Goal: Task Accomplishment & Management: Complete application form

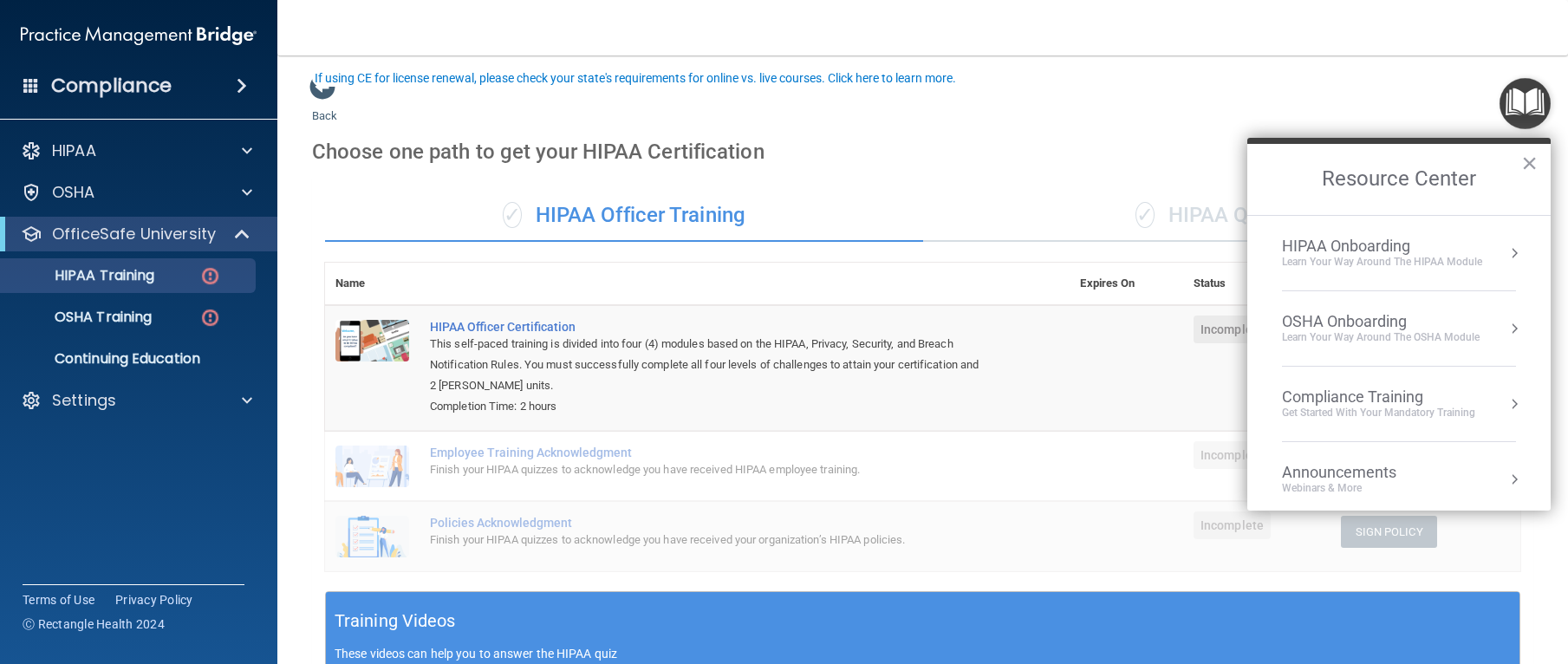
scroll to position [98, 0]
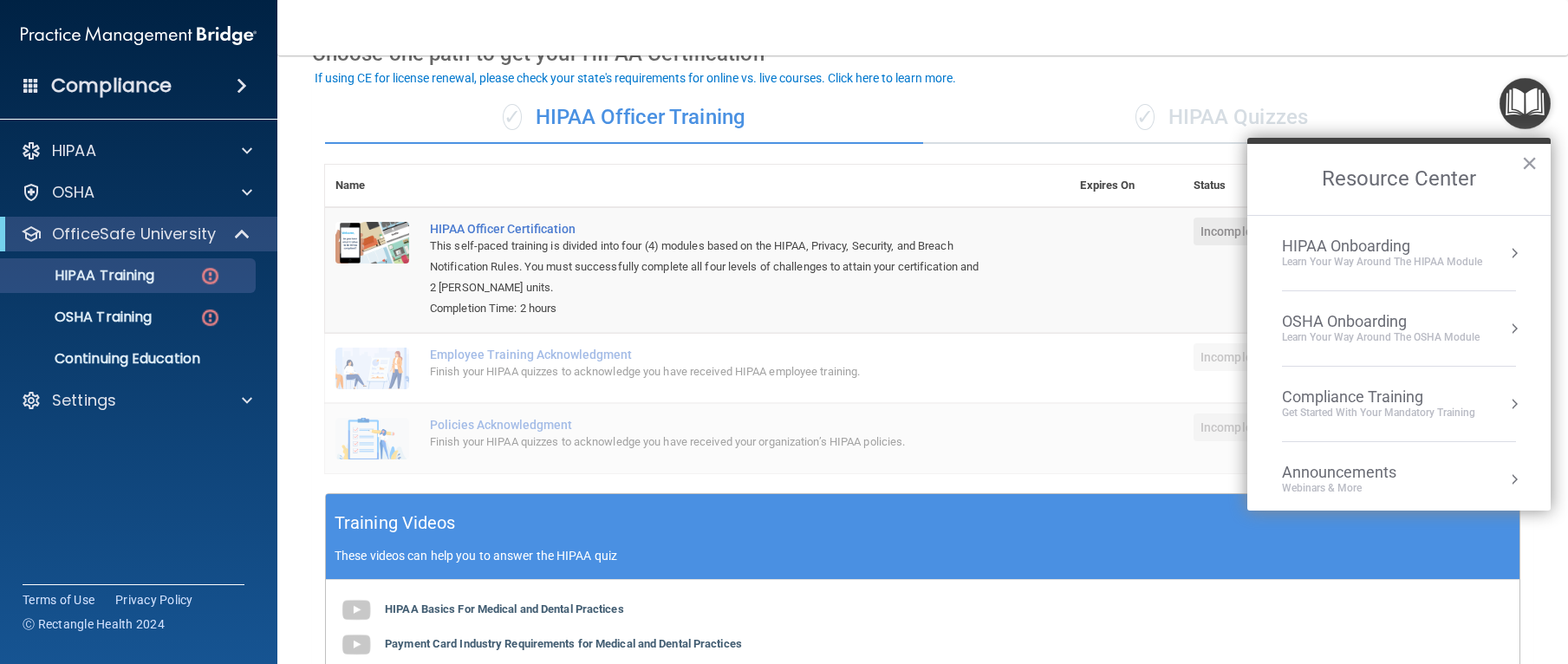
click at [1303, 325] on div "OSHA Onboarding" at bounding box center [1380, 321] width 198 height 20
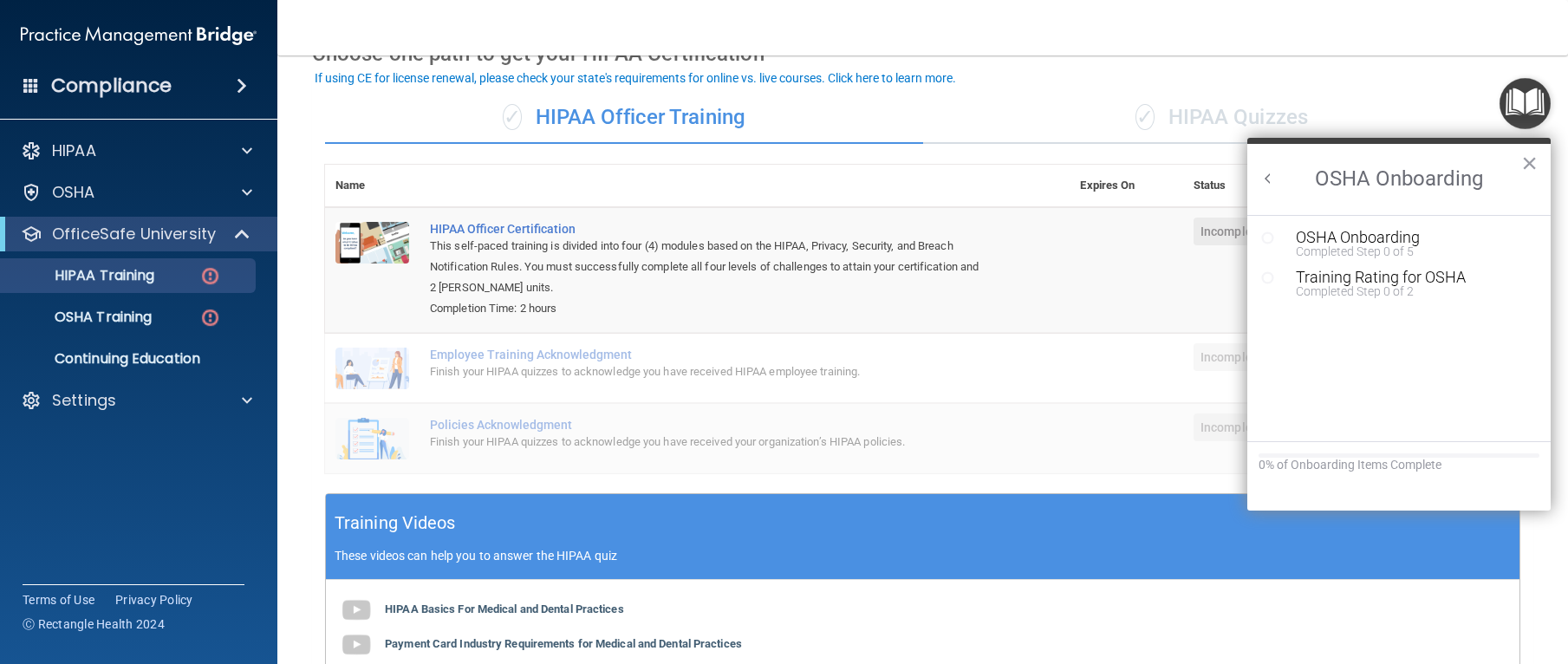
scroll to position [0, 0]
click at [1313, 231] on div "OSHA Onboarding" at bounding box center [1412, 237] width 232 height 16
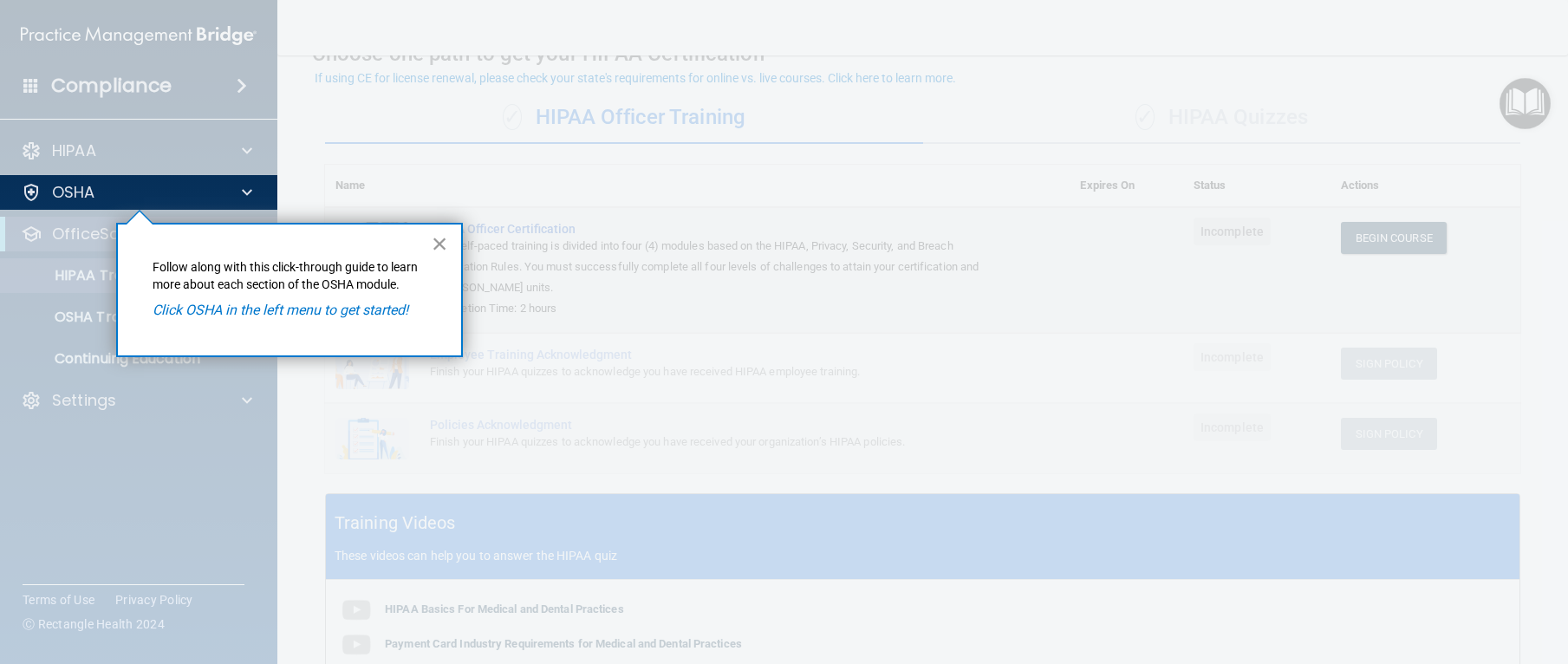
click at [442, 253] on button "×" at bounding box center [440, 243] width 17 height 28
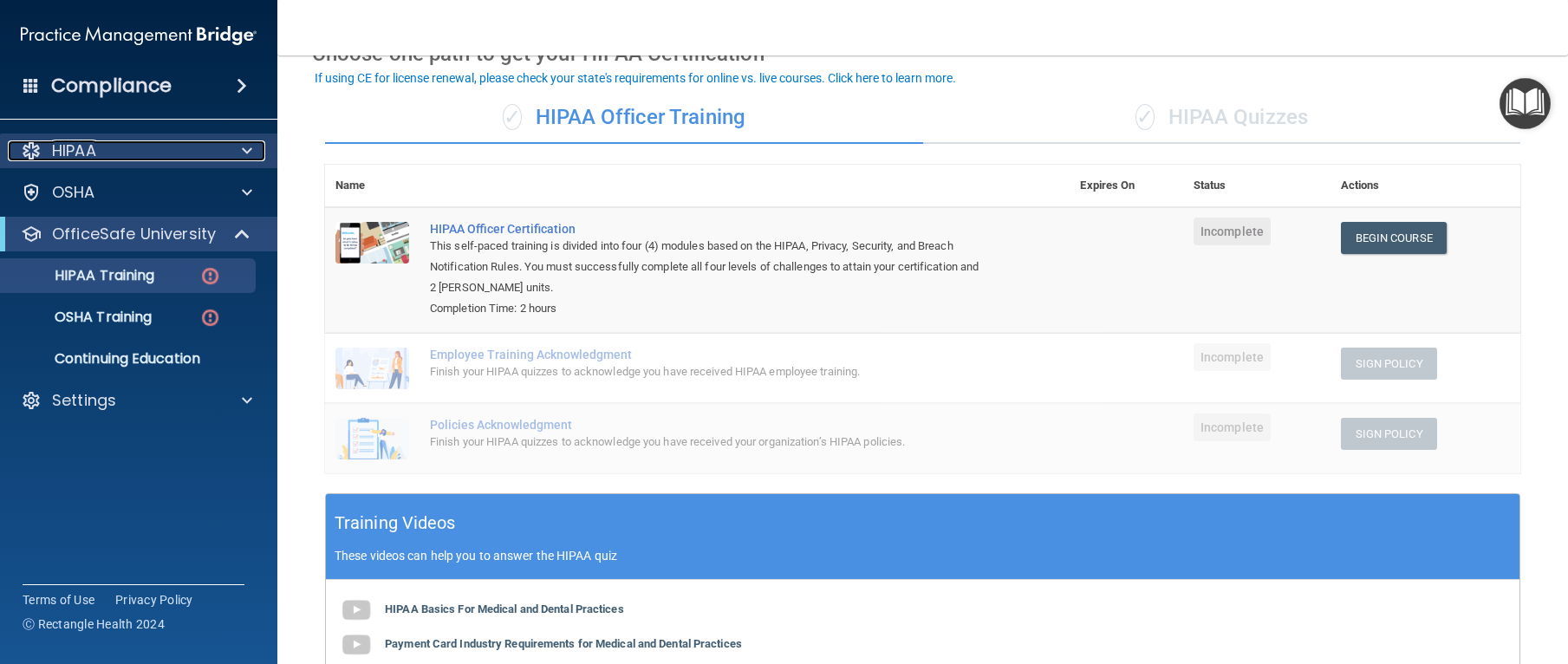
click at [144, 158] on div "HIPAA" at bounding box center [114, 150] width 215 height 20
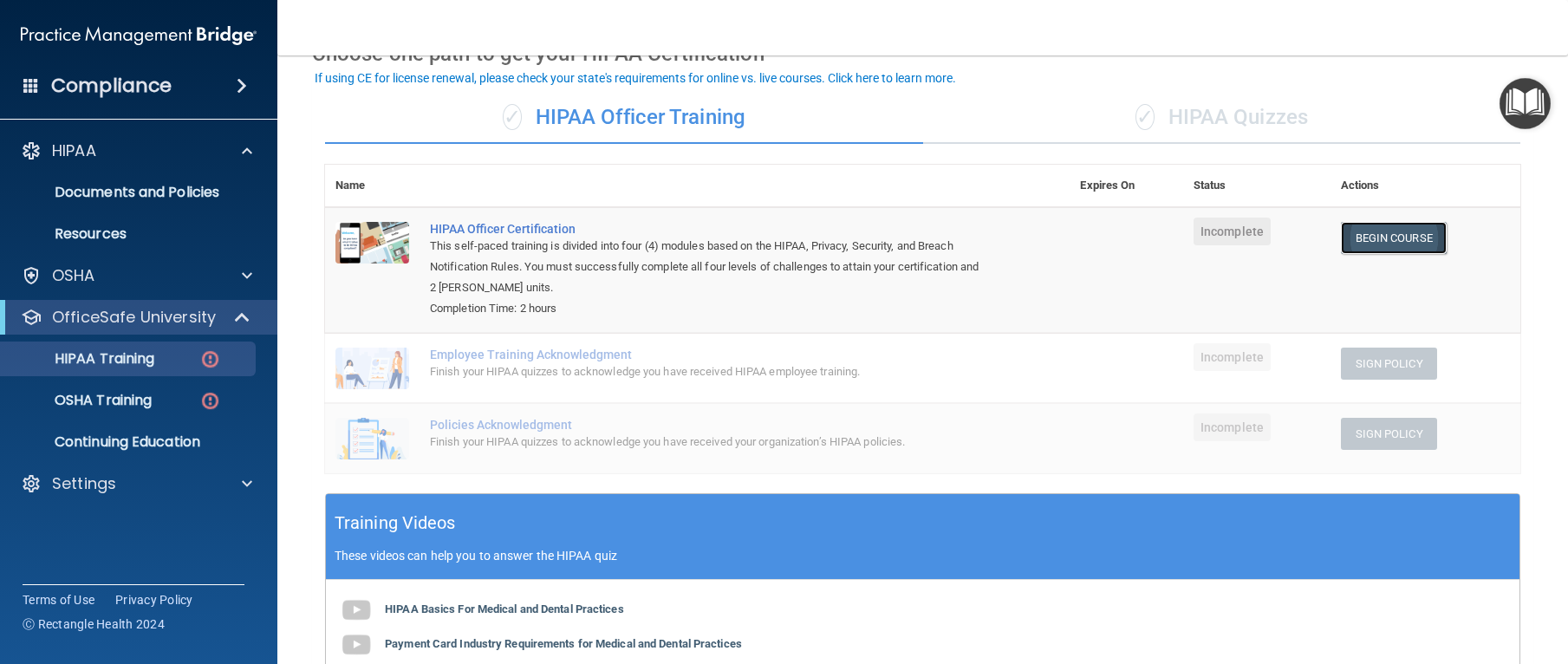
click at [1404, 248] on link "Begin Course" at bounding box center [1393, 238] width 106 height 33
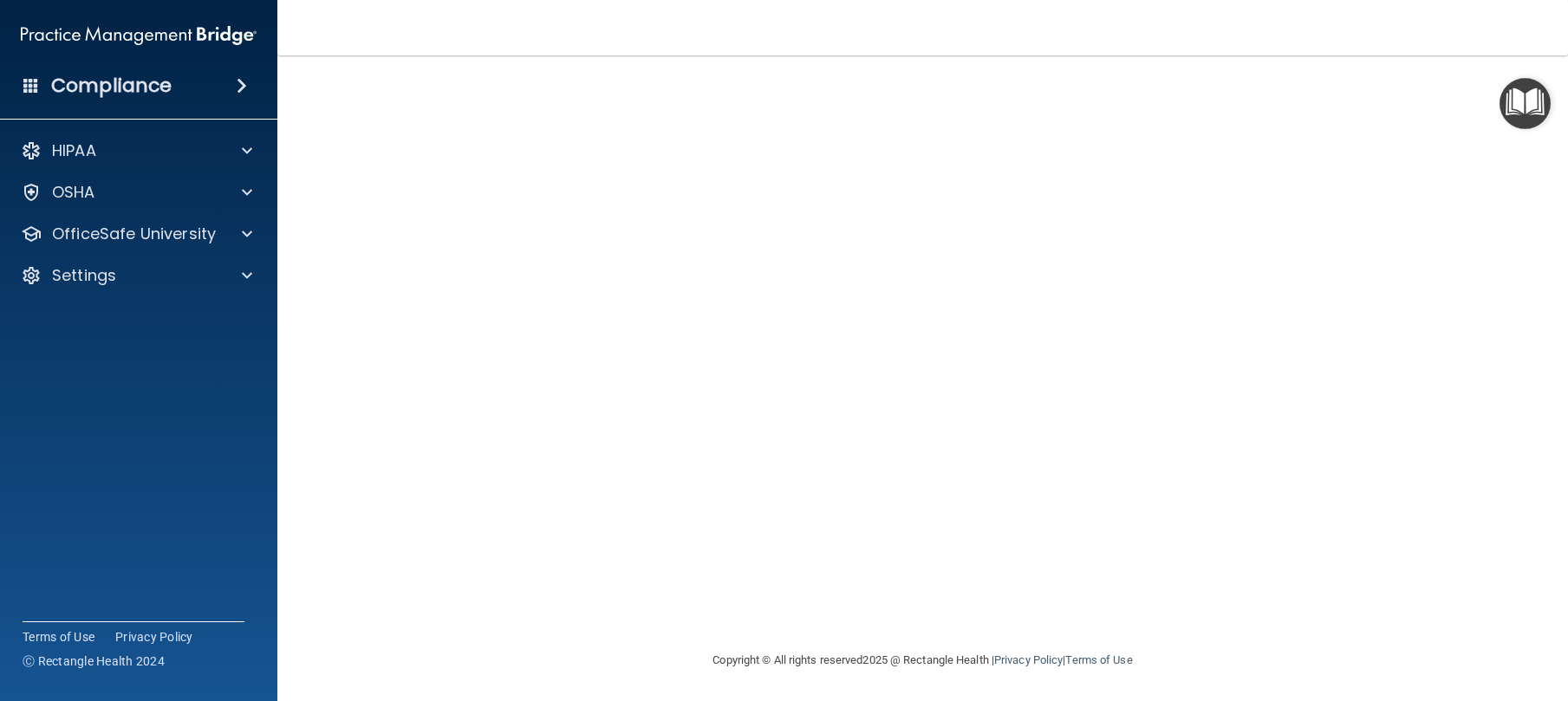
scroll to position [70, 0]
click at [1189, 628] on div "HIPAA Officer Certification This course doesn’t expire until . Are you sure you…" at bounding box center [922, 335] width 1222 height 630
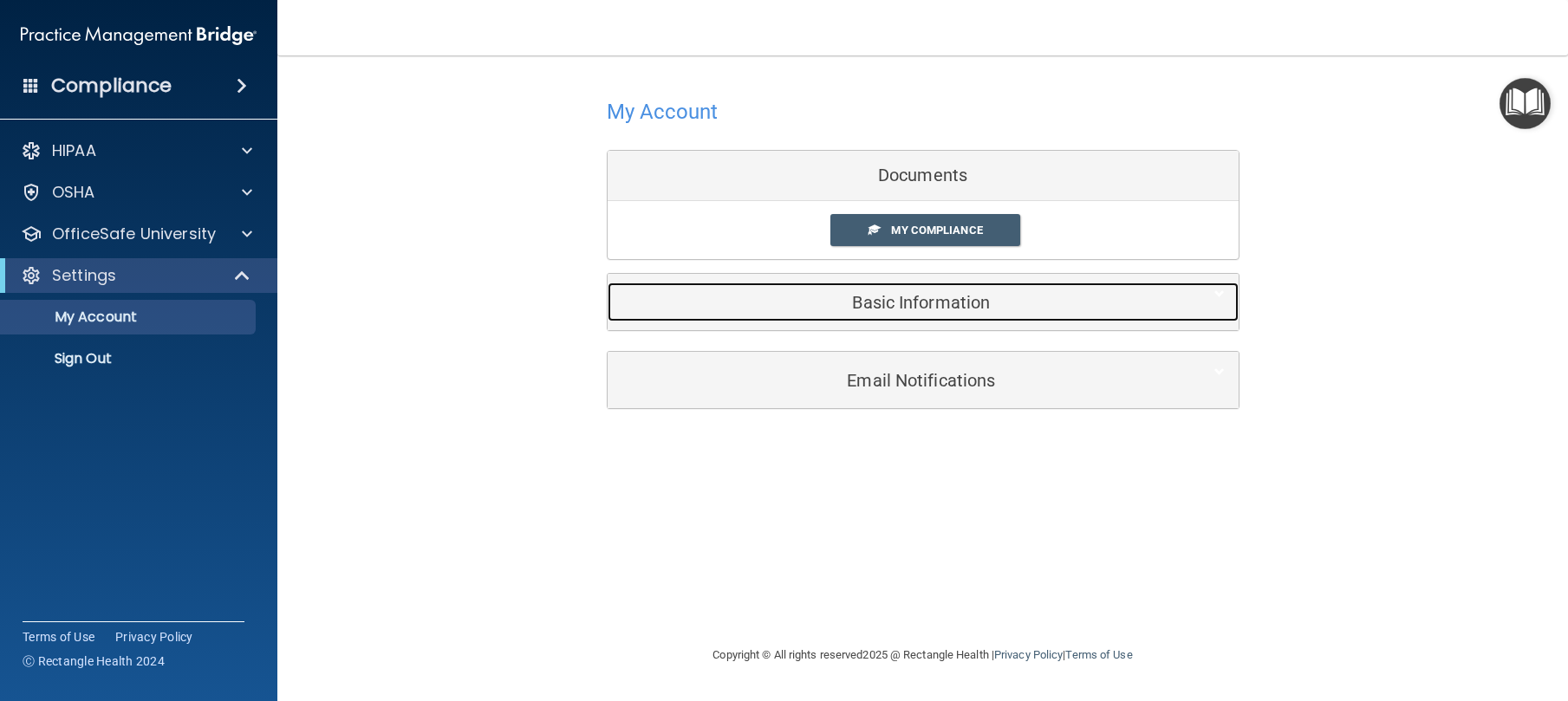
click at [933, 317] on div "Basic Information" at bounding box center [896, 302] width 578 height 39
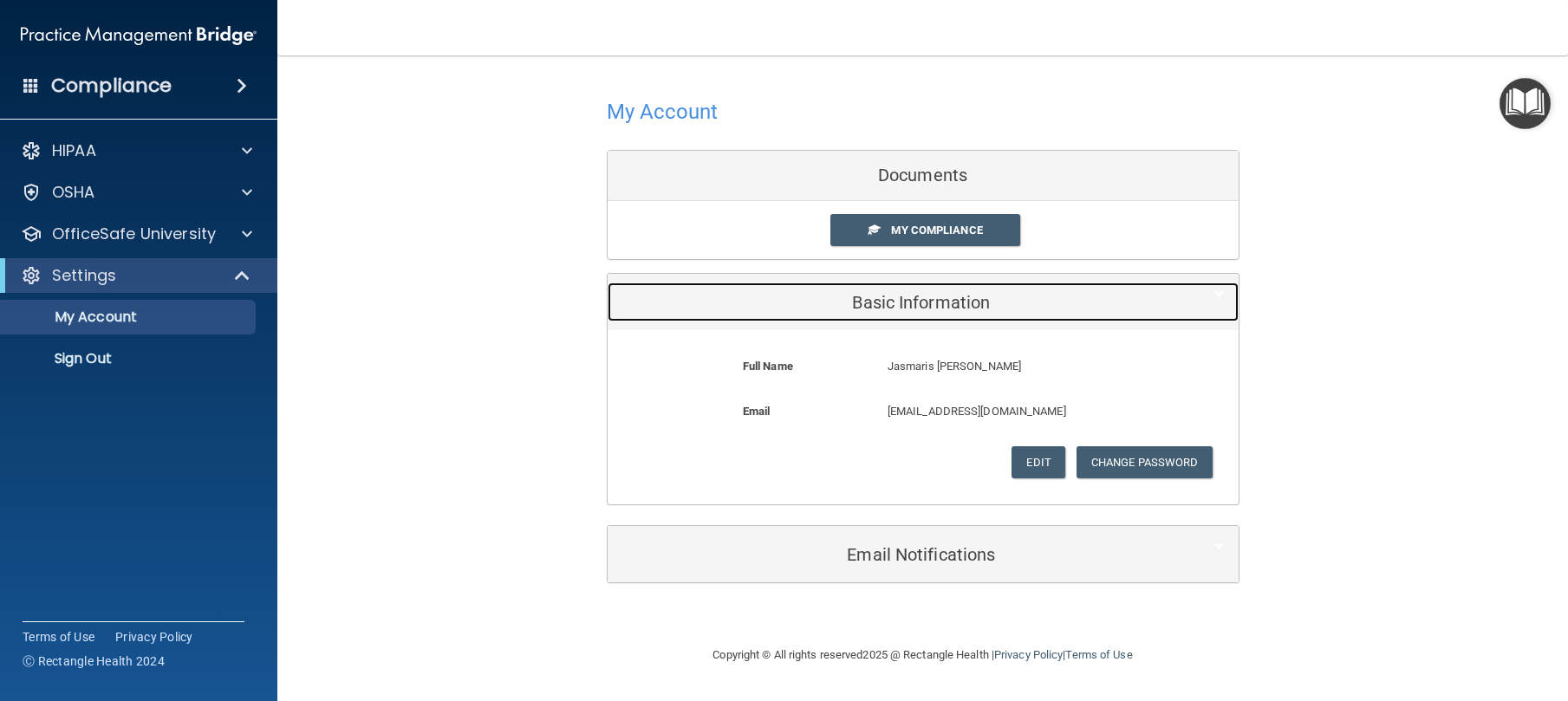
click at [933, 317] on div "Basic Information" at bounding box center [896, 302] width 578 height 39
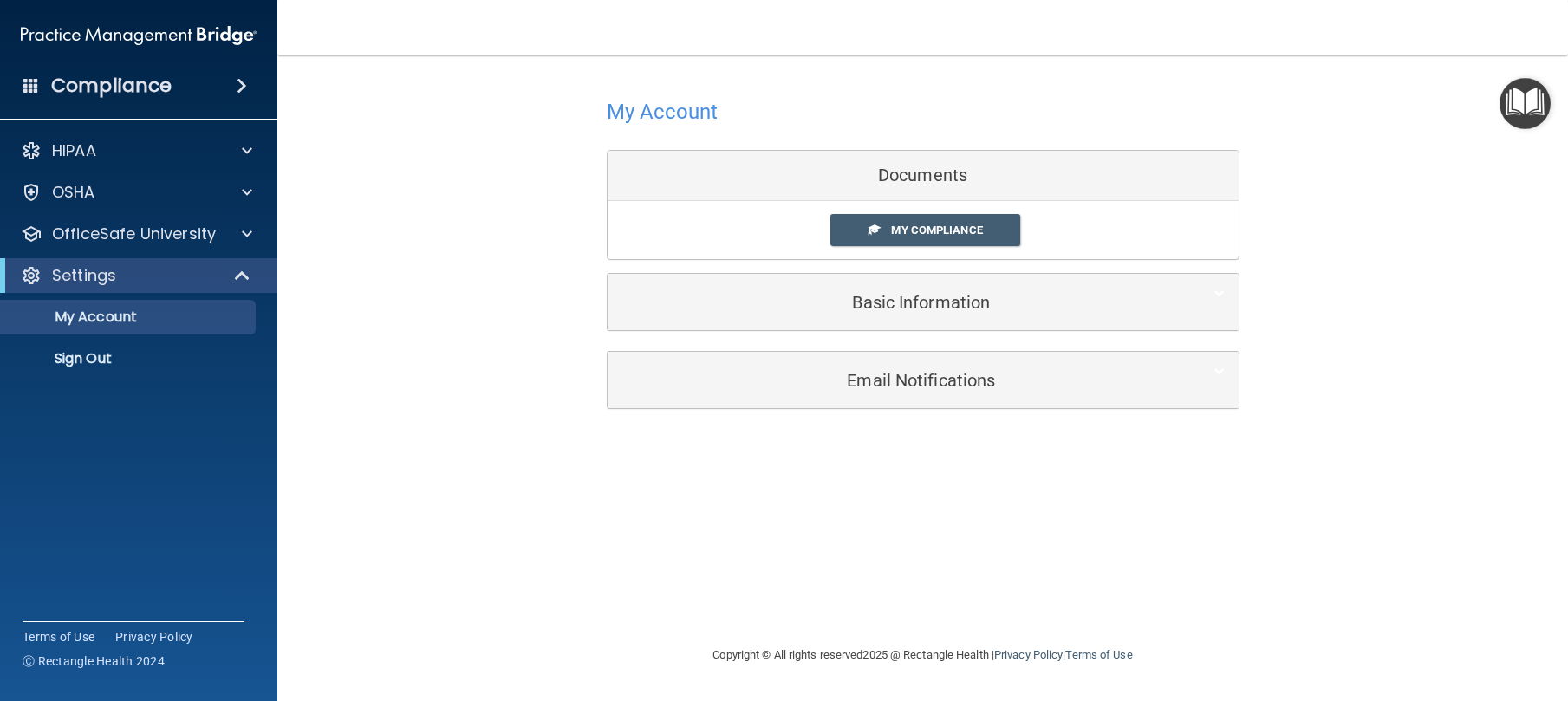
click at [956, 416] on div "Email Notifications Organization Emails Toggle all Monthly trainings summary Mo…" at bounding box center [922, 390] width 633 height 78
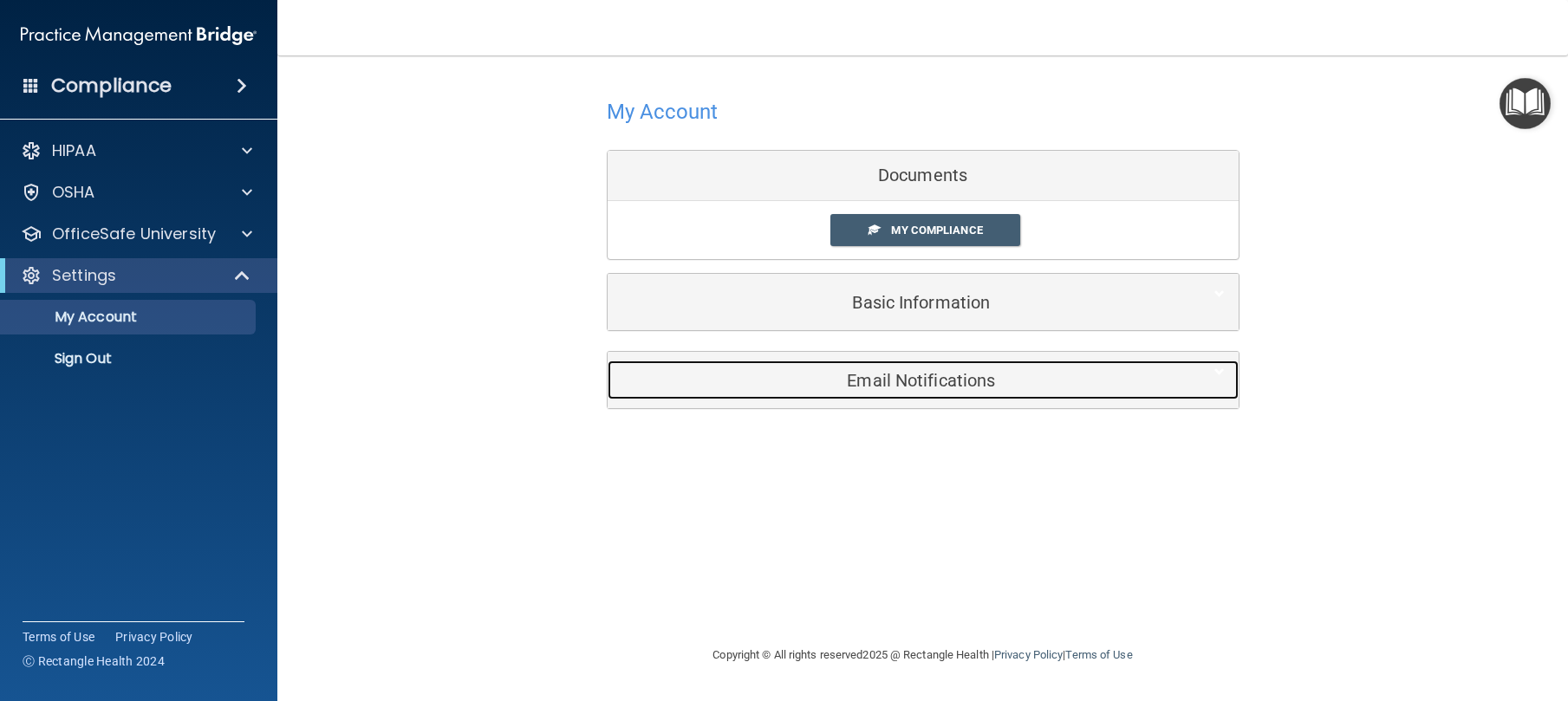
click at [947, 390] on div "Email Notifications" at bounding box center [896, 380] width 578 height 39
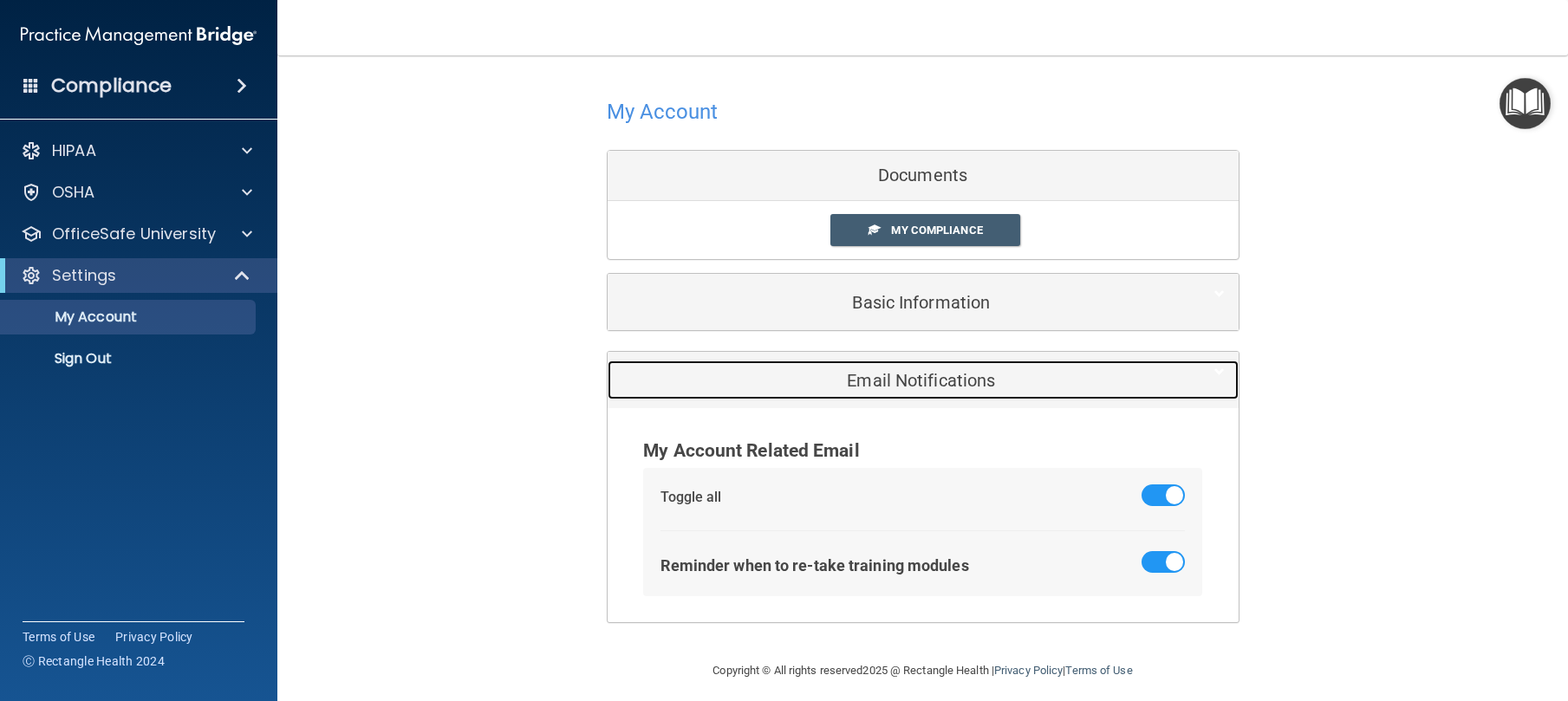
click at [947, 390] on div "Email Notifications" at bounding box center [896, 380] width 578 height 39
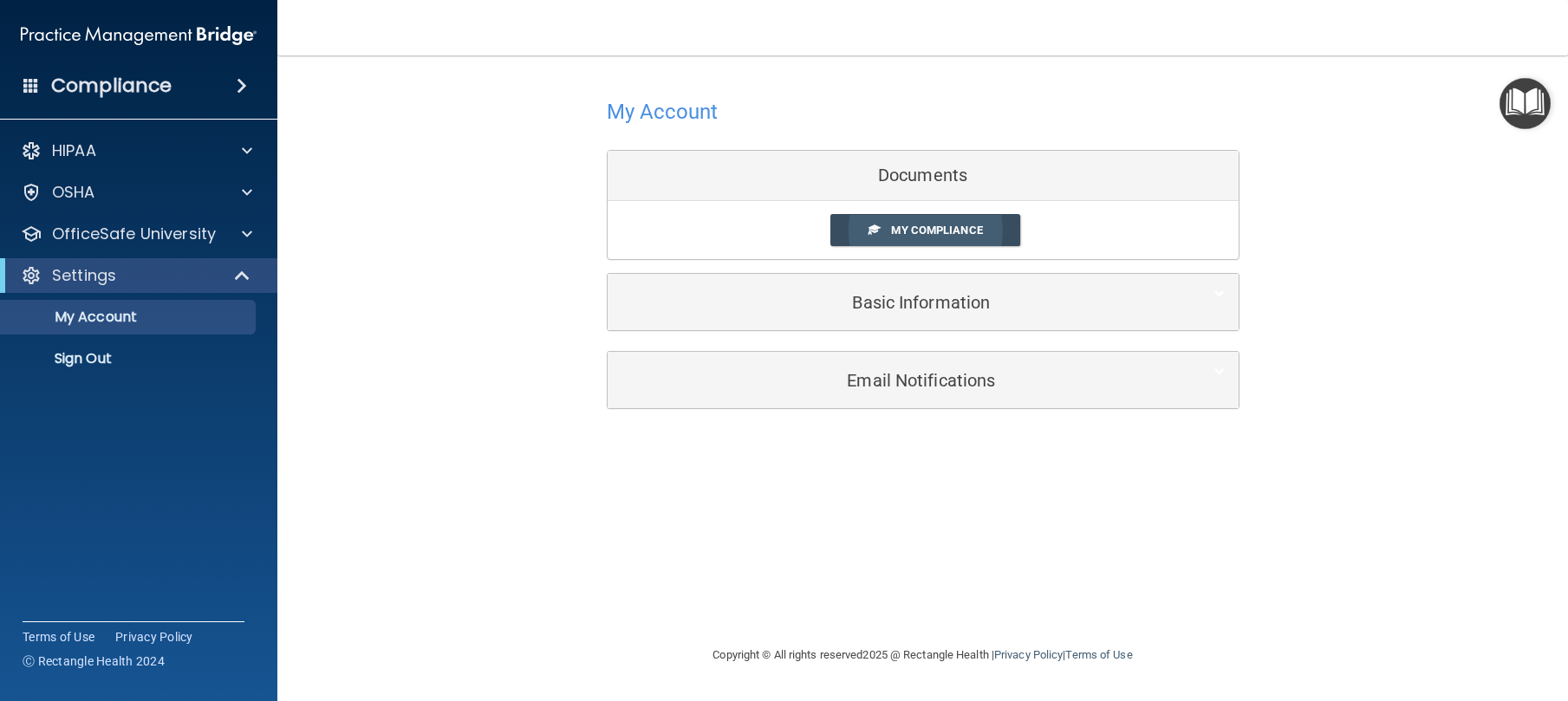
click at [920, 224] on span "My Compliance" at bounding box center [936, 230] width 91 height 13
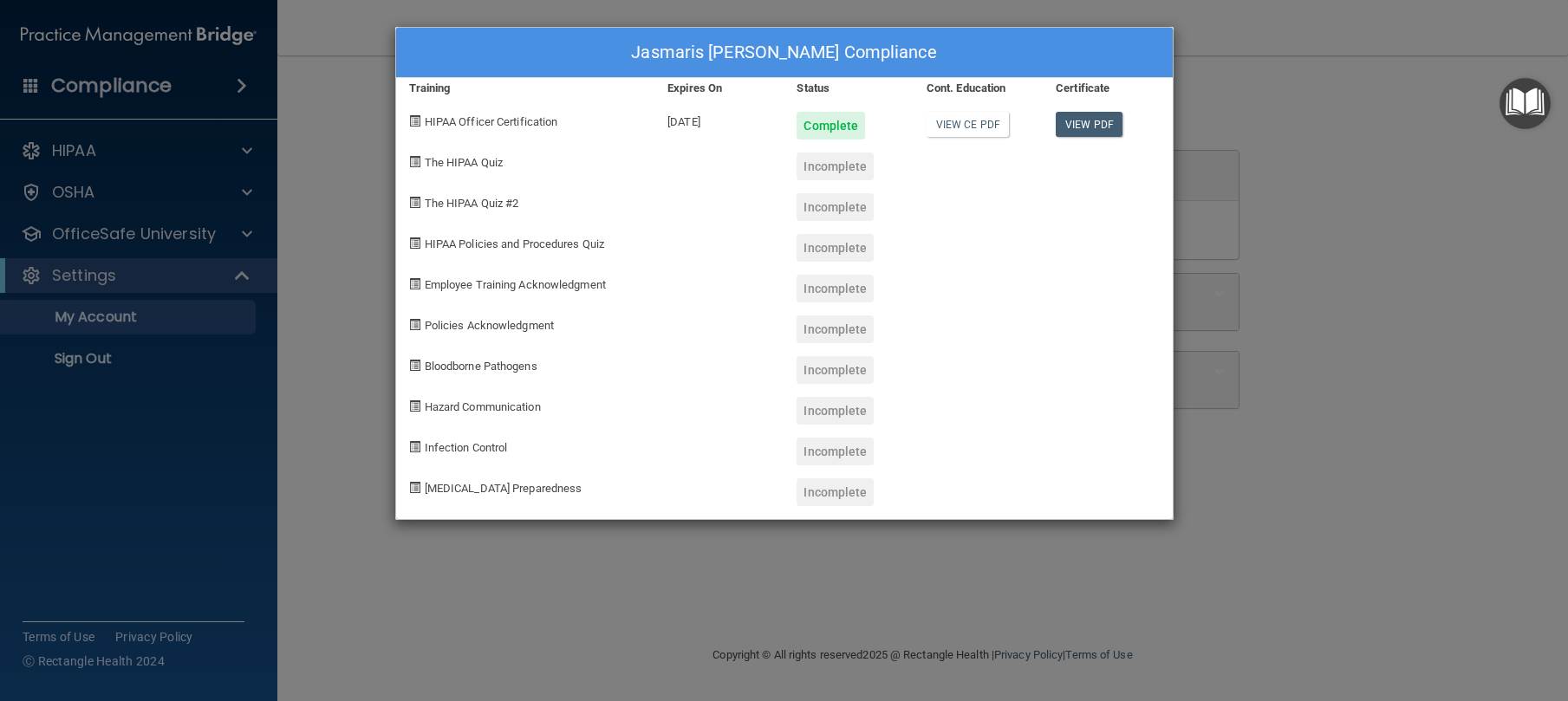
click at [1335, 156] on div "Jasmaris [PERSON_NAME] Compliance Training Expires On Status Cont. Education Ce…" at bounding box center [784, 350] width 1568 height 701
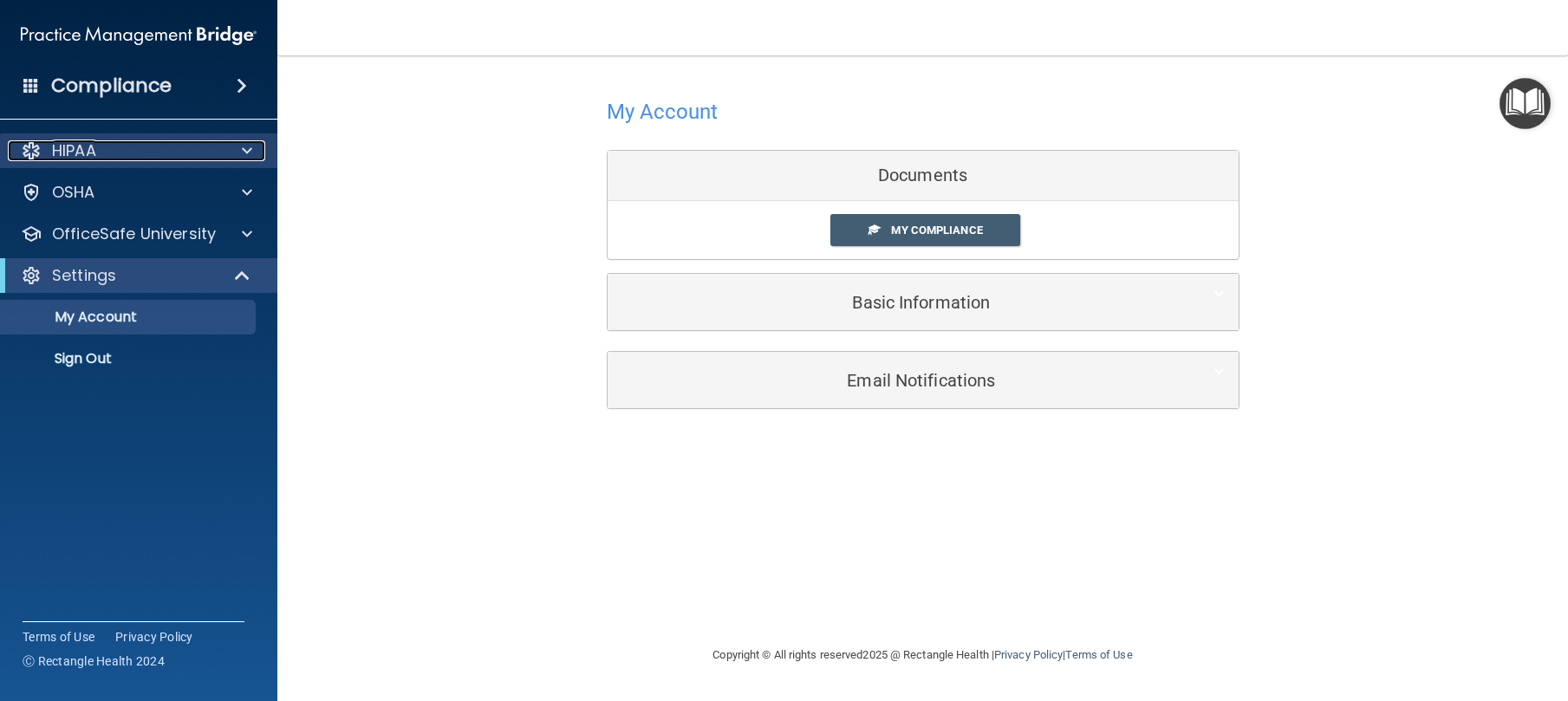
click at [209, 151] on div "HIPAA" at bounding box center [114, 150] width 215 height 20
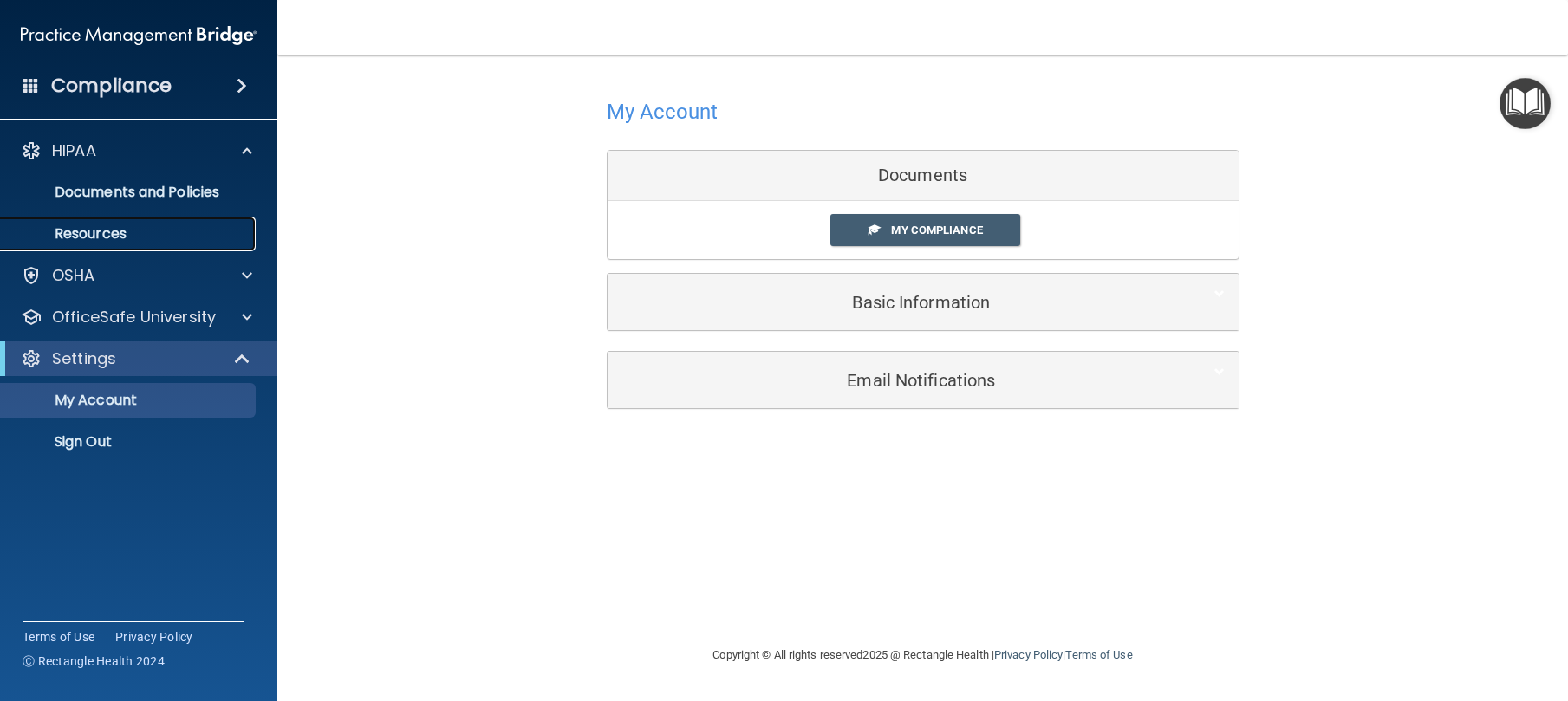
click at [128, 229] on p "Resources" at bounding box center [129, 234] width 237 height 18
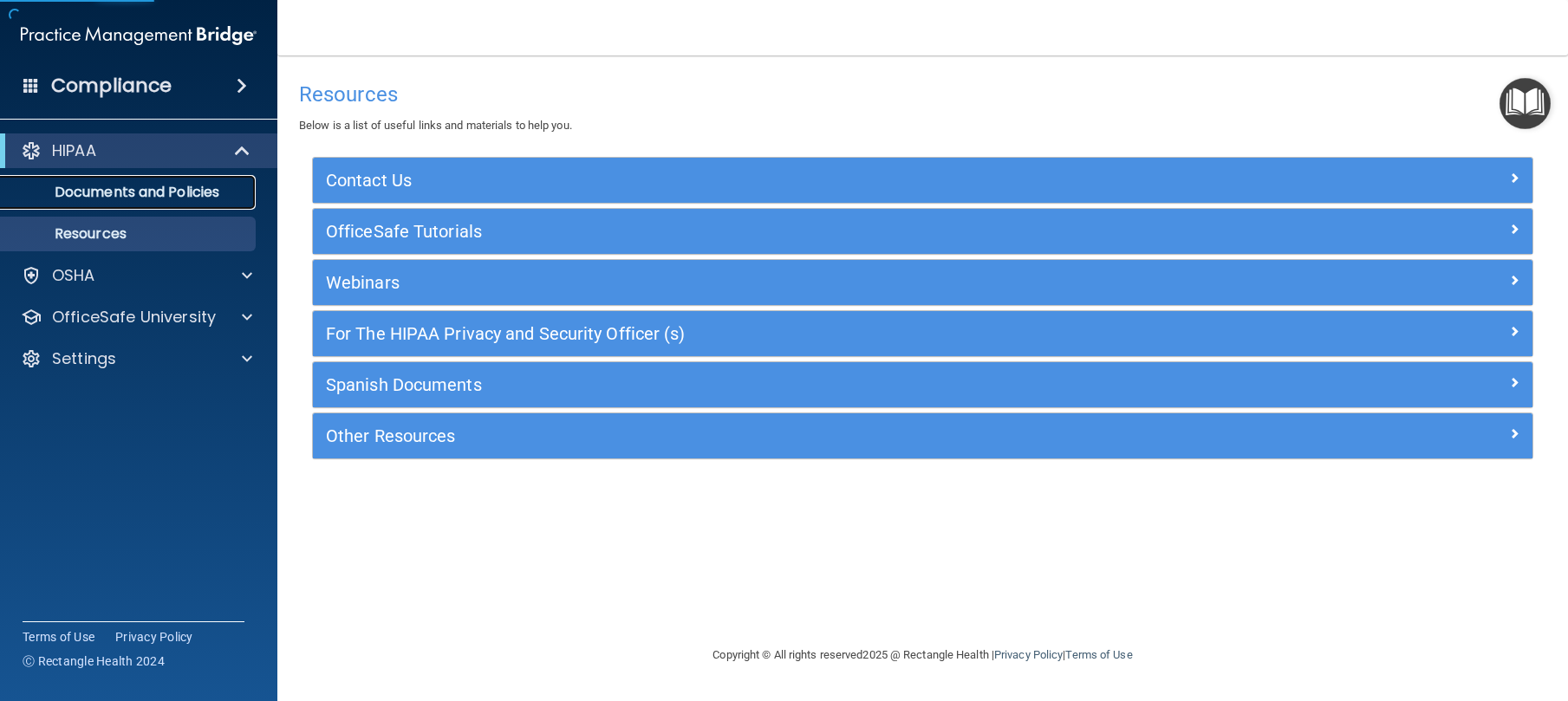
click at [216, 191] on p "Documents and Policies" at bounding box center [129, 192] width 237 height 18
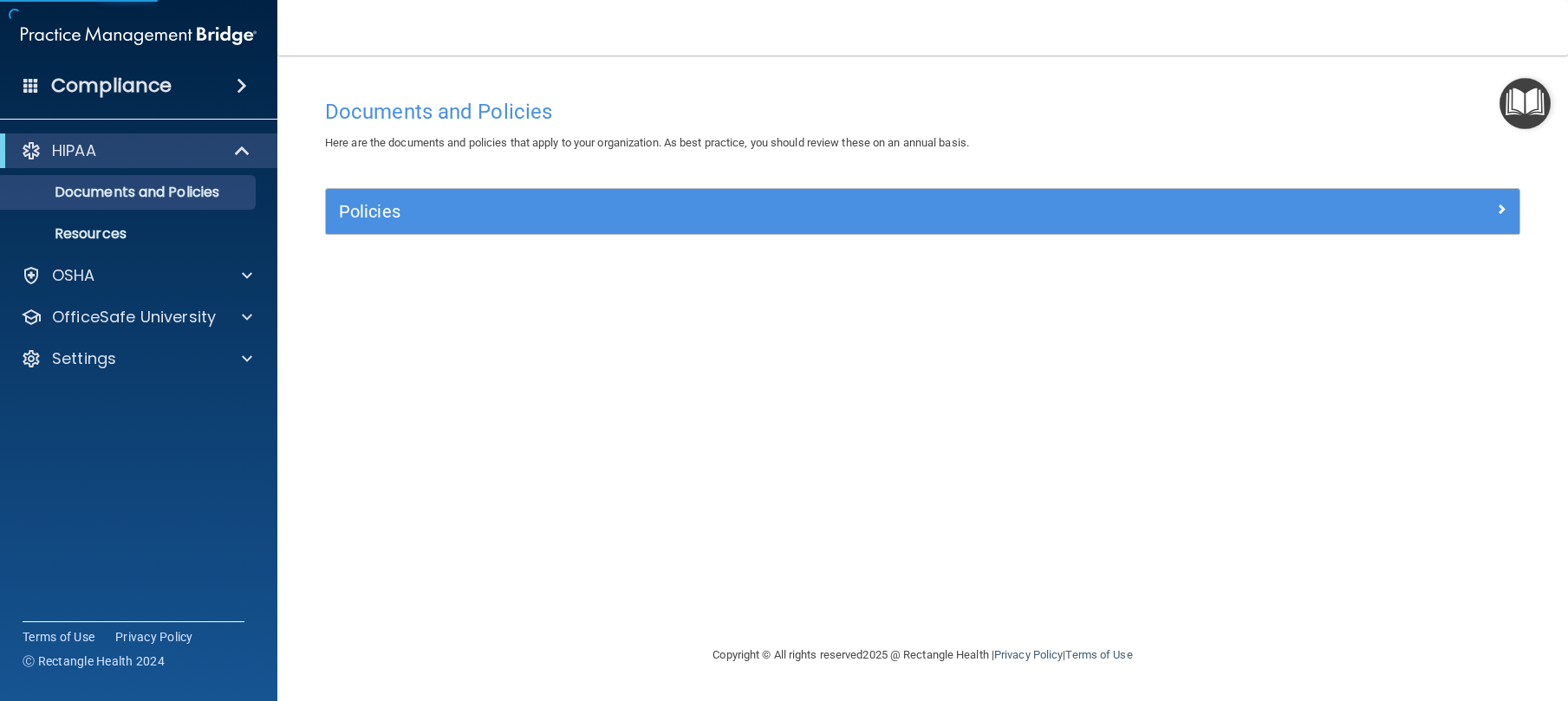
click at [1535, 107] on img "Open Resource Center" at bounding box center [1524, 103] width 51 height 51
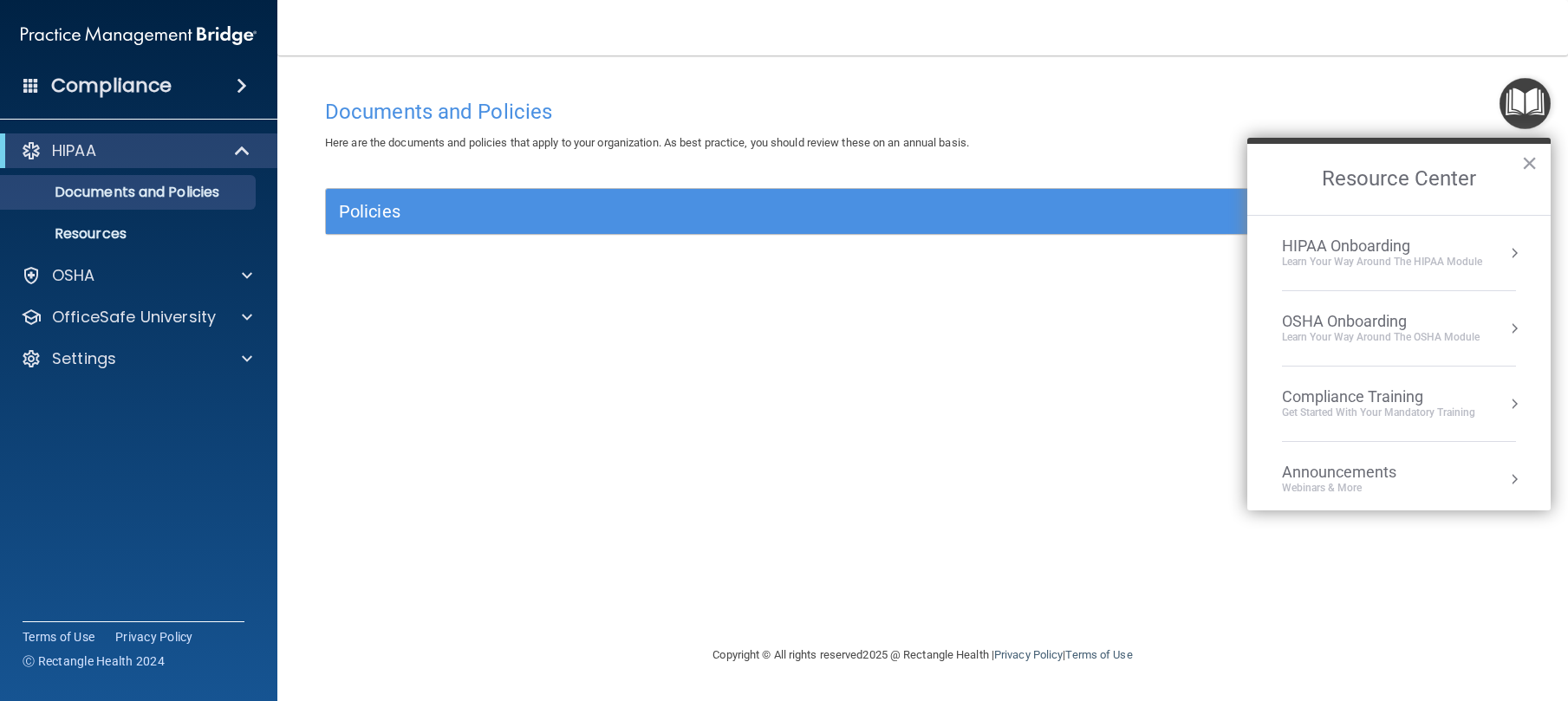
click at [1365, 239] on div "HIPAA Onboarding" at bounding box center [1382, 246] width 201 height 19
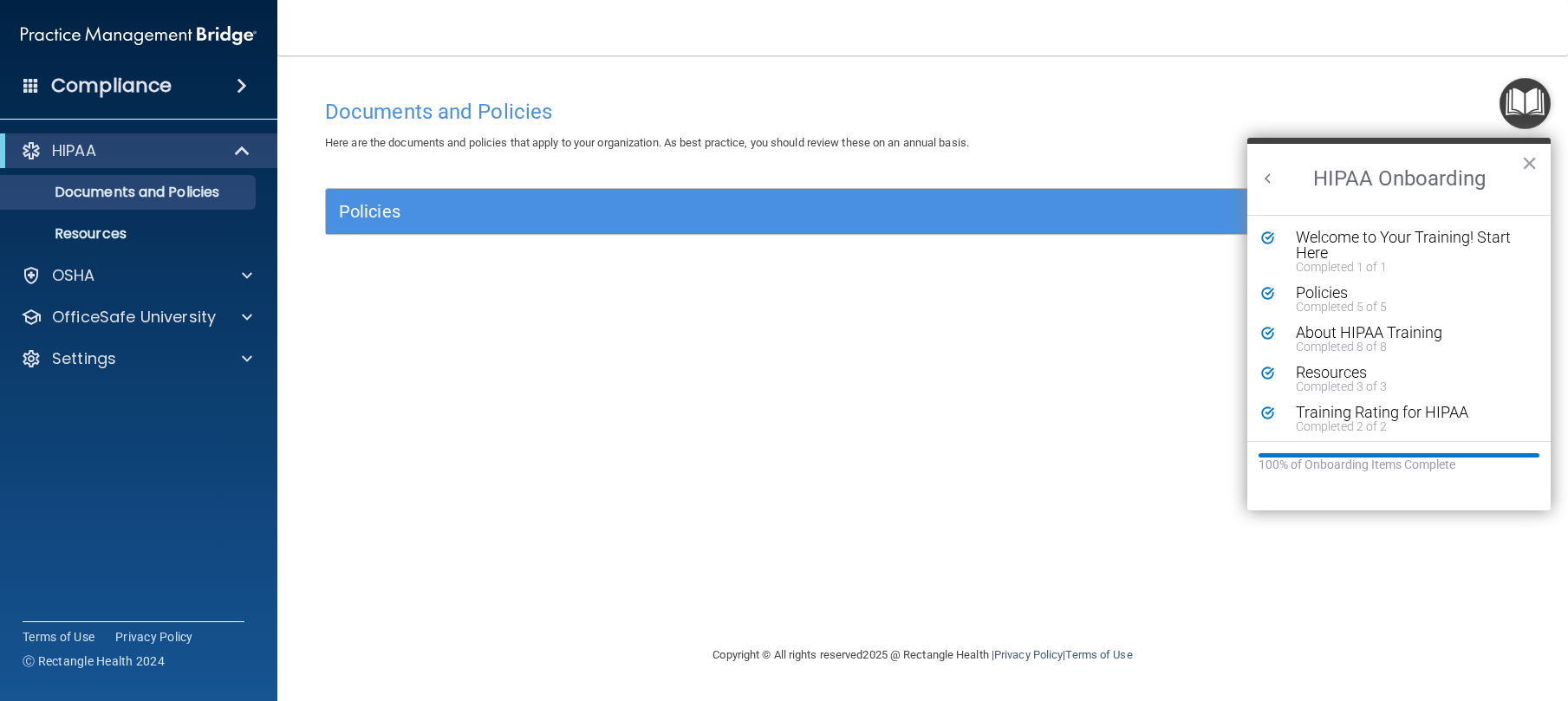
scroll to position [4, 0]
click at [1263, 185] on button "Back to Resource Center Home" at bounding box center [1268, 178] width 18 height 18
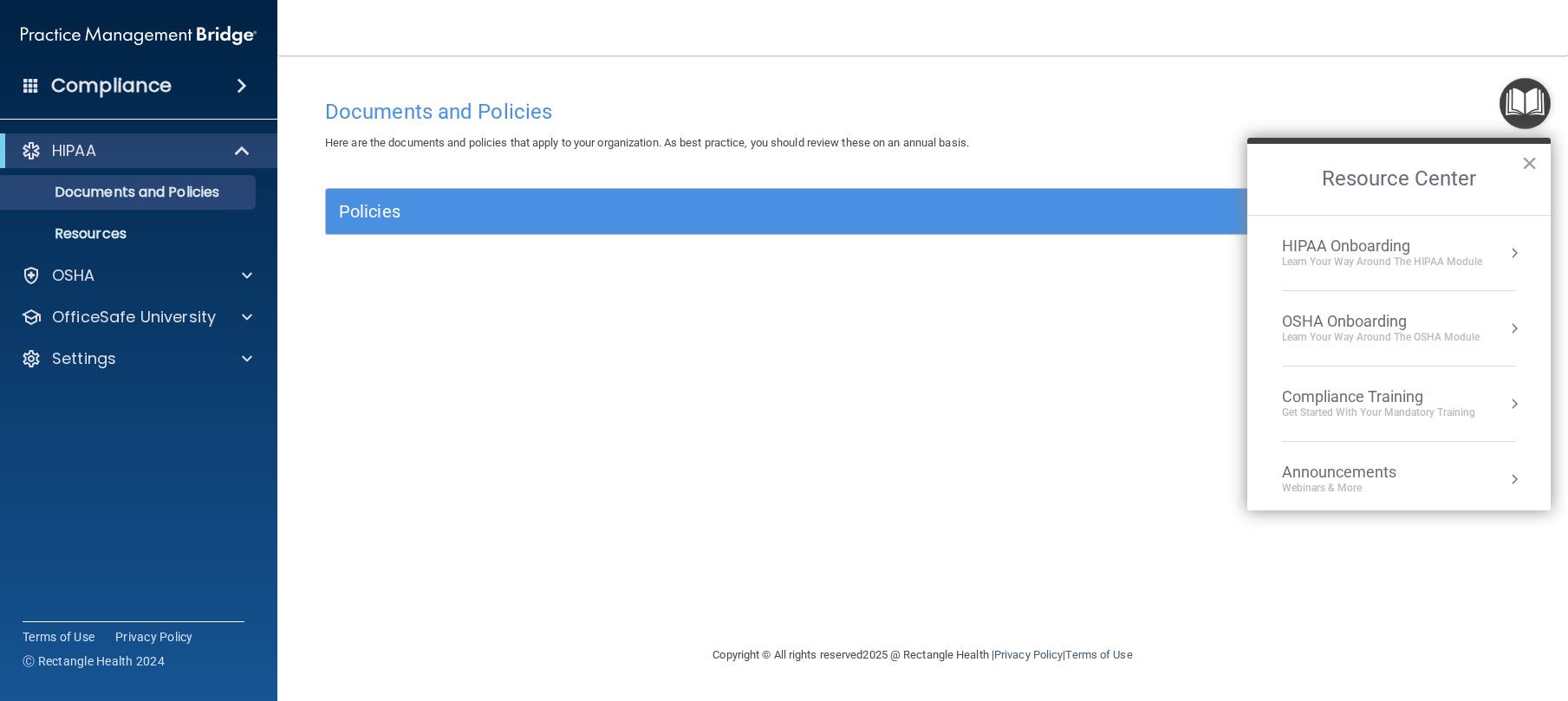
scroll to position [0, 0]
click at [1327, 313] on div "OSHA Onboarding" at bounding box center [1380, 321] width 198 height 19
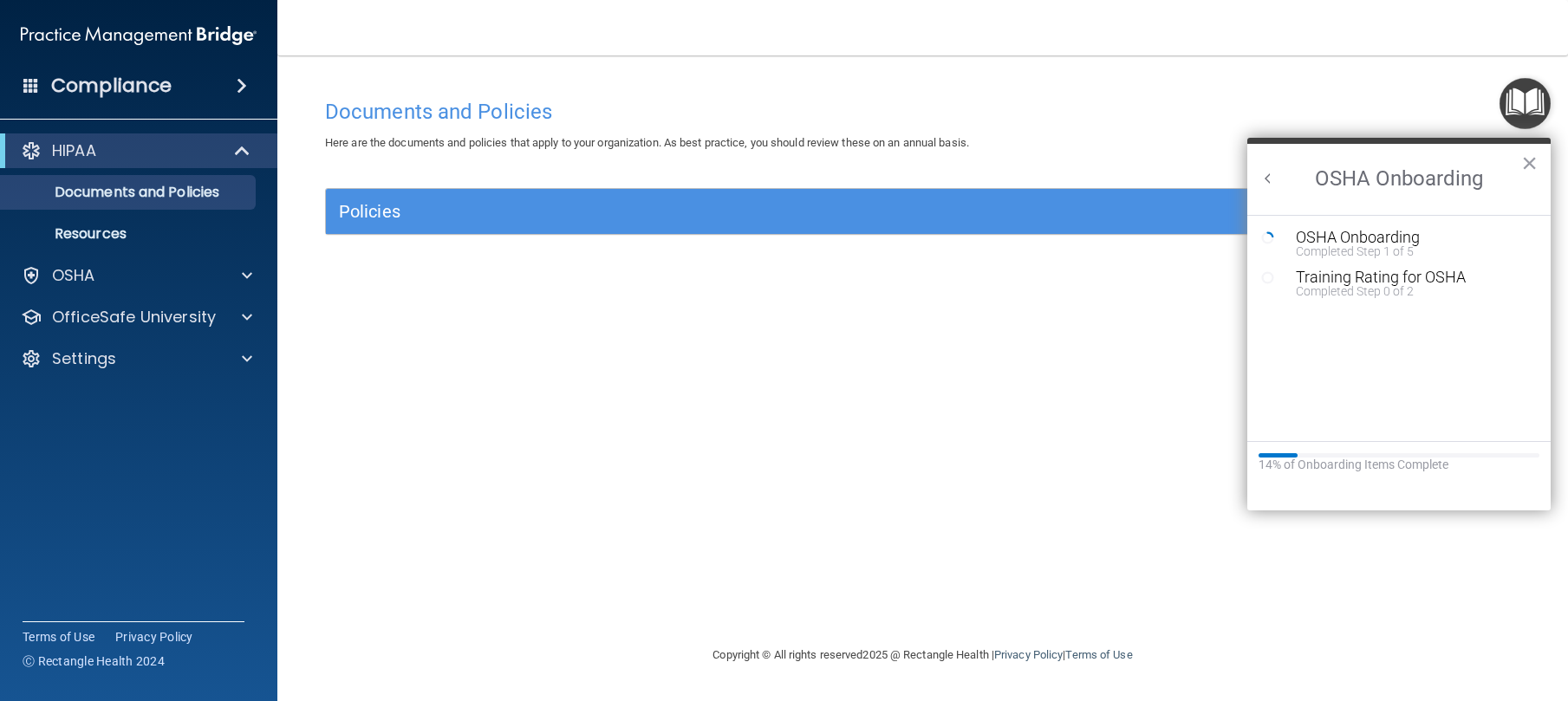
click at [1268, 185] on button "Back to Resource Center Home" at bounding box center [1268, 178] width 18 height 18
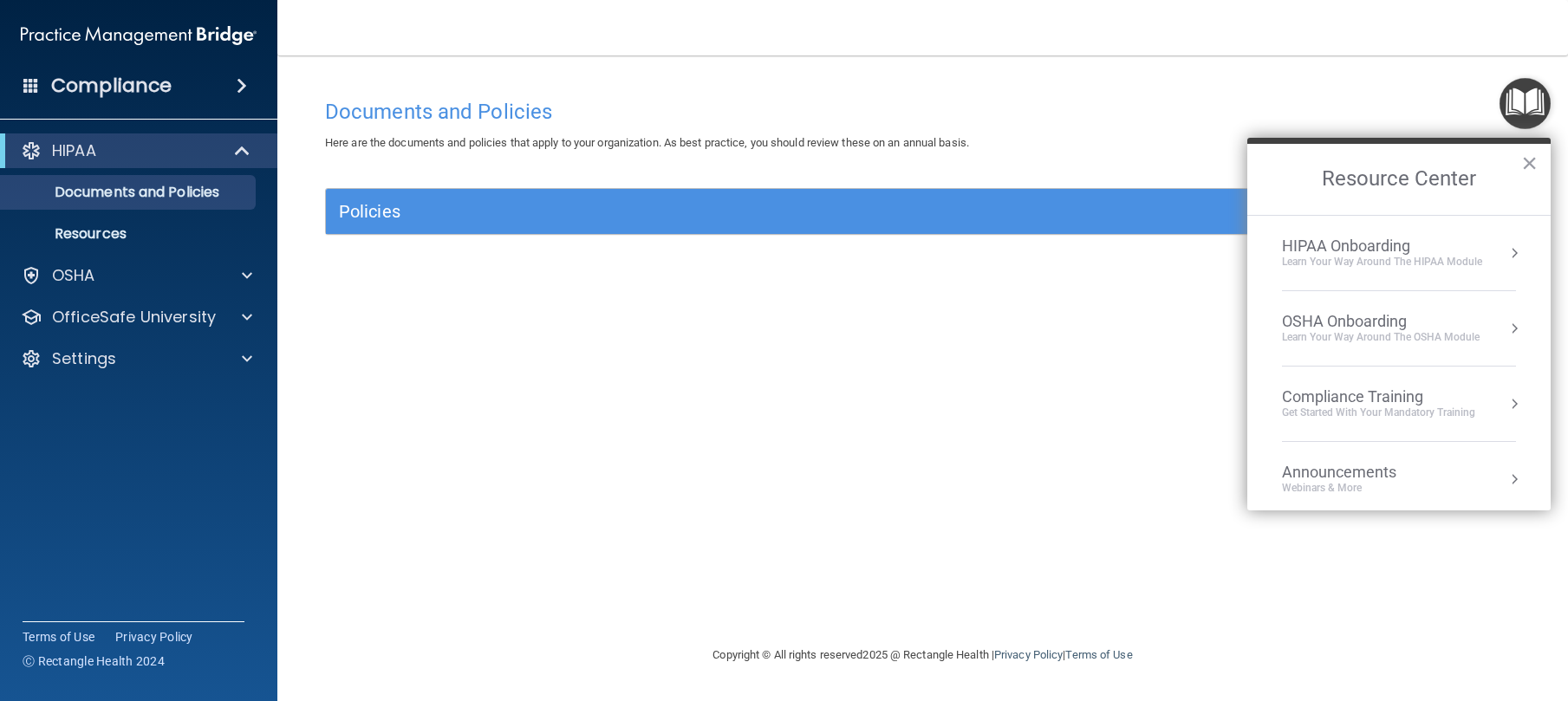
click at [1348, 396] on div "Compliance Training" at bounding box center [1379, 396] width 193 height 19
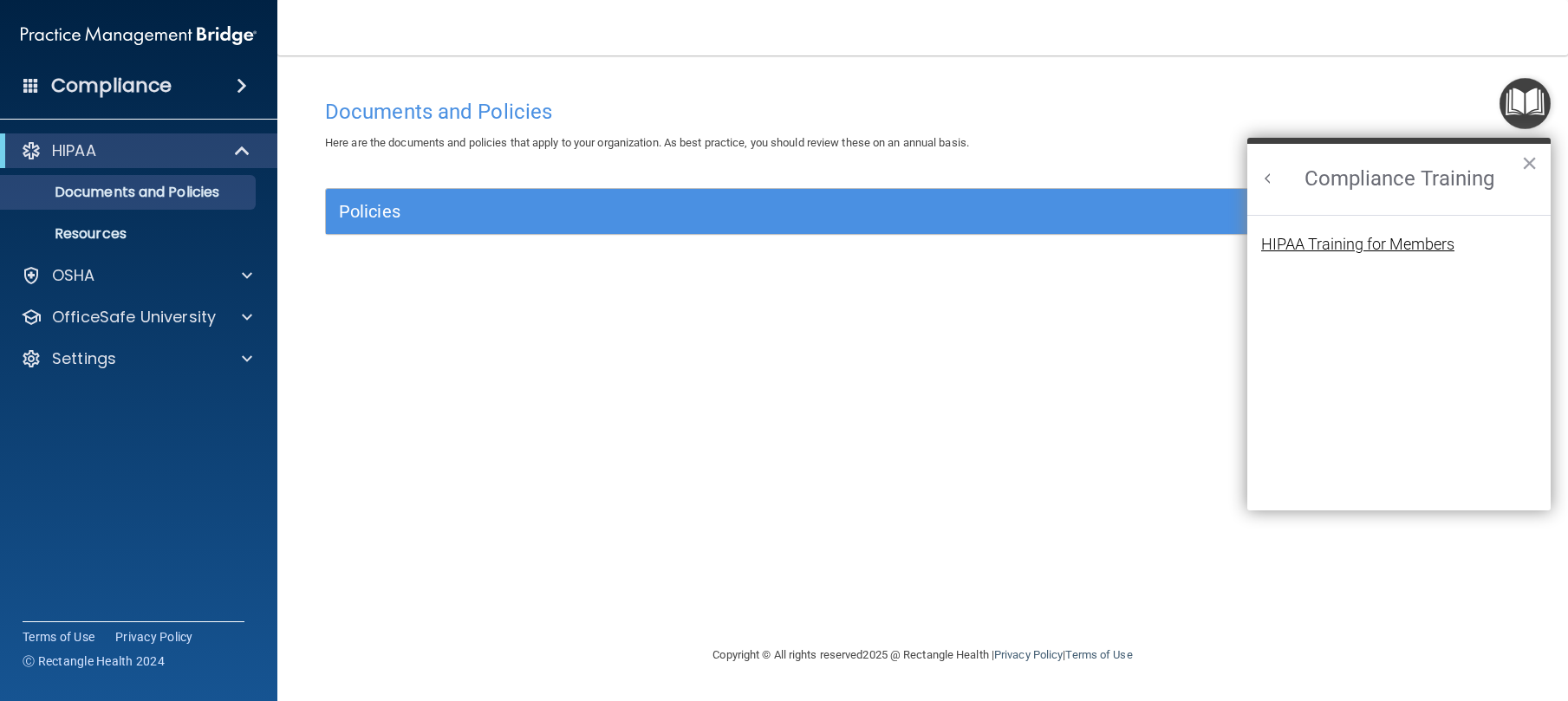
click at [1402, 249] on div "HIPAA Training for Members" at bounding box center [1358, 244] width 193 height 16
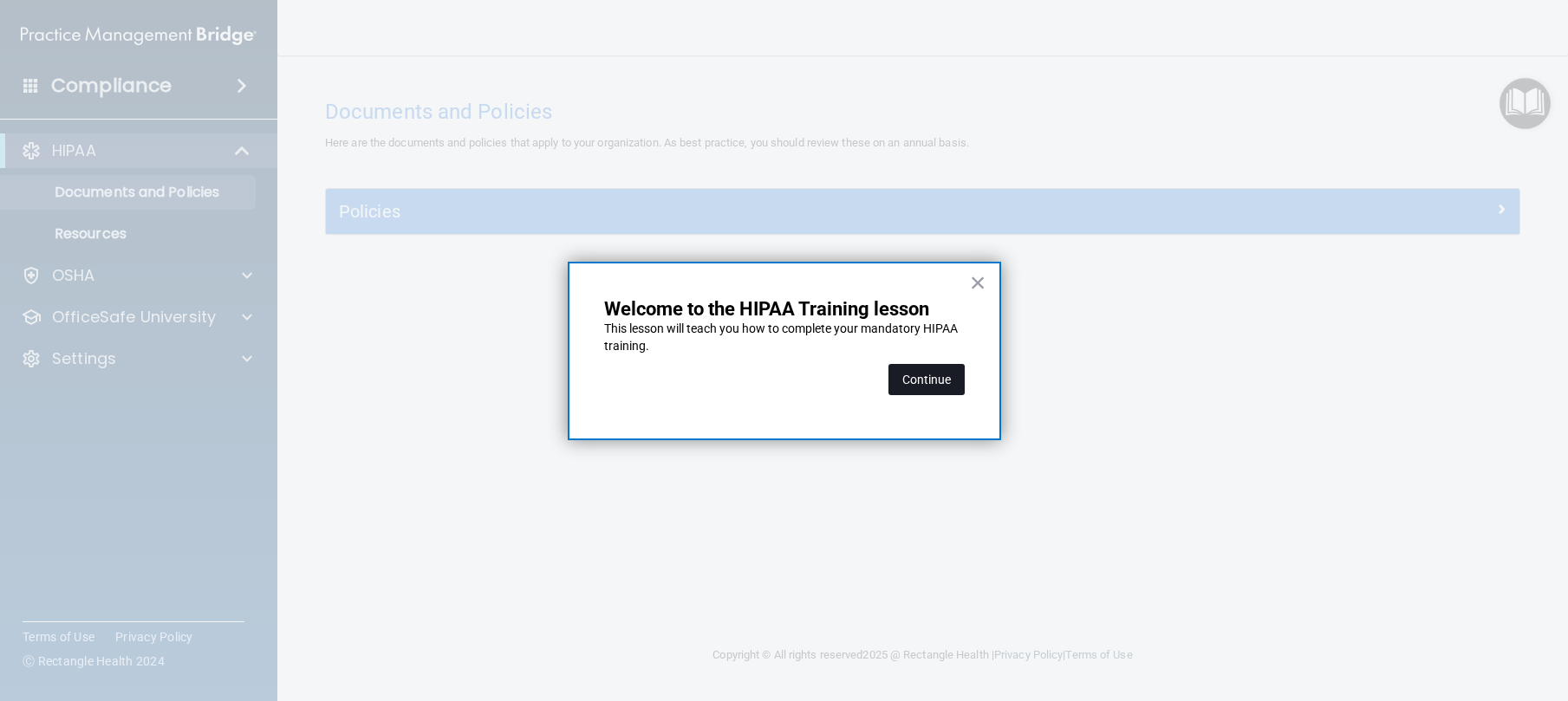
click at [921, 390] on button "Continue" at bounding box center [926, 380] width 76 height 32
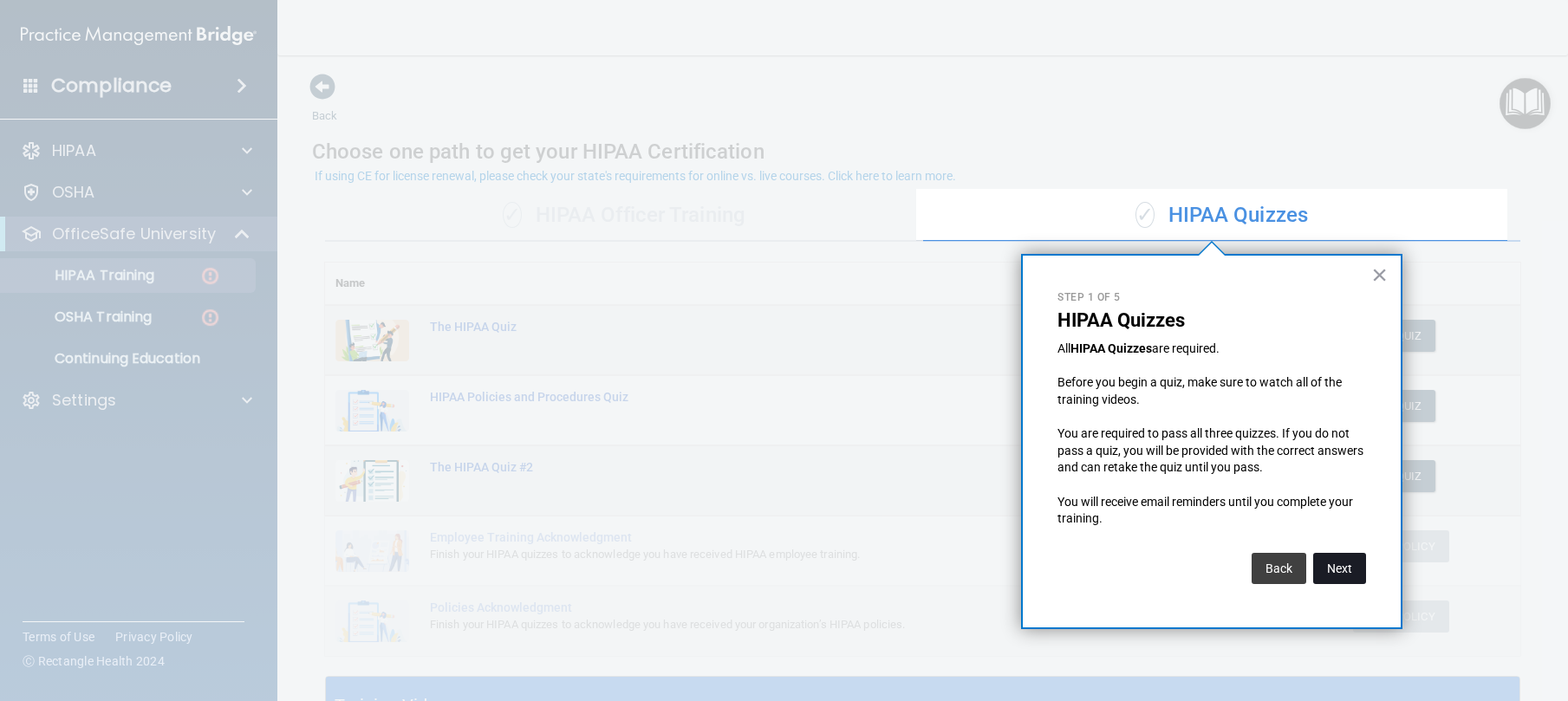
click at [1339, 559] on button "Next" at bounding box center [1339, 568] width 53 height 32
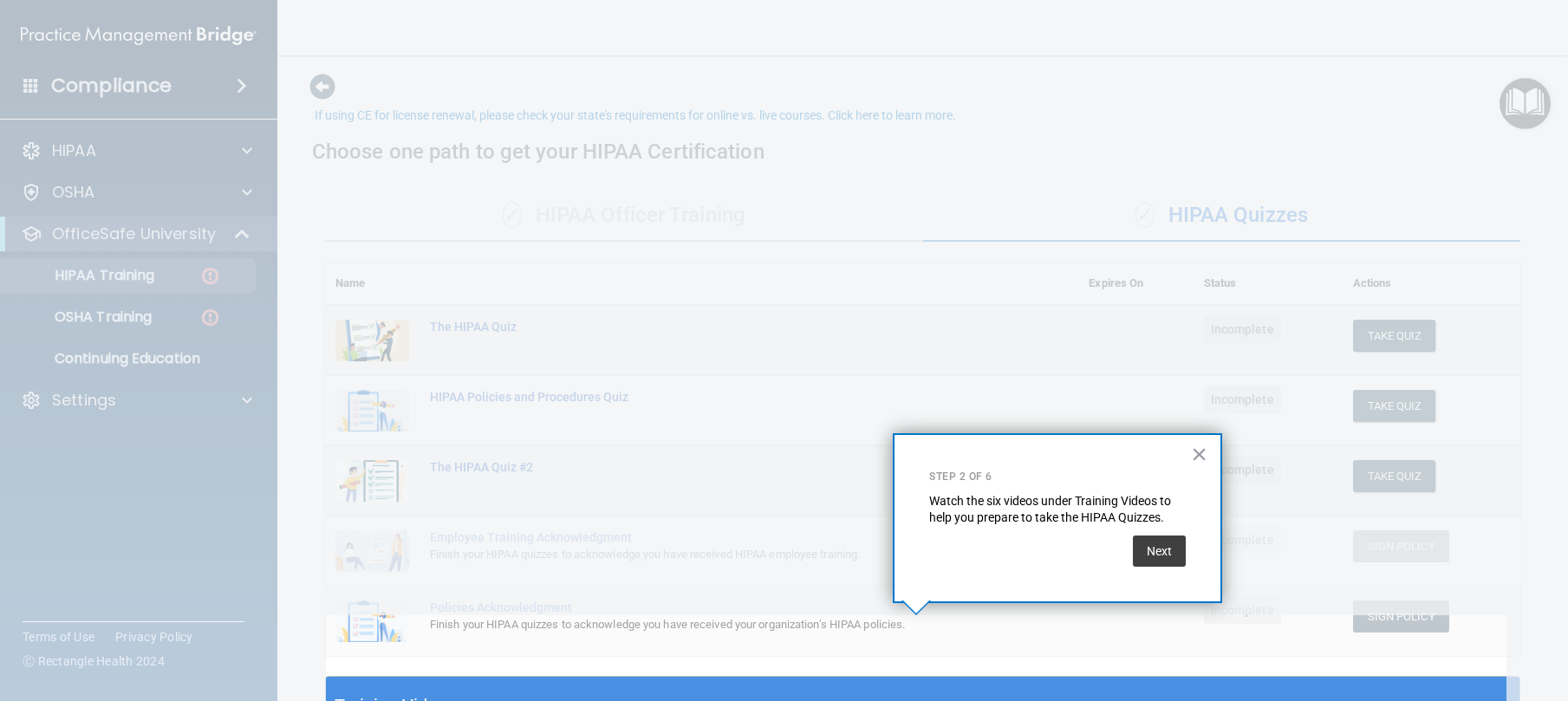
scroll to position [60, 0]
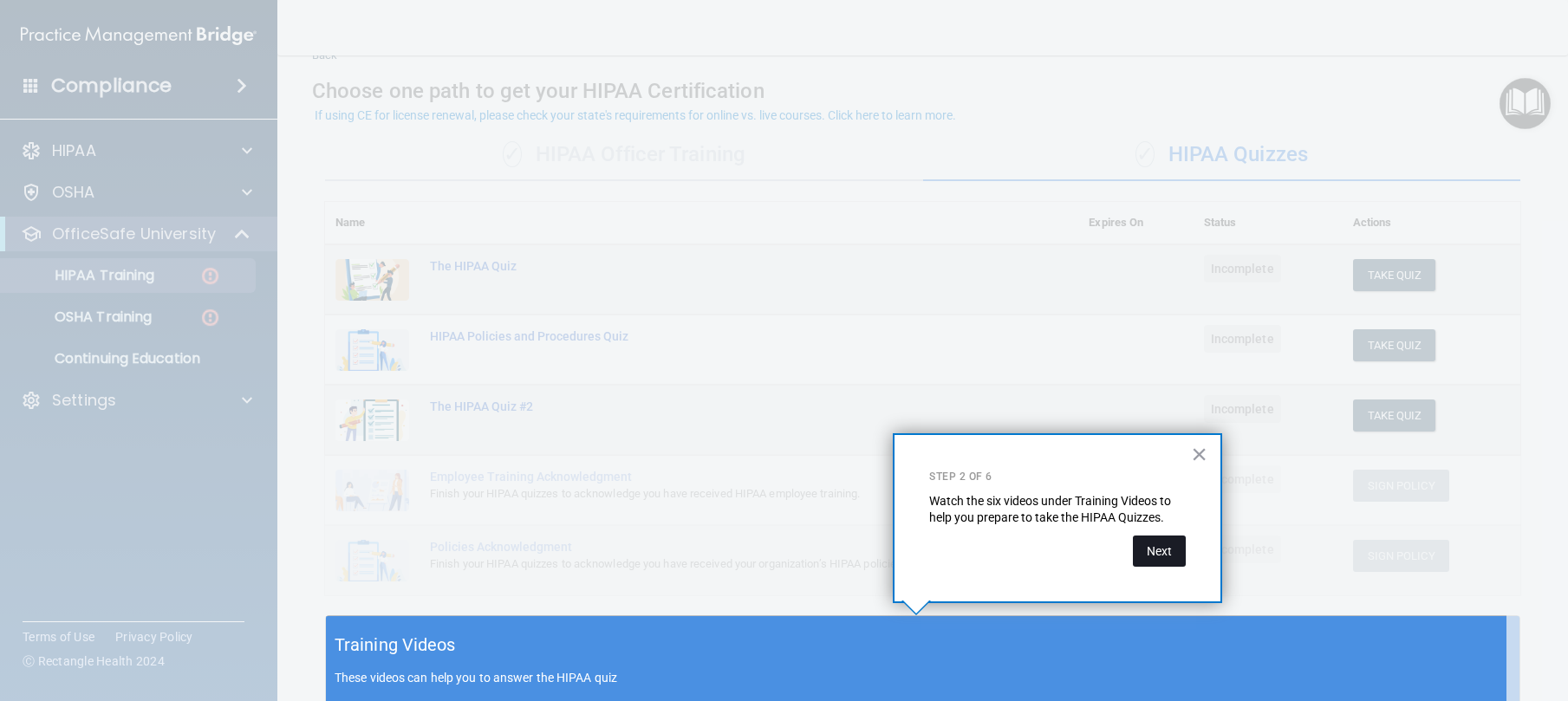
click at [1164, 547] on button "Next" at bounding box center [1158, 552] width 53 height 32
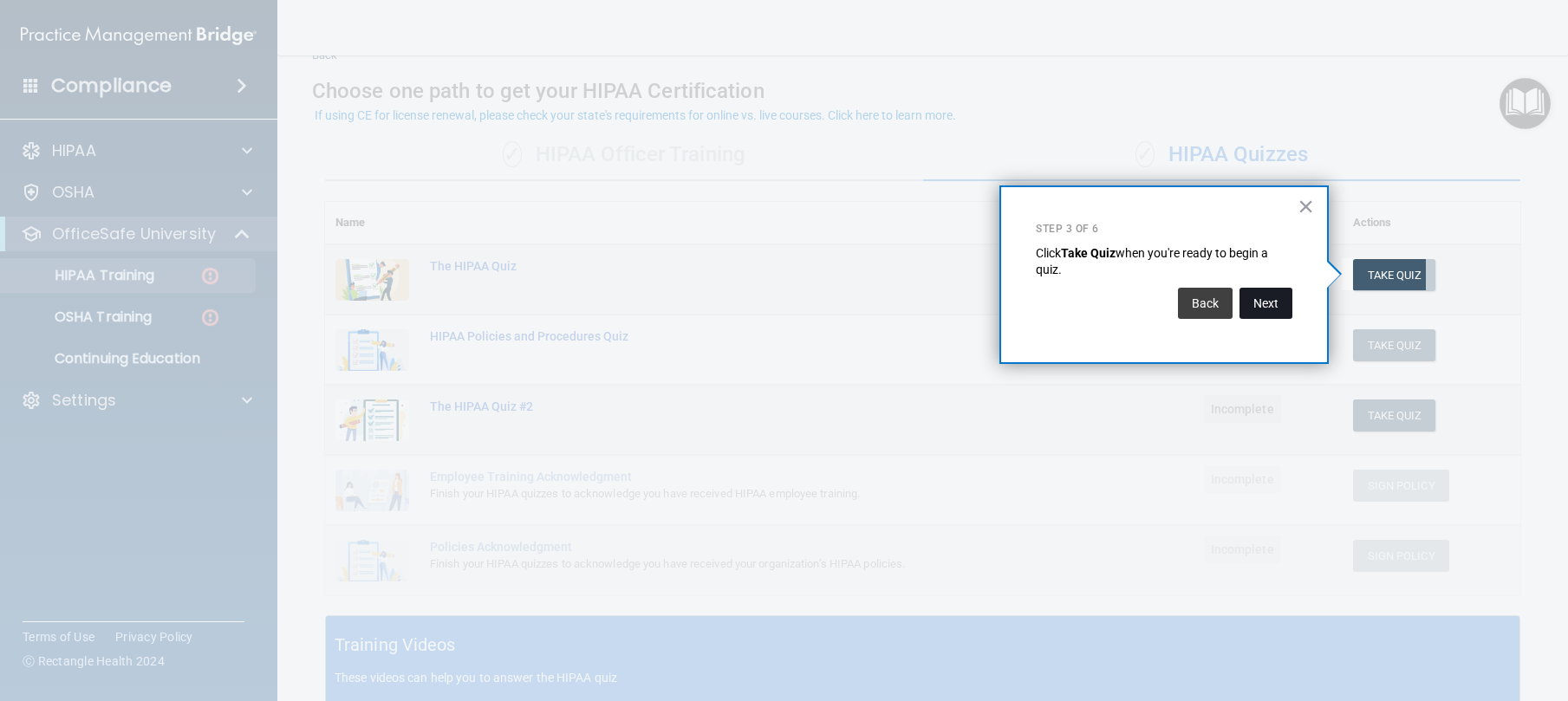
click at [1264, 305] on button "Next" at bounding box center [1265, 304] width 53 height 32
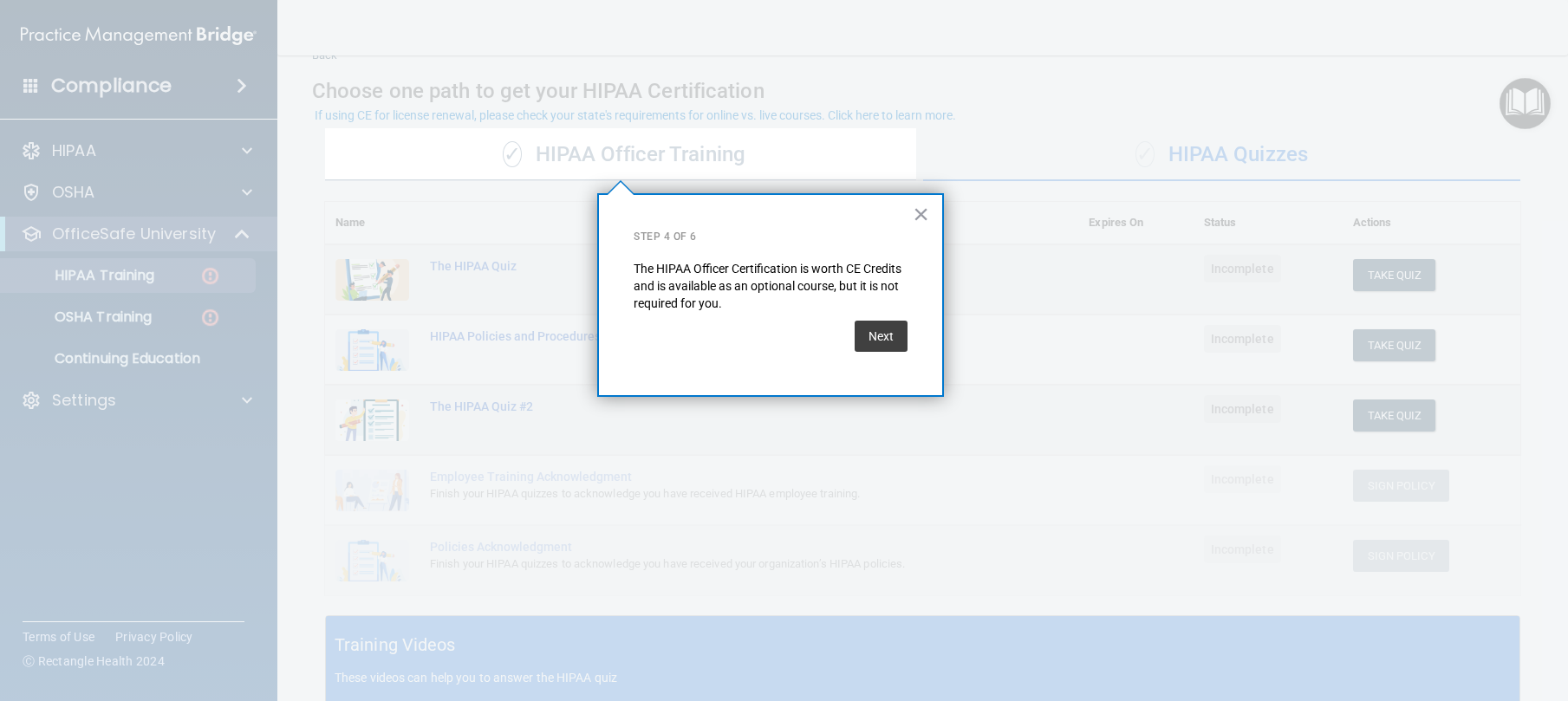
click at [859, 353] on div "Next" at bounding box center [881, 336] width 53 height 48
click at [877, 341] on button "Next" at bounding box center [881, 336] width 53 height 32
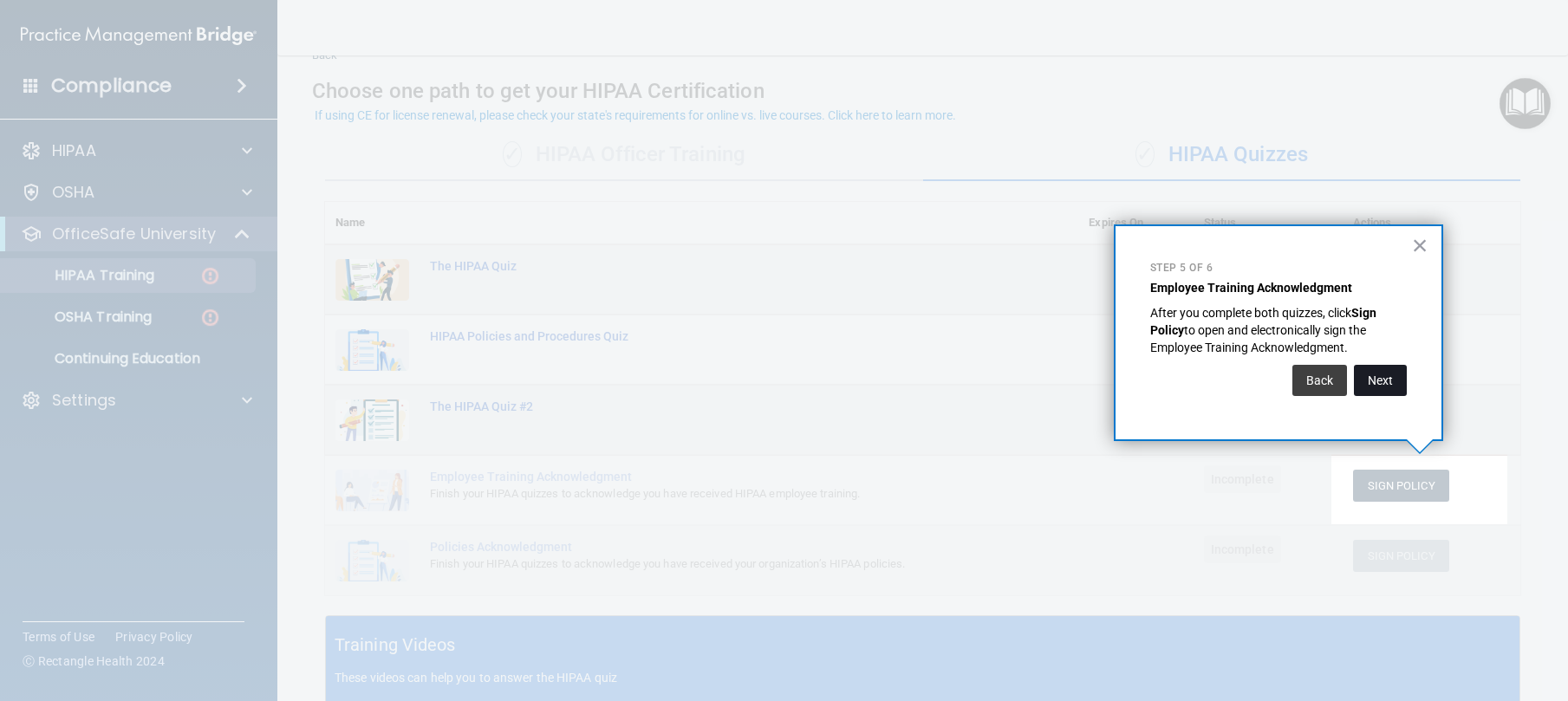
click at [1374, 386] on button "Next" at bounding box center [1379, 381] width 53 height 32
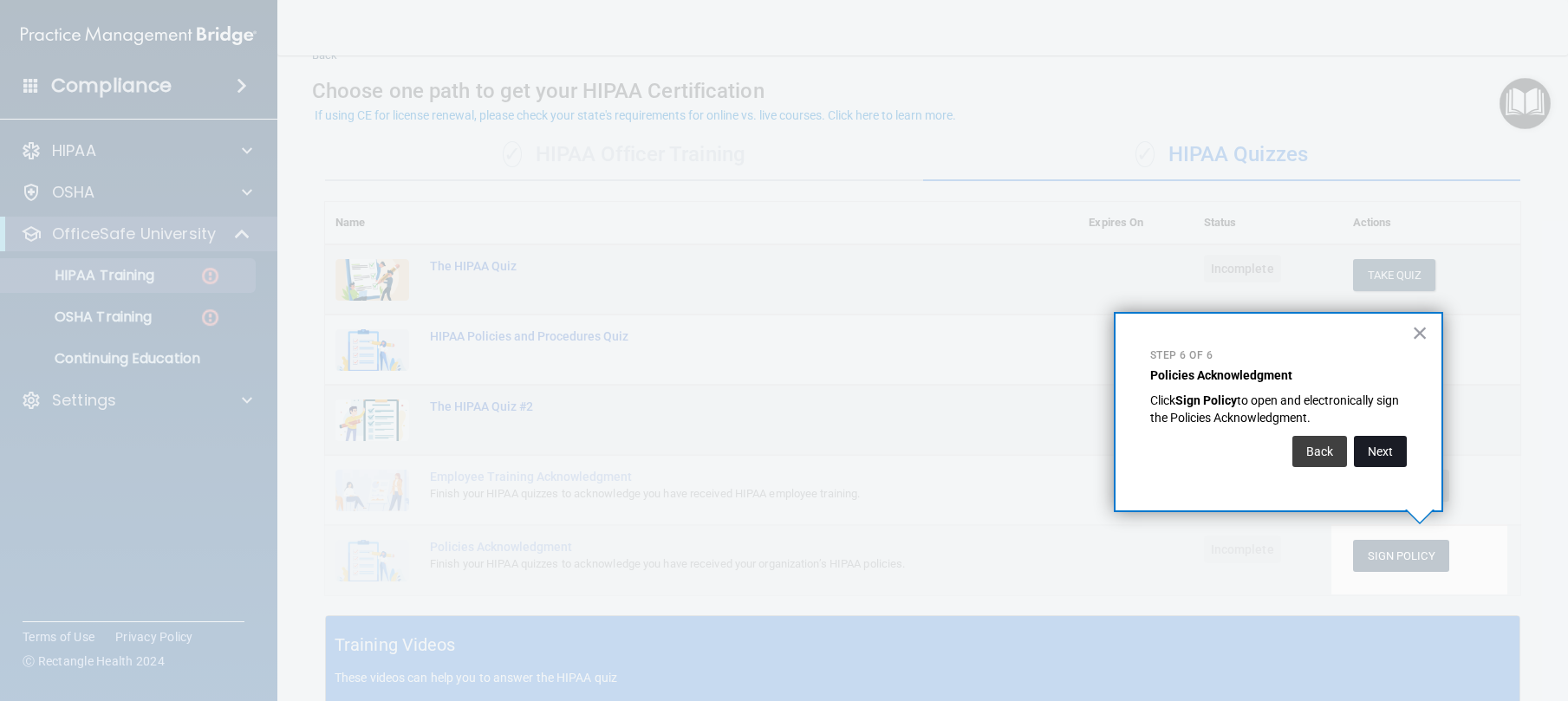
click at [1382, 440] on button "Next" at bounding box center [1379, 451] width 53 height 32
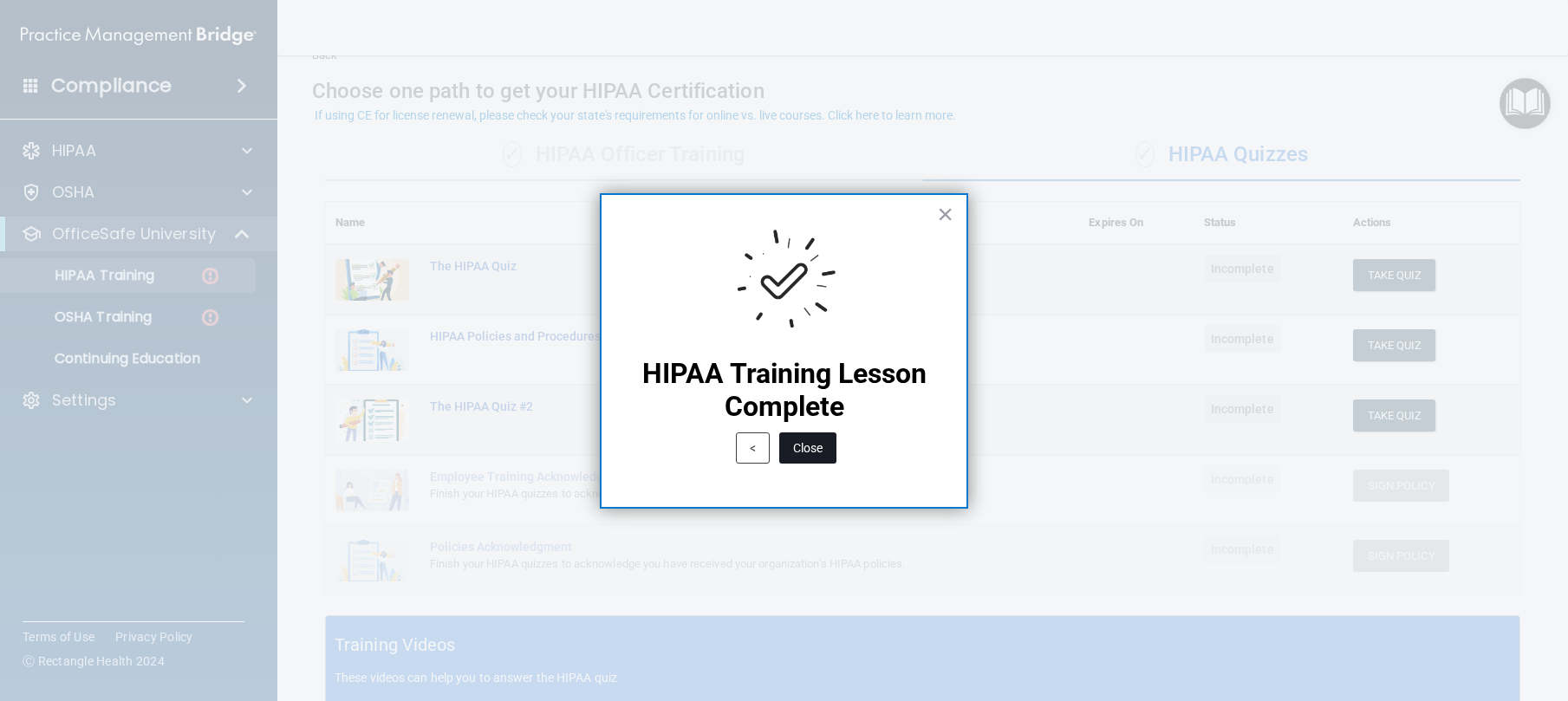
click at [811, 444] on button "Close" at bounding box center [808, 448] width 58 height 32
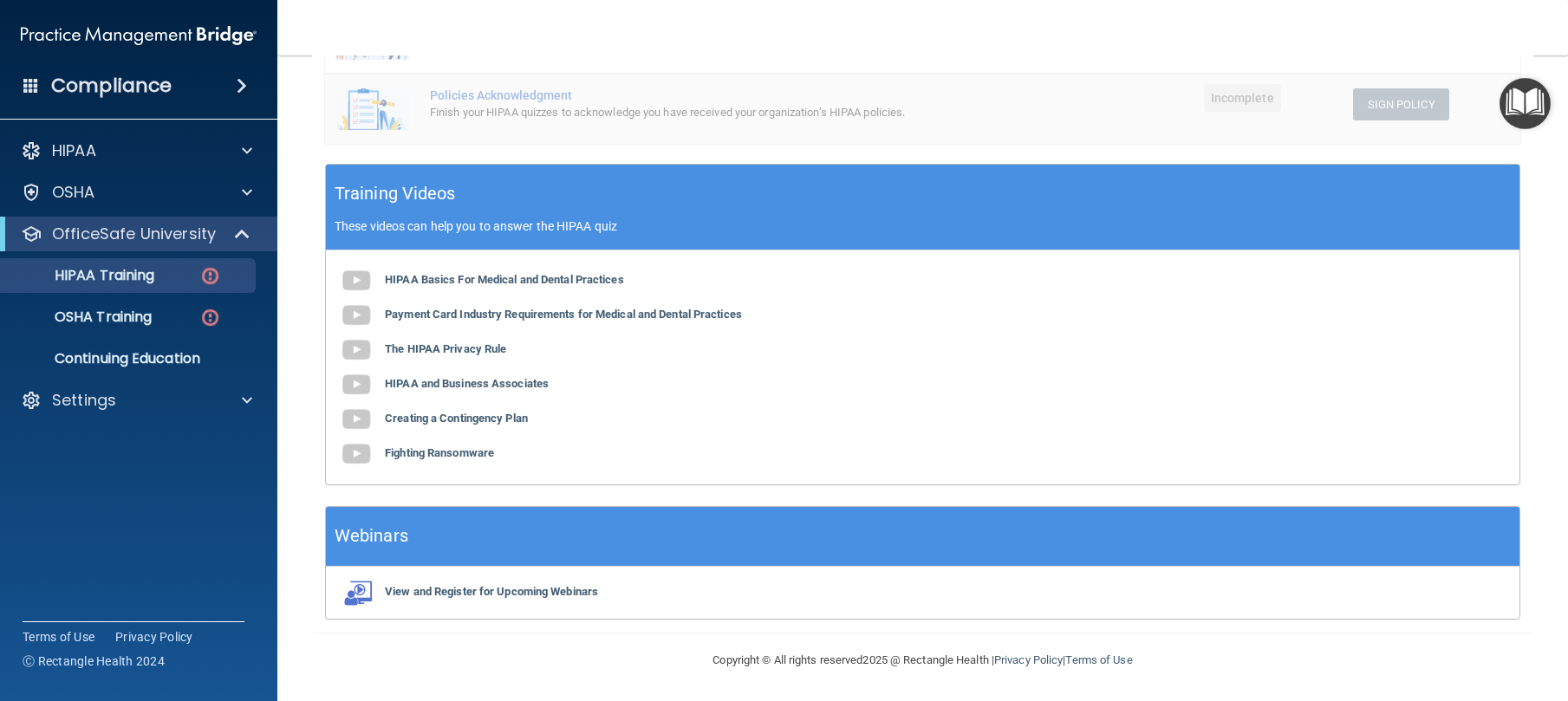
scroll to position [0, 0]
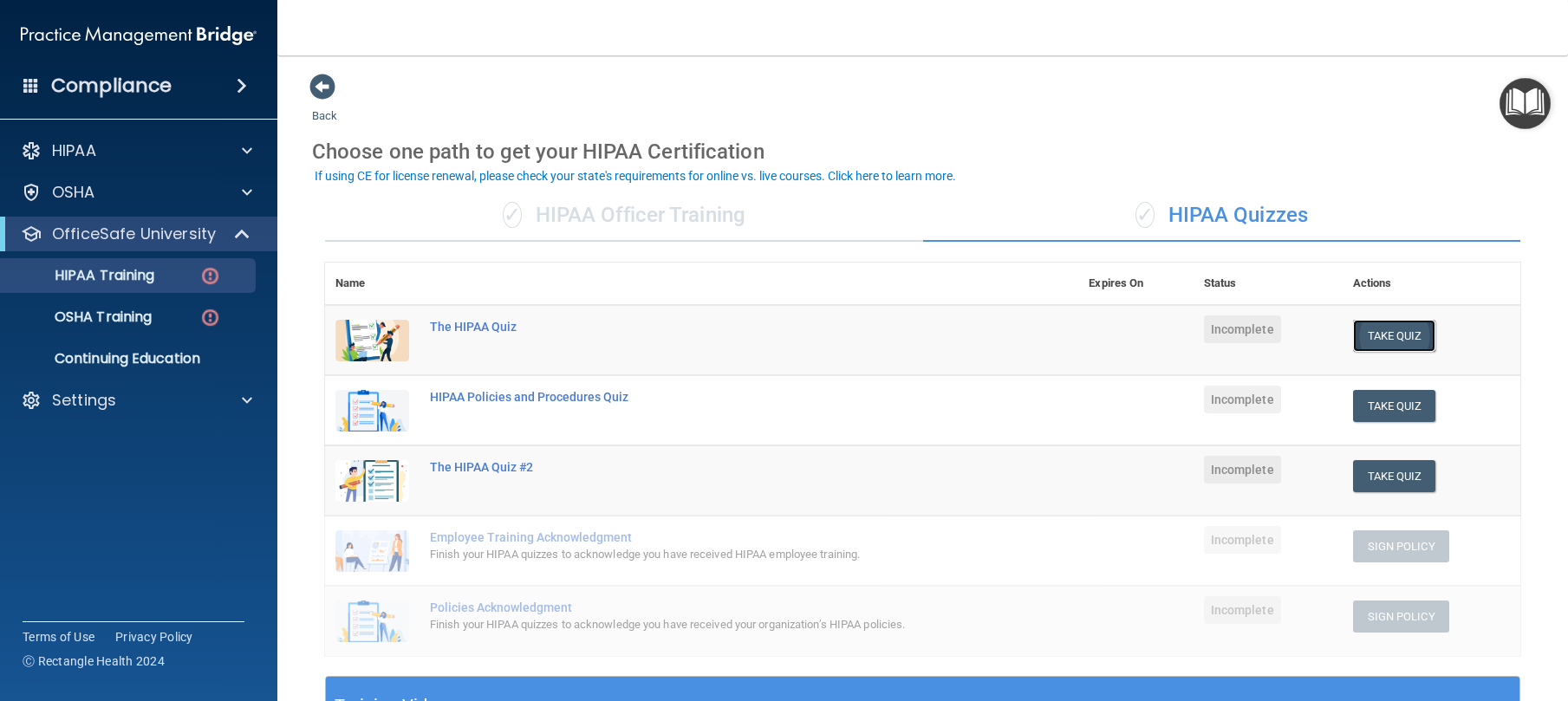
click at [1354, 336] on button "Take Quiz" at bounding box center [1394, 335] width 84 height 32
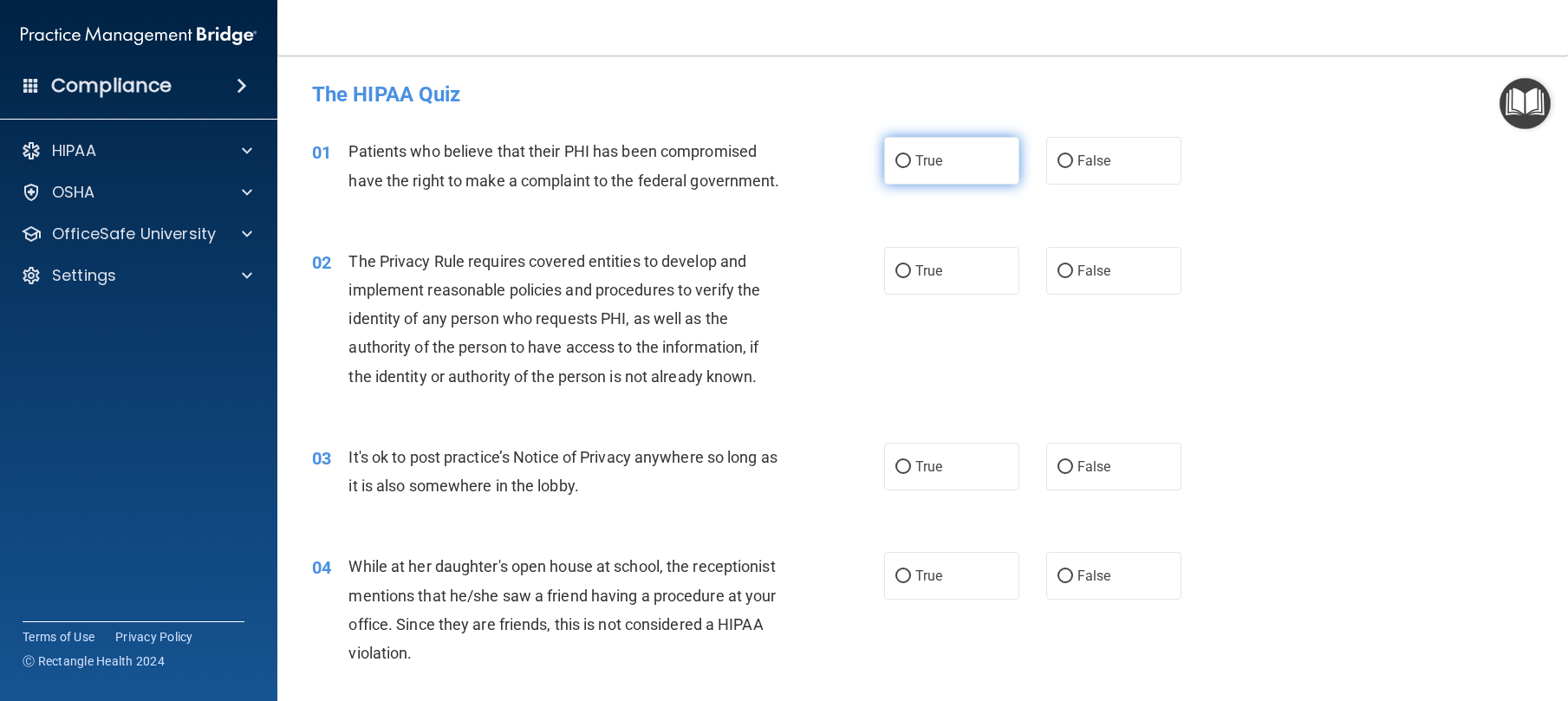
click at [921, 166] on span "True" at bounding box center [928, 161] width 27 height 17
click at [911, 166] on input "True" at bounding box center [903, 162] width 16 height 13
radio input "true"
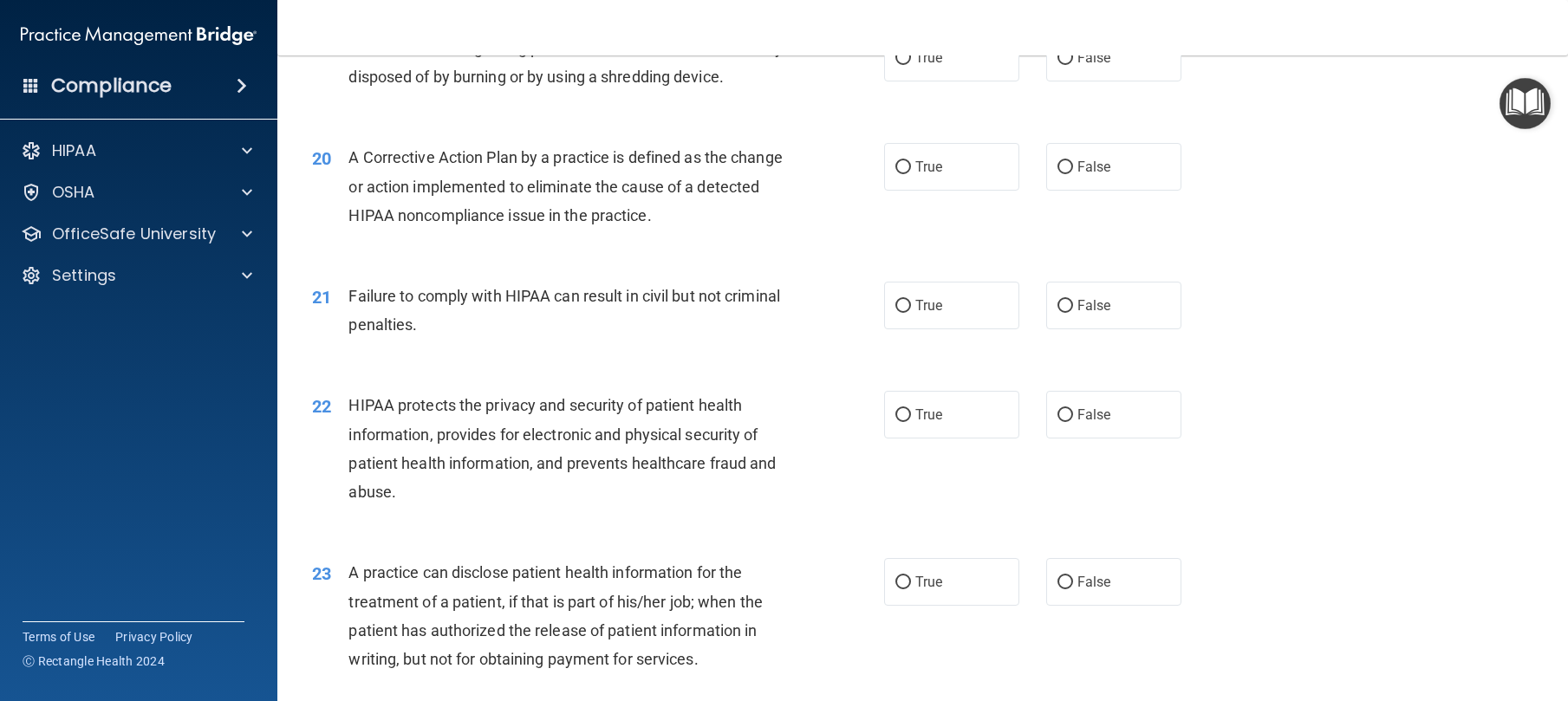
scroll to position [3573, 0]
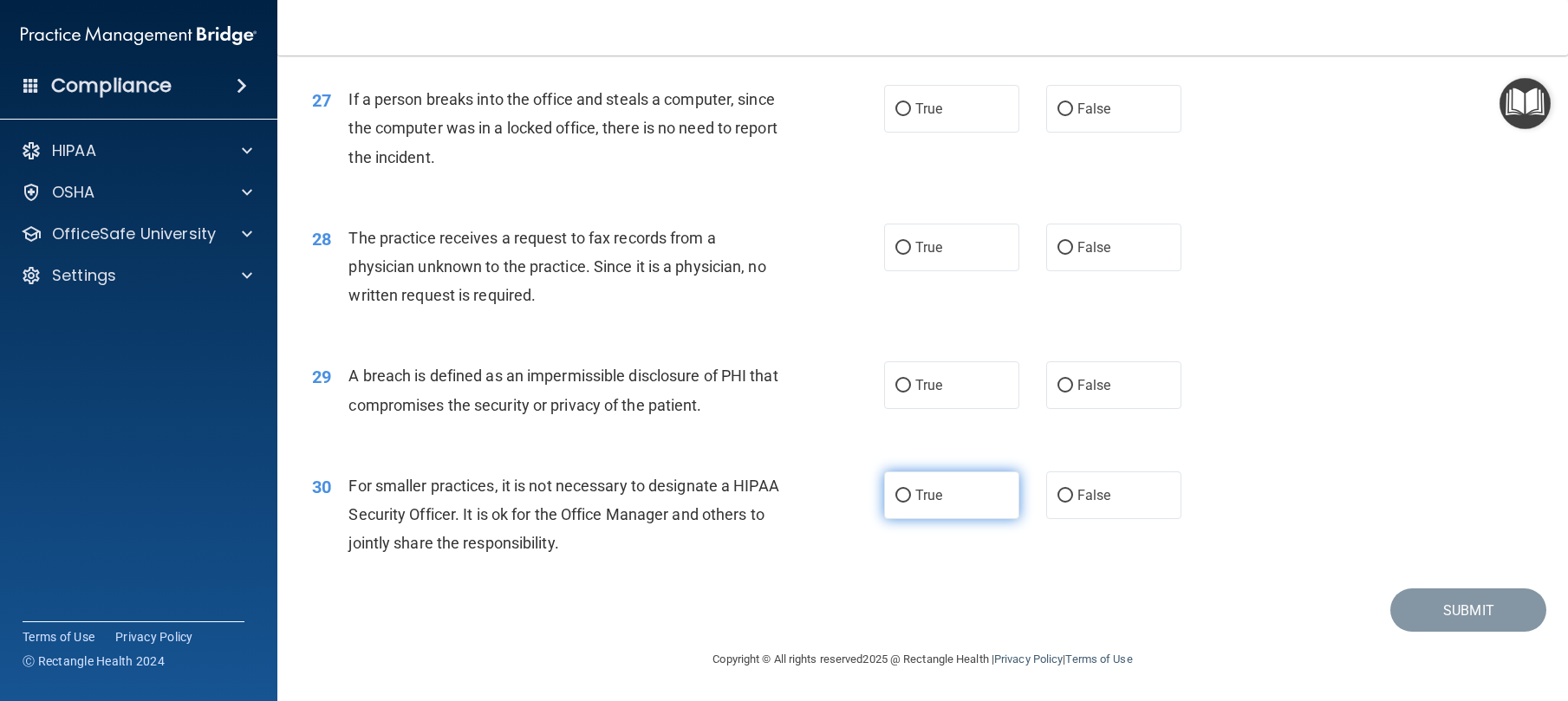
click at [967, 501] on label "True" at bounding box center [952, 495] width 136 height 47
click at [911, 501] on input "True" at bounding box center [903, 496] width 16 height 13
radio input "true"
click at [959, 393] on label "True" at bounding box center [952, 384] width 136 height 47
click at [911, 393] on input "True" at bounding box center [903, 386] width 16 height 13
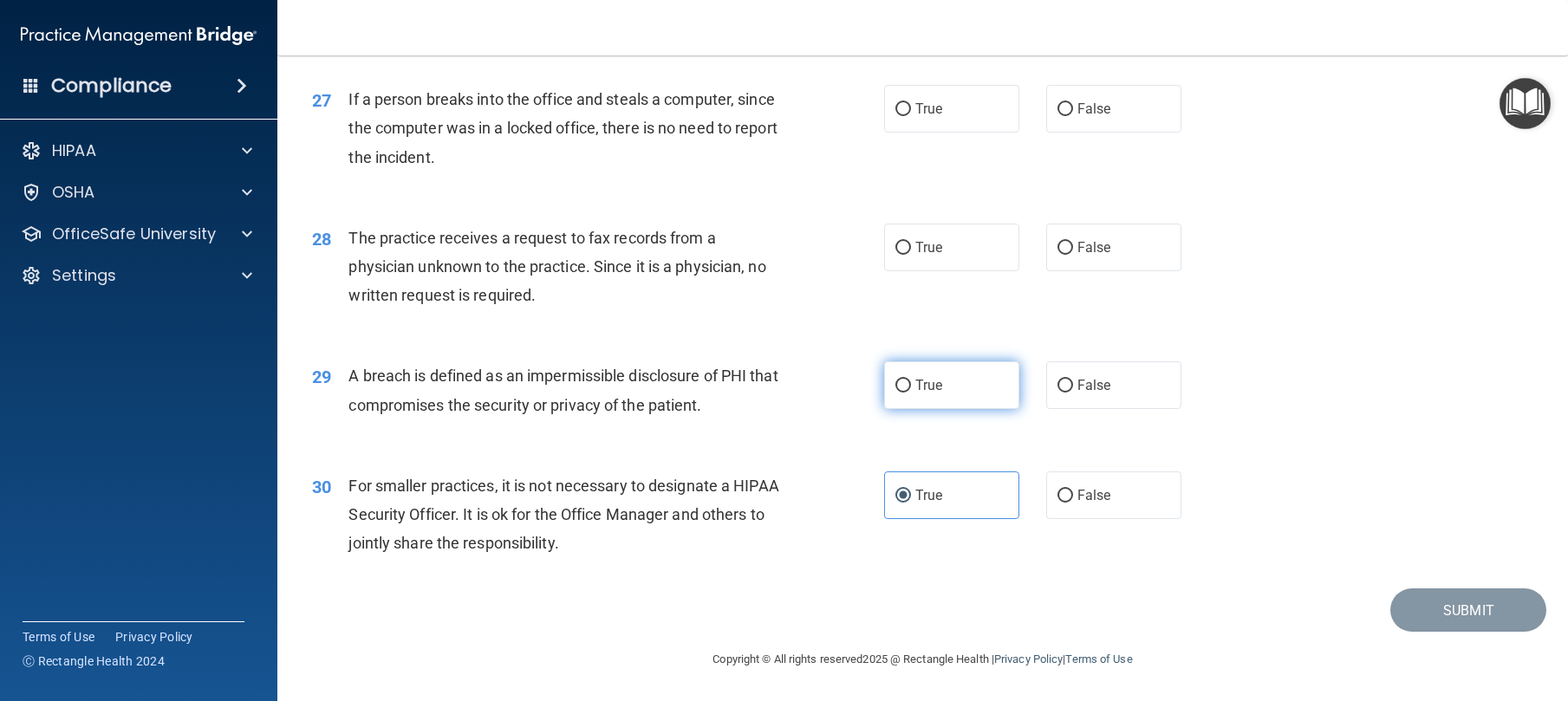
radio input "true"
click at [895, 242] on input "True" at bounding box center [903, 248] width 16 height 13
radio input "true"
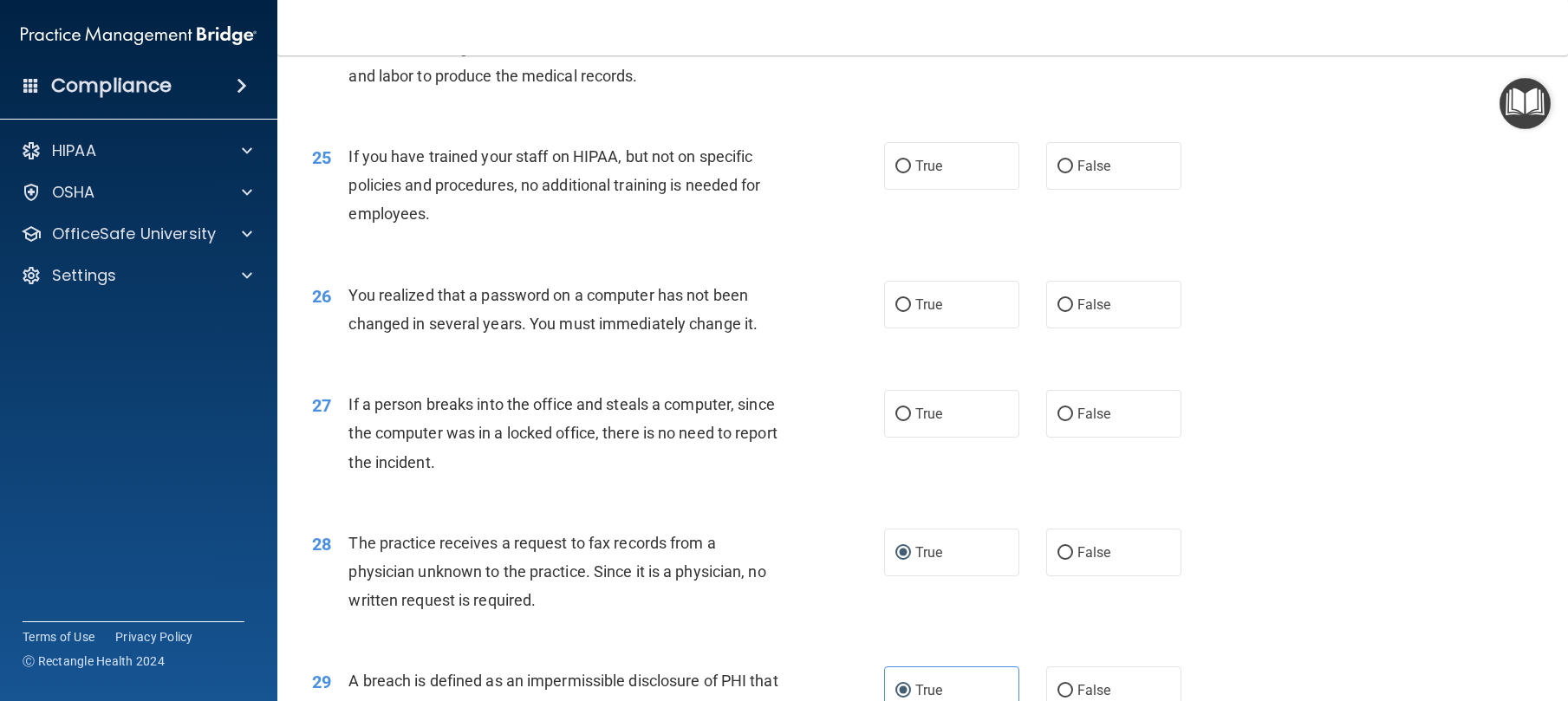
scroll to position [3298, 0]
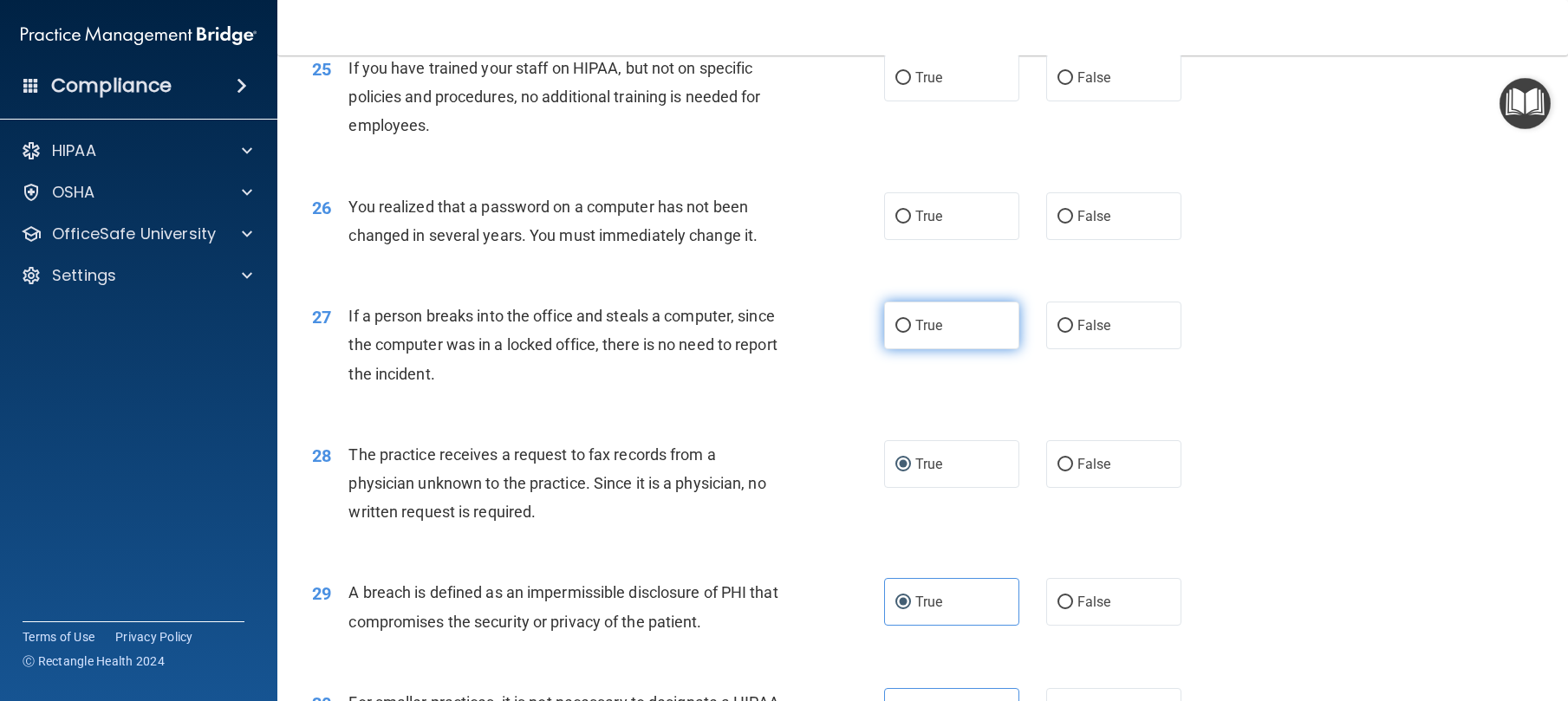
drag, startPoint x: 899, startPoint y: 385, endPoint x: 882, endPoint y: 395, distance: 19.7
click at [899, 332] on input "True" at bounding box center [903, 326] width 16 height 13
radio input "true"
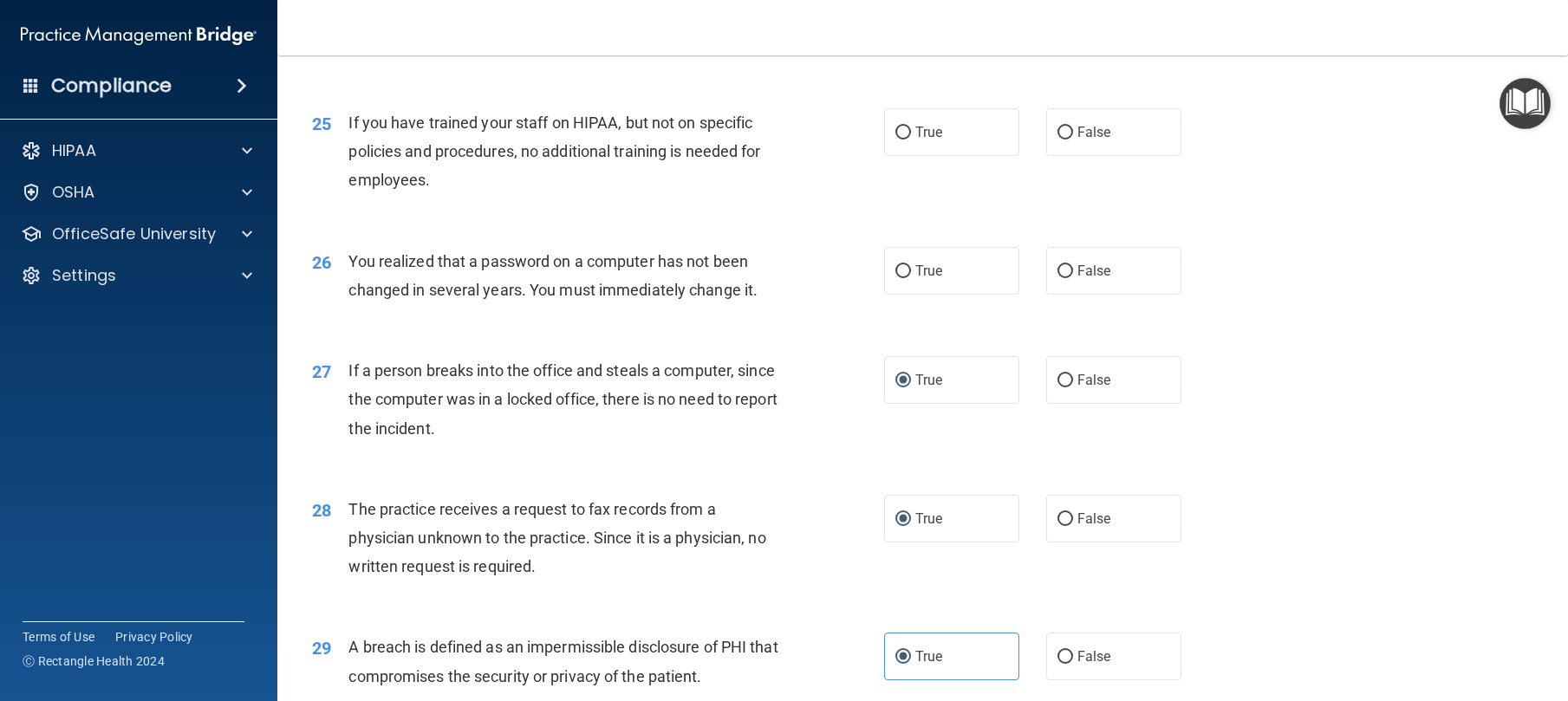
scroll to position [3203, 0]
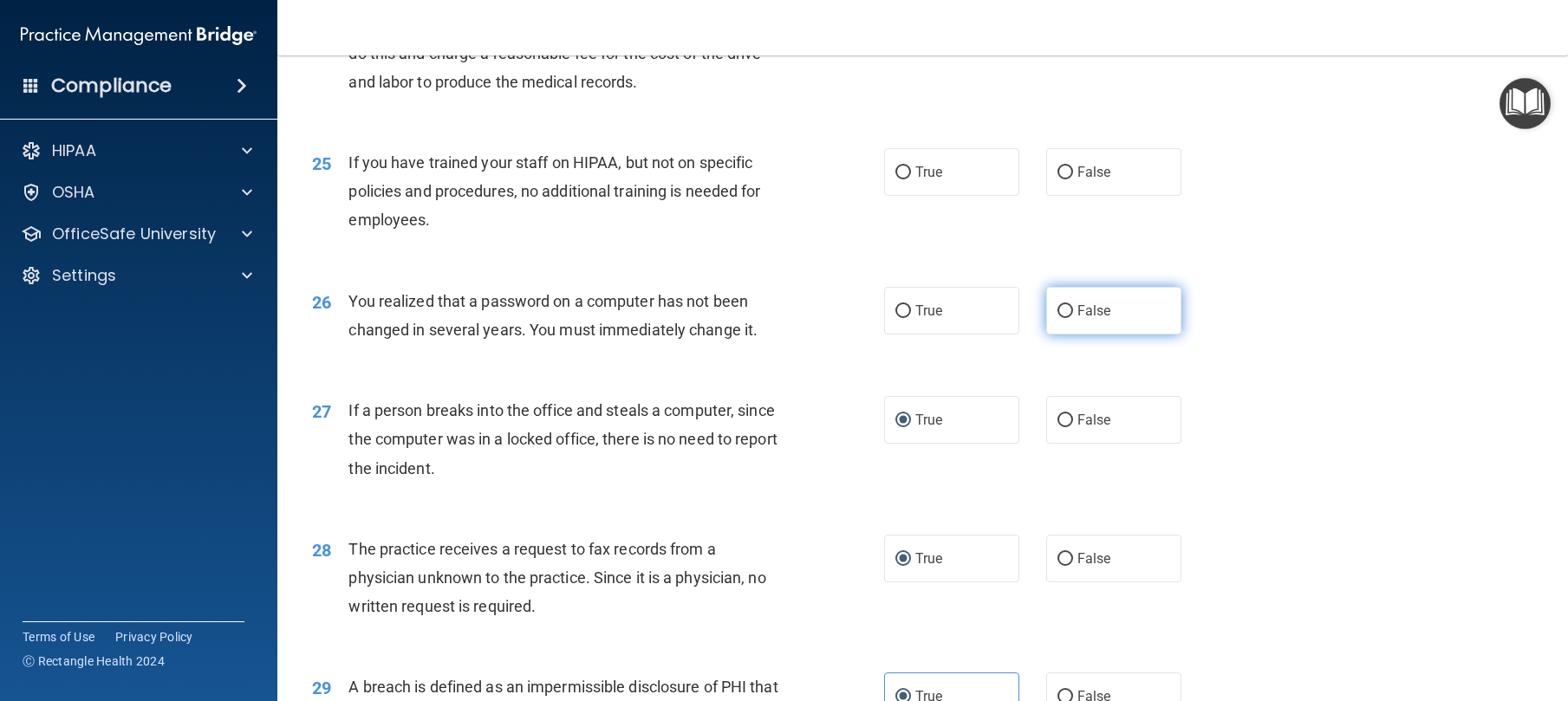
click at [1127, 334] on label "False" at bounding box center [1114, 310] width 136 height 47
click at [1073, 318] on input "False" at bounding box center [1065, 311] width 16 height 13
radio input "true"
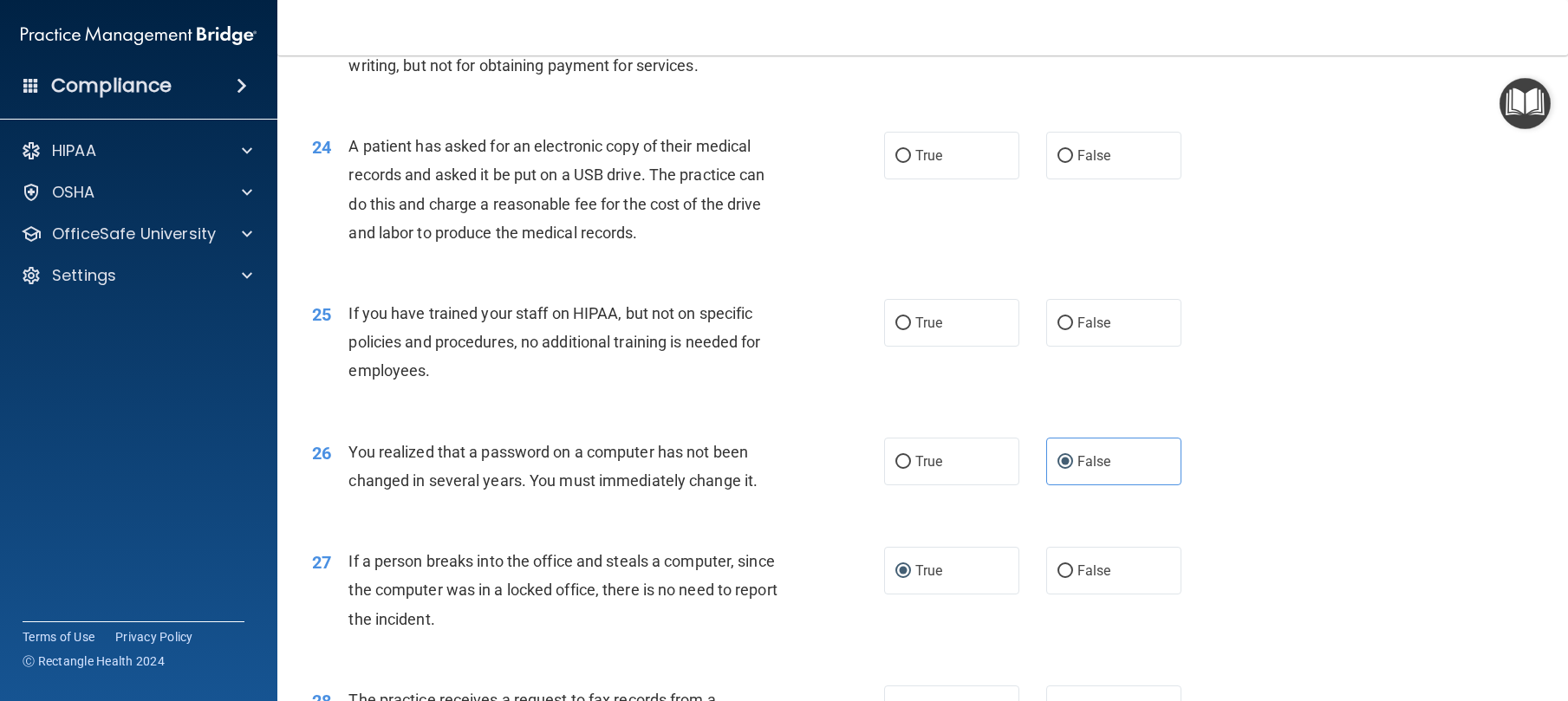
scroll to position [3084, 0]
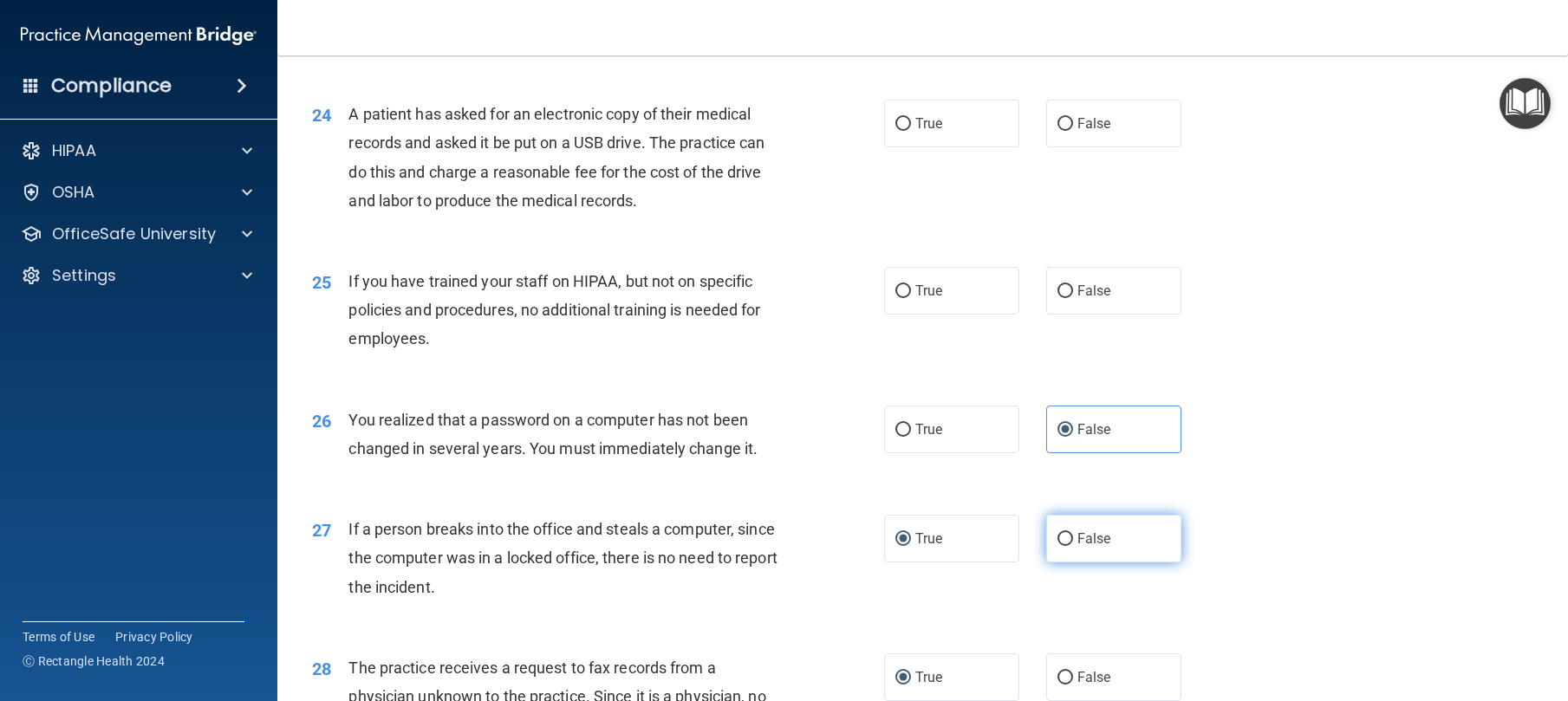
click at [1083, 563] on label "False" at bounding box center [1114, 538] width 136 height 47
click at [1073, 546] on input "False" at bounding box center [1065, 539] width 16 height 13
radio input "true"
radio input "false"
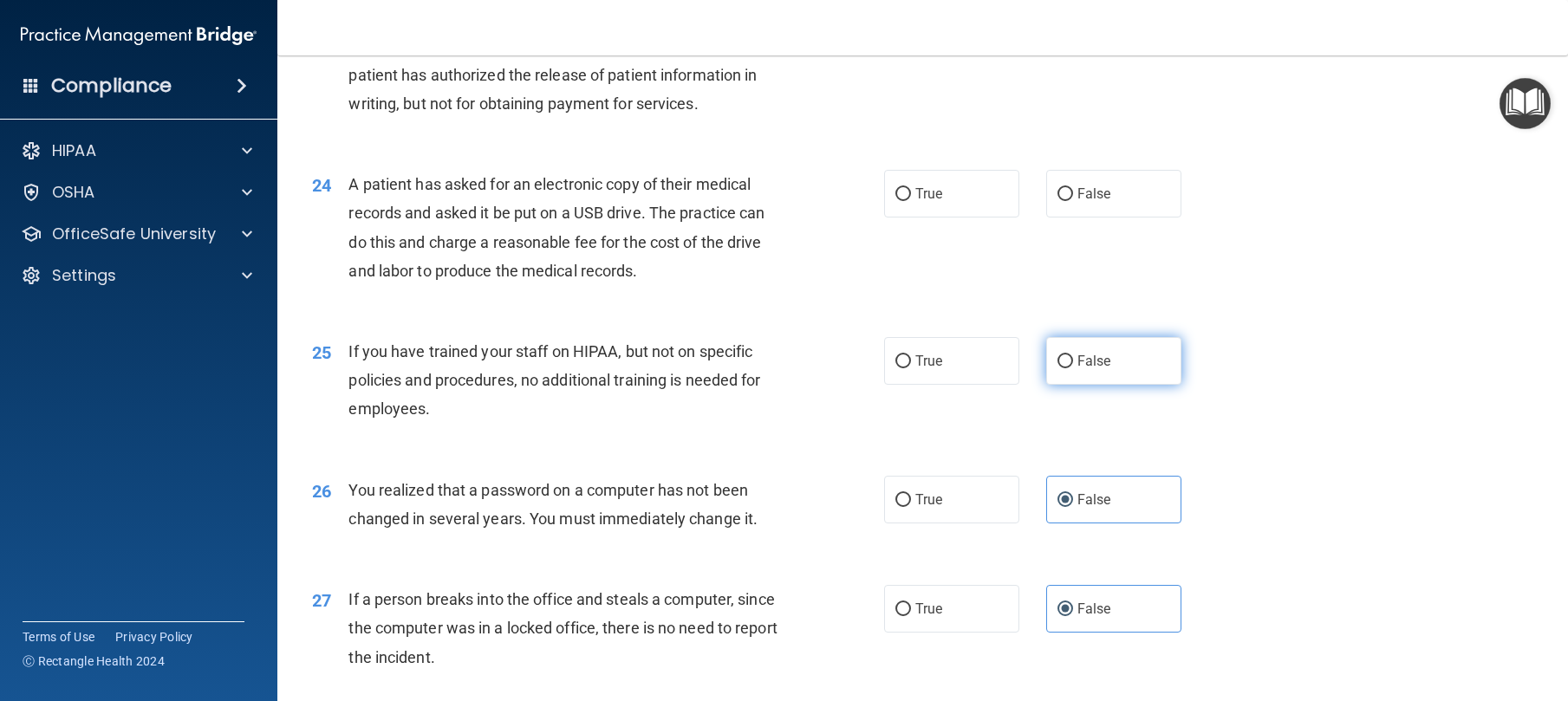
click at [1089, 369] on span "False" at bounding box center [1094, 361] width 33 height 17
click at [1073, 369] on input "False" at bounding box center [1065, 362] width 16 height 13
radio input "true"
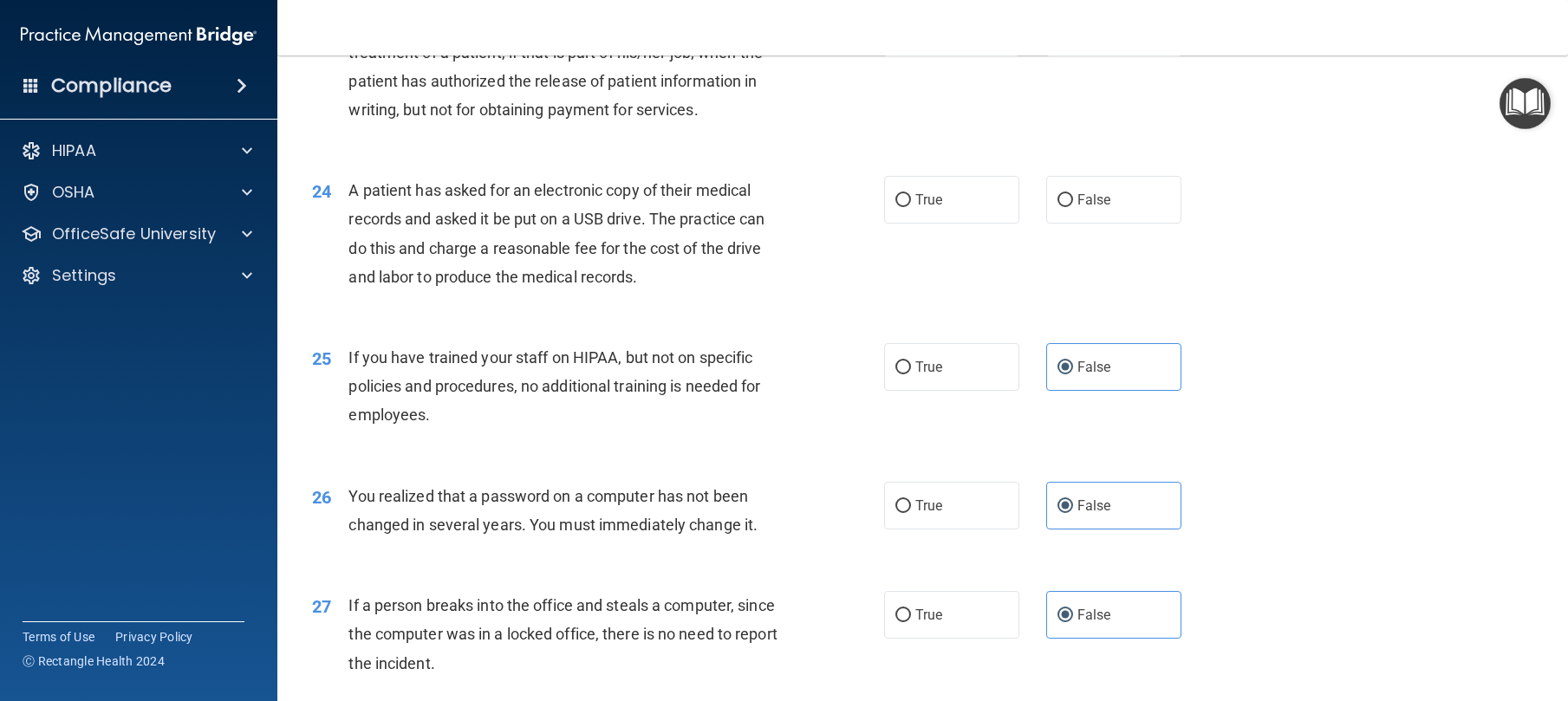
click at [837, 300] on div "24 A patient has asked for an electronic copy of their medical records and aske…" at bounding box center [598, 237] width 624 height 123
click at [1032, 225] on div "True False" at bounding box center [1047, 200] width 325 height 47
click at [1046, 225] on label "False" at bounding box center [1114, 200] width 136 height 47
click at [1057, 208] on input "False" at bounding box center [1065, 201] width 16 height 13
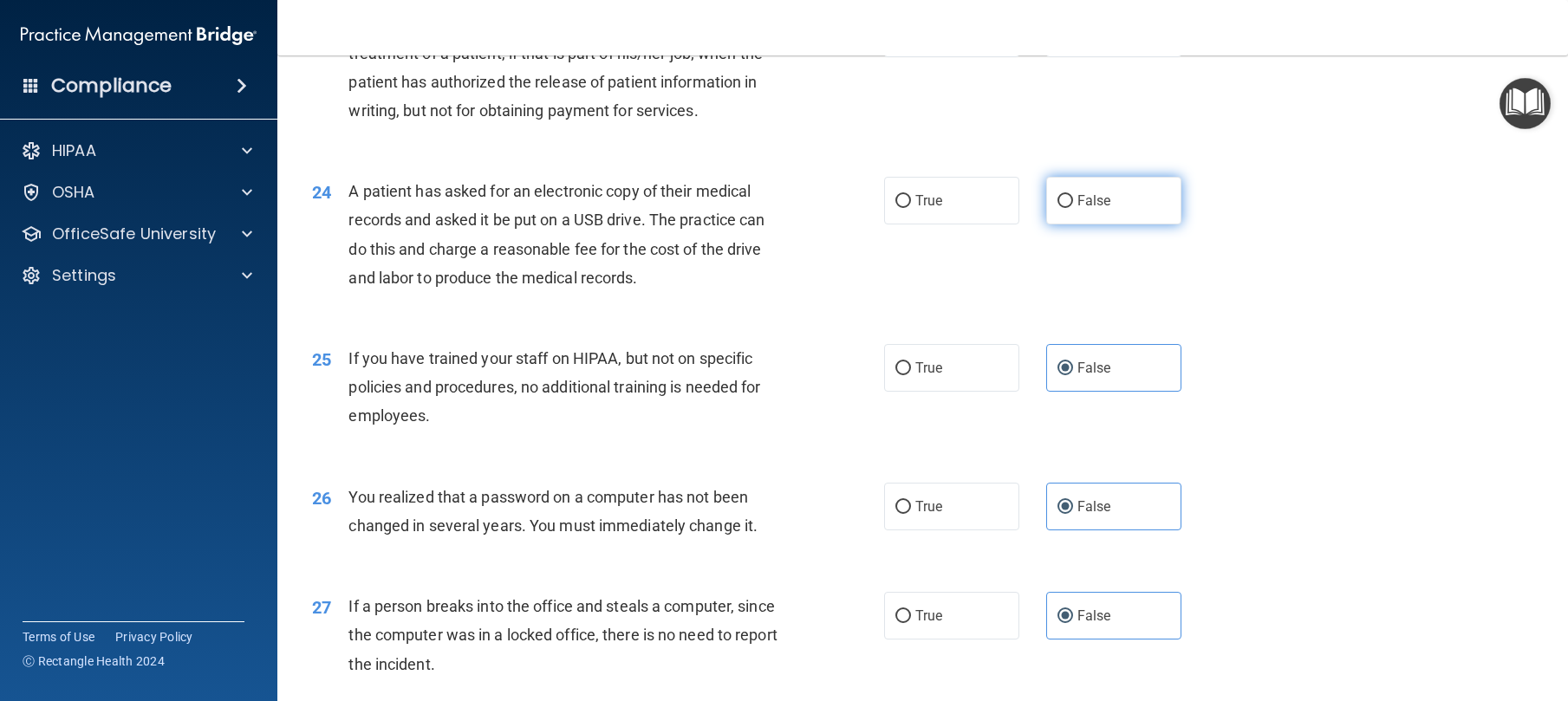
radio input "true"
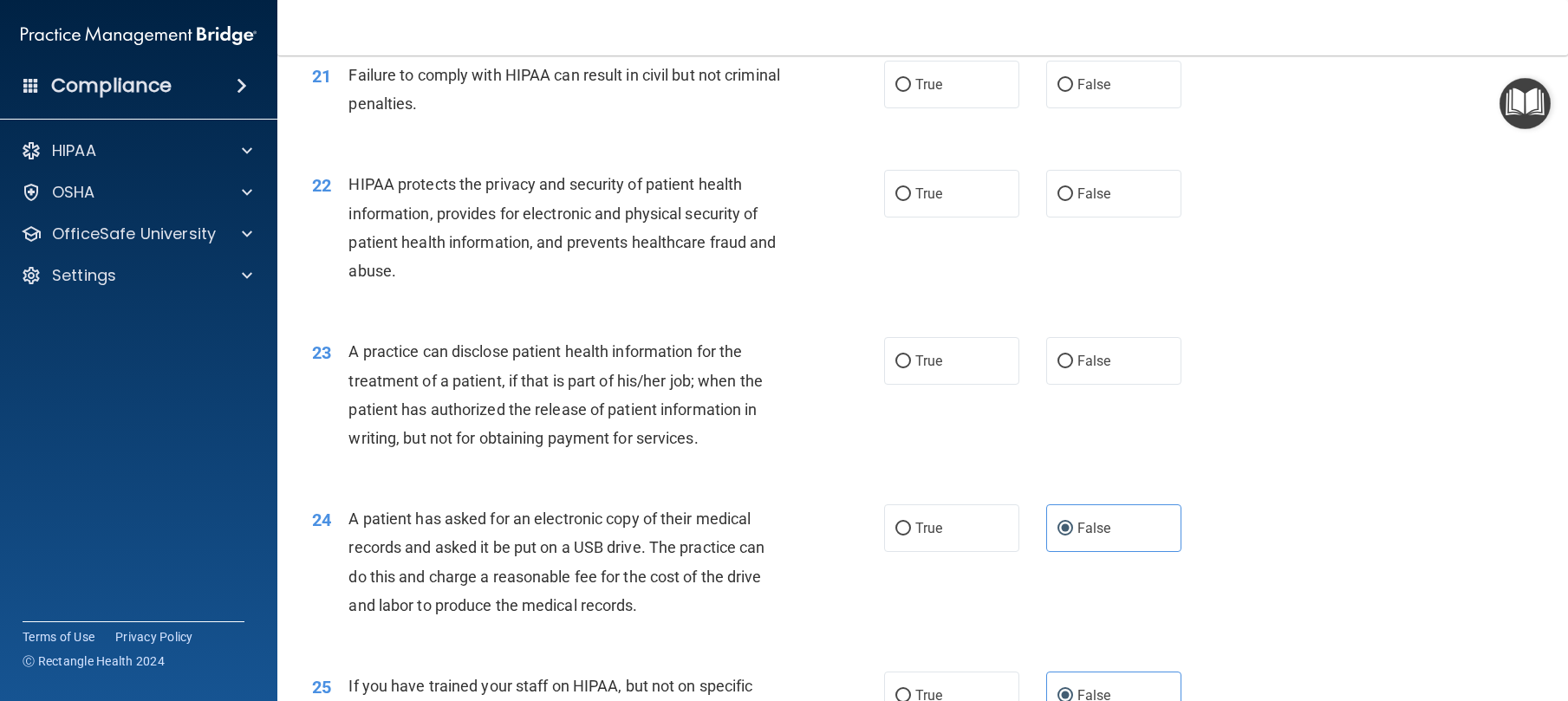
scroll to position [2606, 0]
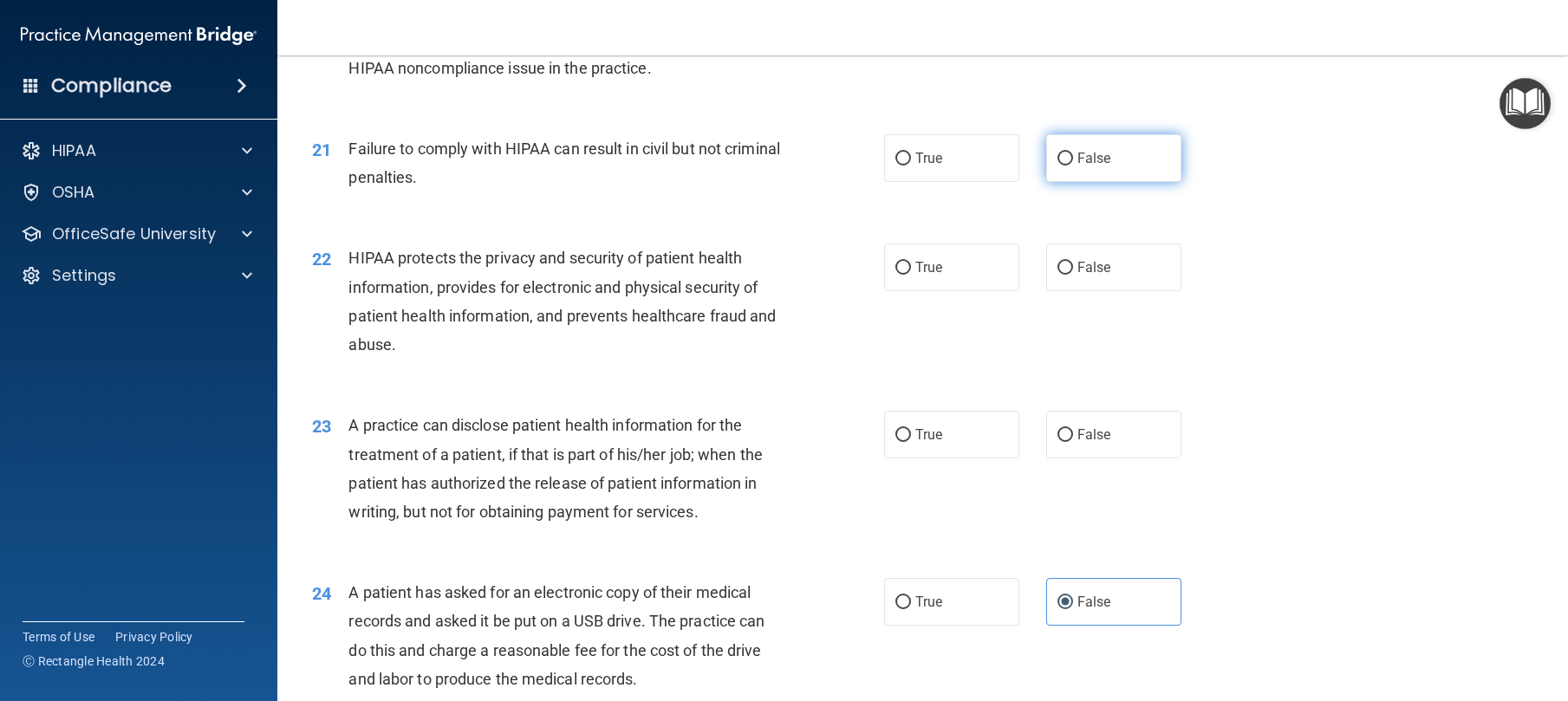
click at [1090, 182] on label "False" at bounding box center [1114, 158] width 136 height 47
click at [1073, 165] on input "False" at bounding box center [1065, 159] width 16 height 13
radio input "true"
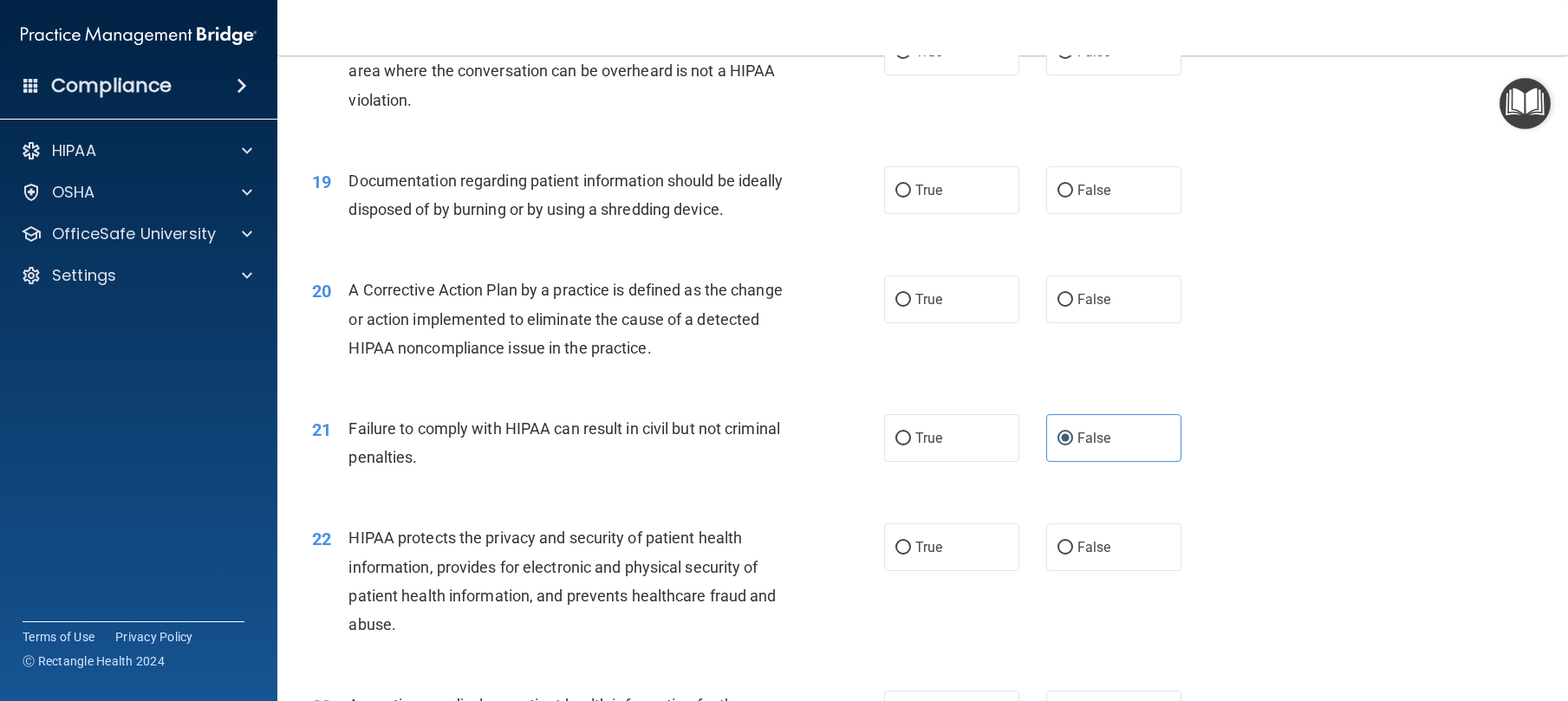
scroll to position [1766, 0]
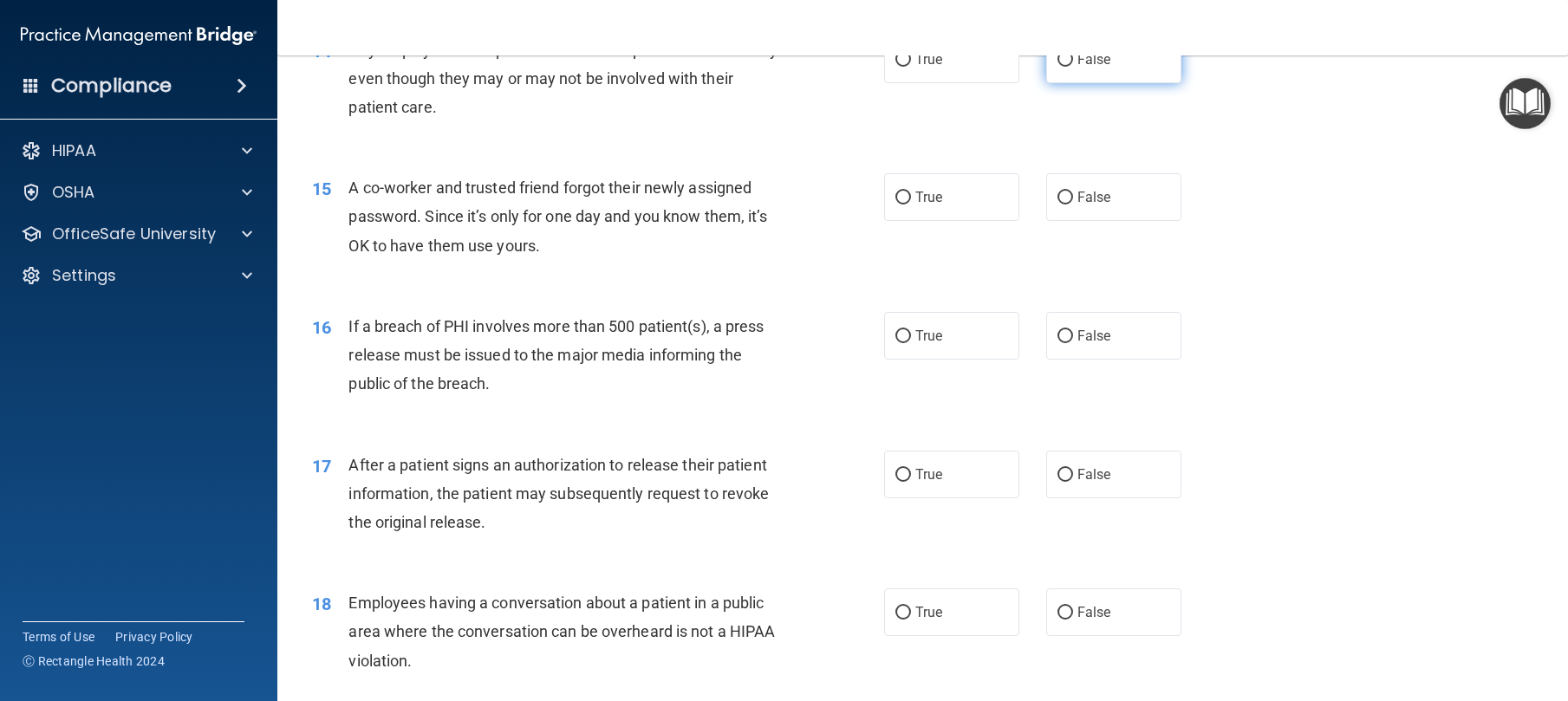
click at [1061, 84] on label "False" at bounding box center [1114, 58] width 136 height 47
click at [1061, 67] on input "False" at bounding box center [1065, 60] width 16 height 13
radio input "true"
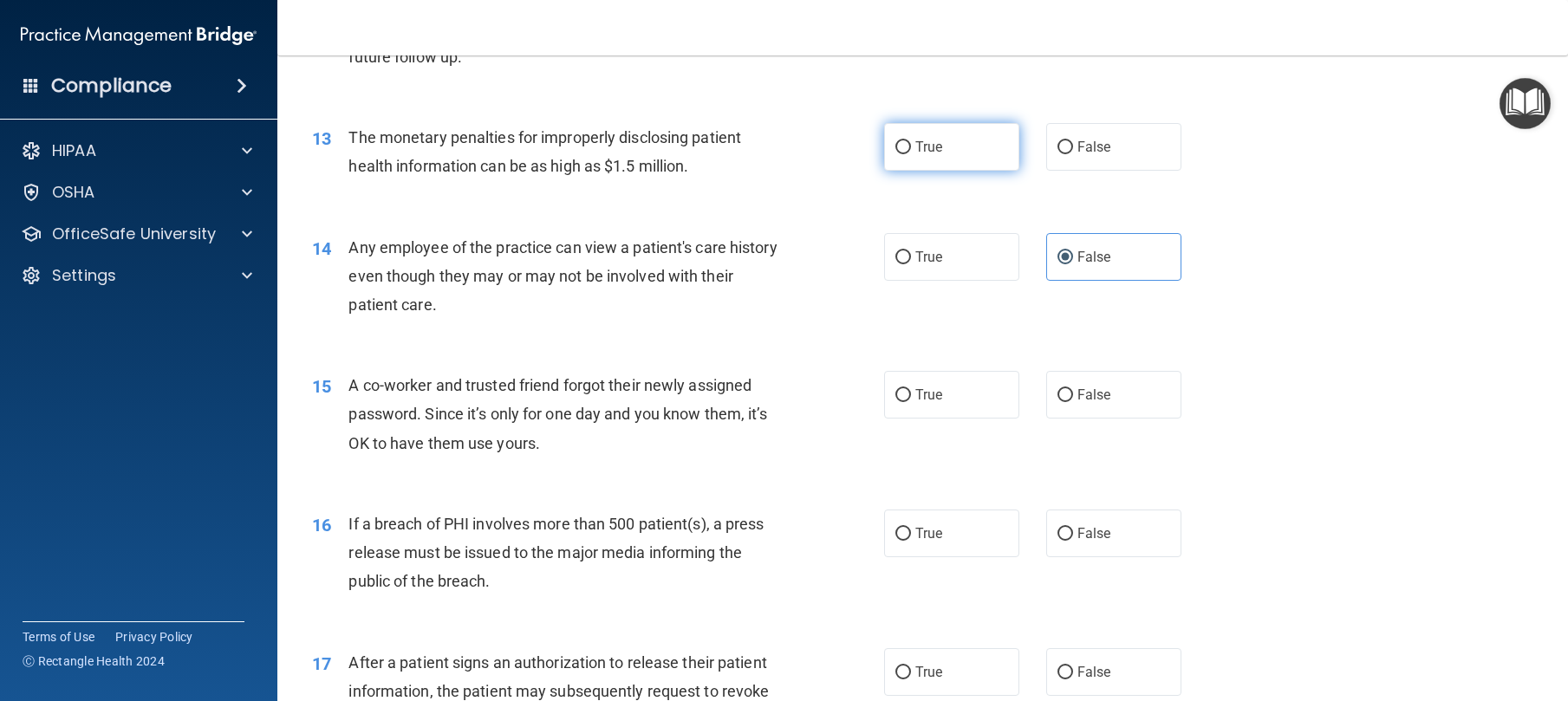
click at [895, 154] on input "True" at bounding box center [903, 148] width 16 height 13
radio input "true"
click at [1060, 419] on label "False" at bounding box center [1114, 394] width 136 height 47
click at [1060, 402] on input "False" at bounding box center [1065, 396] width 16 height 13
radio input "true"
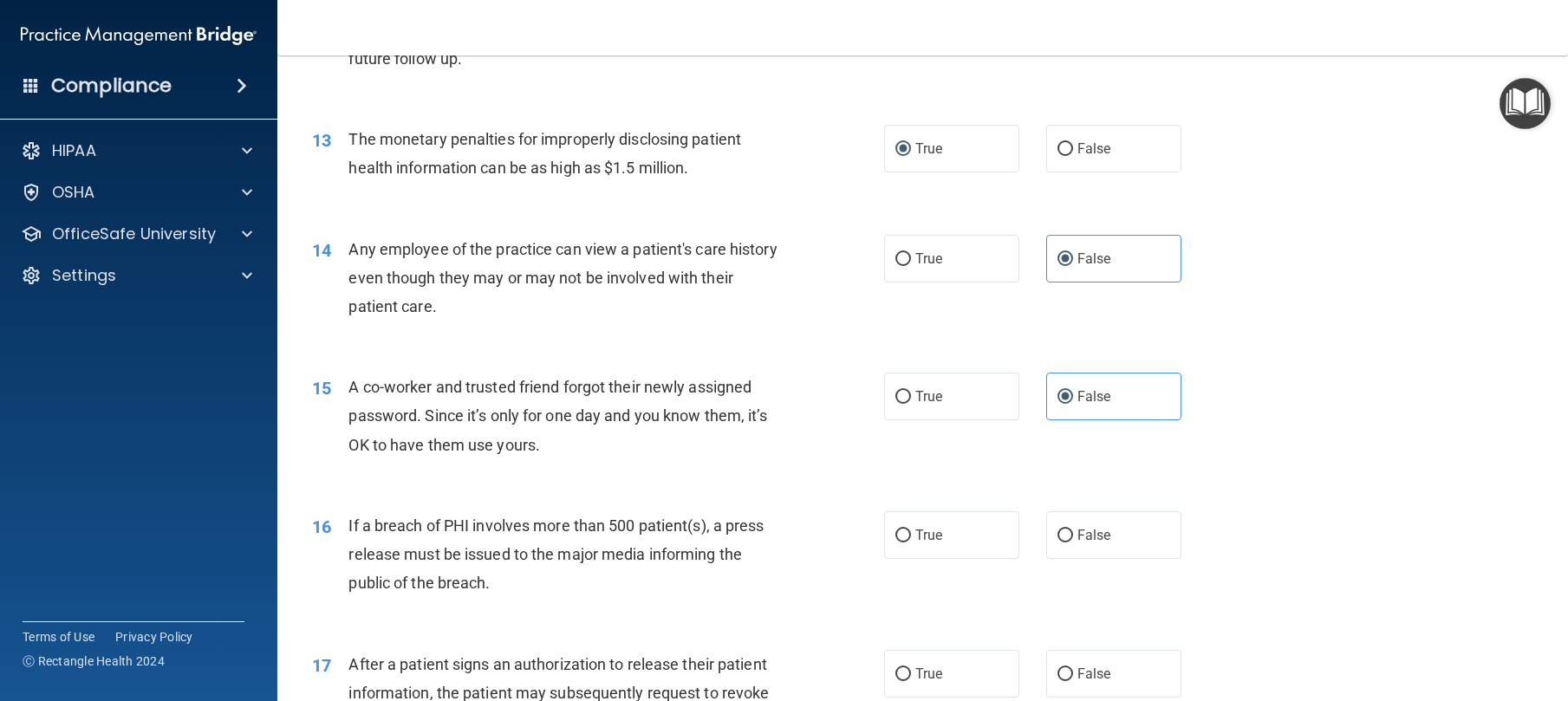
scroll to position [1350, 0]
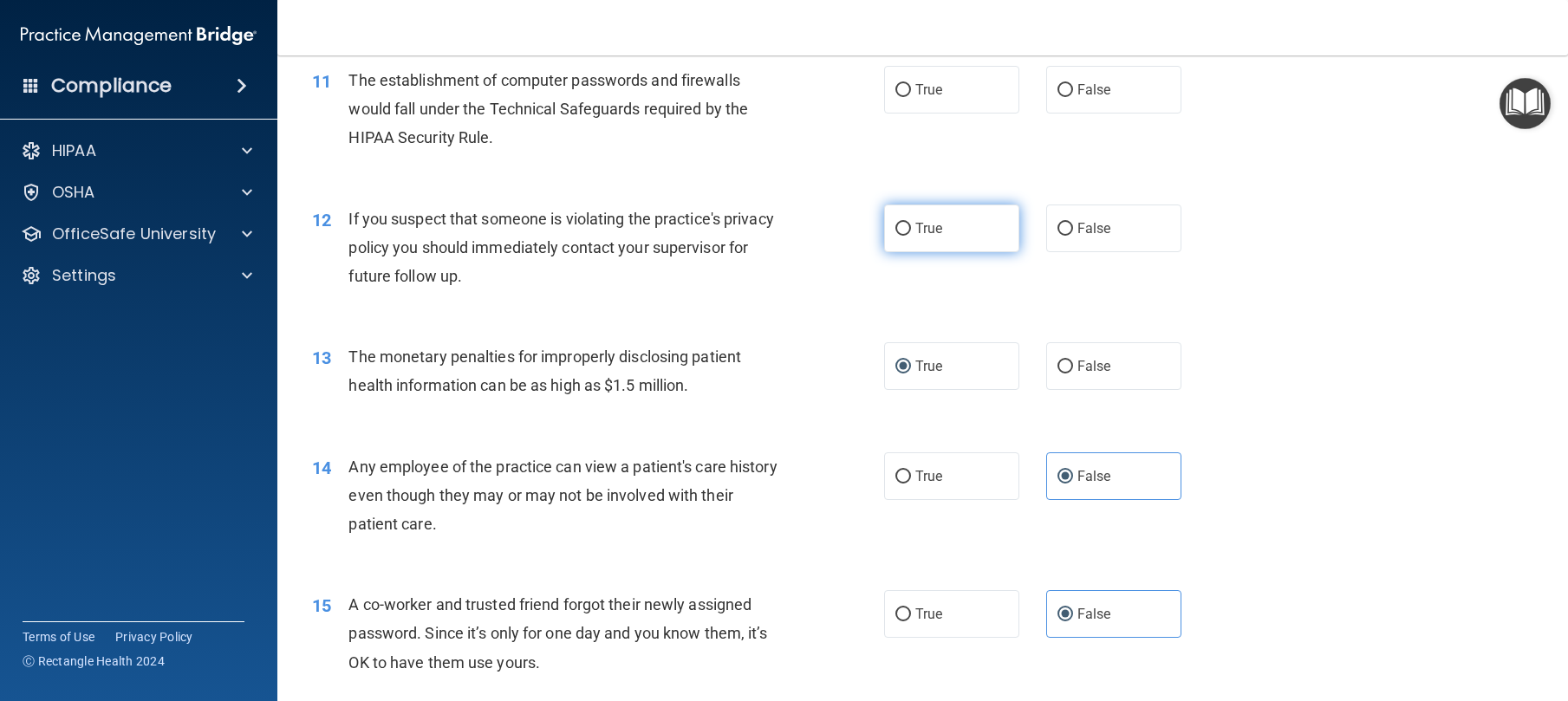
click at [905, 253] on label "True" at bounding box center [952, 227] width 136 height 47
click at [905, 236] on input "True" at bounding box center [903, 229] width 16 height 13
radio input "true"
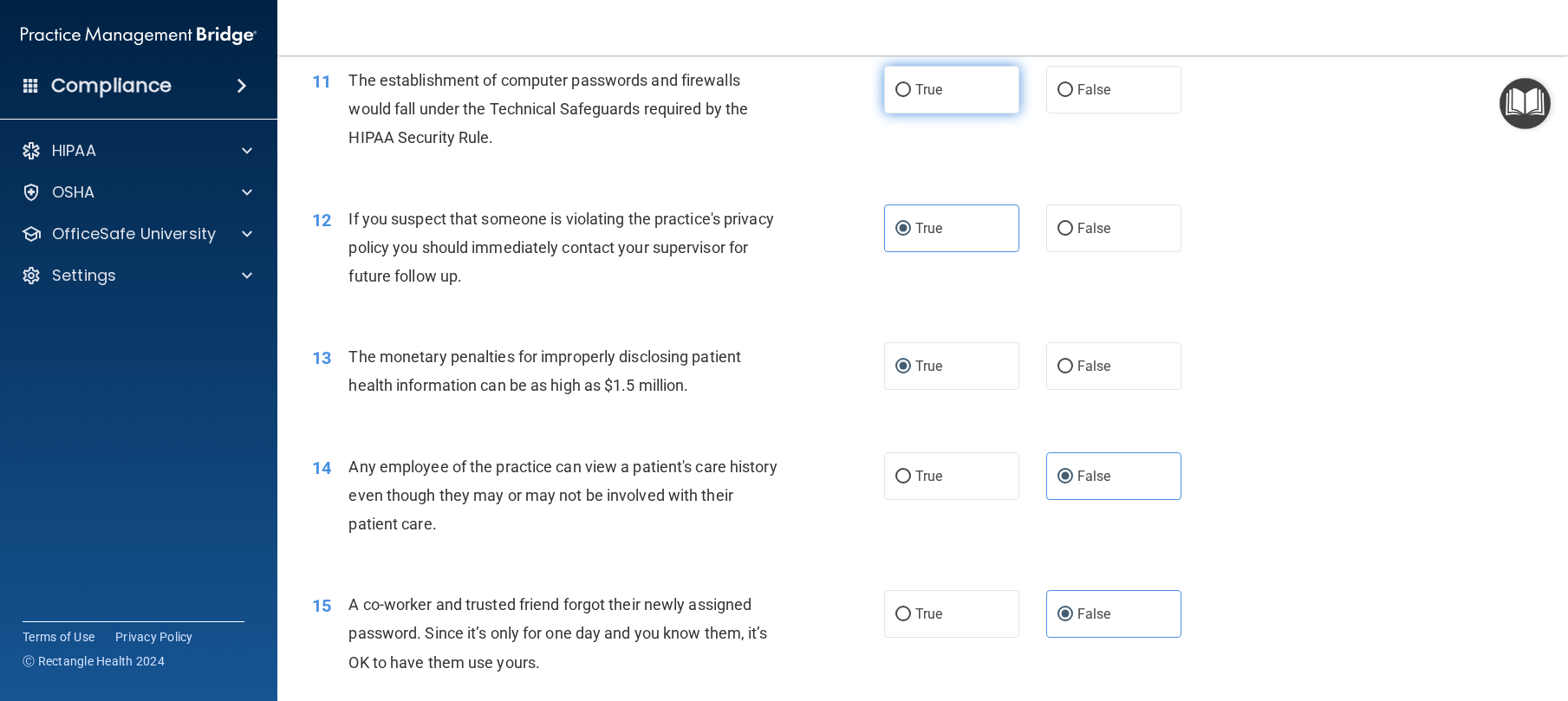
click at [884, 113] on label "True" at bounding box center [952, 89] width 136 height 47
click at [895, 97] on input "True" at bounding box center [903, 91] width 16 height 13
radio input "true"
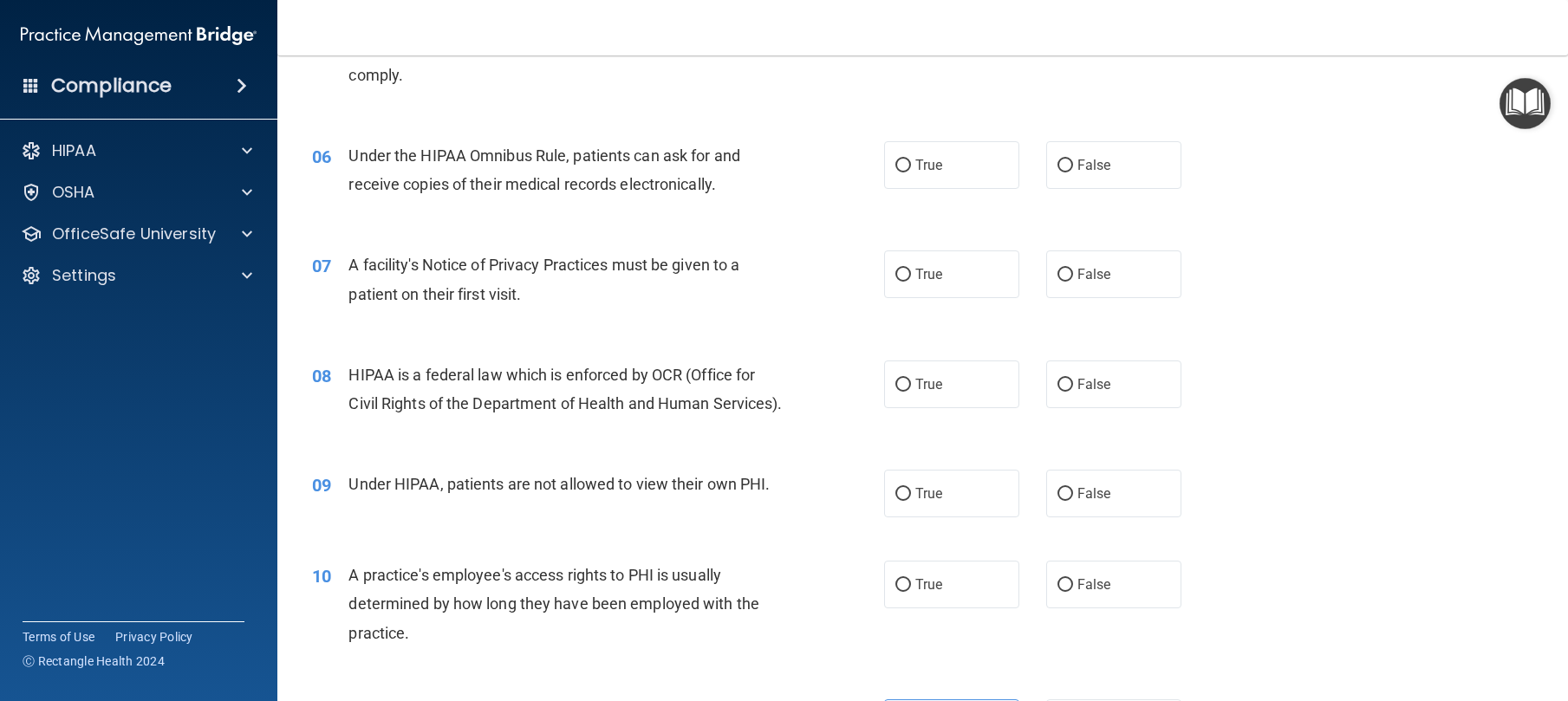
scroll to position [0, 0]
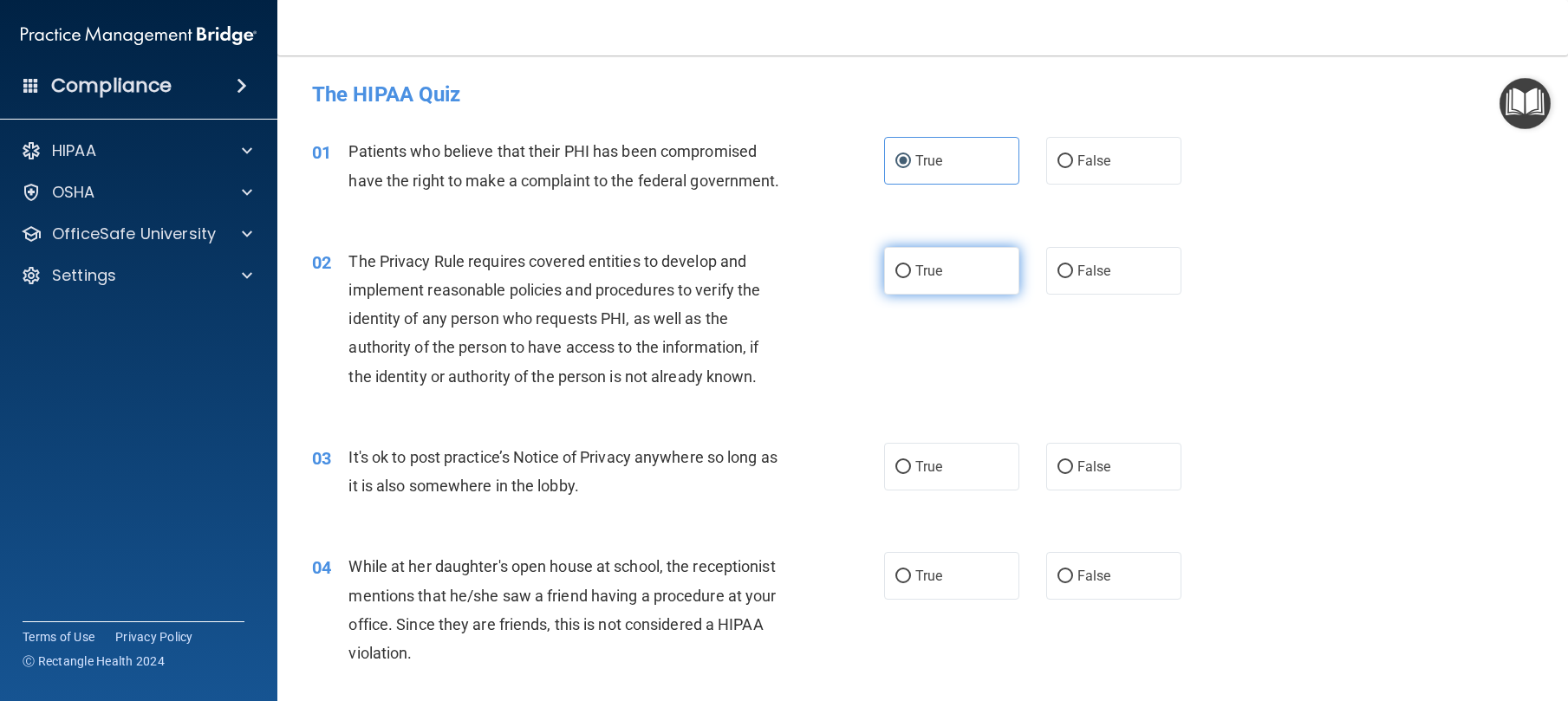
click at [902, 279] on input "True" at bounding box center [903, 272] width 16 height 13
radio input "true"
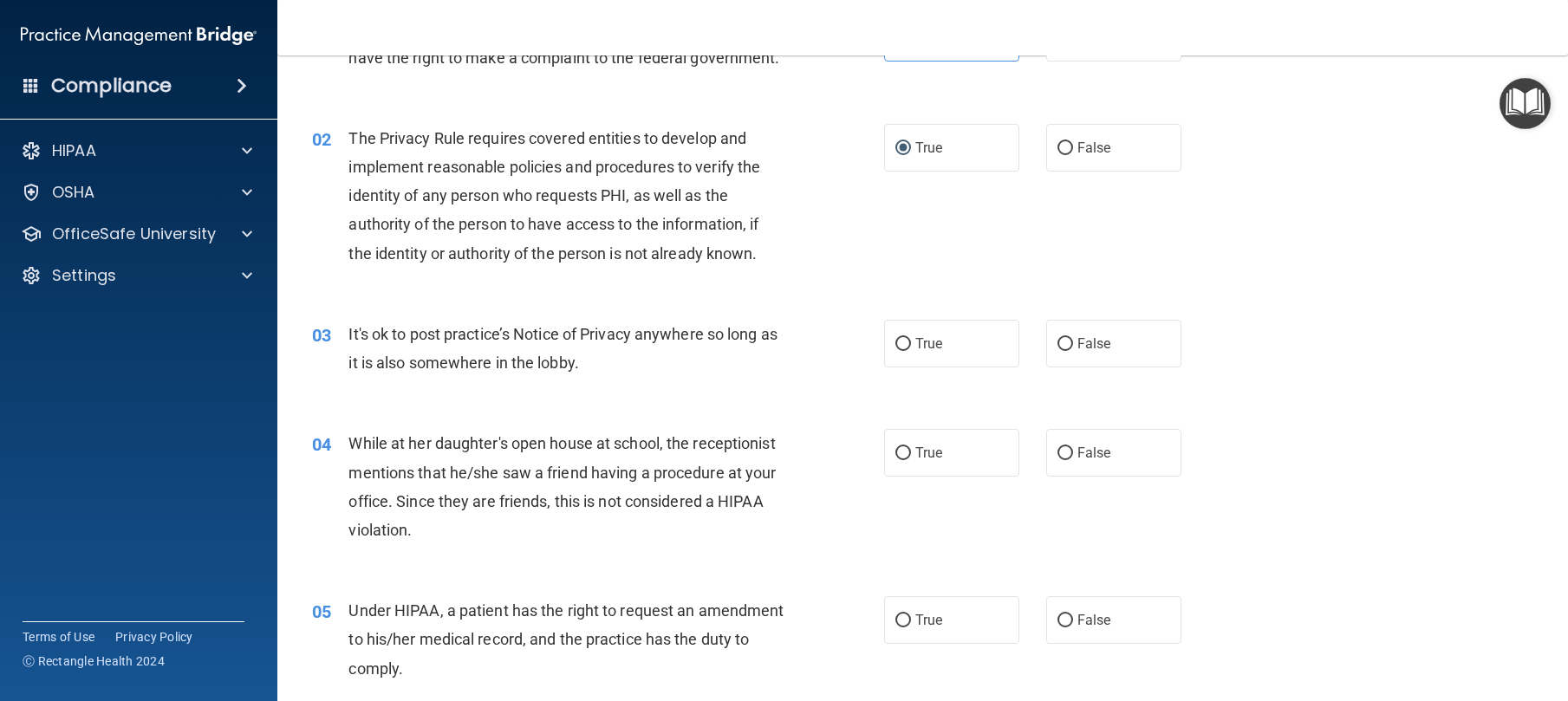
scroll to position [133, 0]
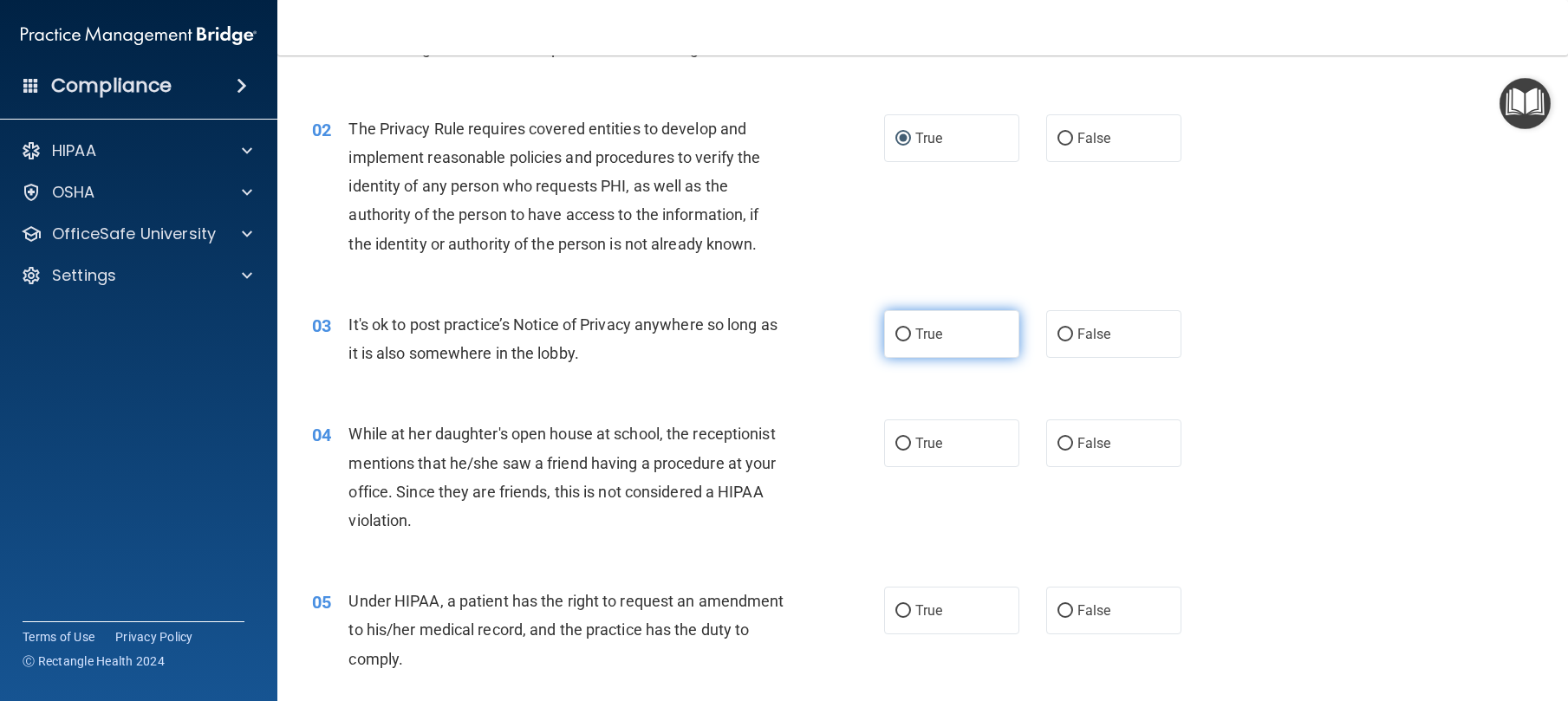
click at [1003, 356] on label "True" at bounding box center [952, 333] width 136 height 47
click at [911, 342] on input "True" at bounding box center [903, 335] width 16 height 13
radio input "true"
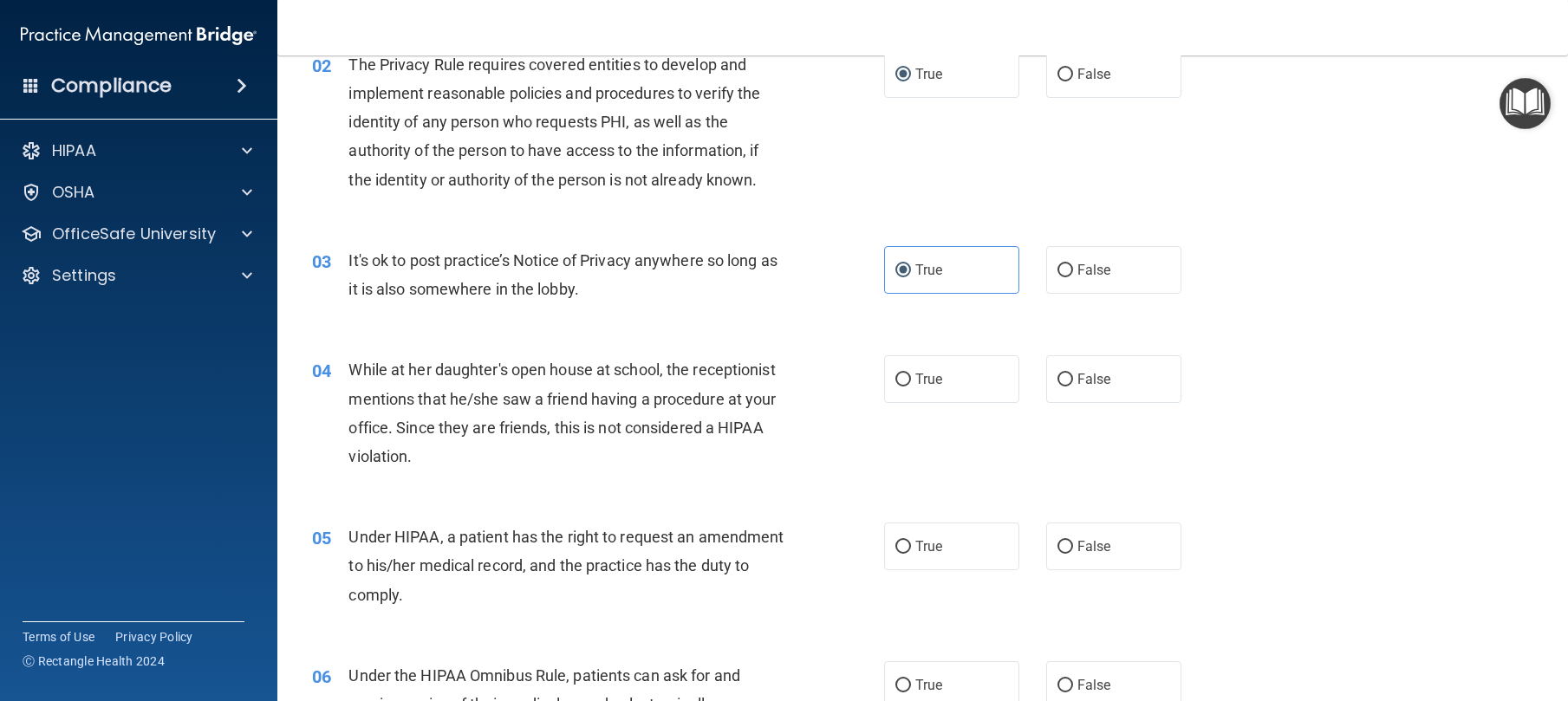
scroll to position [198, 0]
click at [1084, 402] on label "False" at bounding box center [1114, 378] width 136 height 47
click at [1073, 385] on input "False" at bounding box center [1065, 379] width 16 height 13
radio input "true"
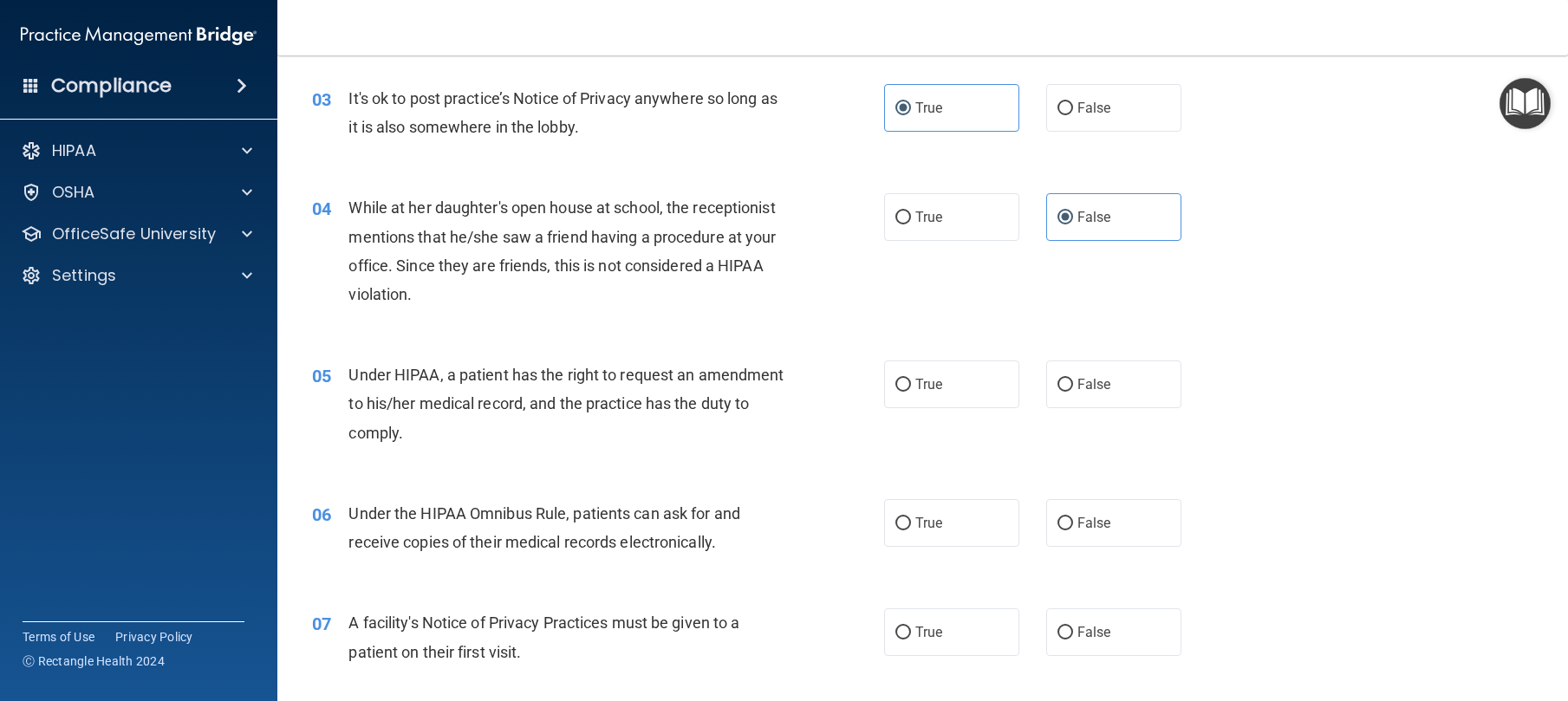
scroll to position [408, 0]
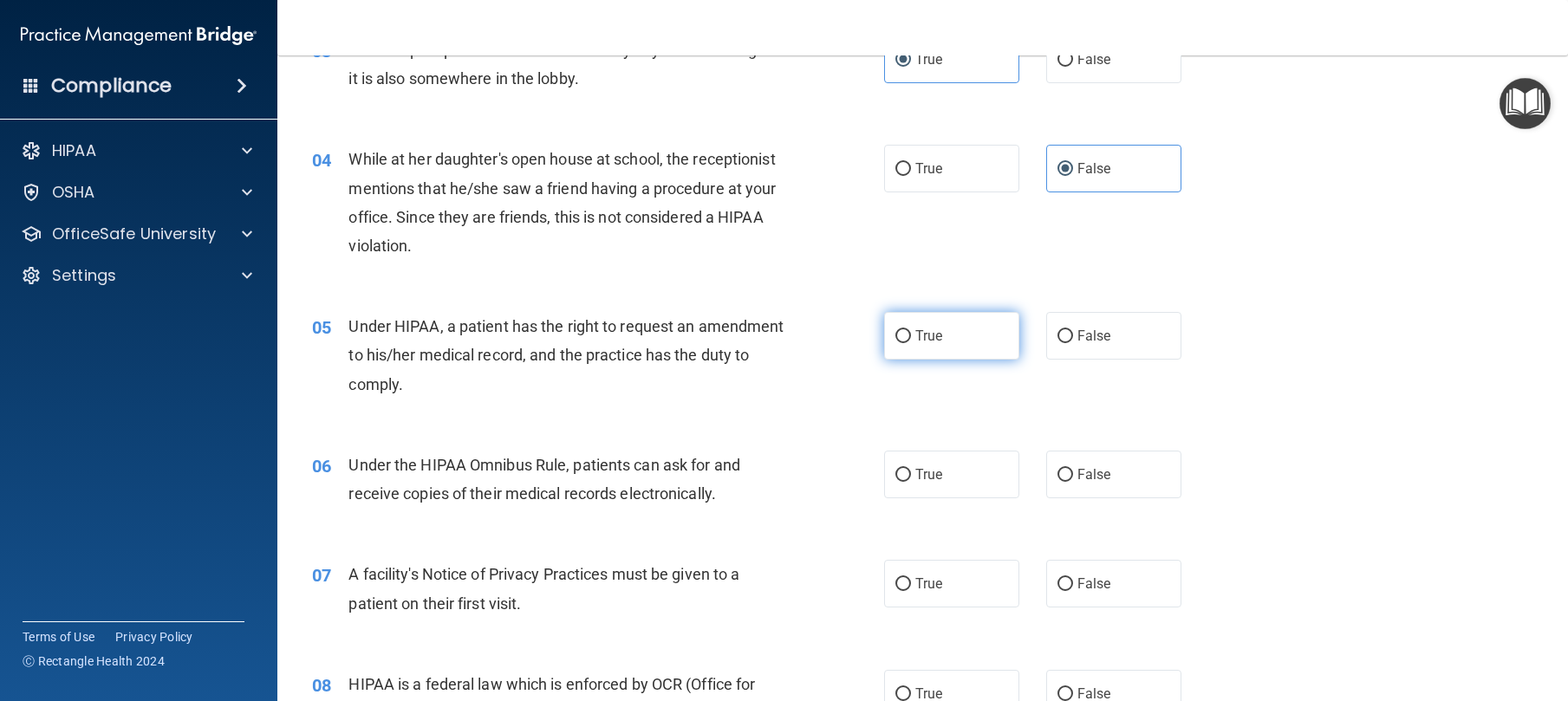
click at [932, 359] on label "True" at bounding box center [952, 335] width 136 height 47
click at [911, 343] on input "True" at bounding box center [903, 336] width 16 height 13
radio input "true"
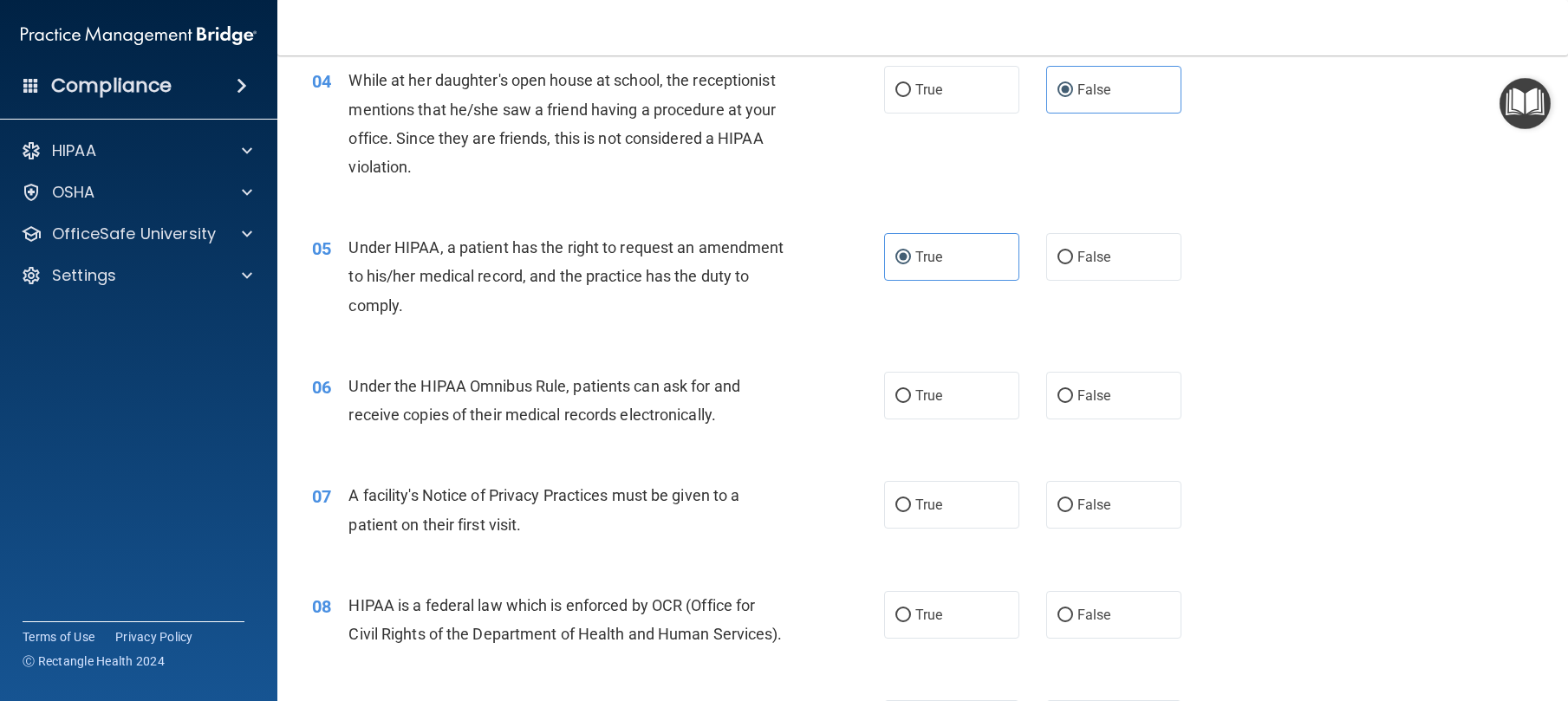
scroll to position [487, 0]
click at [927, 403] on span "True" at bounding box center [928, 395] width 27 height 17
click at [911, 402] on input "True" at bounding box center [903, 396] width 16 height 13
radio input "true"
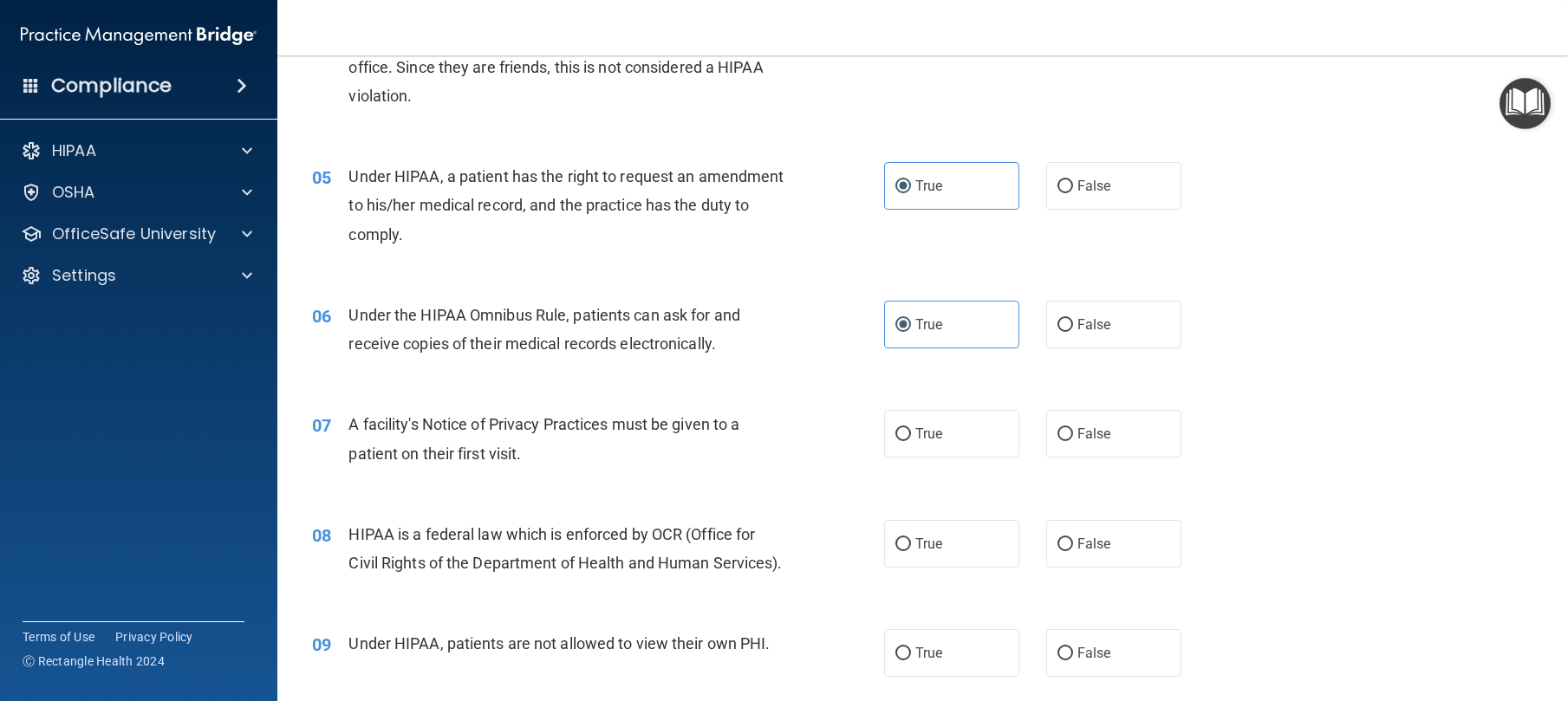
scroll to position [644, 0]
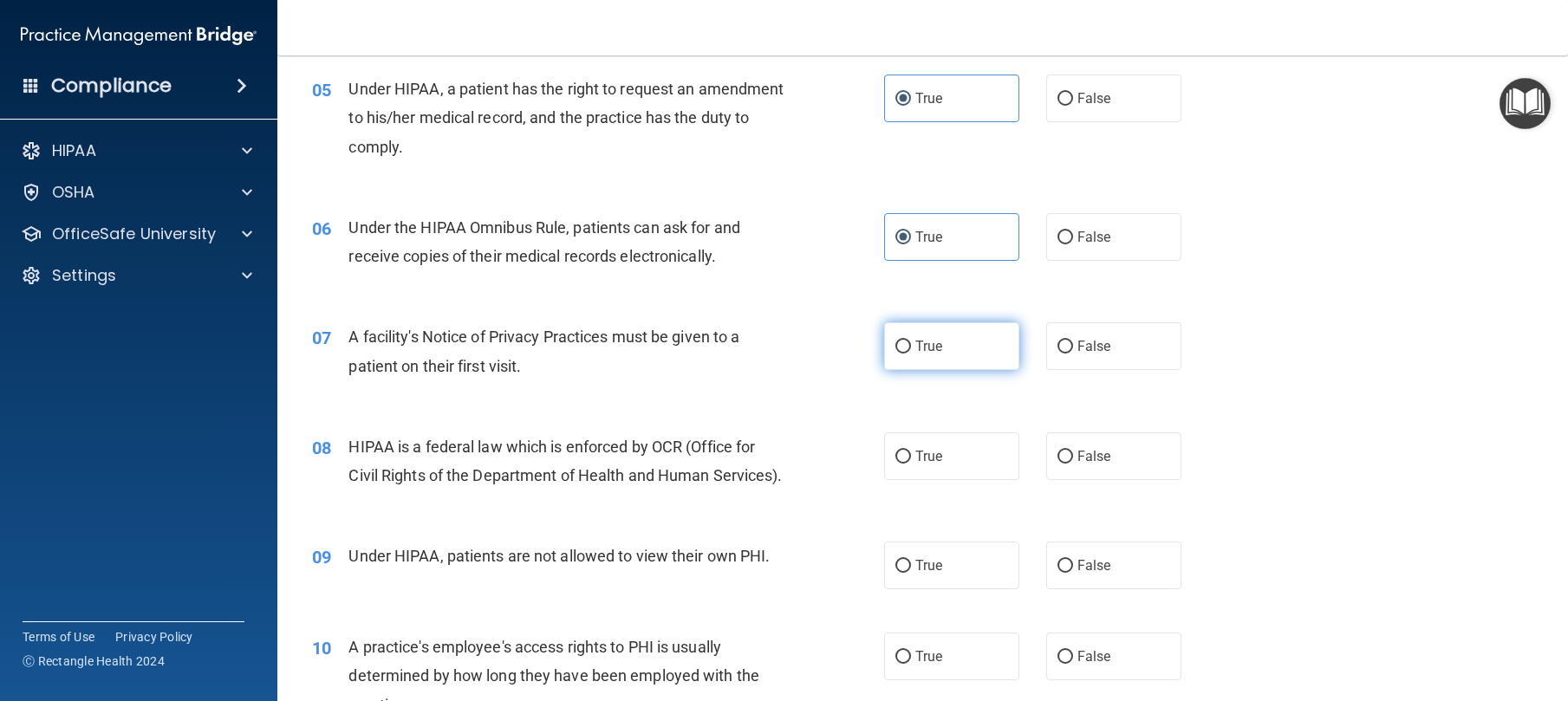
click at [901, 370] on label "True" at bounding box center [952, 345] width 136 height 47
click at [901, 354] on input "True" at bounding box center [903, 347] width 16 height 13
radio input "true"
click at [899, 480] on label "True" at bounding box center [952, 456] width 136 height 47
click at [899, 463] on input "True" at bounding box center [903, 457] width 16 height 13
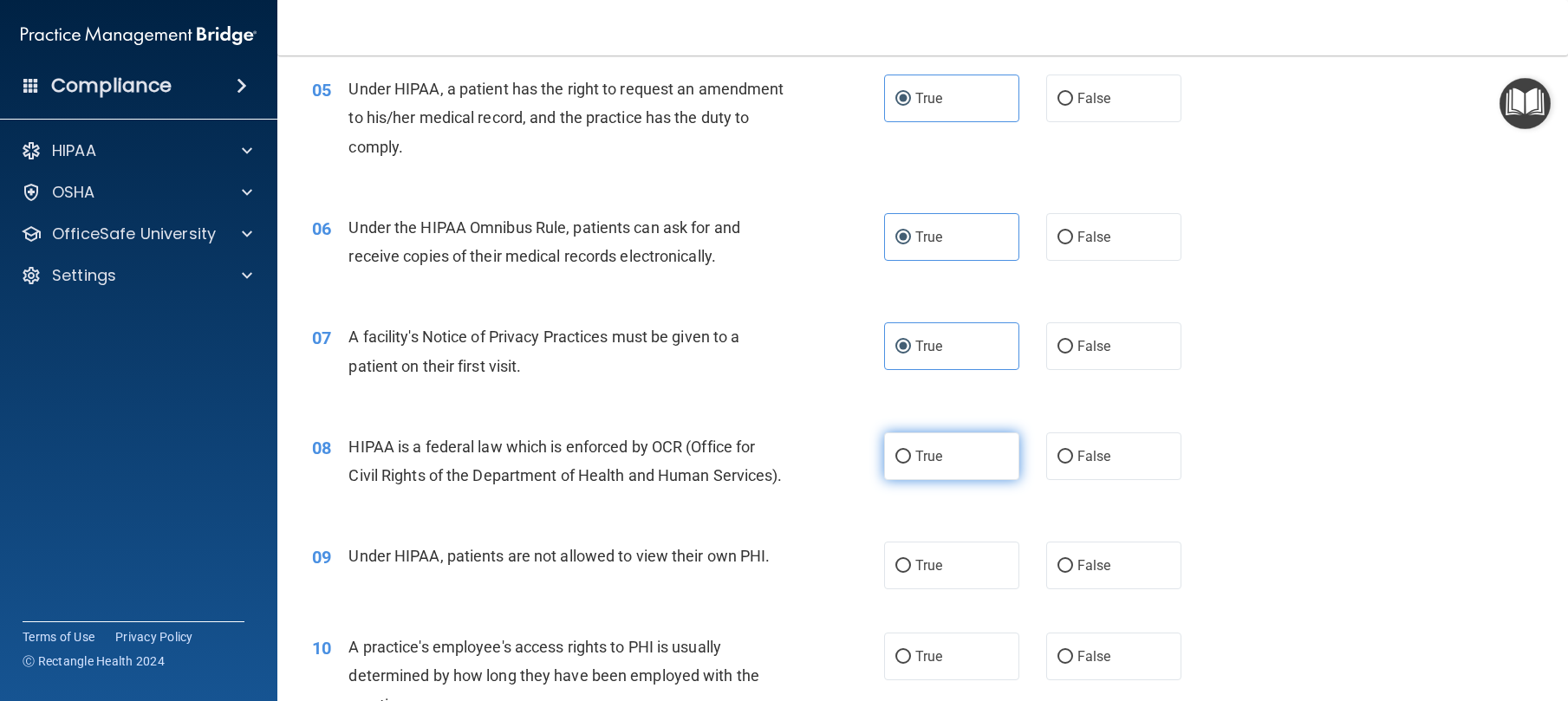
radio input "true"
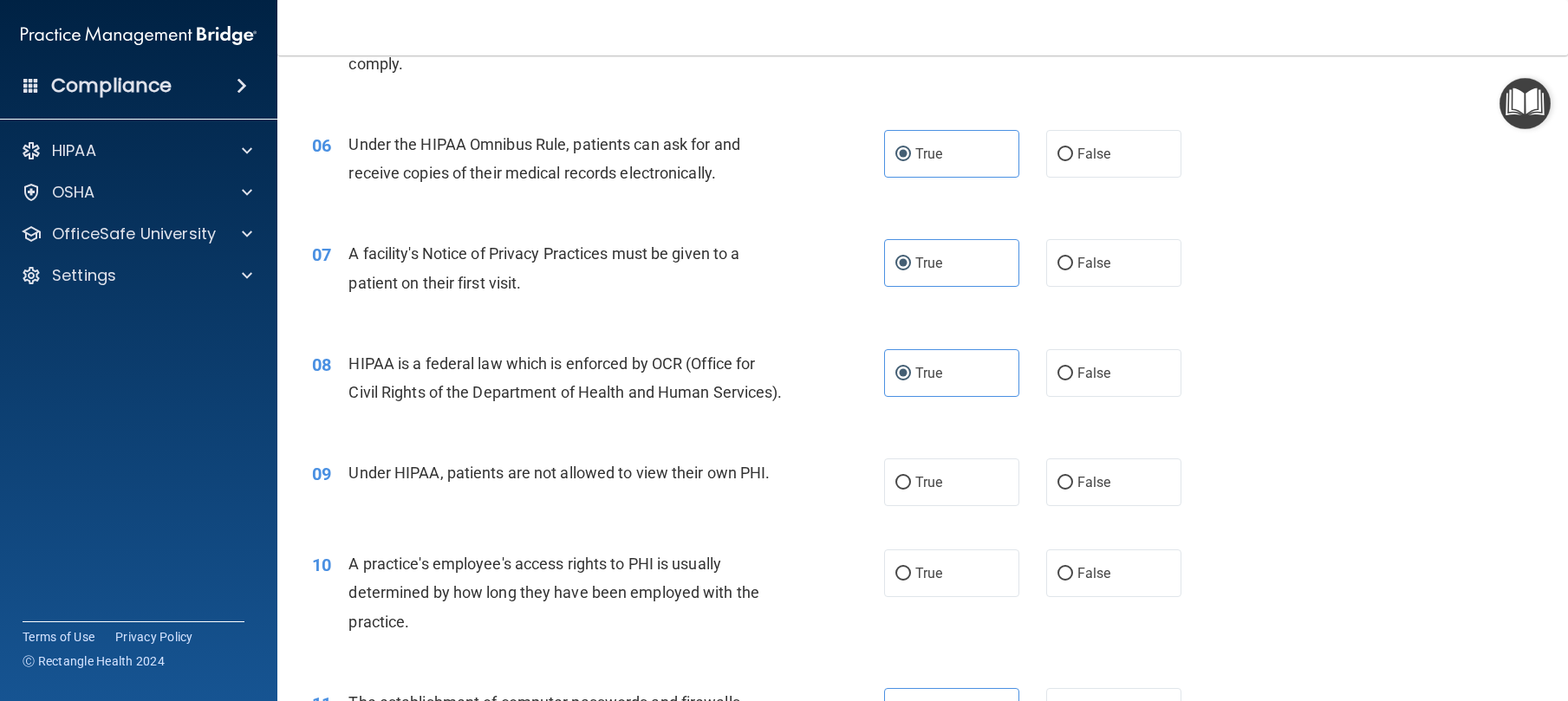
scroll to position [920, 0]
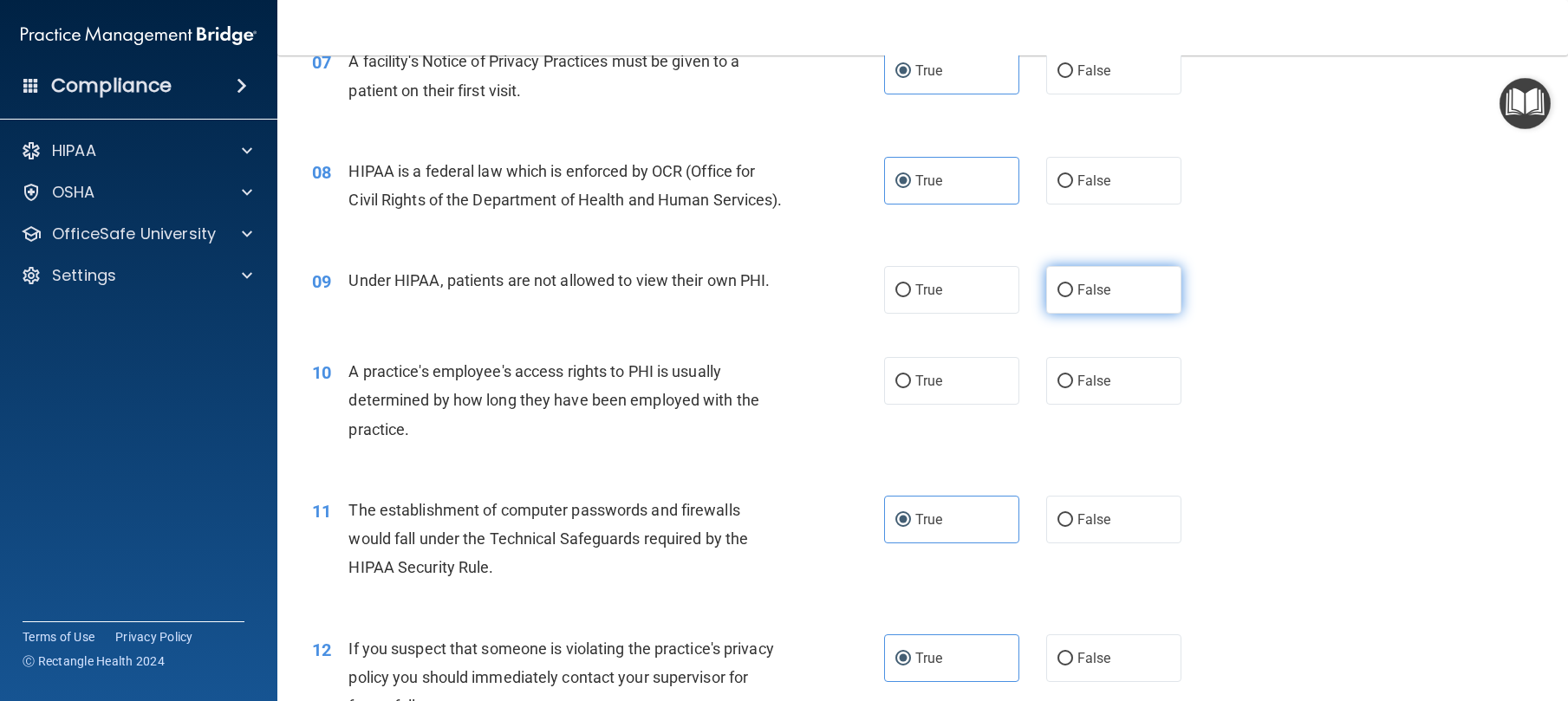
click at [1165, 314] on label "False" at bounding box center [1114, 289] width 136 height 47
click at [1073, 297] on input "False" at bounding box center [1065, 291] width 16 height 13
radio input "true"
click at [1094, 389] on span "False" at bounding box center [1094, 381] width 33 height 17
click at [1073, 388] on input "False" at bounding box center [1065, 382] width 16 height 13
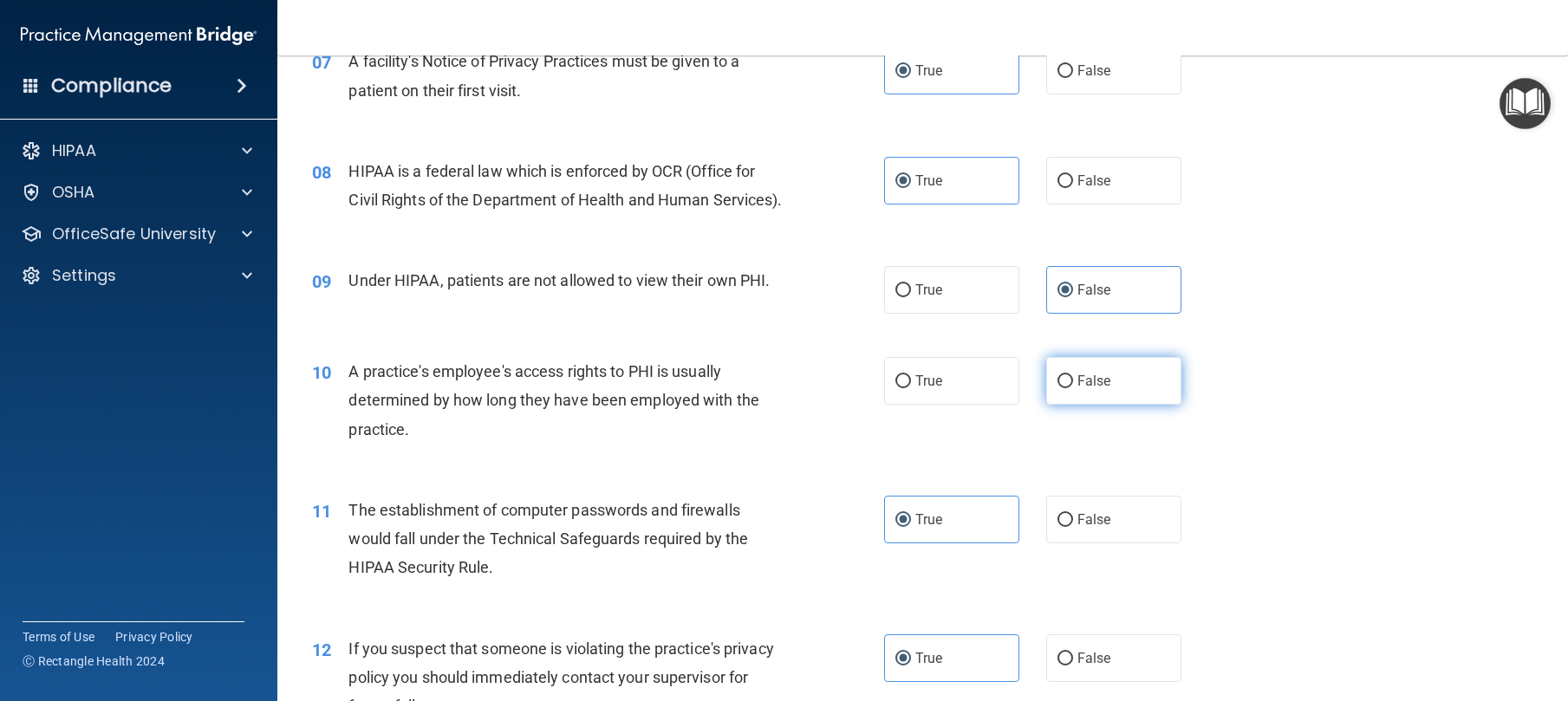
radio input "true"
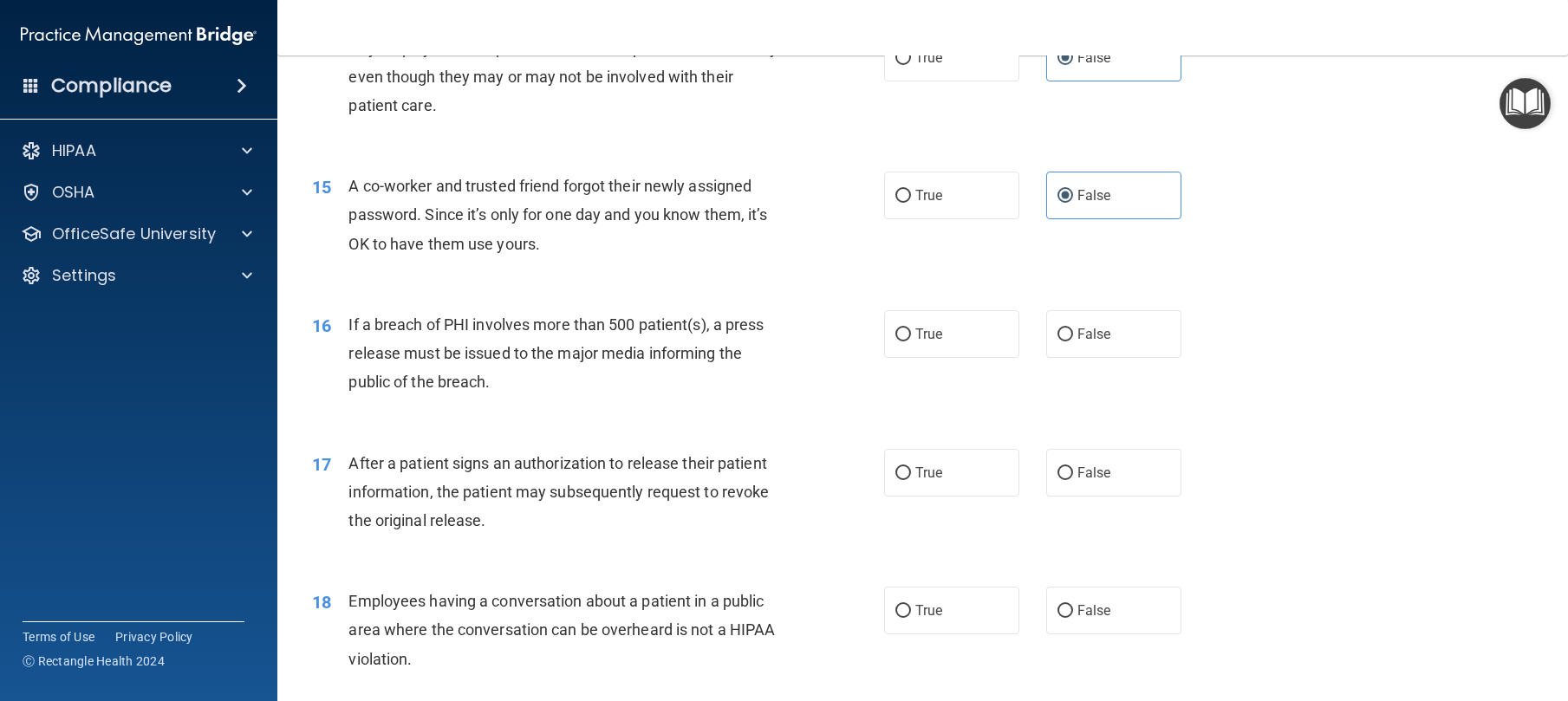
scroll to position [1769, 0]
click at [946, 357] on label "True" at bounding box center [952, 332] width 136 height 47
click at [911, 341] on input "True" at bounding box center [903, 334] width 16 height 13
radio input "true"
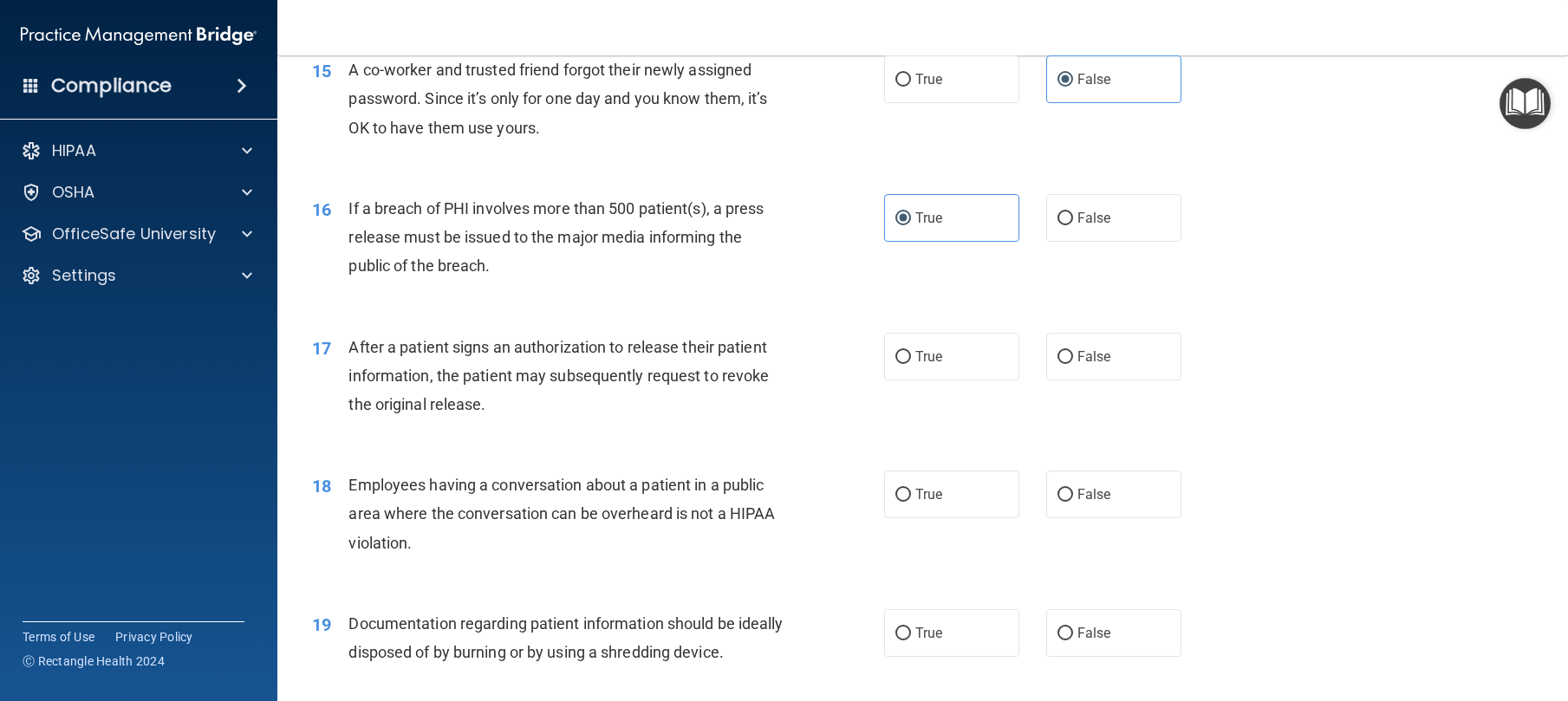
scroll to position [1885, 0]
click at [896, 363] on input "True" at bounding box center [903, 357] width 16 height 13
radio input "true"
click at [1110, 517] on label "False" at bounding box center [1114, 493] width 136 height 47
click at [1073, 500] on input "False" at bounding box center [1065, 494] width 16 height 13
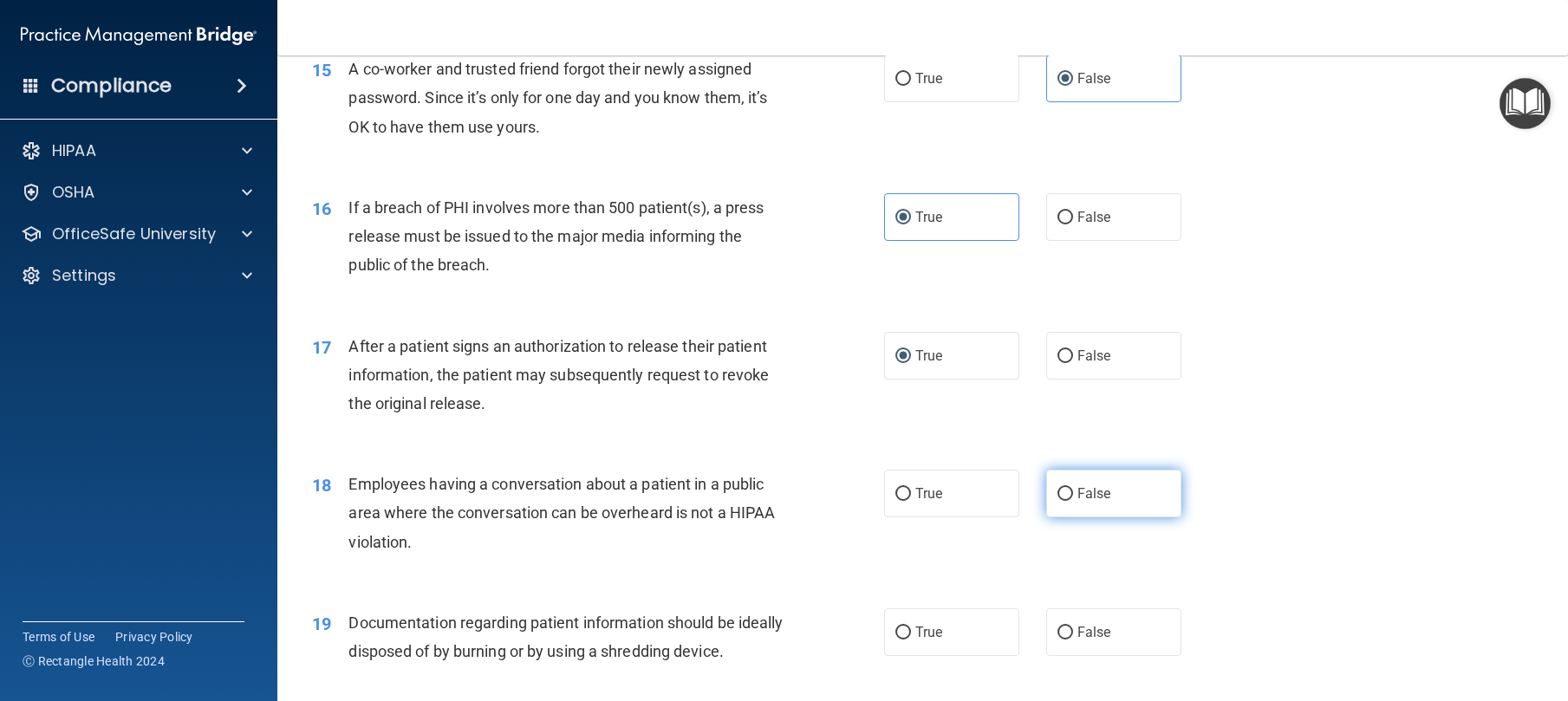
radio input "true"
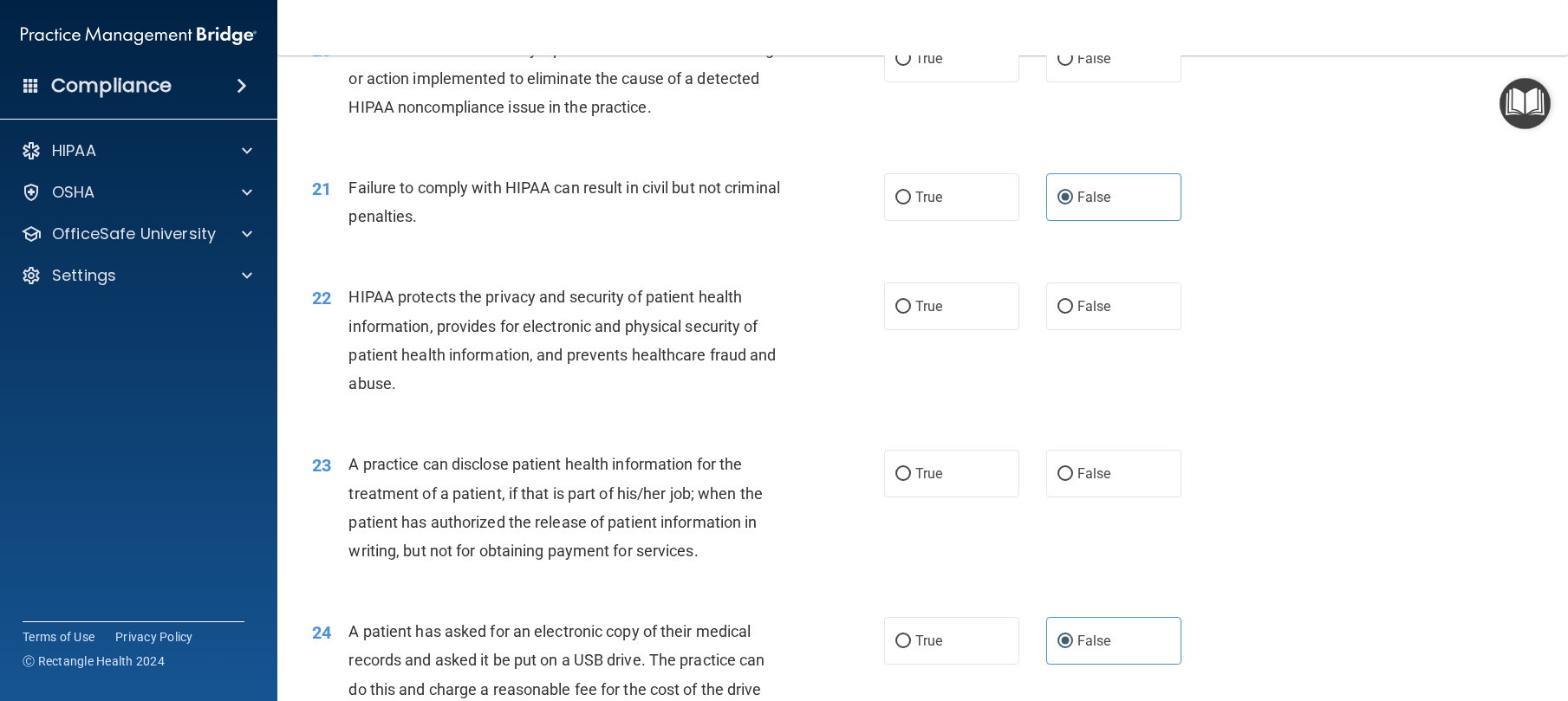
scroll to position [2582, 0]
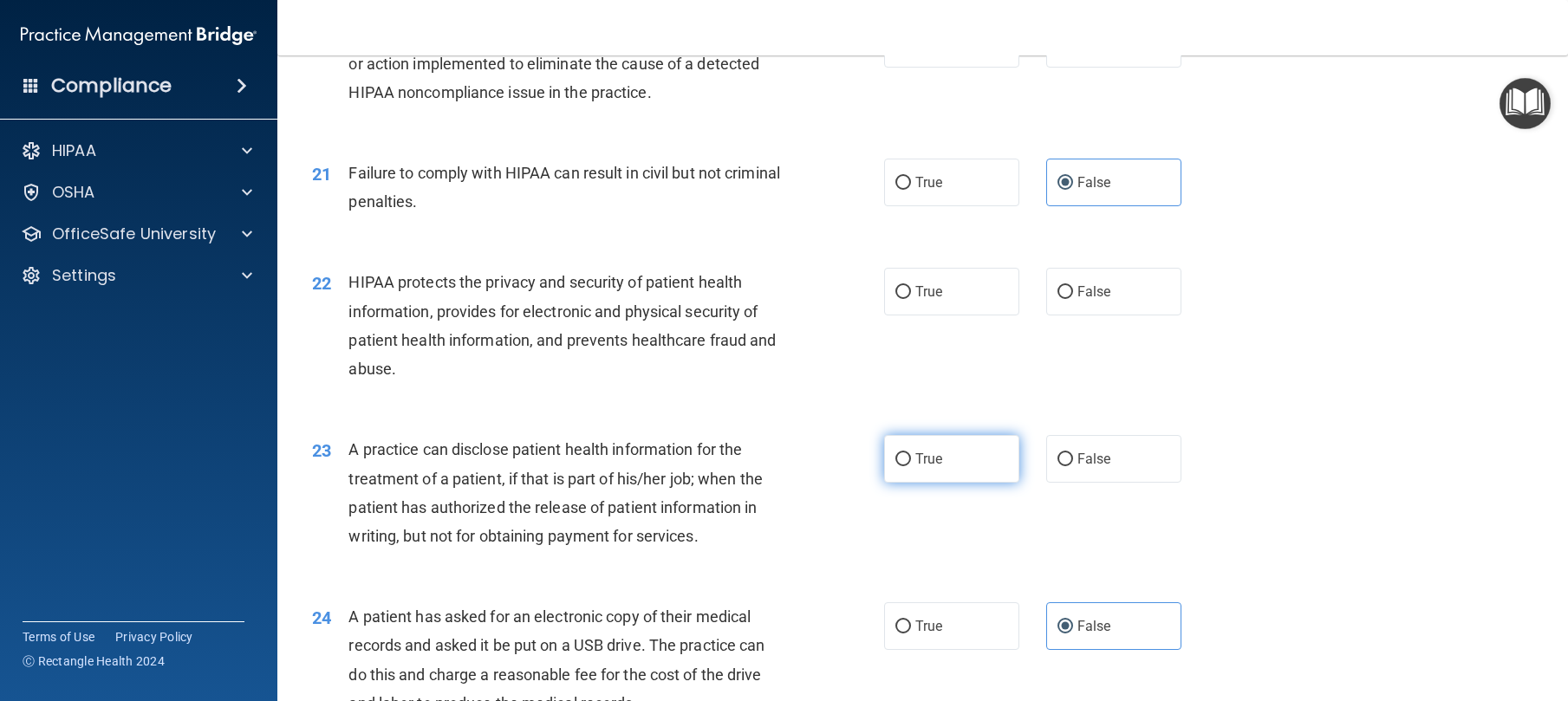
click at [966, 483] on label "True" at bounding box center [952, 458] width 136 height 47
click at [911, 466] on input "True" at bounding box center [903, 460] width 16 height 13
radio input "true"
click at [900, 316] on label "True" at bounding box center [952, 291] width 136 height 47
click at [900, 299] on input "True" at bounding box center [903, 292] width 16 height 13
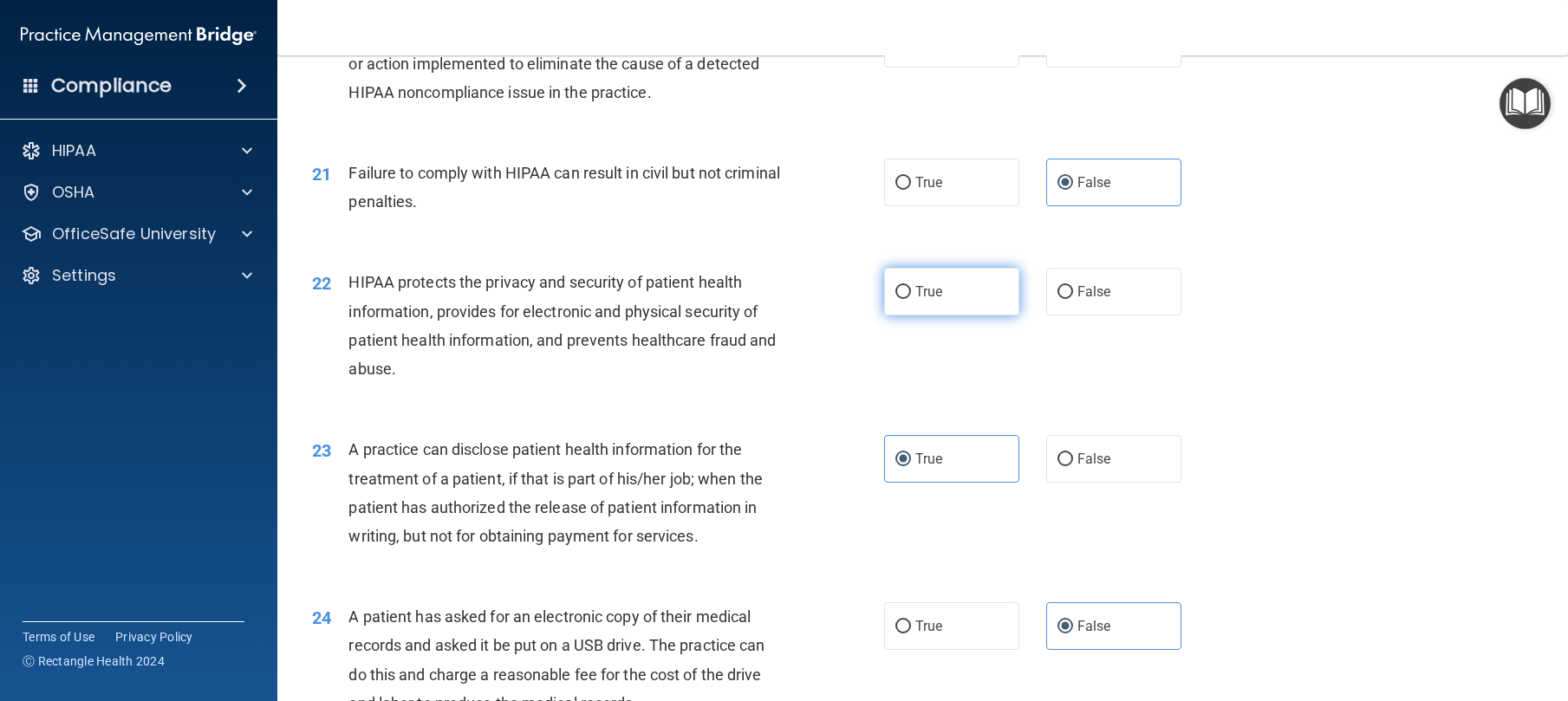
radio input "true"
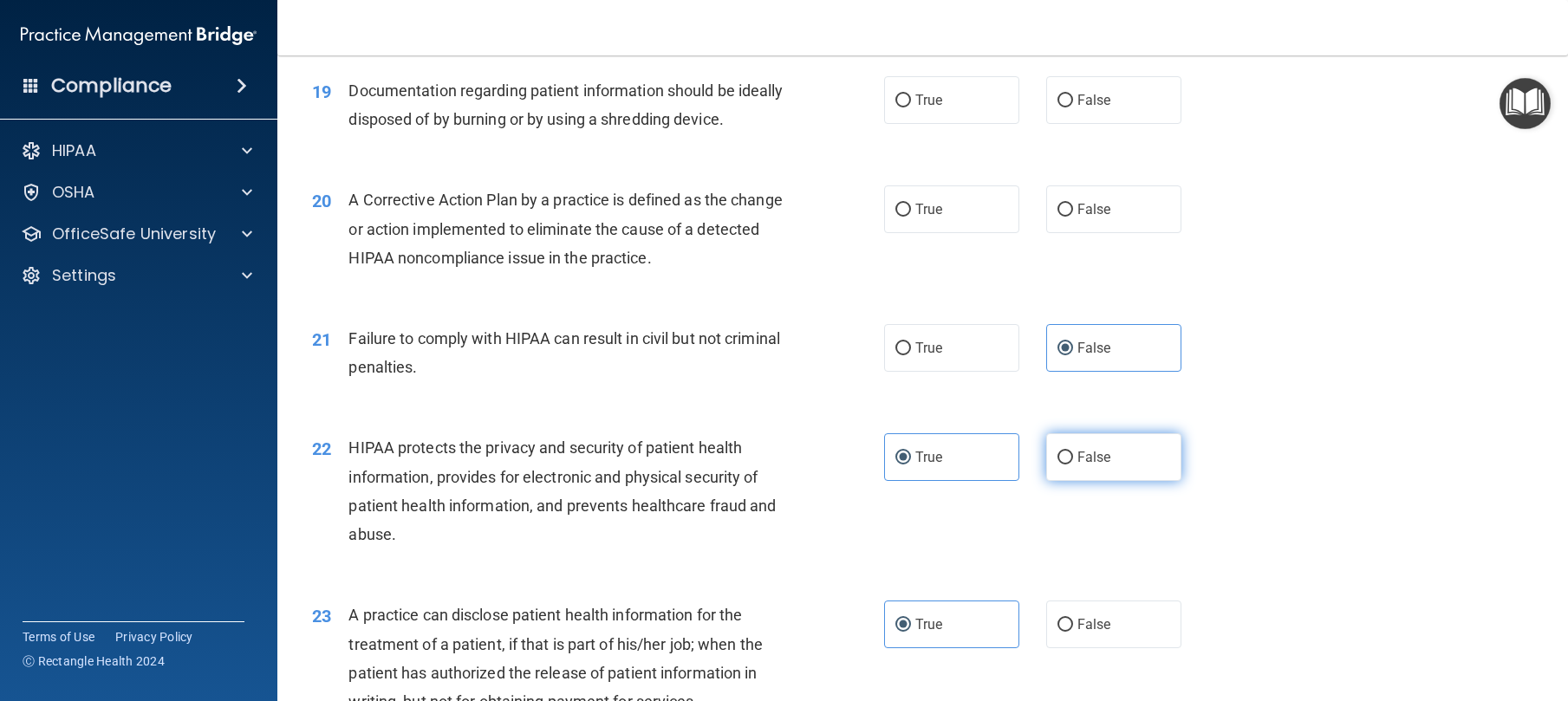
scroll to position [2416, 0]
drag, startPoint x: 951, startPoint y: 194, endPoint x: 935, endPoint y: 186, distance: 17.9
click at [949, 164] on div "19 Documentation regarding patient information should be ideally disposed of by…" at bounding box center [922, 110] width 1248 height 110
click at [927, 124] on label "True" at bounding box center [952, 100] width 136 height 47
click at [911, 109] on input "True" at bounding box center [903, 102] width 16 height 13
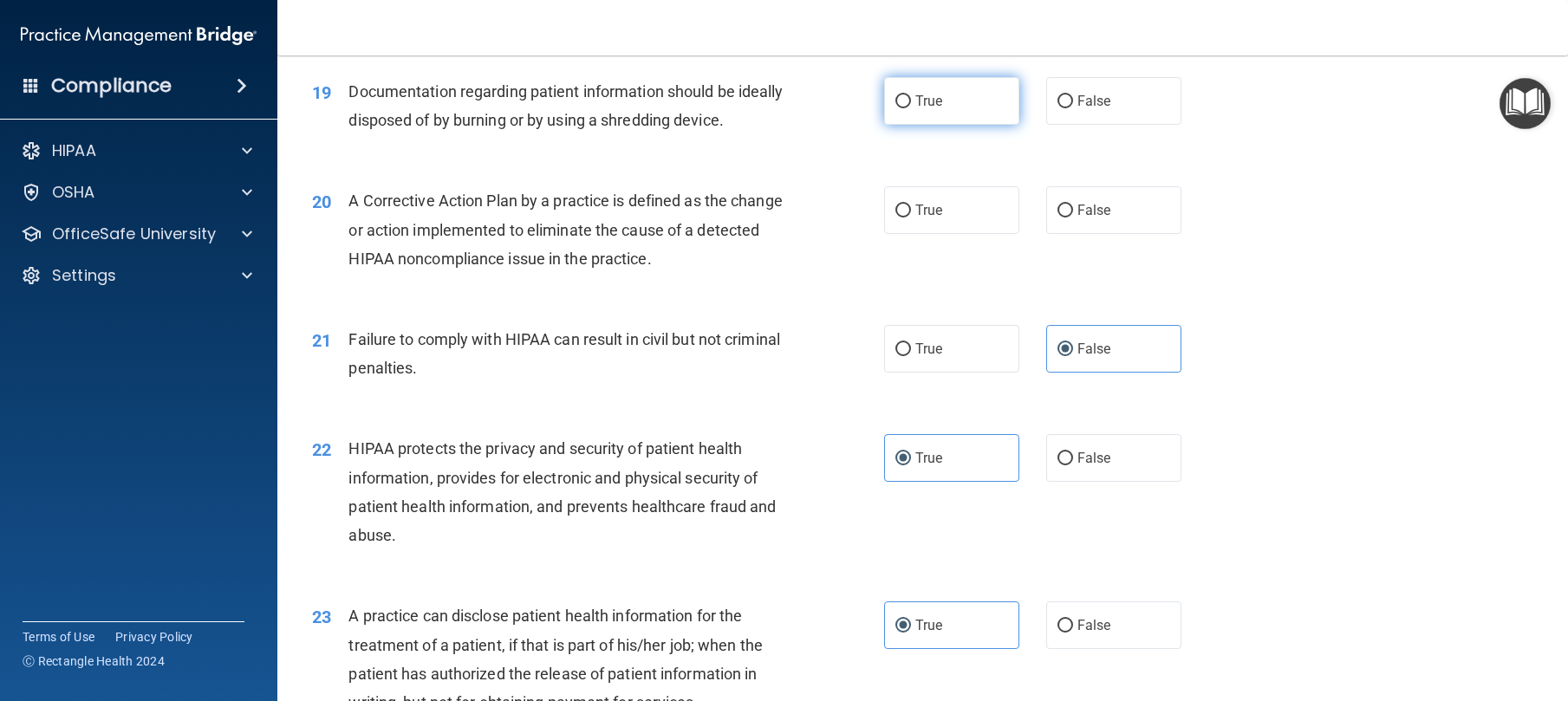
radio input "true"
click at [935, 218] on span "True" at bounding box center [928, 210] width 27 height 17
click at [911, 217] on input "True" at bounding box center [903, 211] width 16 height 13
radio input "true"
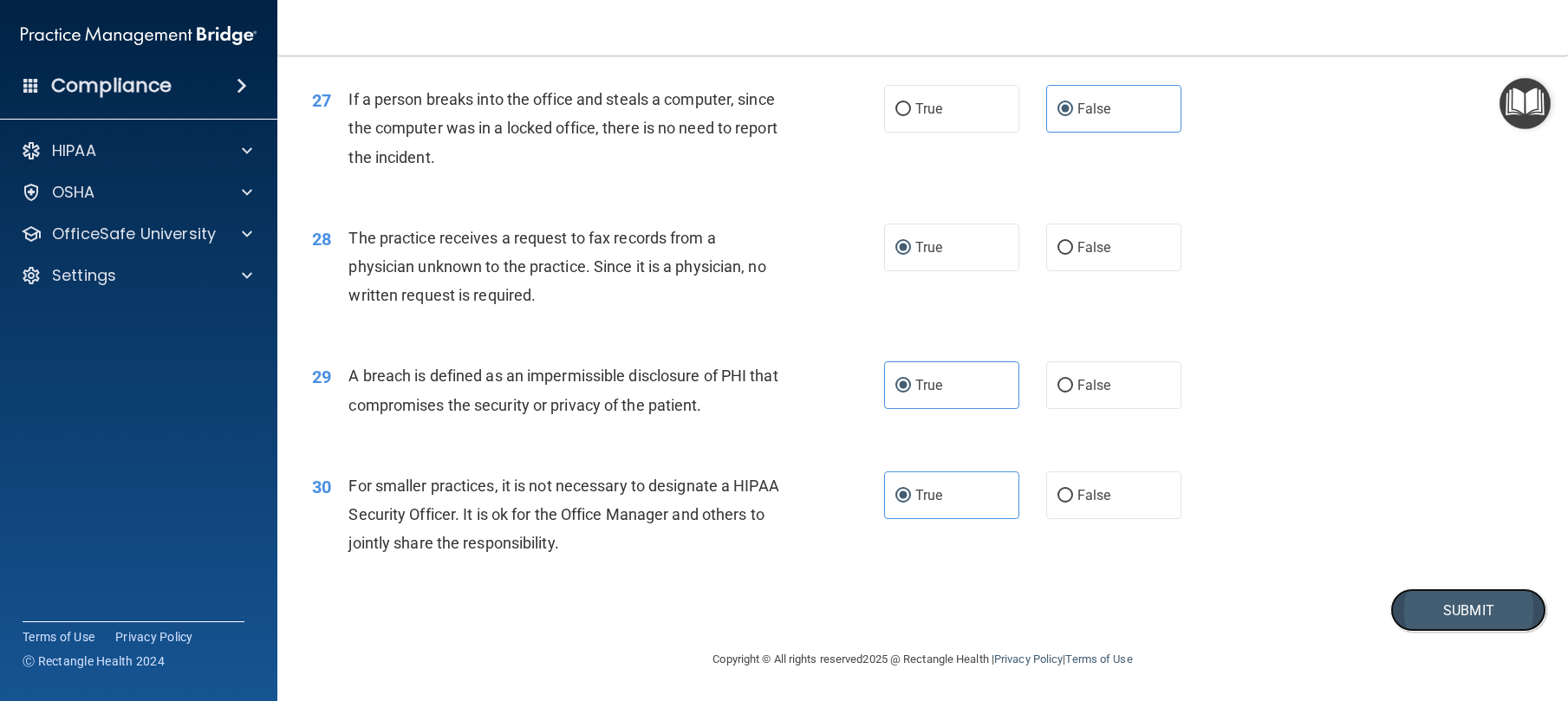
click at [1415, 594] on button "Submit" at bounding box center [1469, 611] width 156 height 45
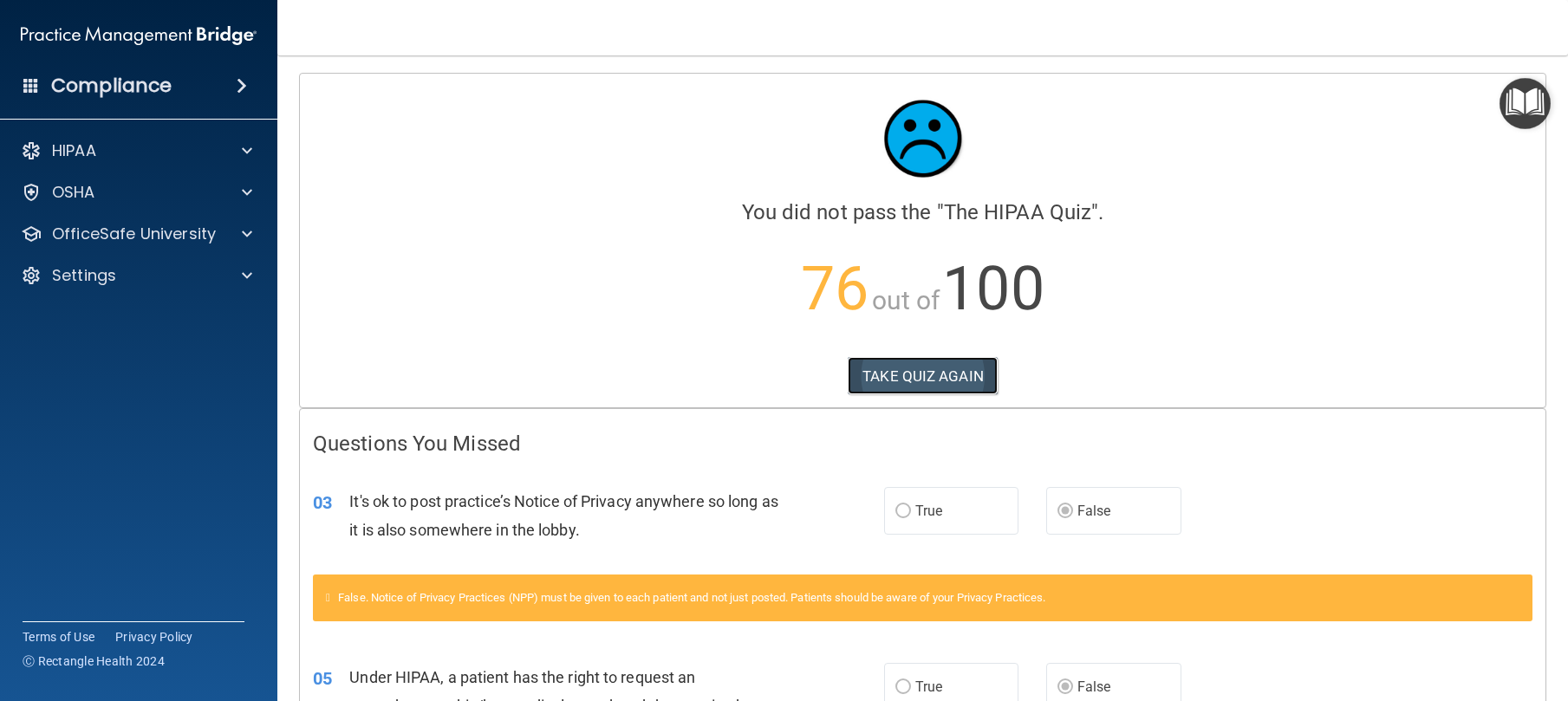
click at [893, 369] on button "TAKE QUIZ AGAIN" at bounding box center [921, 375] width 150 height 38
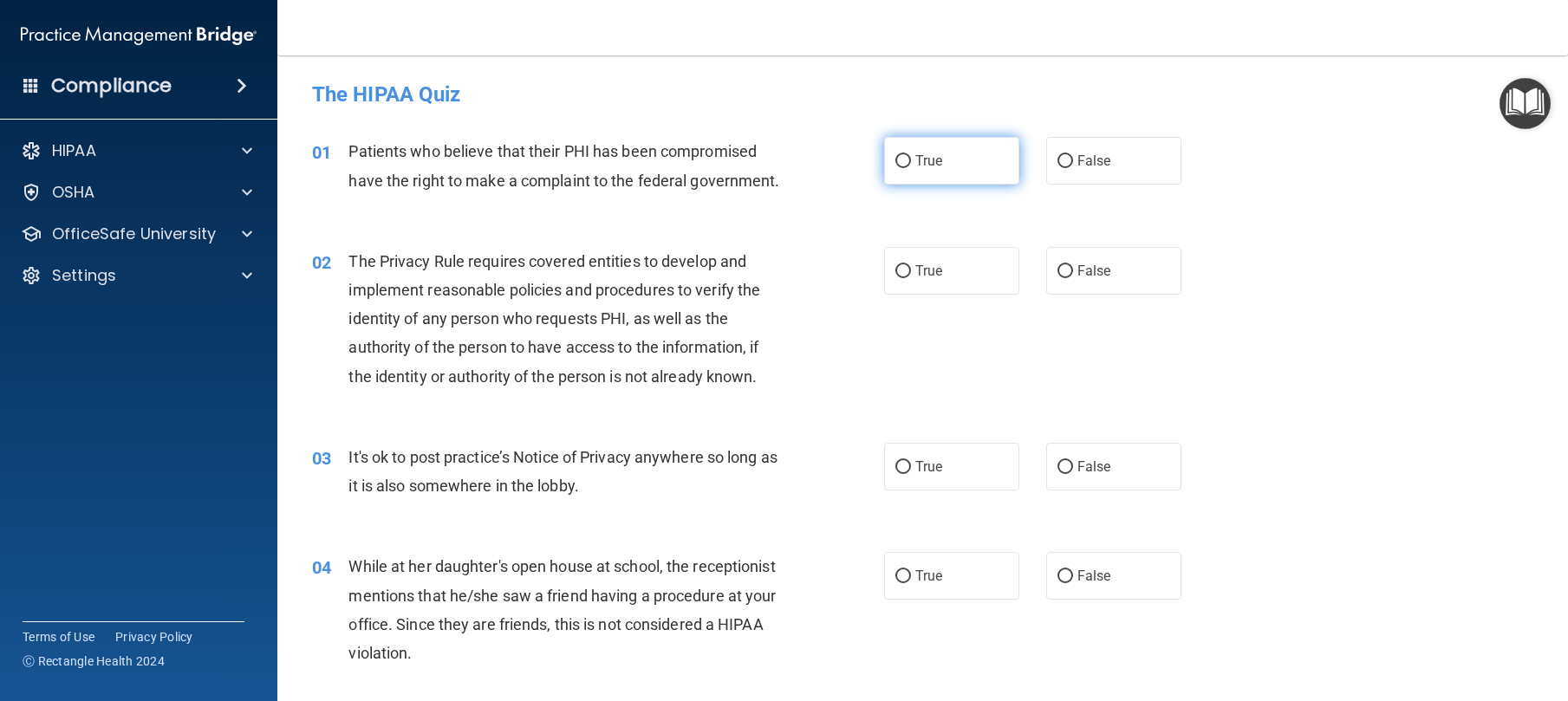
click at [906, 173] on label "True" at bounding box center [952, 160] width 136 height 47
click at [906, 168] on input "True" at bounding box center [903, 162] width 16 height 13
radio input "true"
click at [906, 294] on label "True" at bounding box center [952, 270] width 136 height 47
click at [906, 279] on input "True" at bounding box center [903, 272] width 16 height 13
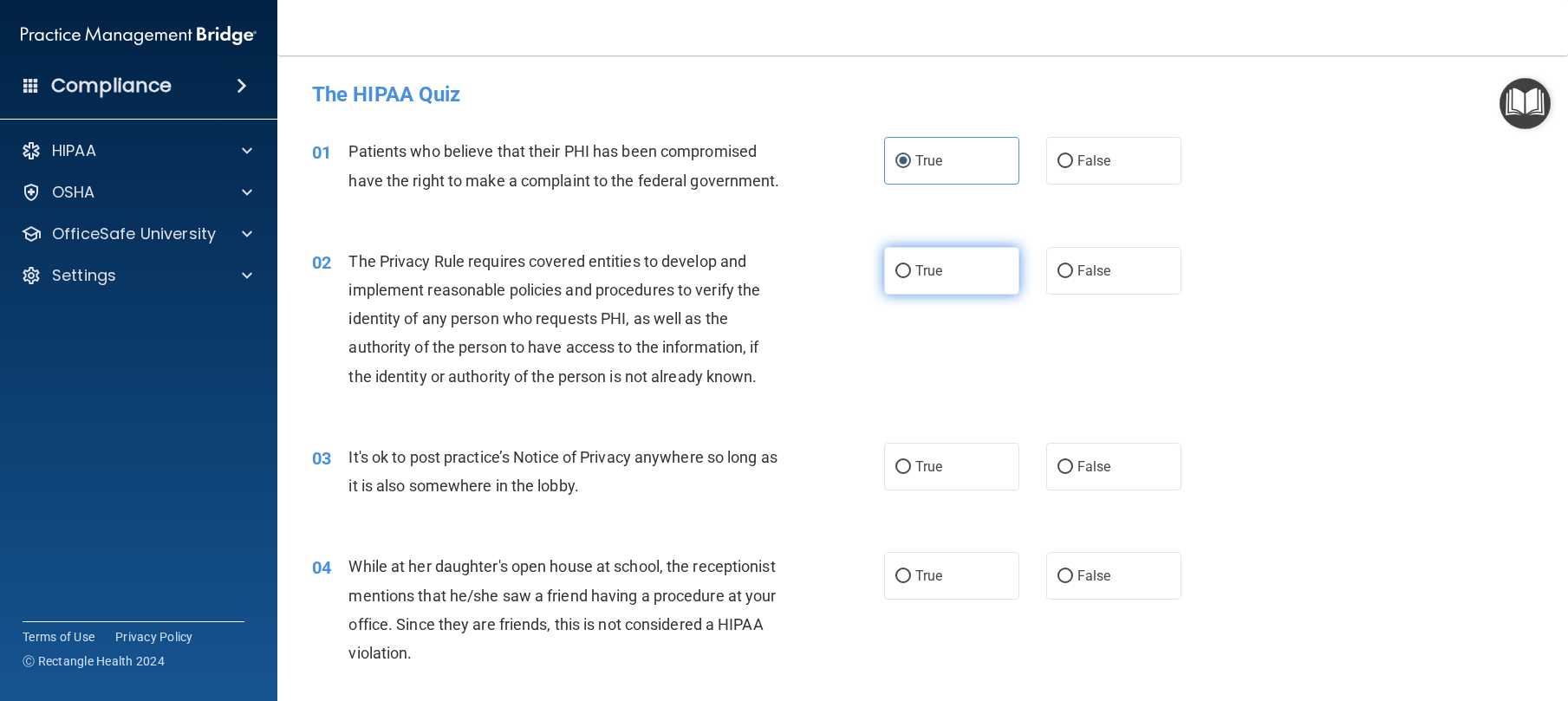
radio input "true"
click at [1065, 487] on label "False" at bounding box center [1114, 466] width 136 height 47
click at [1065, 474] on input "False" at bounding box center [1065, 467] width 16 height 13
radio input "true"
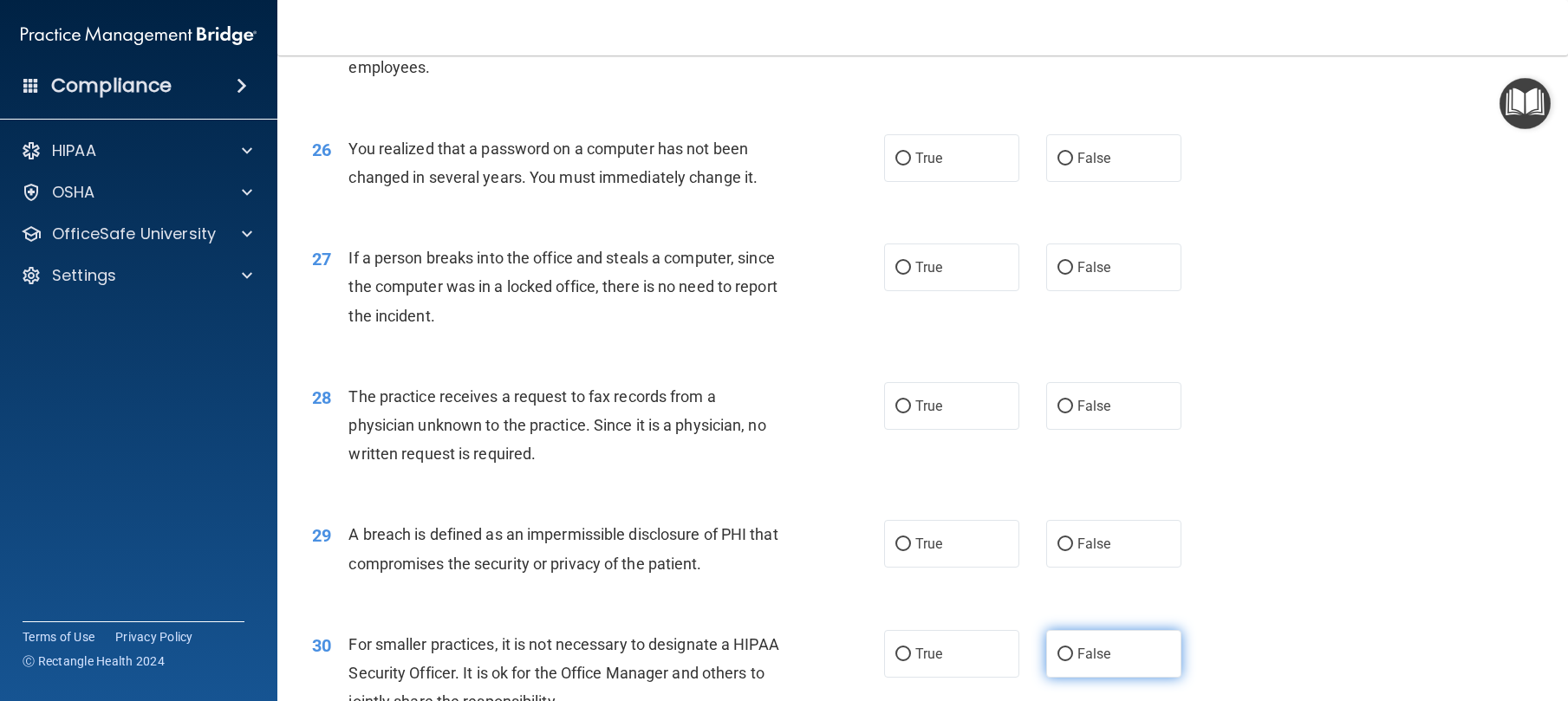
scroll to position [3573, 0]
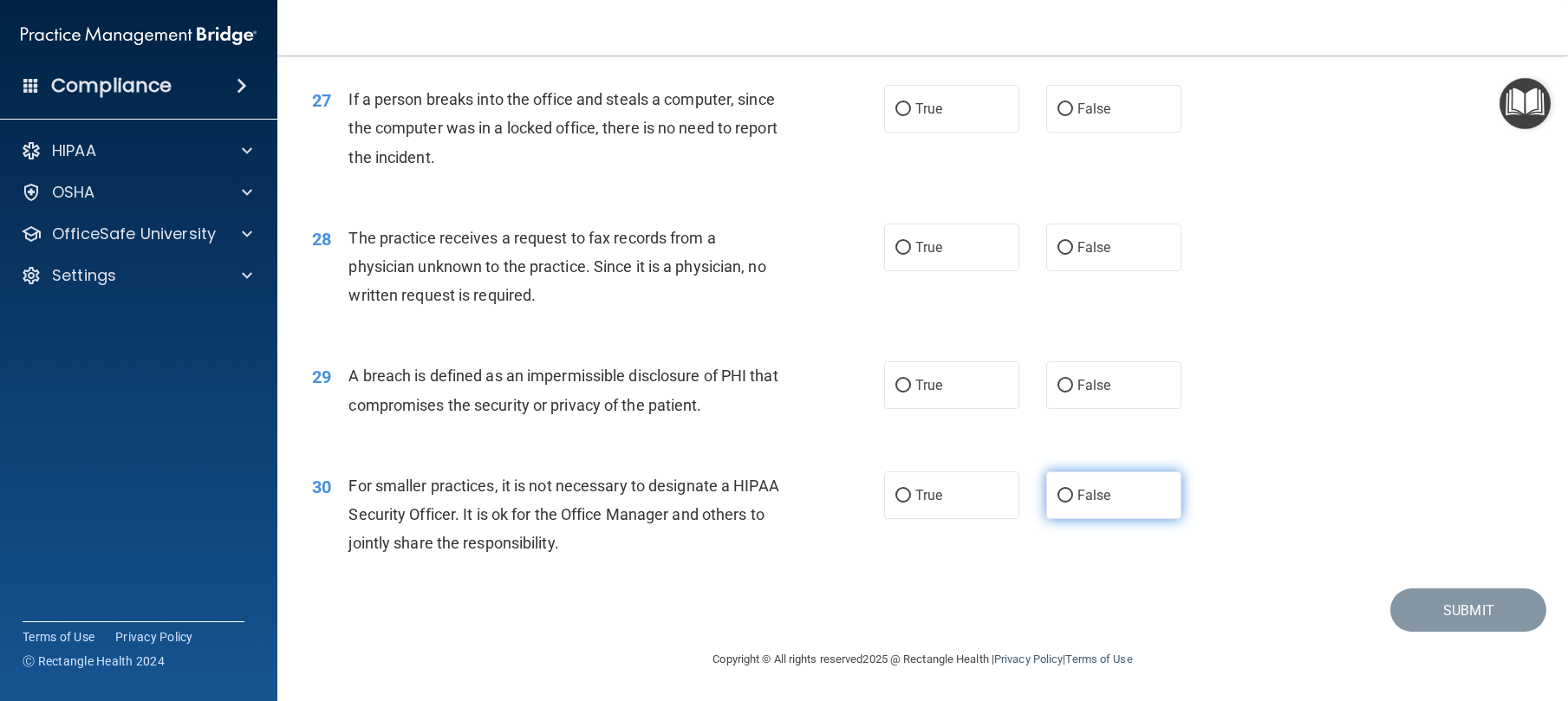
click at [1119, 498] on label "False" at bounding box center [1114, 495] width 136 height 47
click at [1073, 498] on input "False" at bounding box center [1065, 496] width 16 height 13
radio input "true"
click at [1094, 400] on label "False" at bounding box center [1114, 384] width 136 height 47
click at [1073, 393] on input "False" at bounding box center [1065, 386] width 16 height 13
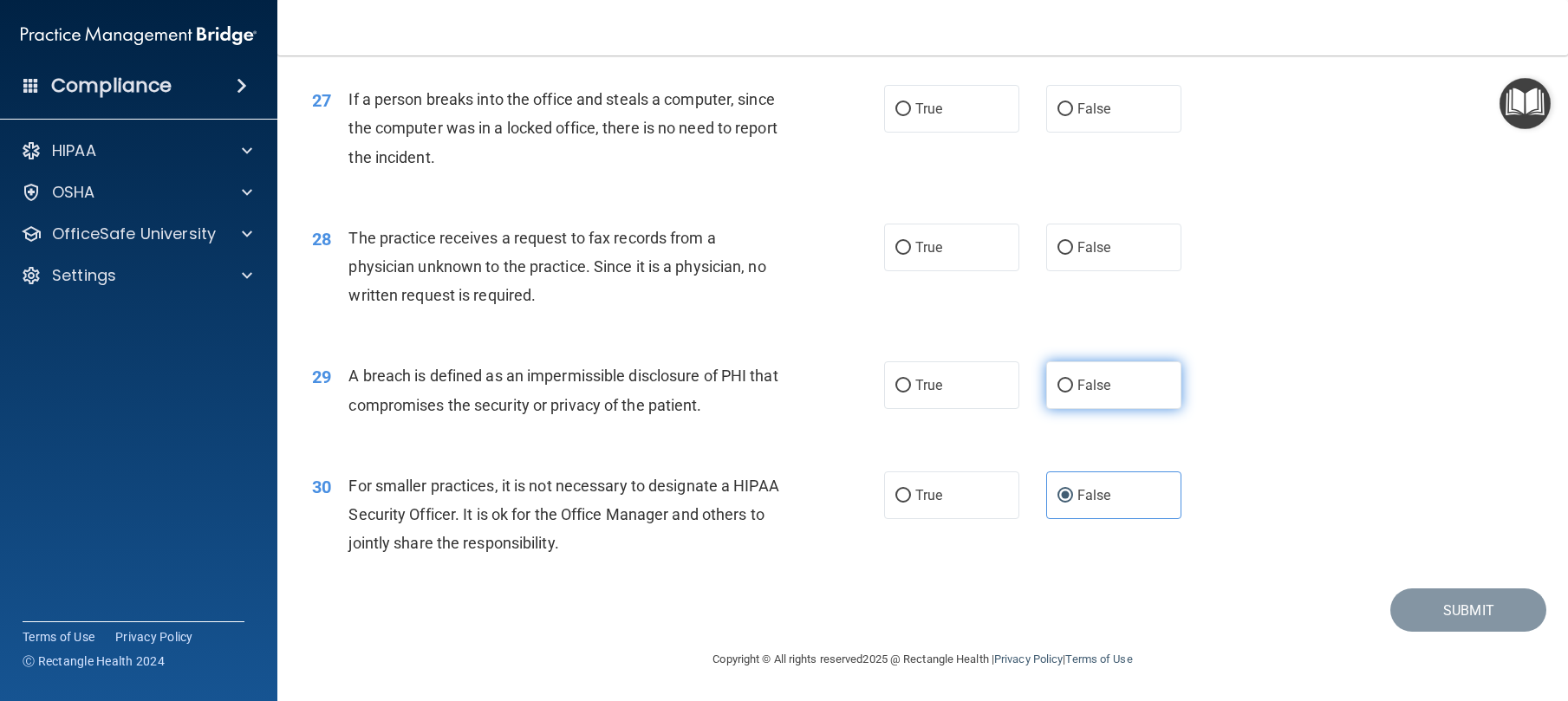
radio input "true"
click at [976, 395] on label "True" at bounding box center [952, 384] width 136 height 47
click at [911, 393] on input "True" at bounding box center [903, 386] width 16 height 13
radio input "true"
radio input "false"
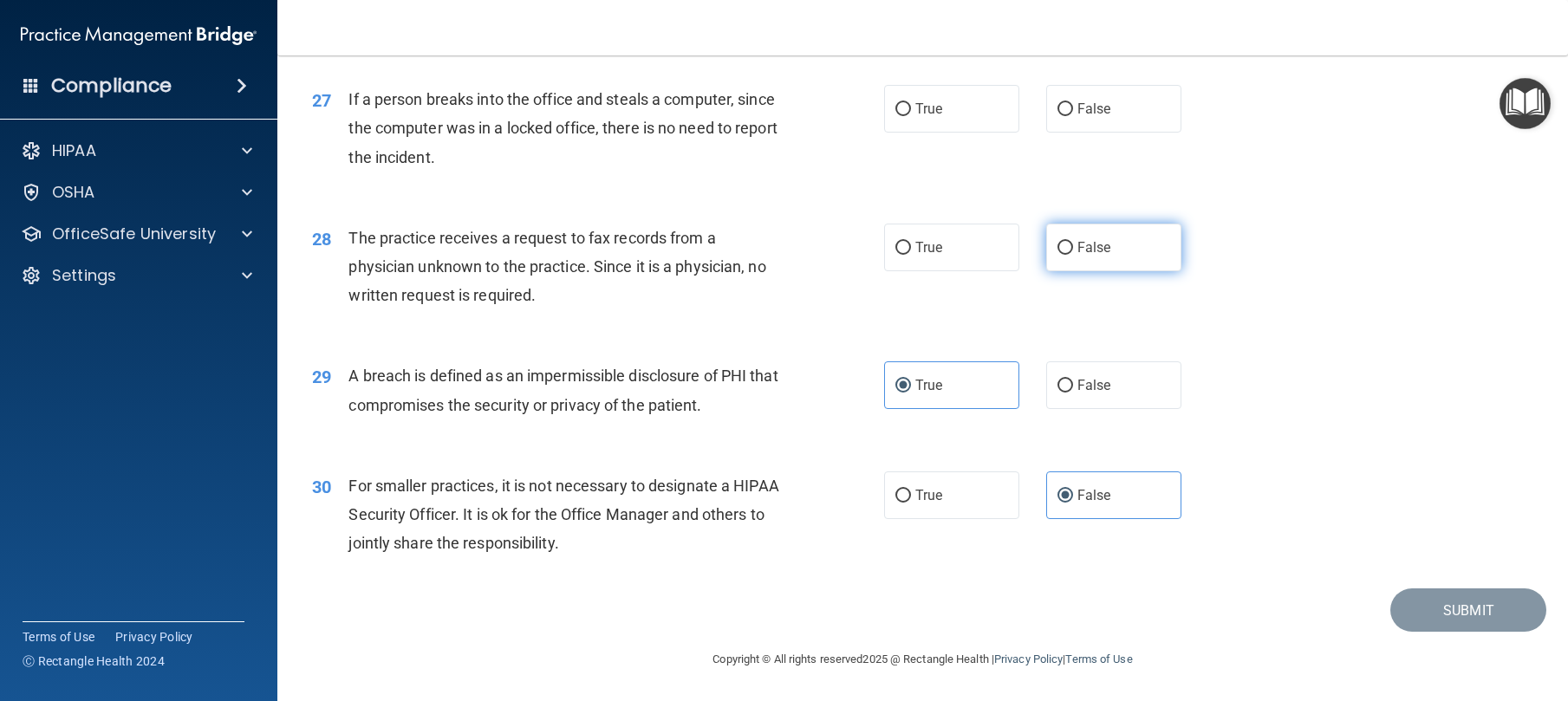
click at [1057, 242] on input "False" at bounding box center [1065, 248] width 16 height 13
radio input "true"
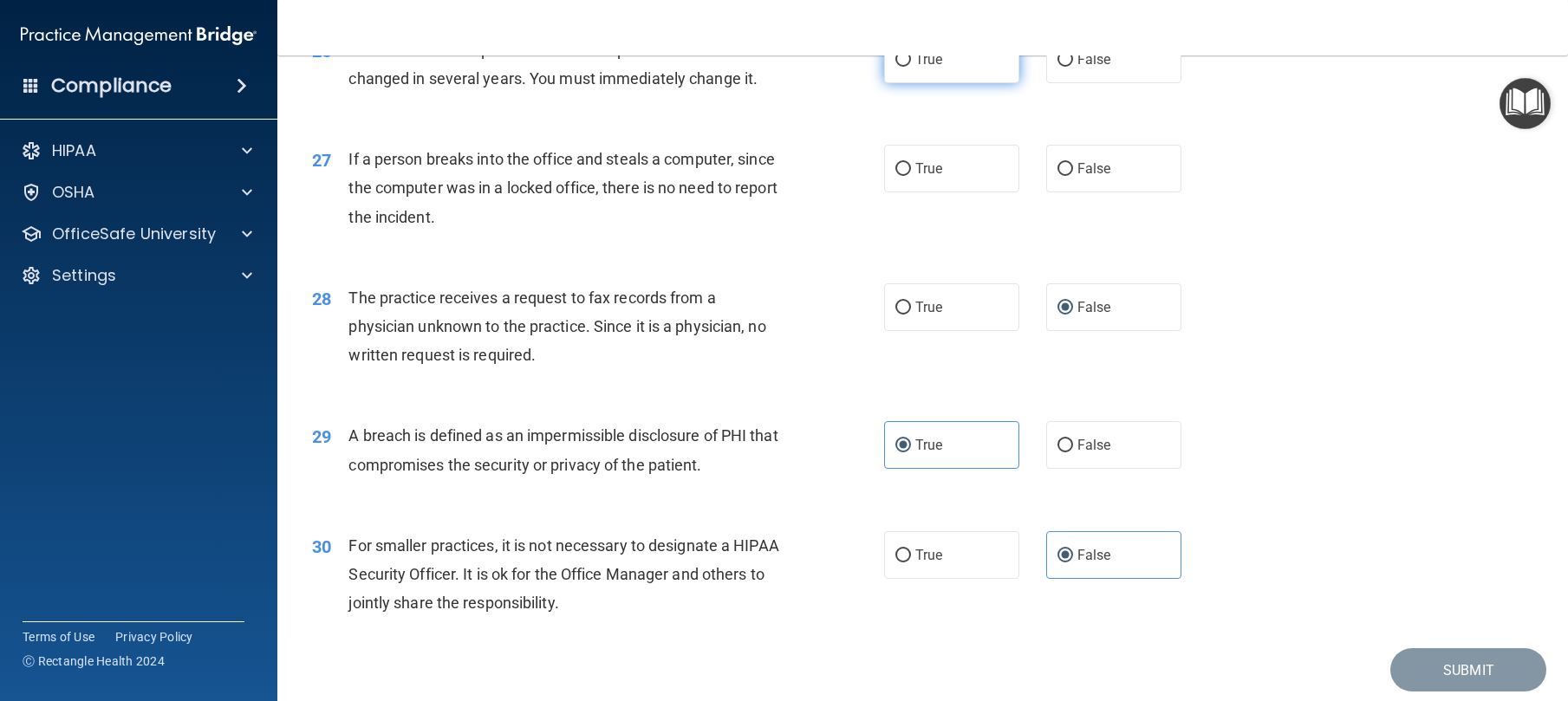
click at [945, 84] on label "True" at bounding box center [952, 58] width 136 height 47
click at [911, 67] on input "True" at bounding box center [903, 60] width 16 height 13
radio input "true"
click at [1110, 192] on label "False" at bounding box center [1114, 168] width 136 height 47
click at [1073, 175] on input "False" at bounding box center [1065, 169] width 16 height 13
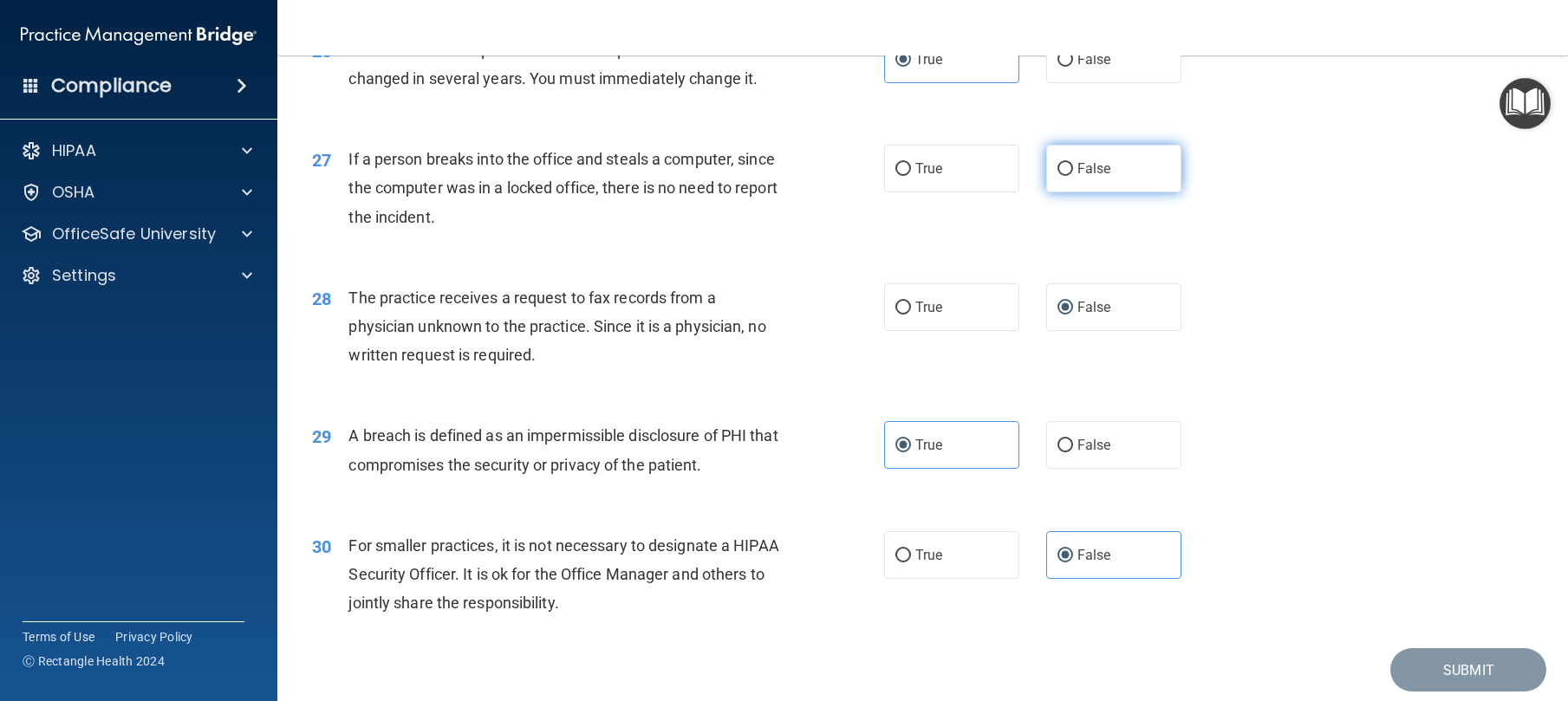
radio input "true"
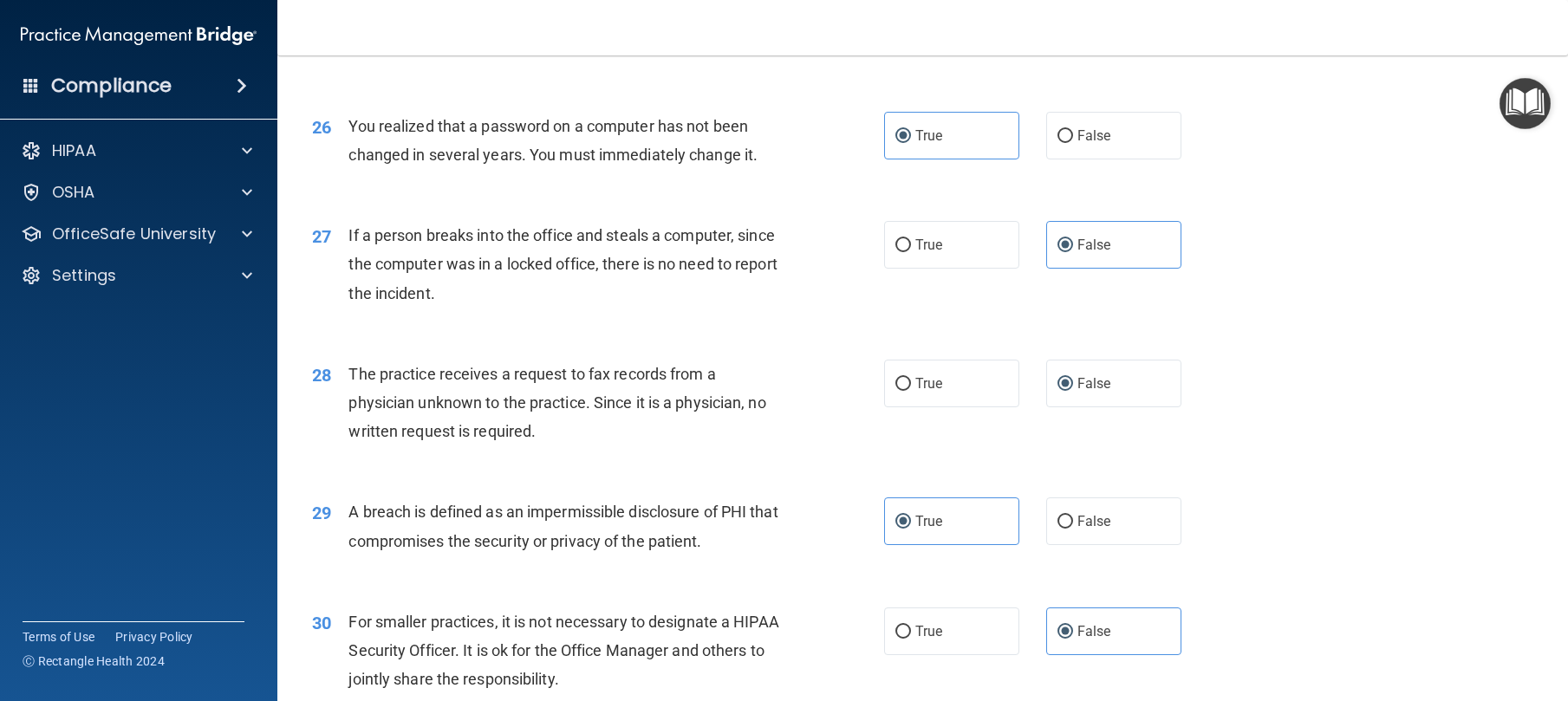
scroll to position [3171, 0]
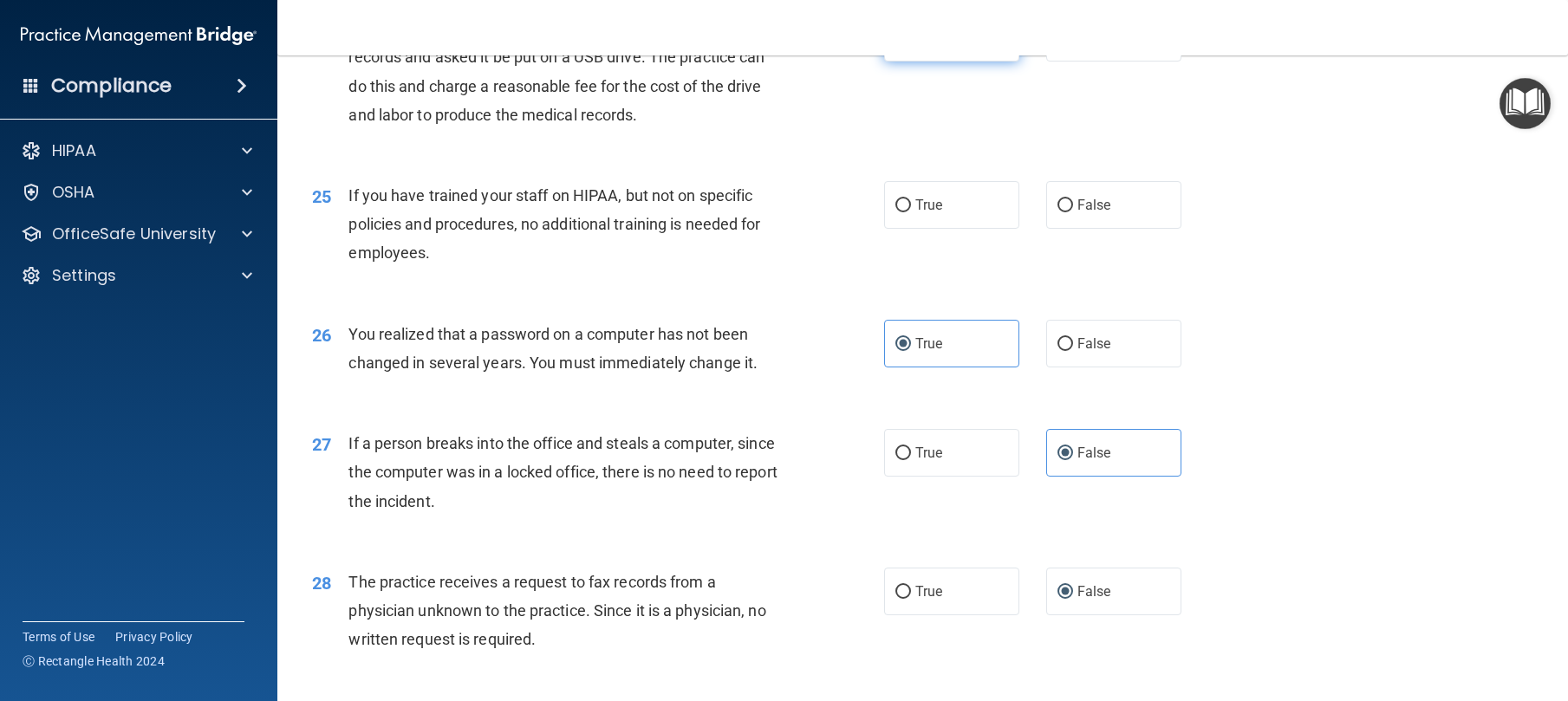
click at [920, 61] on label "True" at bounding box center [952, 37] width 136 height 47
click at [911, 45] on input "True" at bounding box center [903, 39] width 16 height 13
radio input "true"
click at [1104, 228] on label "False" at bounding box center [1114, 204] width 136 height 47
click at [1073, 213] on input "False" at bounding box center [1065, 206] width 16 height 13
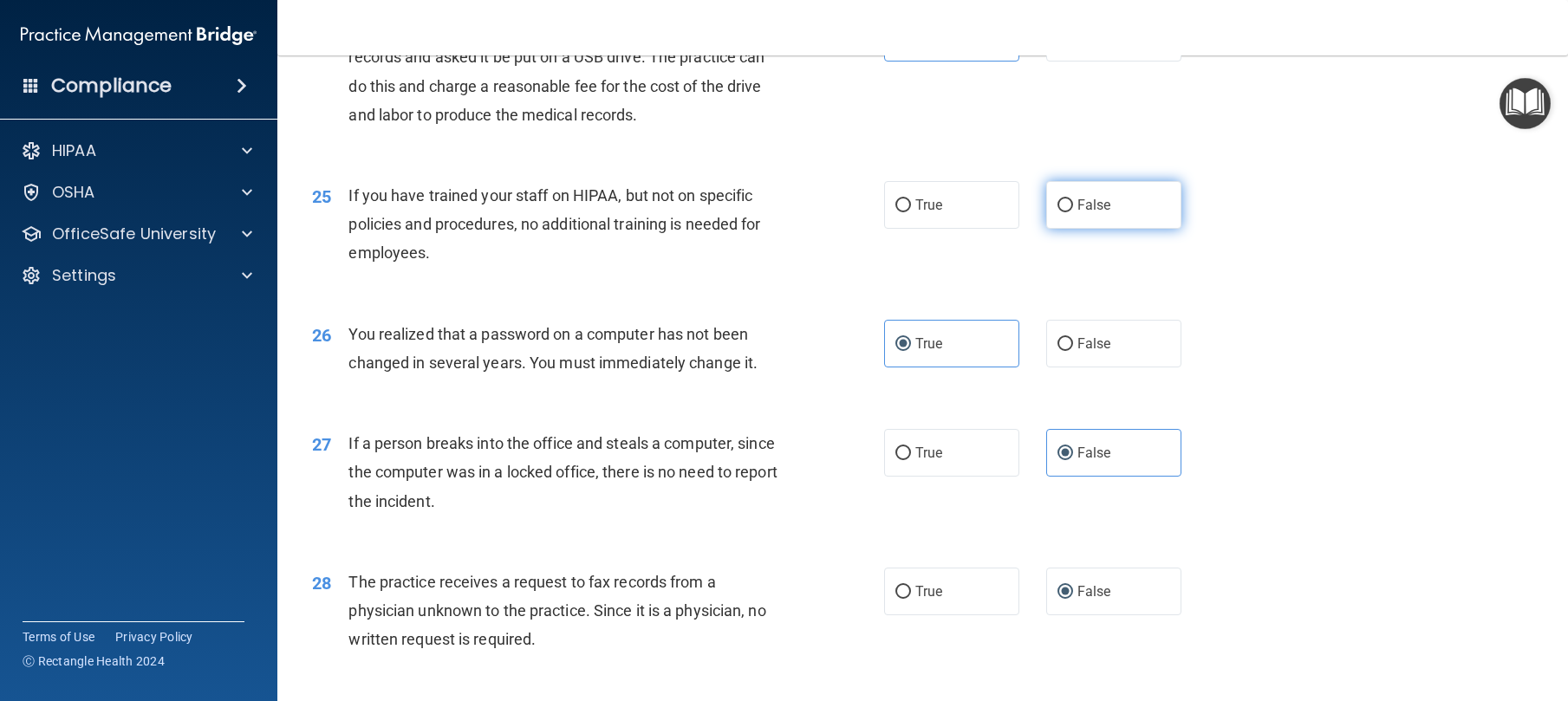
radio input "true"
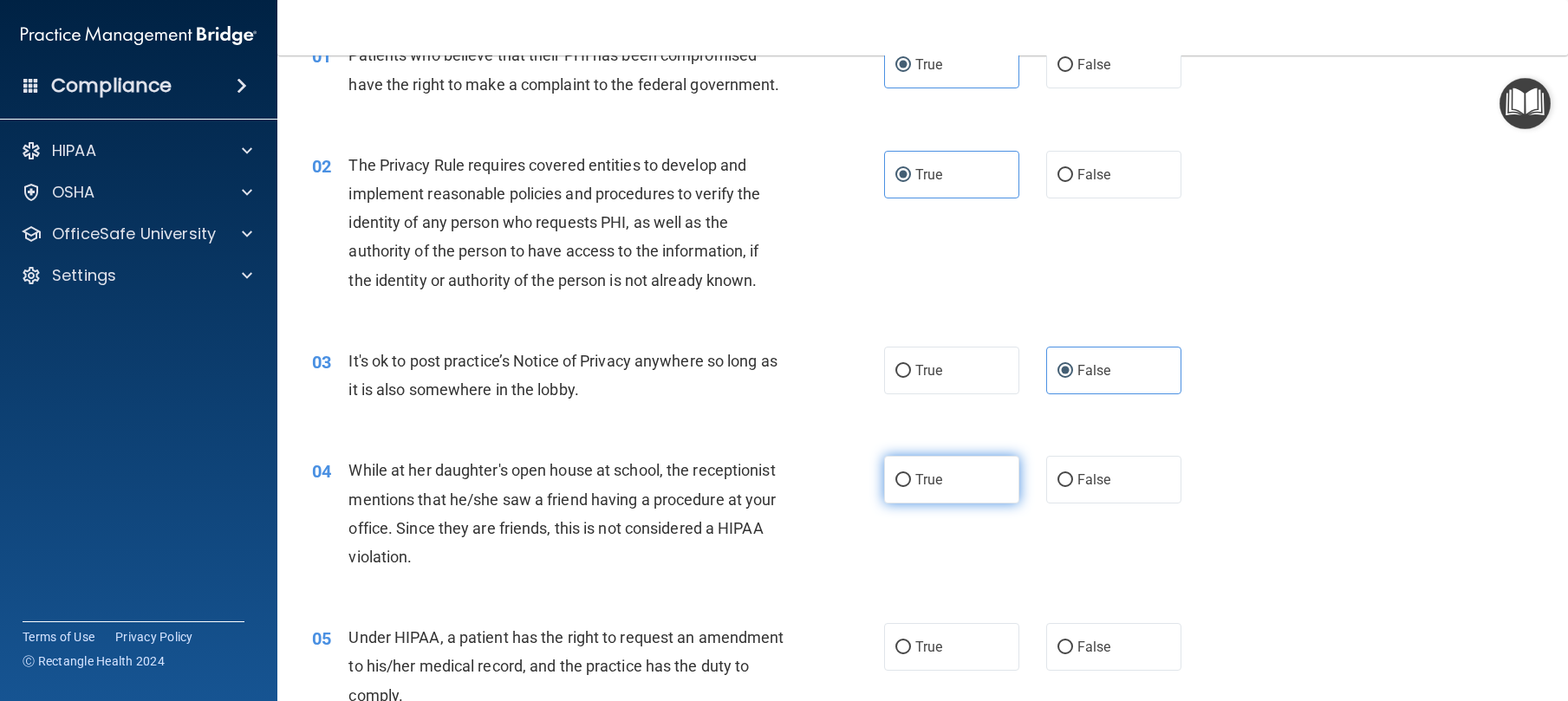
scroll to position [194, 0]
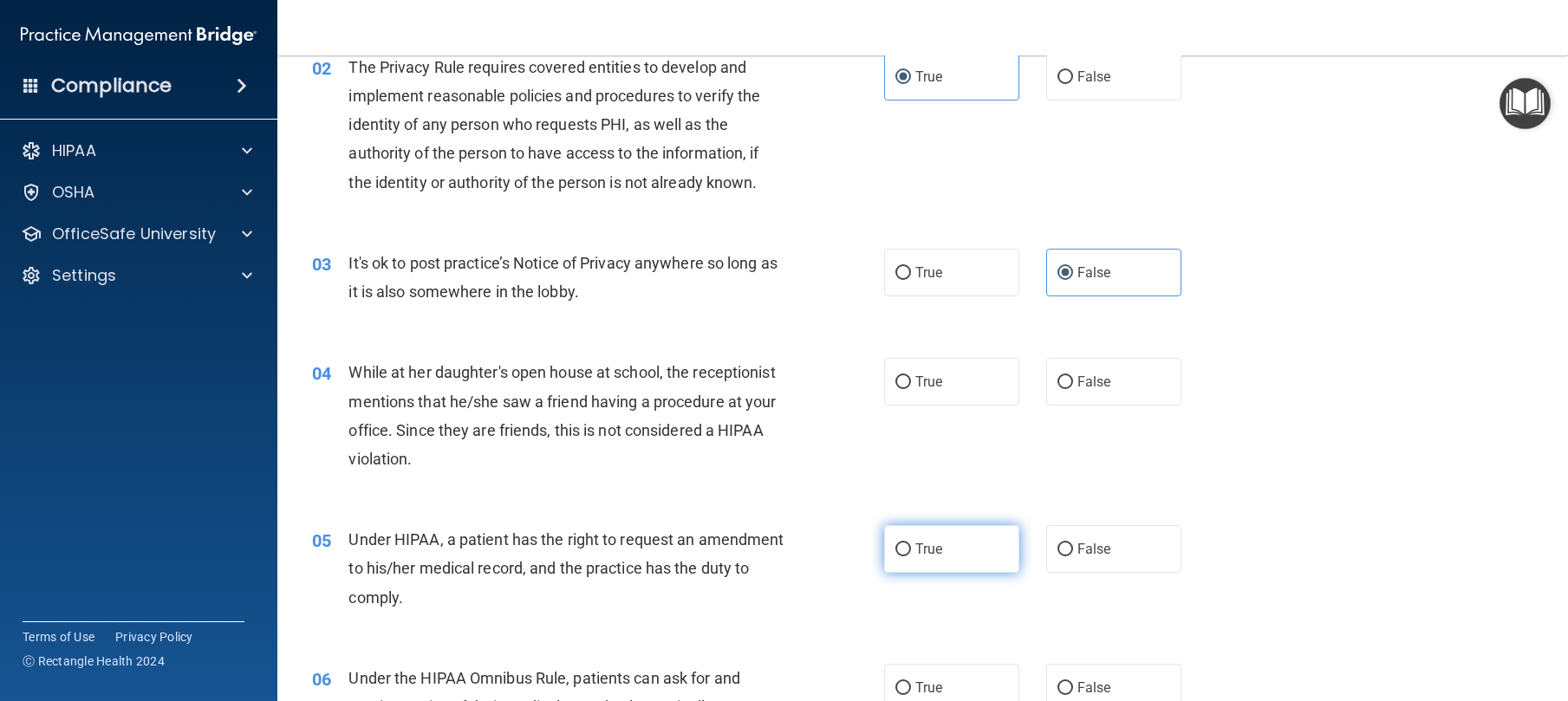
click at [924, 557] on span "True" at bounding box center [928, 549] width 27 height 17
click at [911, 556] on input "True" at bounding box center [903, 550] width 16 height 13
radio input "true"
click at [1046, 573] on label "False" at bounding box center [1114, 548] width 136 height 47
click at [1057, 556] on input "False" at bounding box center [1065, 550] width 16 height 13
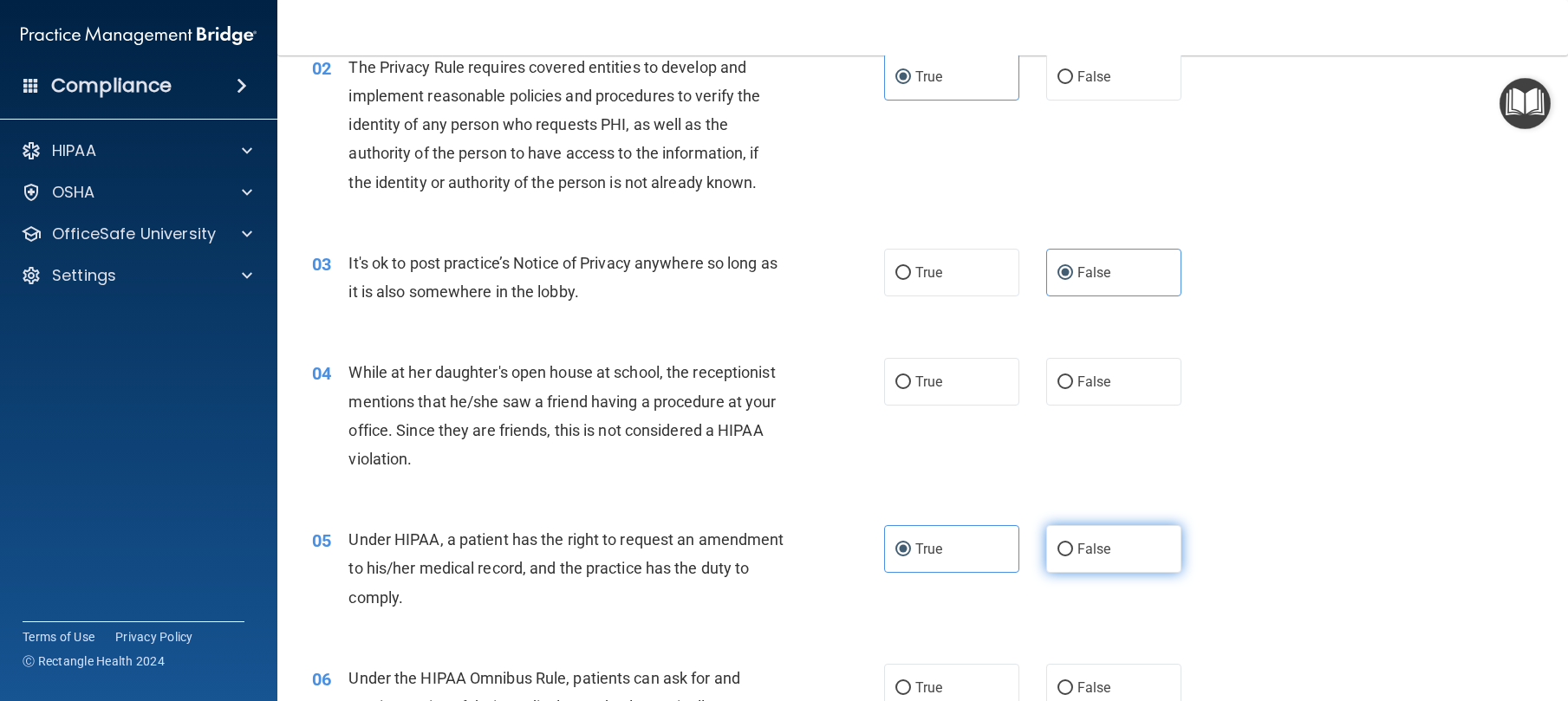
radio input "true"
radio input "false"
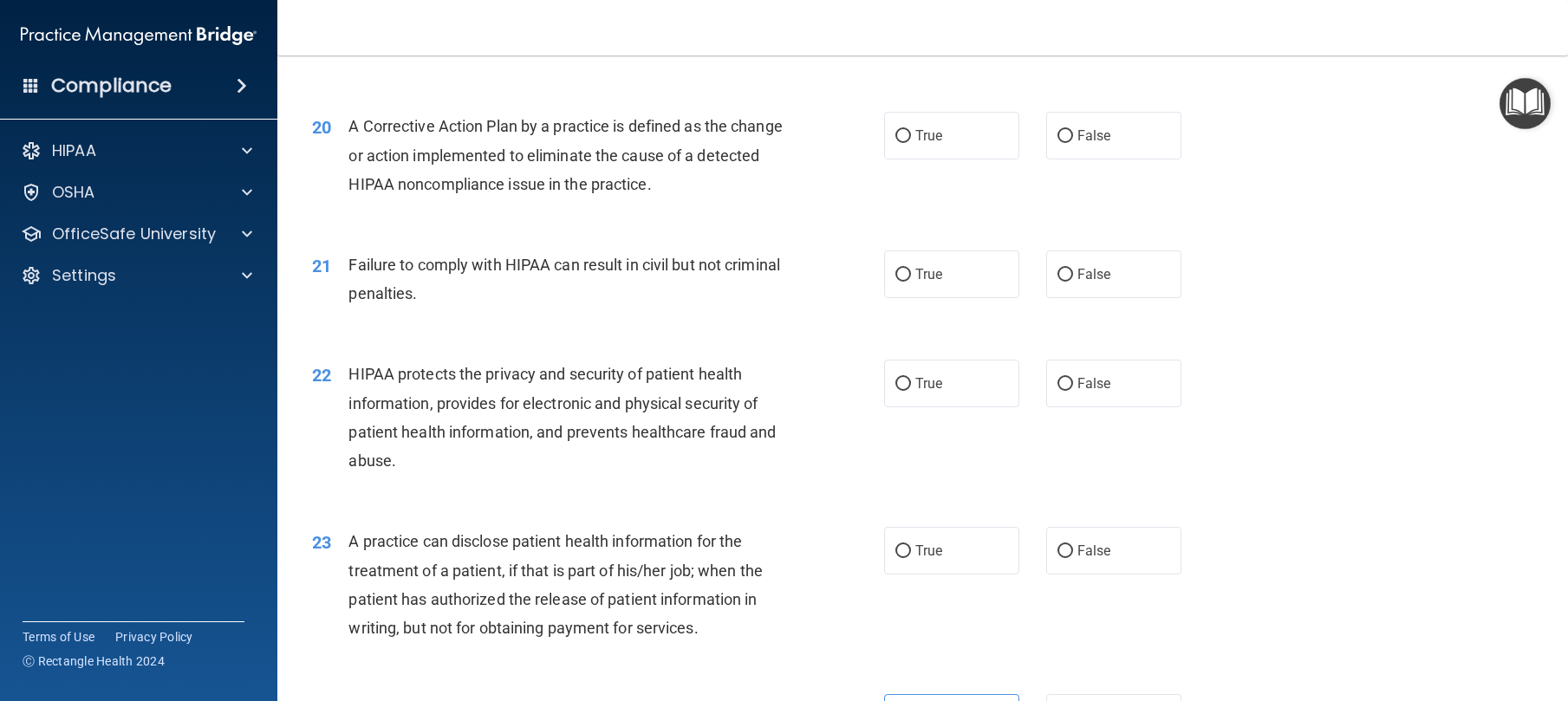
scroll to position [2562, 0]
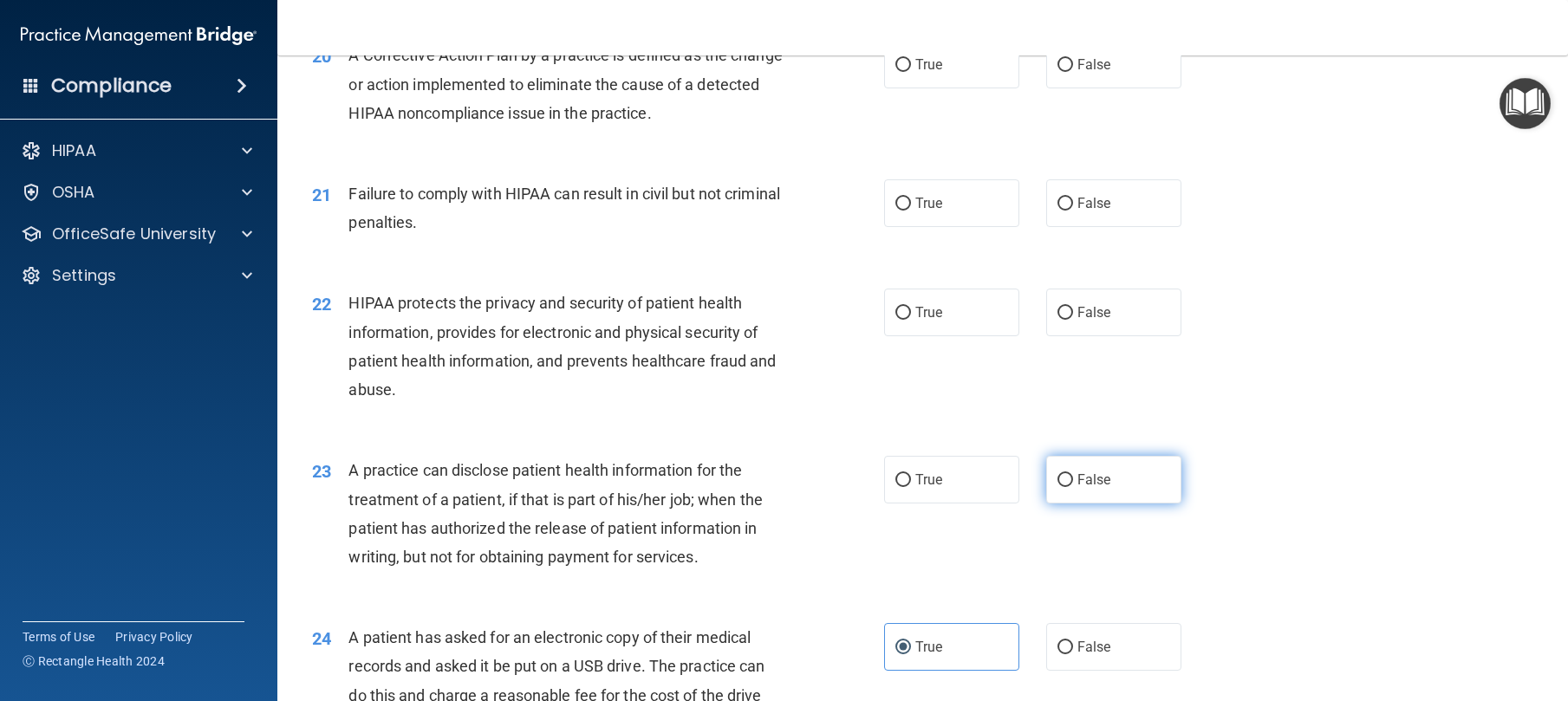
click at [1086, 487] on span "False" at bounding box center [1094, 480] width 33 height 17
click at [1073, 487] on input "False" at bounding box center [1065, 480] width 16 height 13
radio input "true"
click at [934, 320] on span "True" at bounding box center [928, 312] width 27 height 17
click at [911, 319] on input "True" at bounding box center [903, 313] width 16 height 13
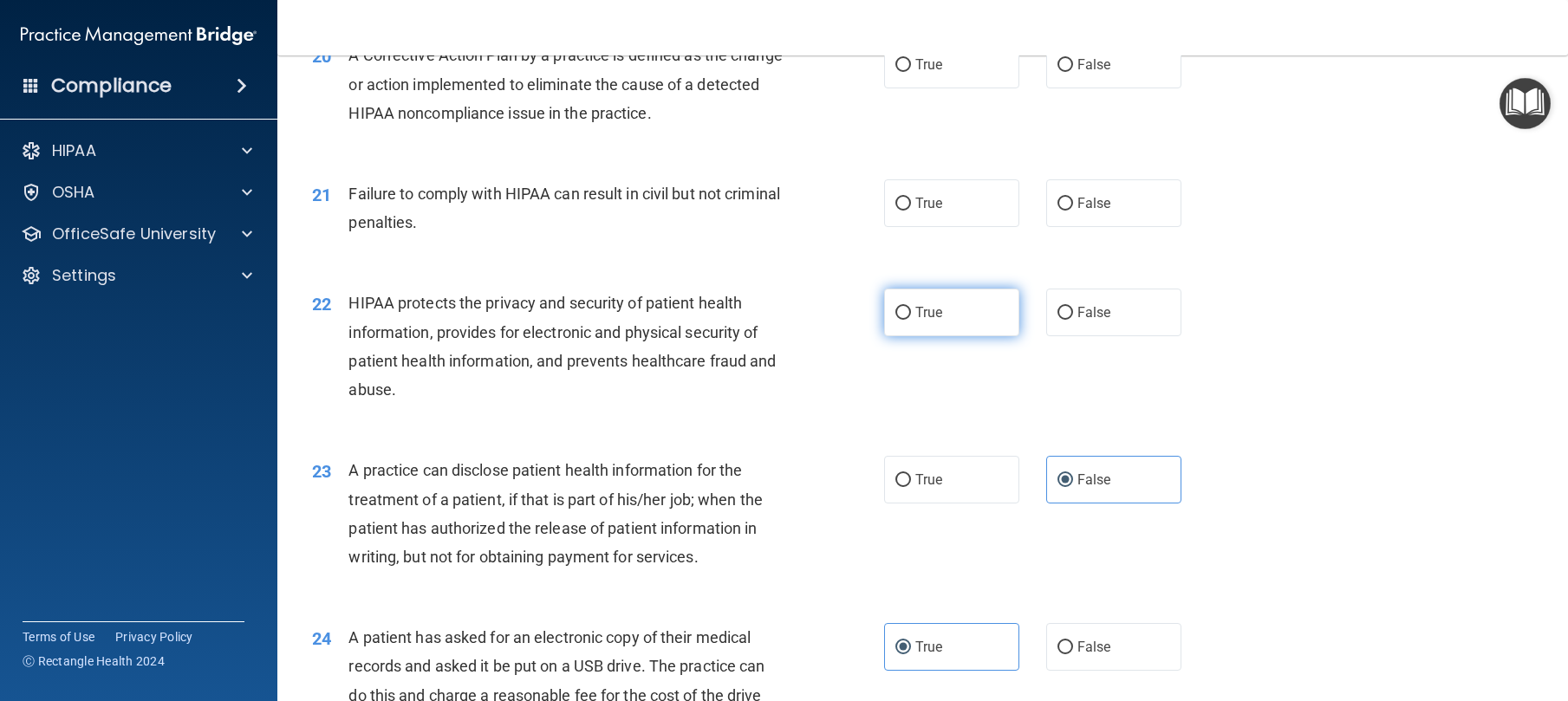
radio input "true"
click at [1113, 227] on label "False" at bounding box center [1114, 202] width 136 height 47
click at [1073, 211] on input "False" at bounding box center [1065, 204] width 16 height 13
radio input "true"
click at [959, 88] on label "True" at bounding box center [952, 64] width 136 height 47
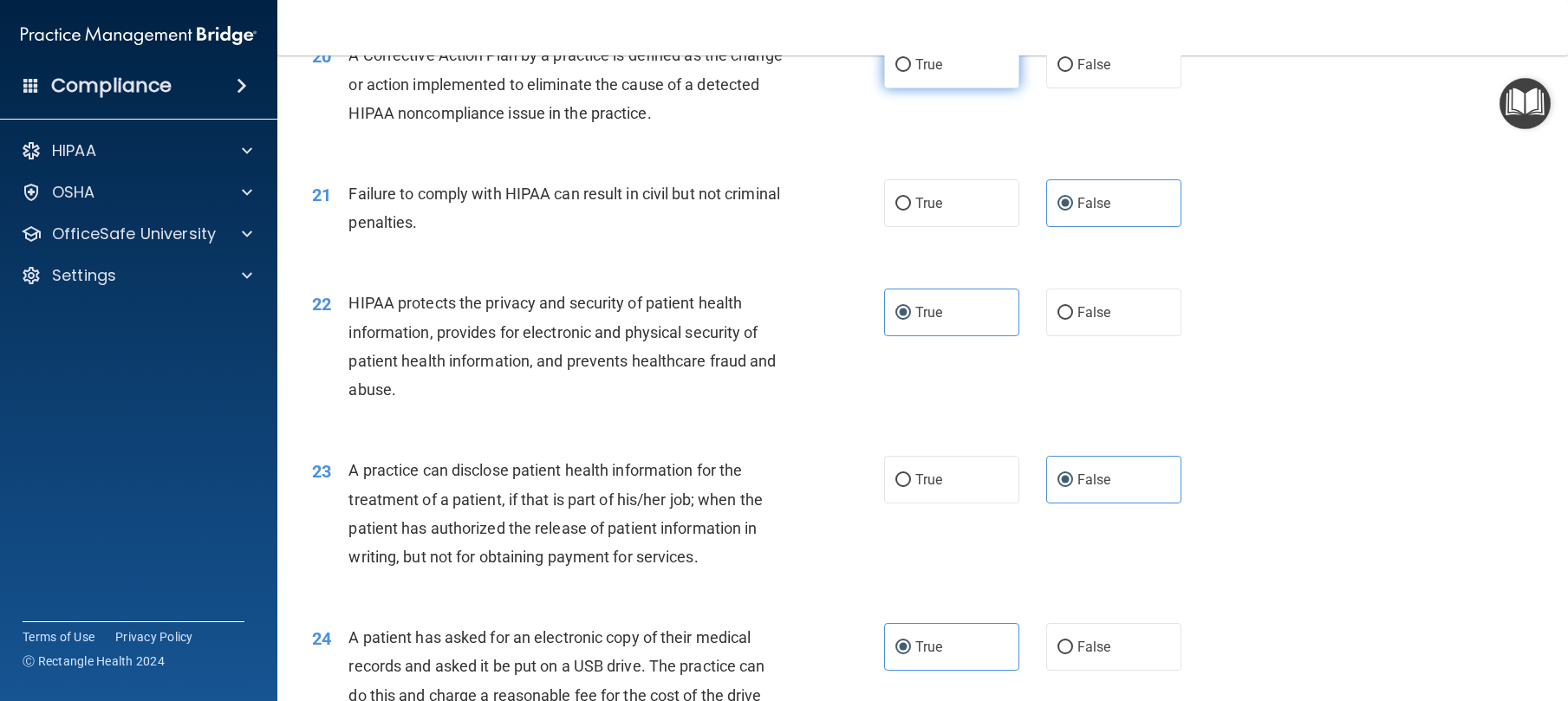
click at [911, 71] on input "True" at bounding box center [903, 65] width 16 height 13
radio input "true"
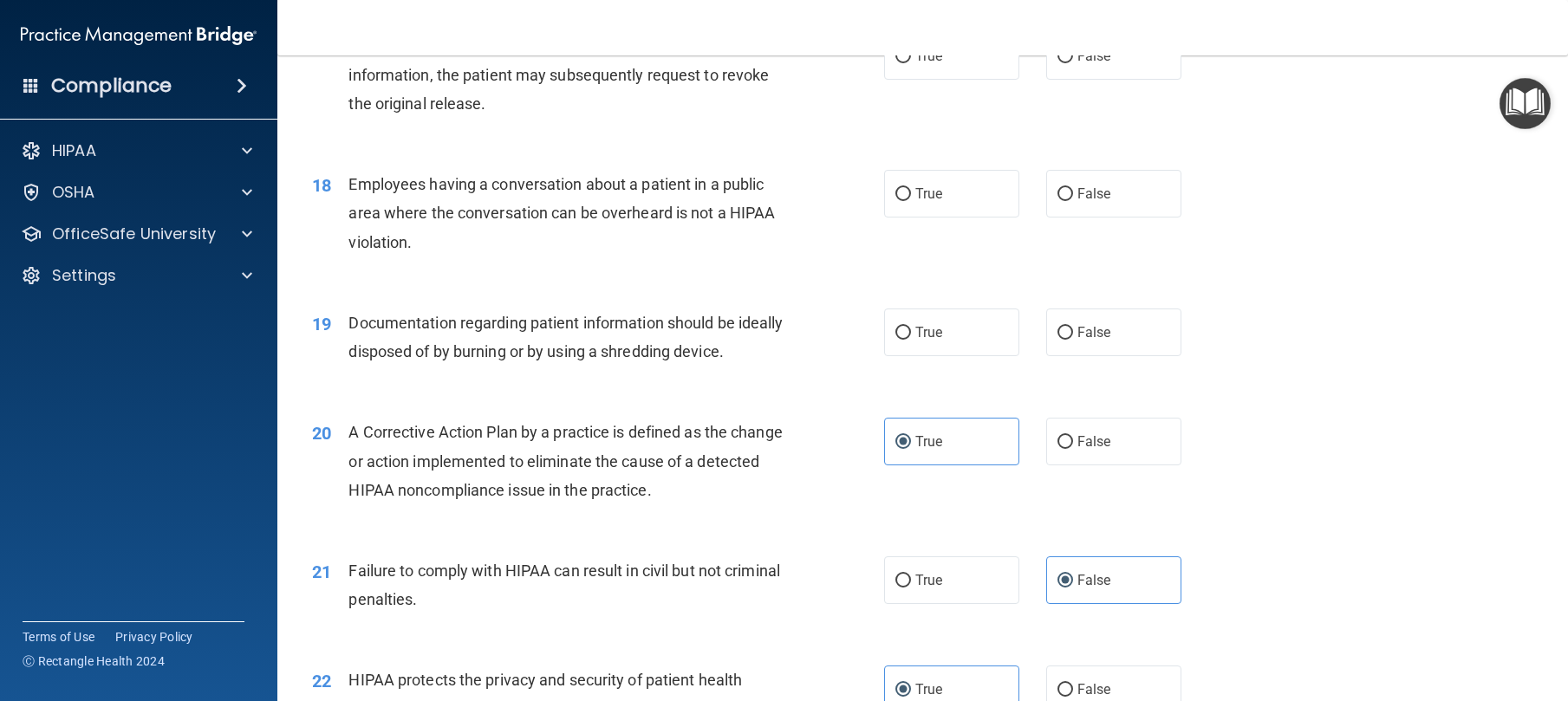
scroll to position [2035, 0]
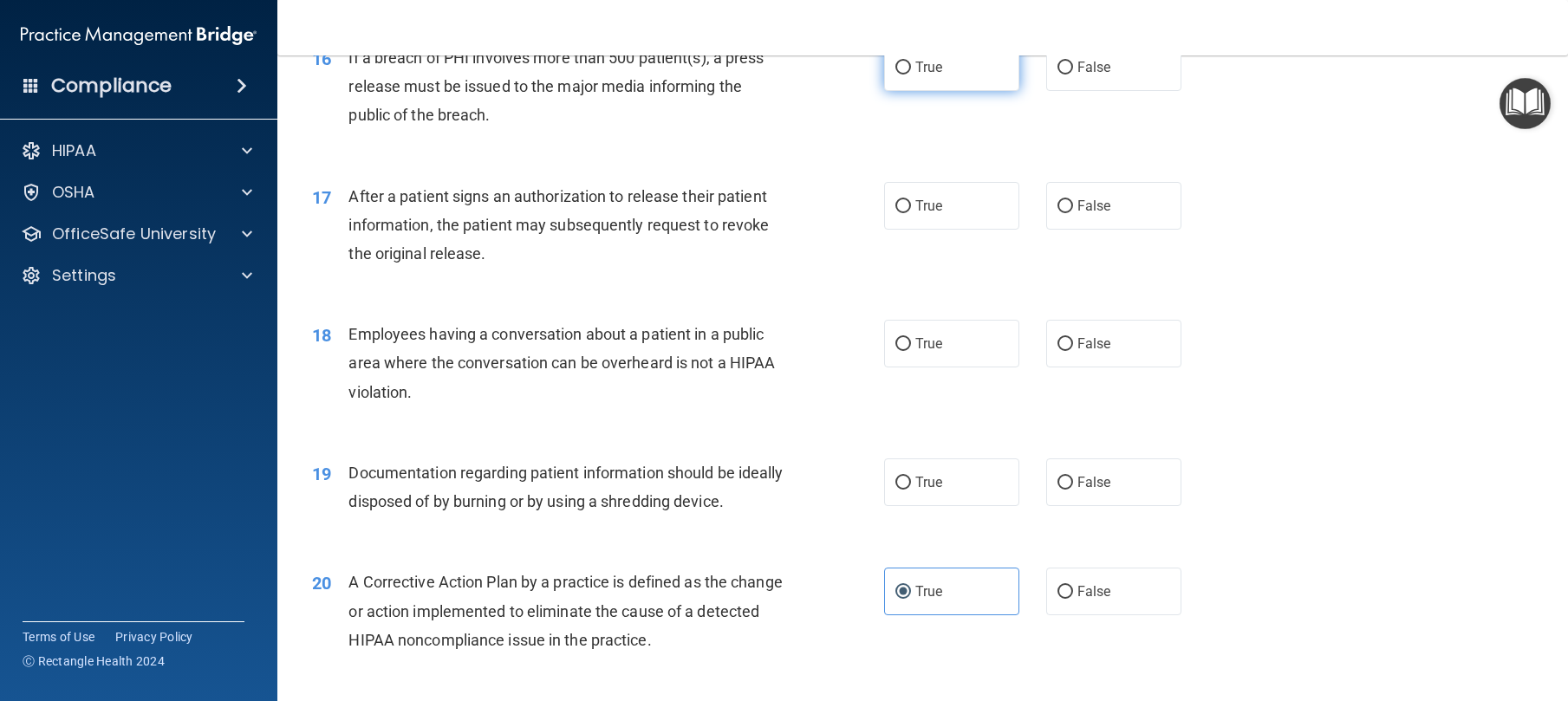
click at [901, 91] on label "True" at bounding box center [952, 67] width 136 height 47
click at [901, 74] on input "True" at bounding box center [903, 68] width 16 height 13
radio input "true"
click at [907, 229] on label "True" at bounding box center [952, 205] width 136 height 47
click at [907, 214] on input "True" at bounding box center [903, 207] width 16 height 13
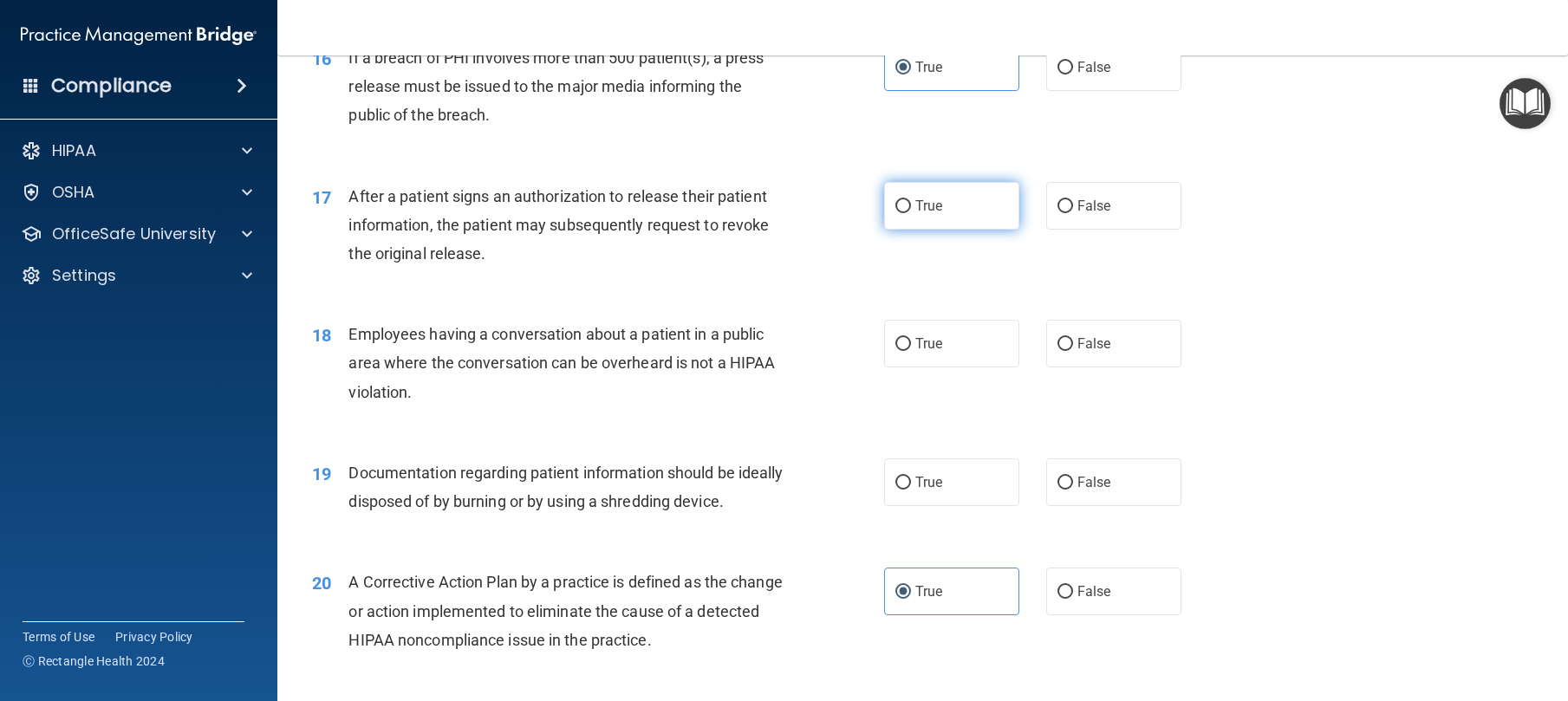
radio input "true"
click at [1090, 352] on span "False" at bounding box center [1094, 344] width 33 height 17
click at [1073, 351] on input "False" at bounding box center [1065, 344] width 16 height 13
radio input "true"
click at [963, 506] on label "True" at bounding box center [952, 482] width 136 height 47
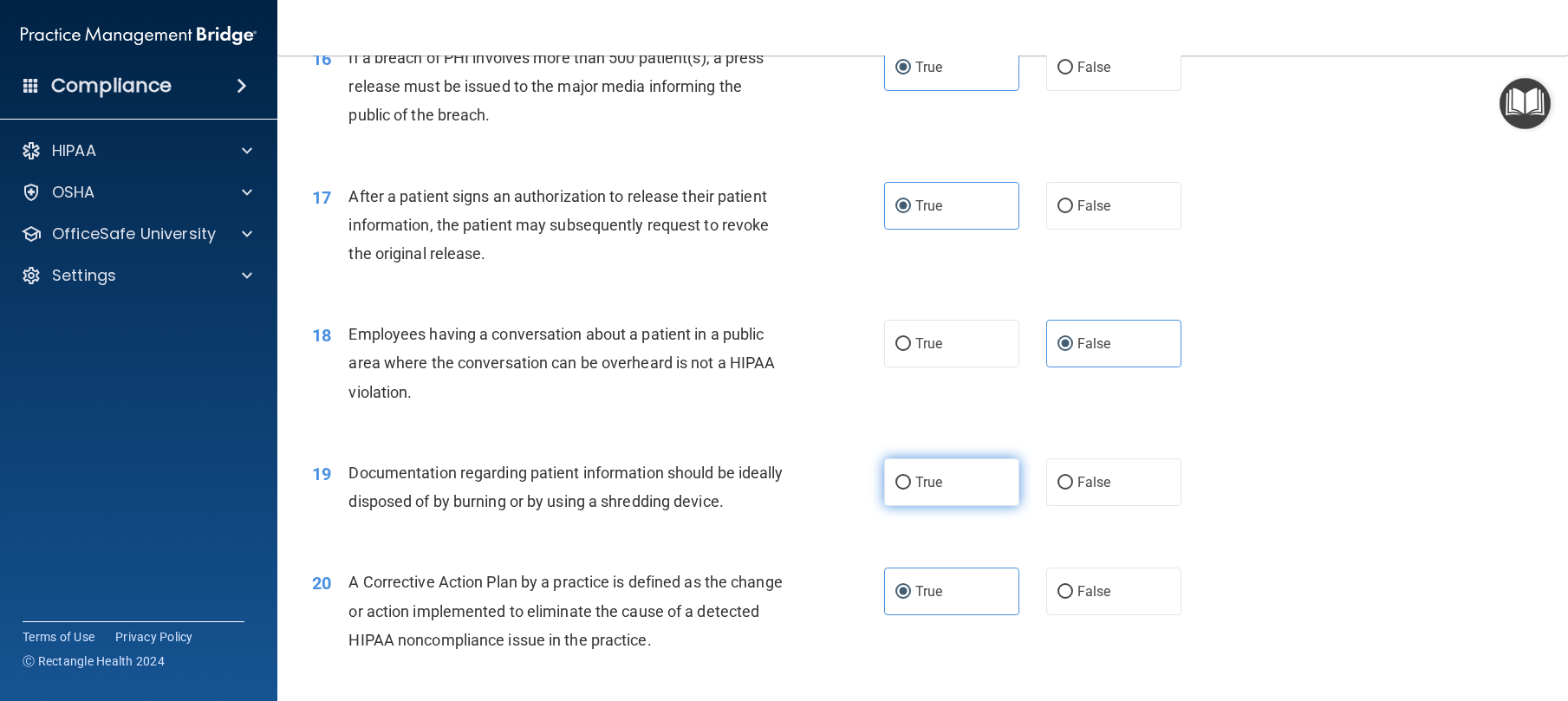
click at [911, 489] on input "True" at bounding box center [903, 483] width 16 height 13
radio input "true"
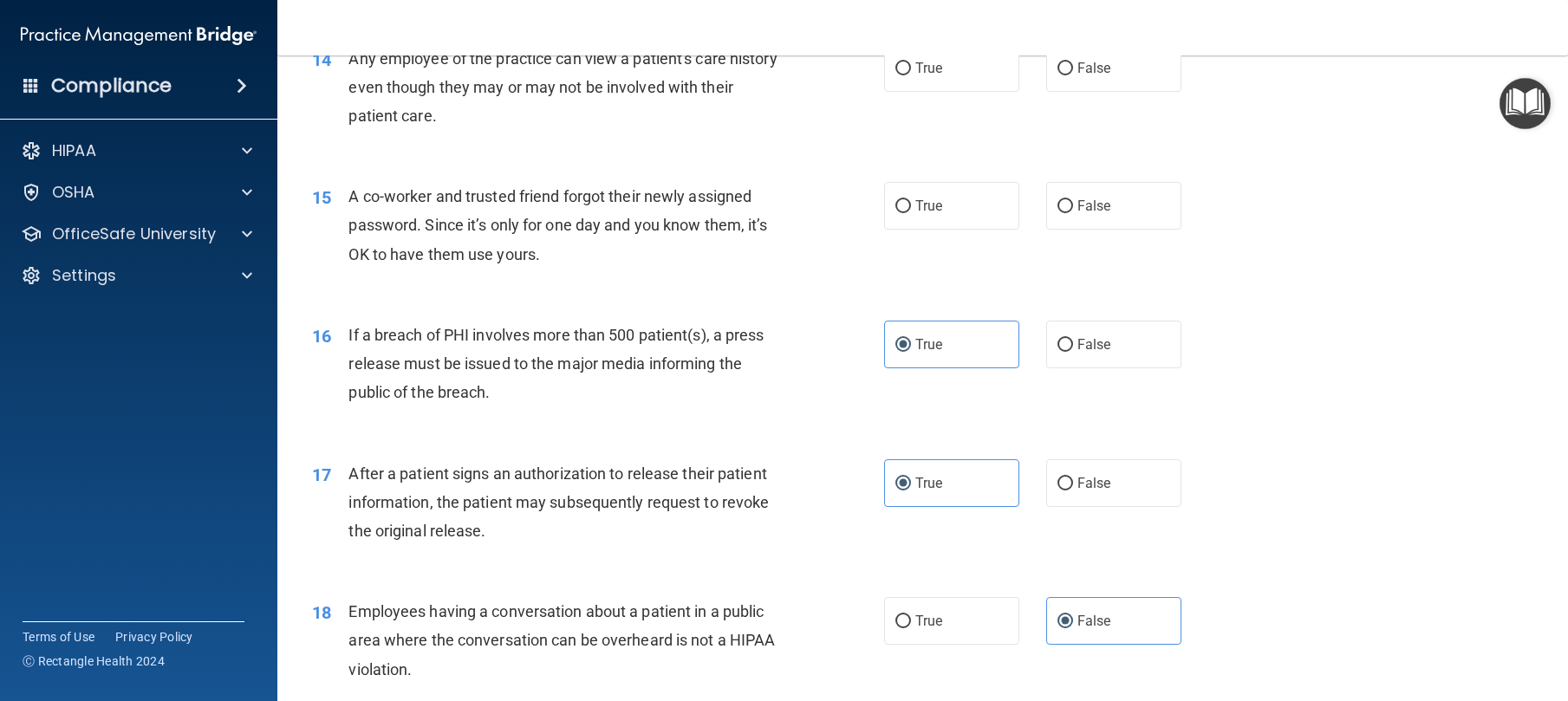
scroll to position [1728, 0]
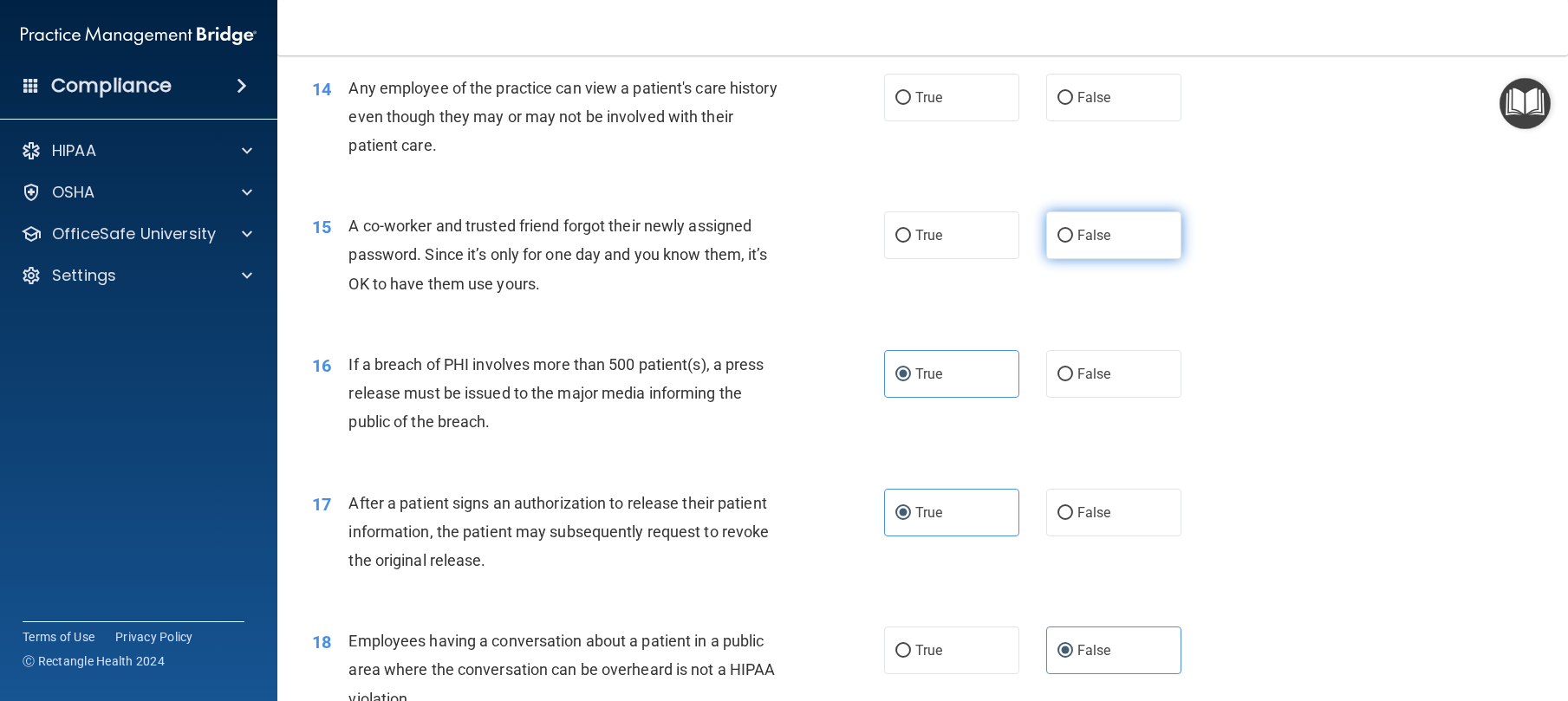
click at [1067, 259] on label "False" at bounding box center [1114, 235] width 136 height 47
click at [1067, 242] on input "False" at bounding box center [1065, 236] width 16 height 13
radio input "true"
click at [1078, 106] on span "False" at bounding box center [1094, 97] width 33 height 17
click at [1069, 105] on input "False" at bounding box center [1065, 98] width 16 height 13
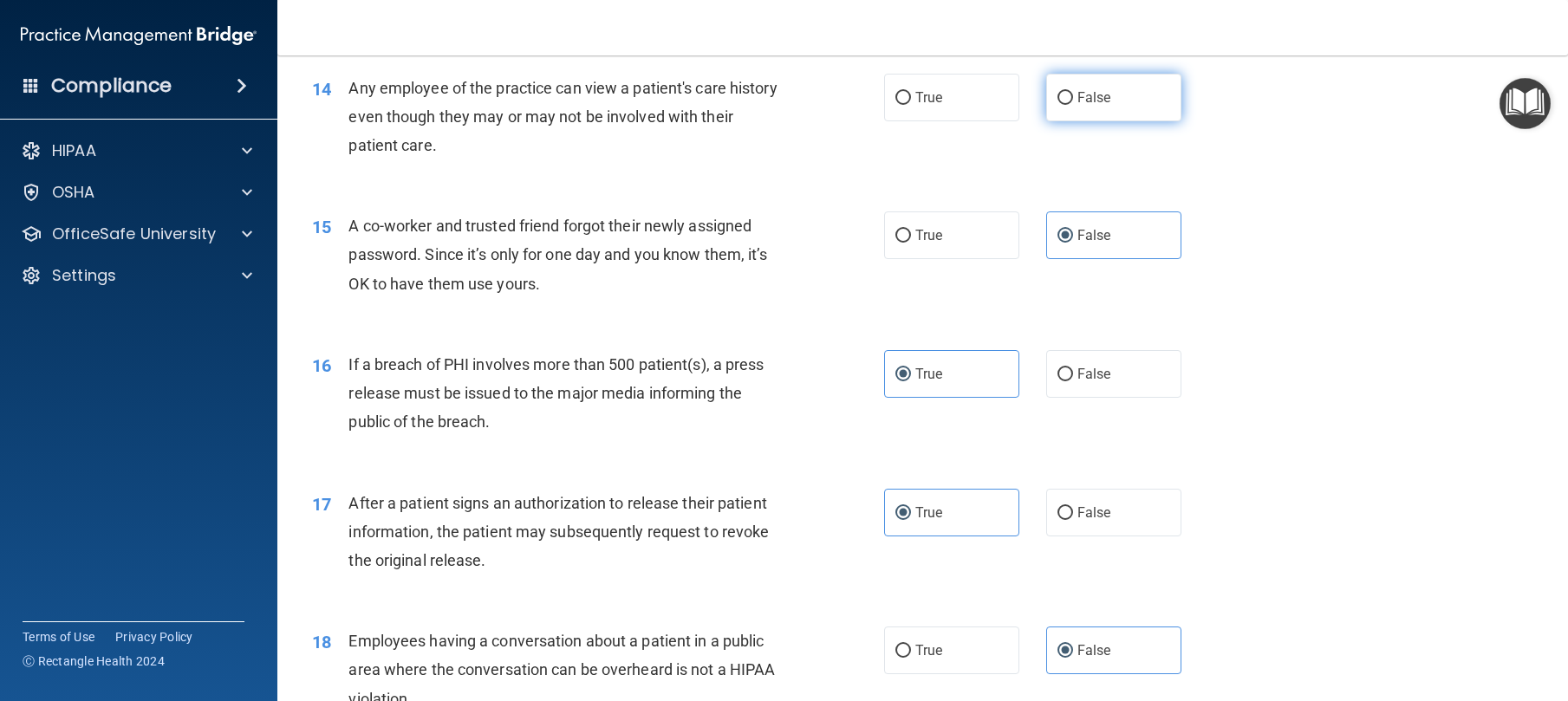
radio input "true"
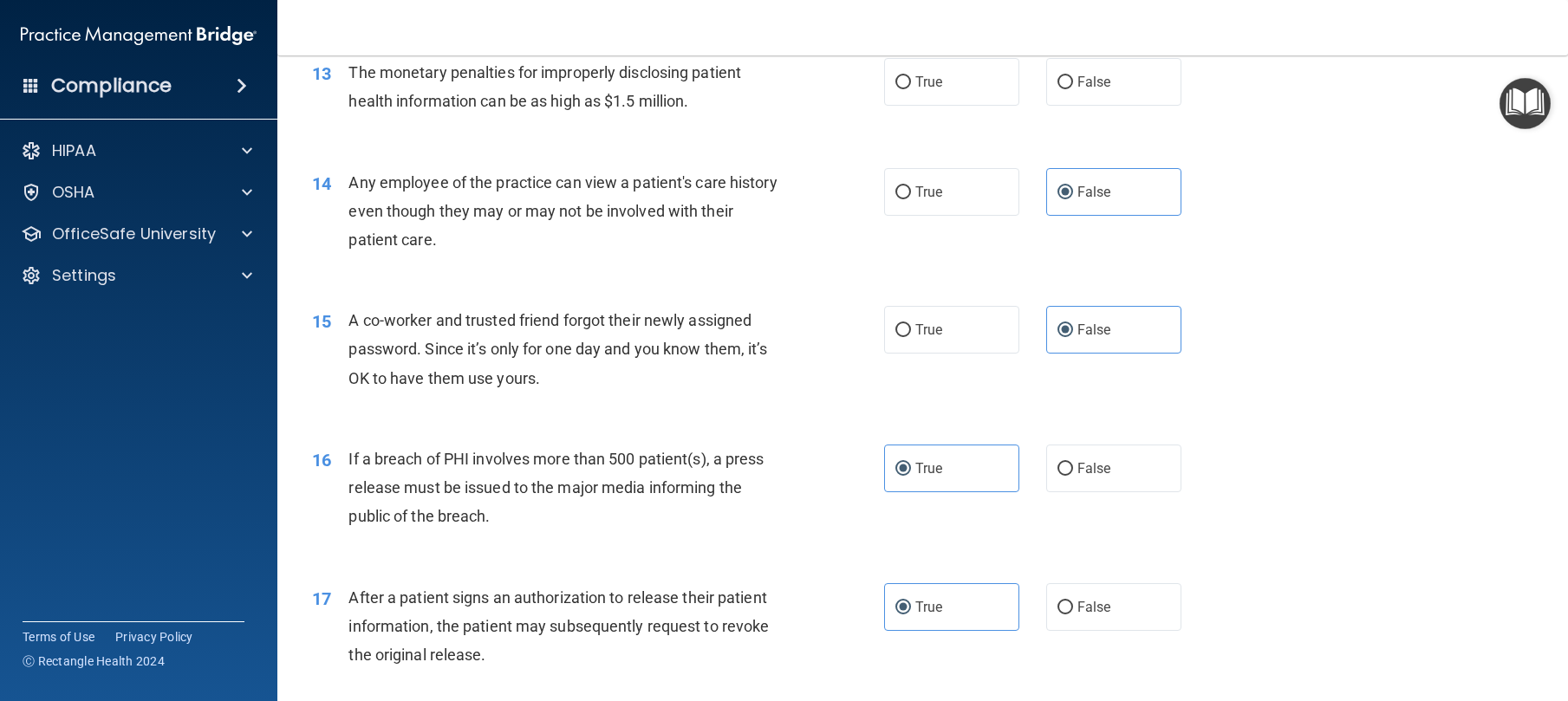
scroll to position [1475, 0]
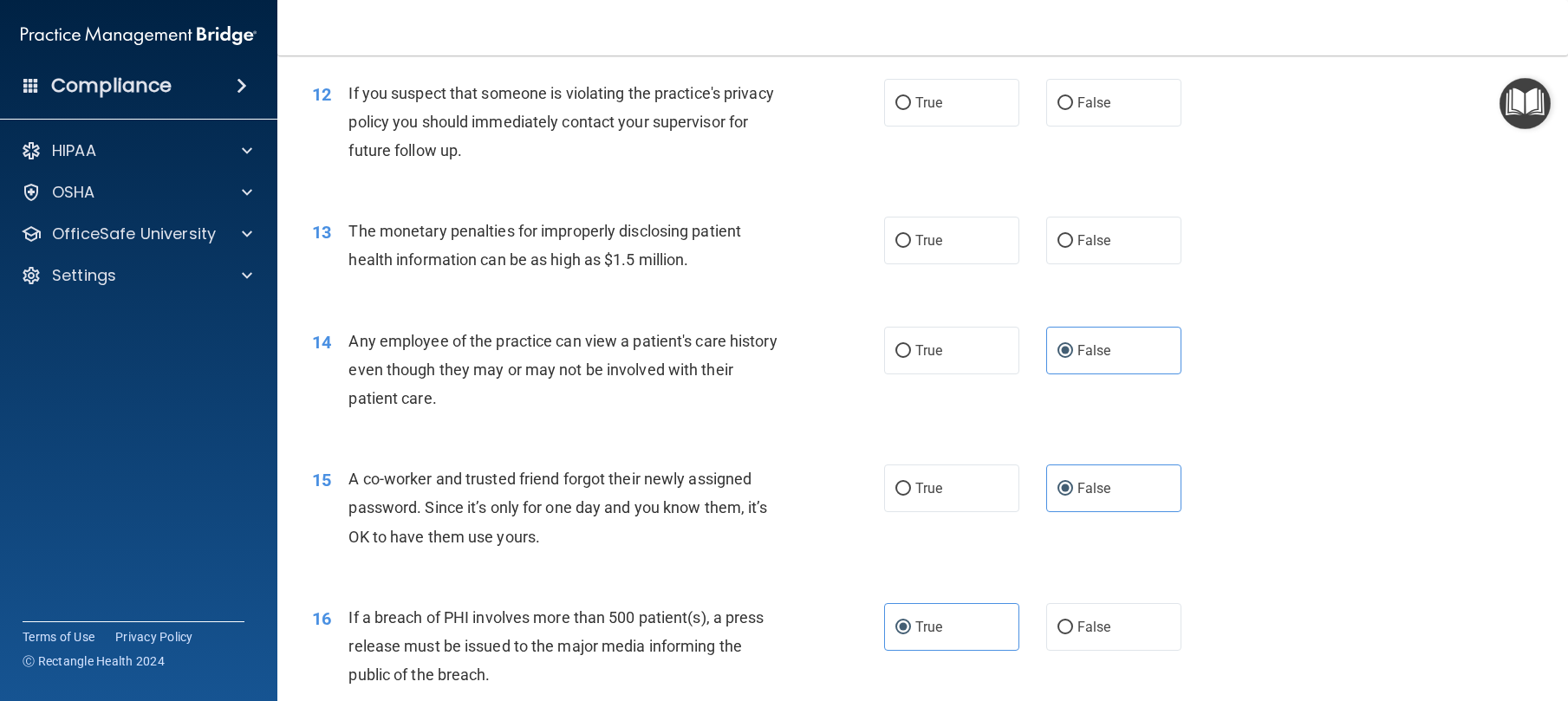
drag, startPoint x: 901, startPoint y: 290, endPoint x: 899, endPoint y: 269, distance: 21.1
click at [901, 265] on label "True" at bounding box center [952, 240] width 136 height 47
click at [901, 248] on input "True" at bounding box center [903, 241] width 16 height 13
radio input "true"
click at [915, 110] on span "True" at bounding box center [928, 103] width 27 height 17
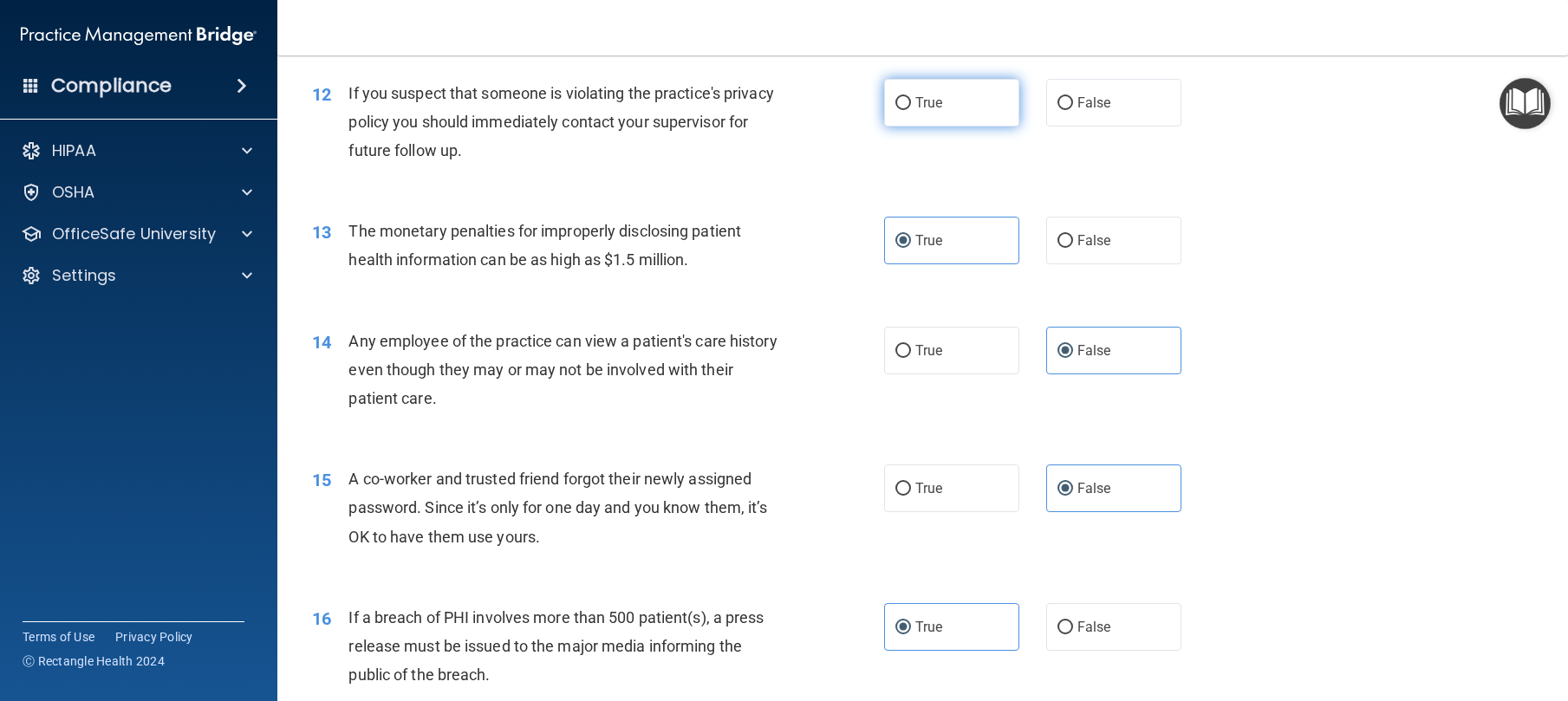
click at [909, 110] on input "True" at bounding box center [903, 103] width 16 height 13
radio input "true"
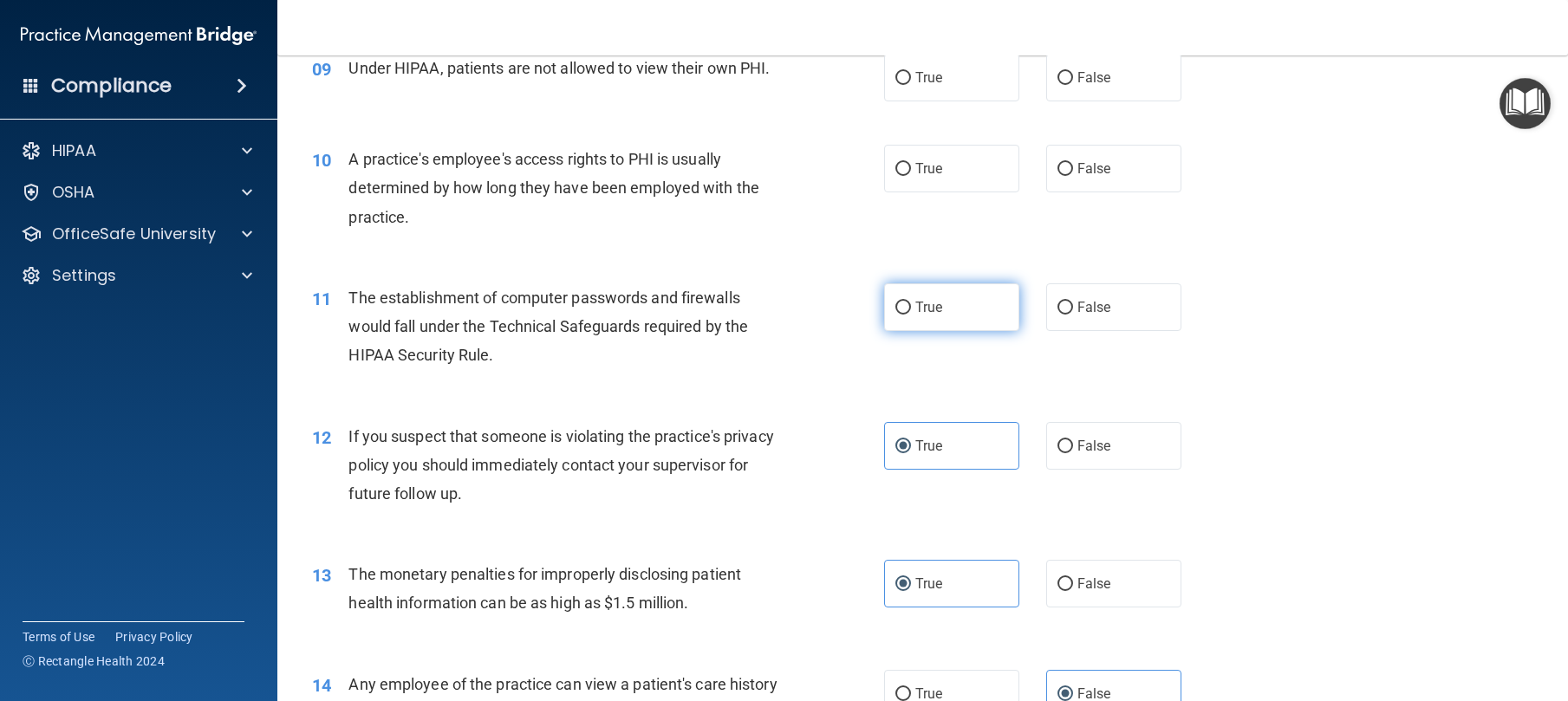
click at [939, 331] on label "True" at bounding box center [952, 306] width 136 height 47
click at [911, 315] on input "True" at bounding box center [903, 308] width 16 height 13
radio input "true"
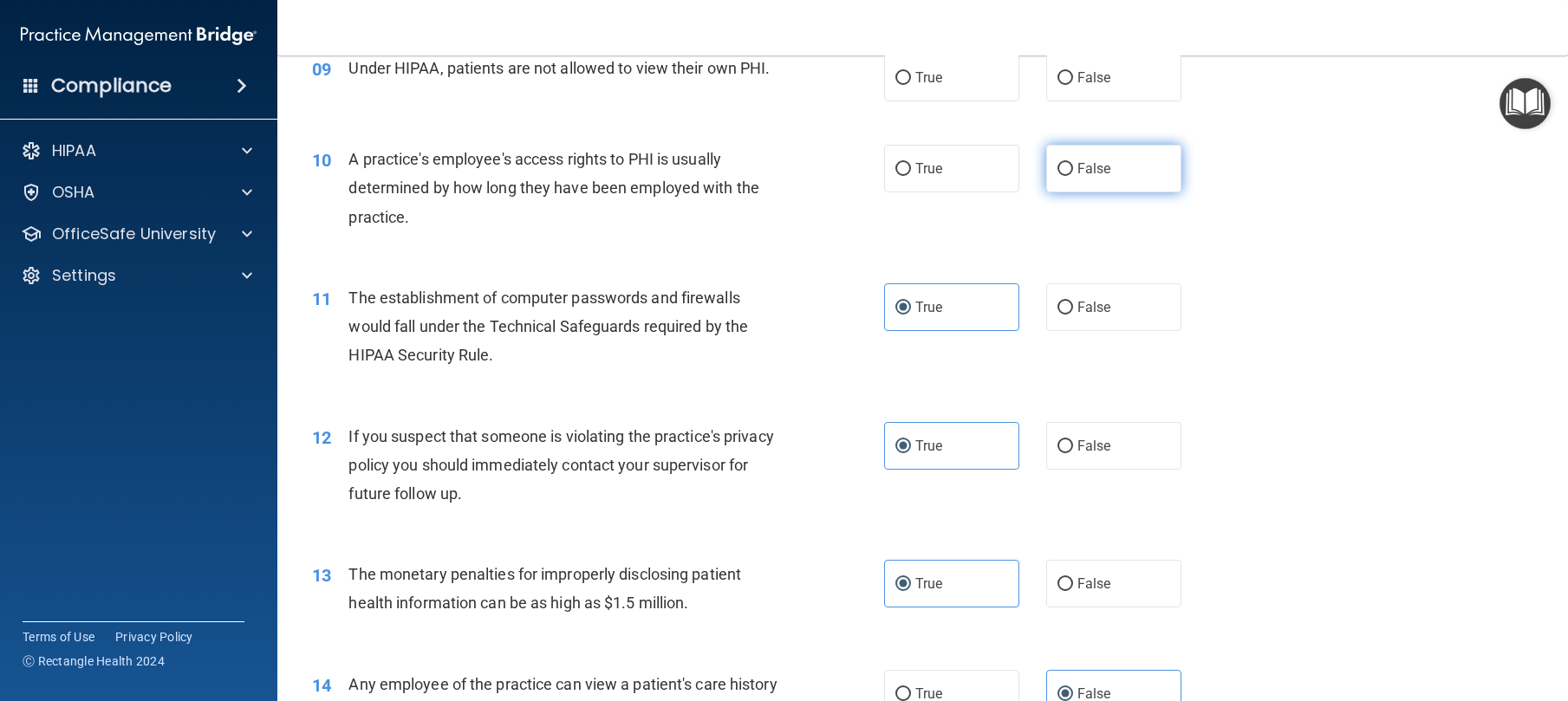
click at [1053, 192] on label "False" at bounding box center [1114, 168] width 136 height 47
click at [1057, 175] on input "False" at bounding box center [1065, 169] width 16 height 13
radio input "true"
drag, startPoint x: 1073, startPoint y: 136, endPoint x: 1046, endPoint y: 147, distance: 29.2
click at [1078, 85] on span "False" at bounding box center [1094, 78] width 33 height 17
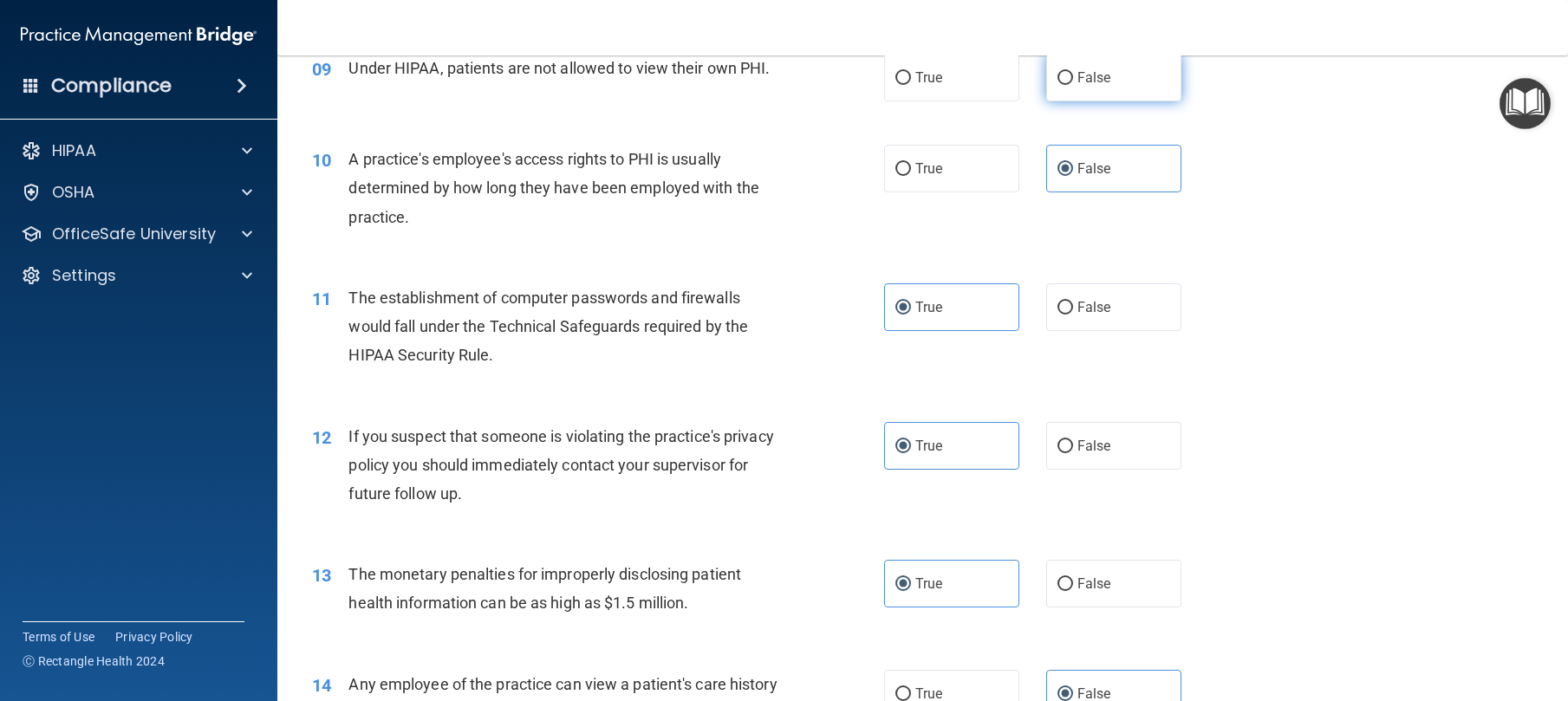
click at [1073, 84] on input "False" at bounding box center [1065, 78] width 16 height 13
radio input "true"
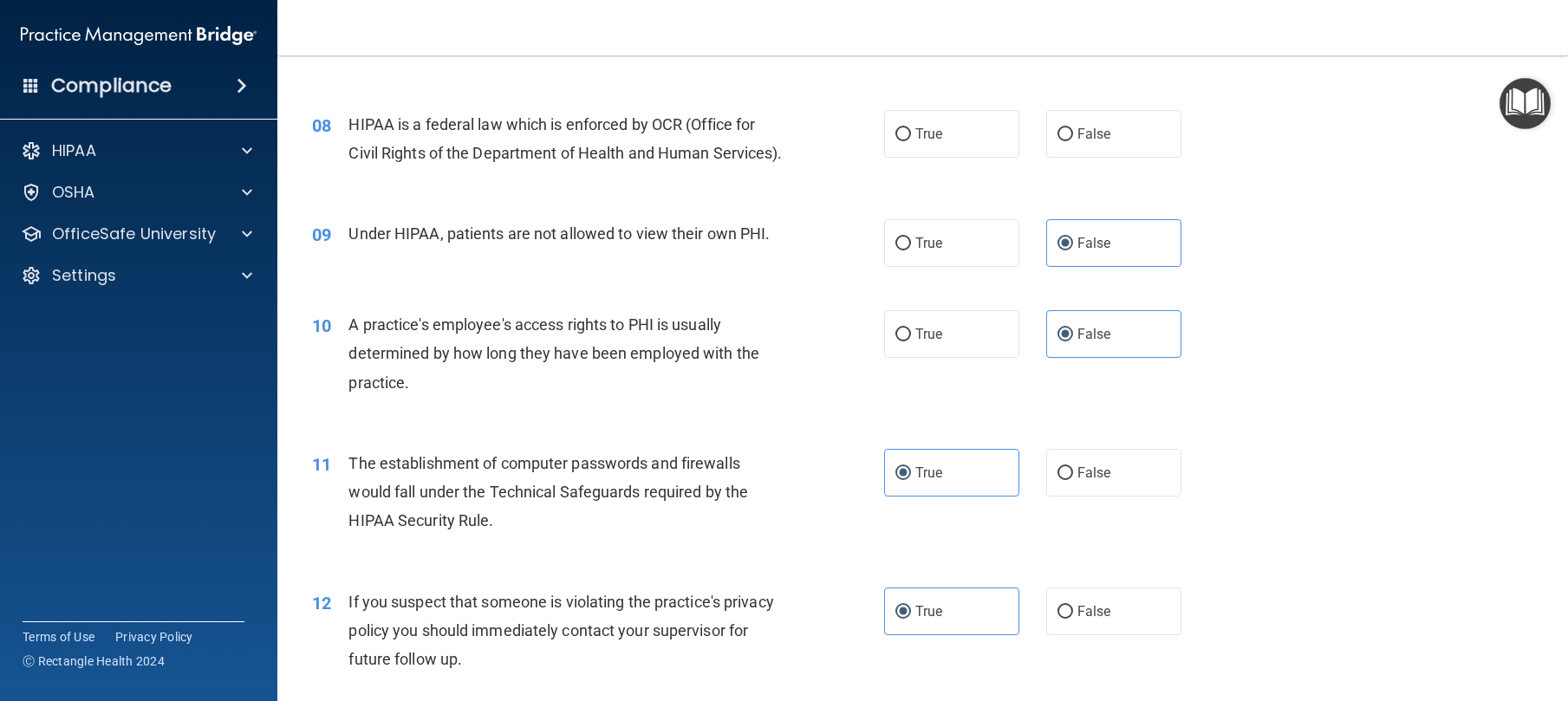
scroll to position [876, 0]
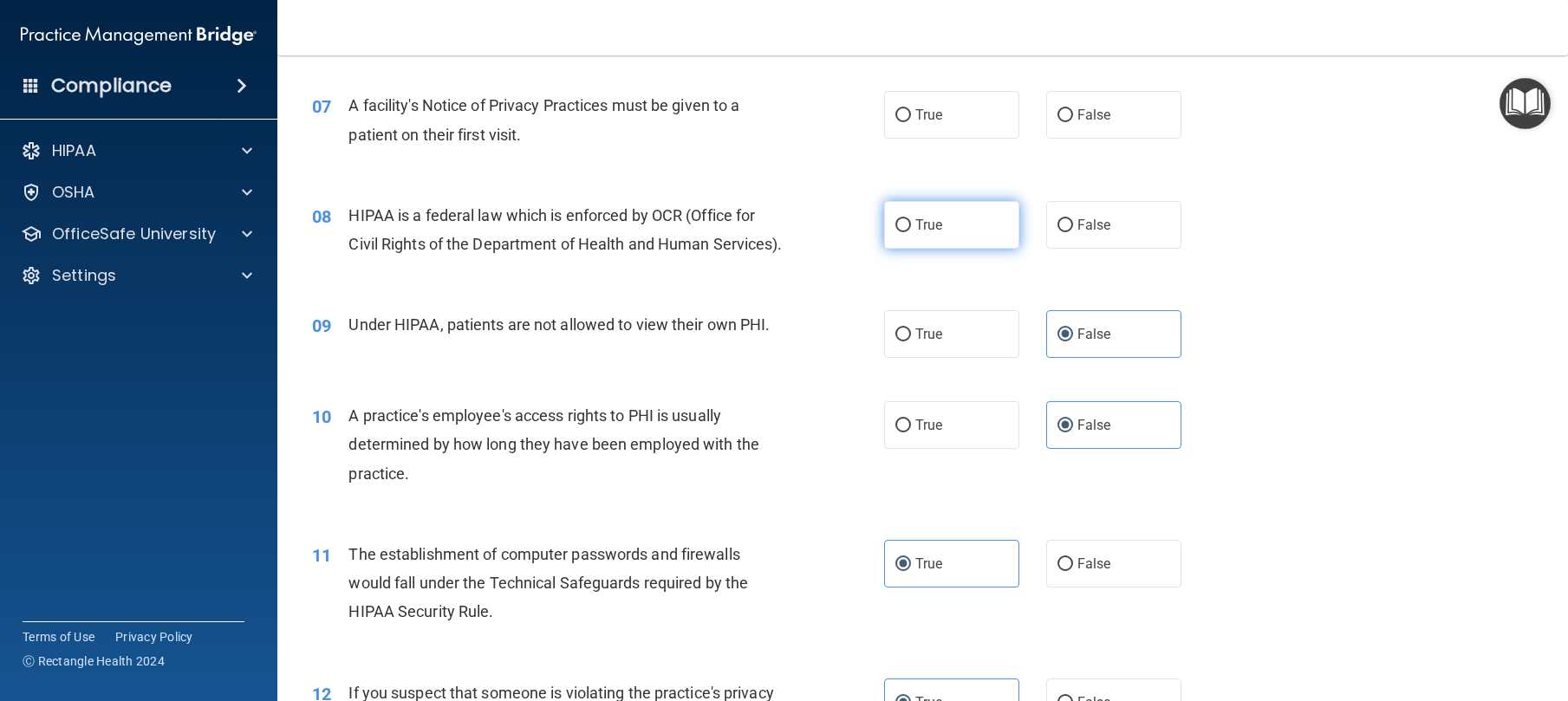
click at [916, 233] on span "True" at bounding box center [928, 225] width 27 height 17
click at [911, 232] on input "True" at bounding box center [903, 226] width 16 height 13
radio input "true"
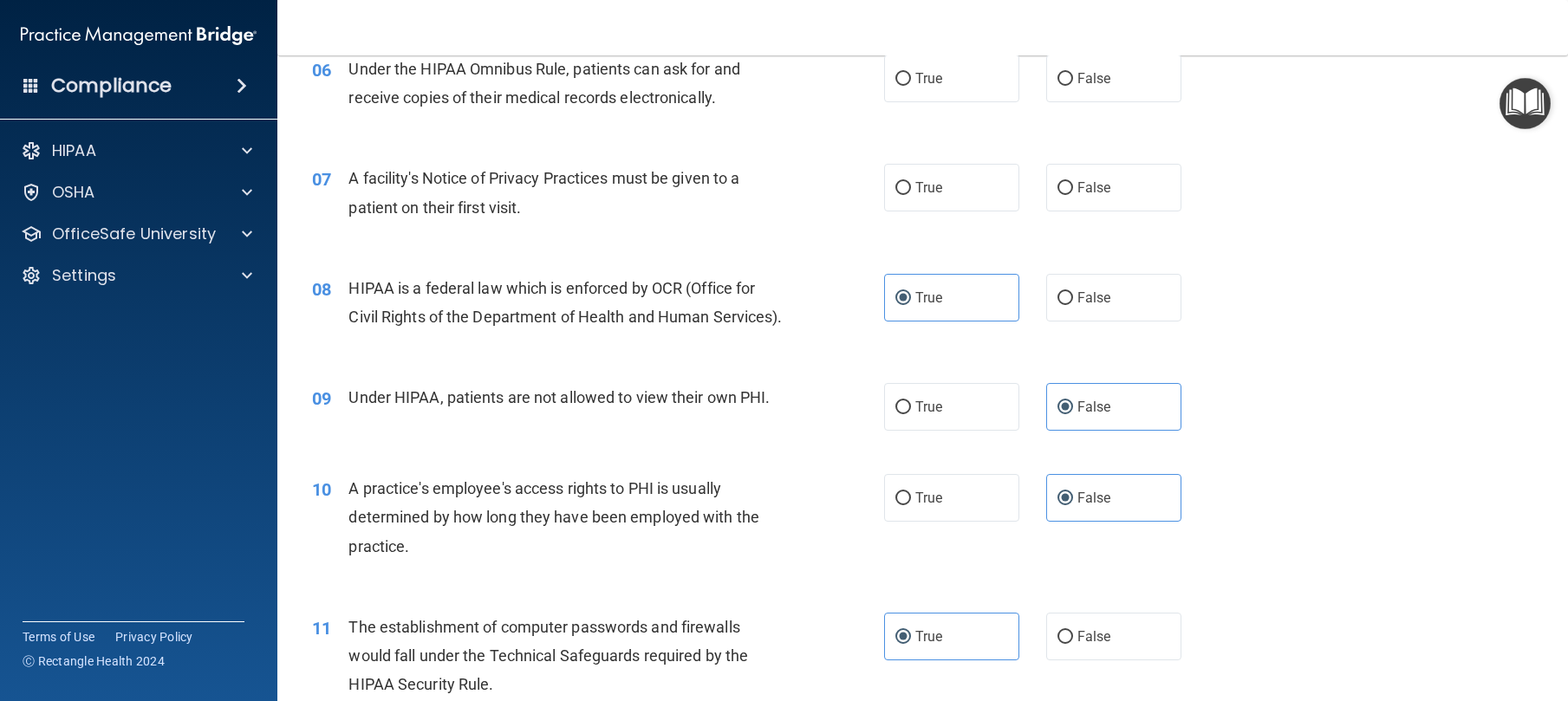
scroll to position [776, 0]
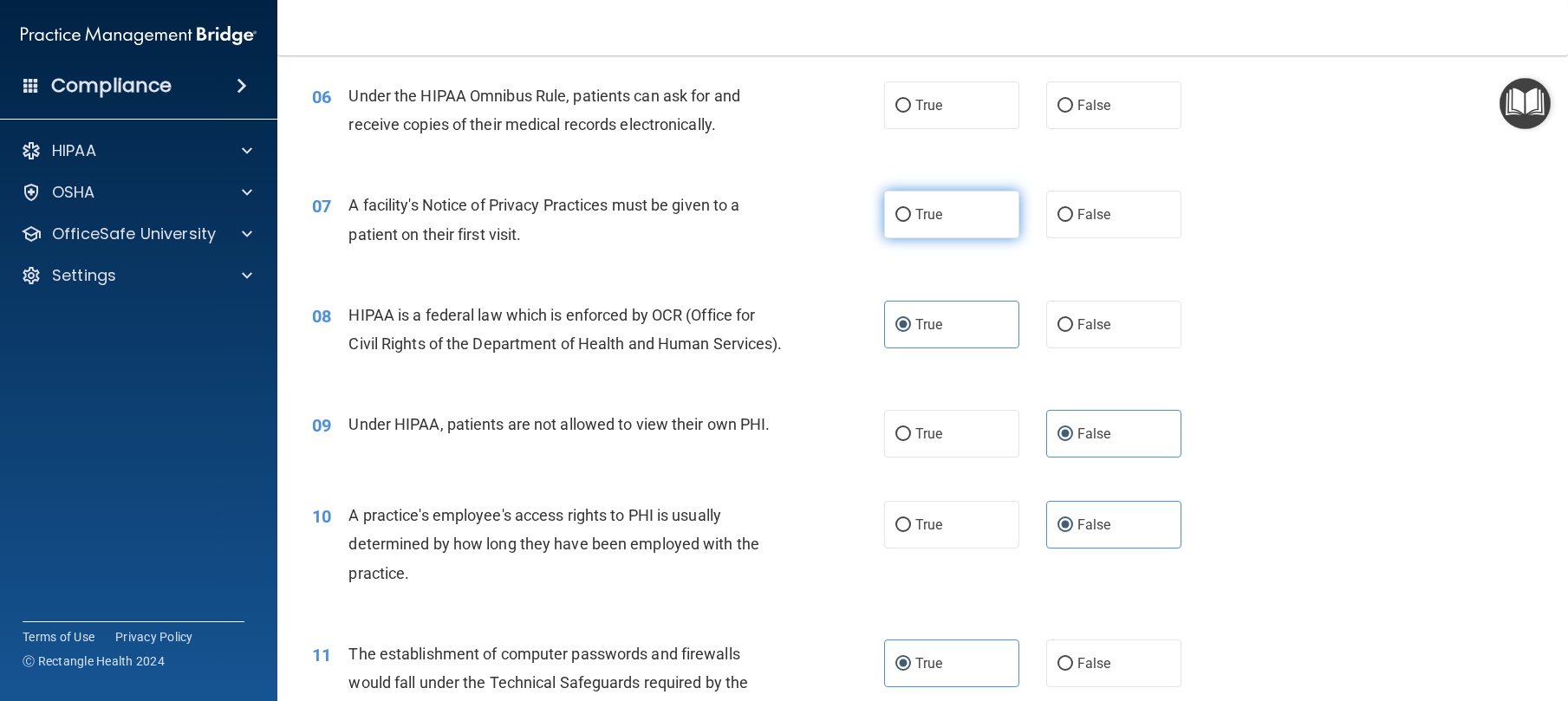
click at [903, 222] on input "True" at bounding box center [903, 215] width 16 height 13
radio input "true"
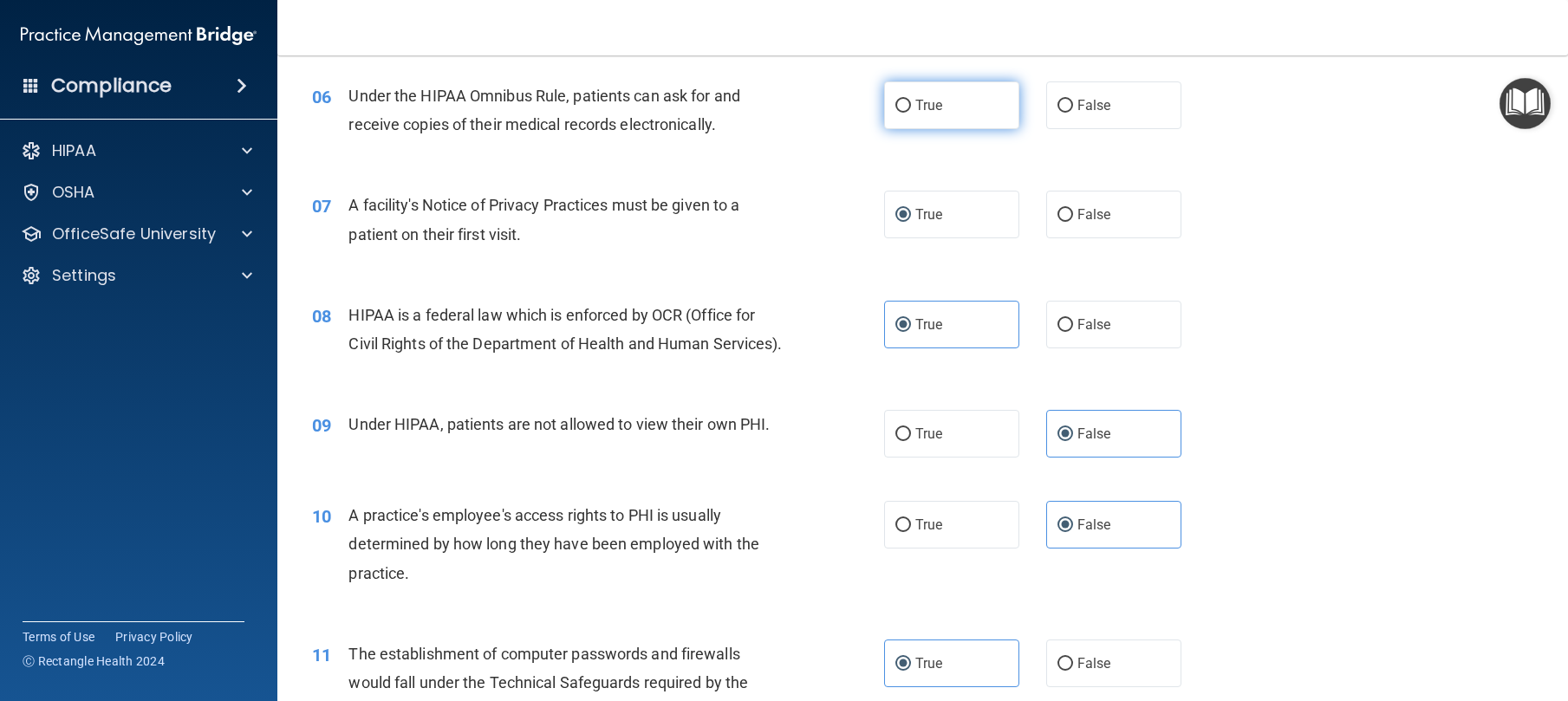
click at [908, 113] on label "True" at bounding box center [952, 105] width 136 height 47
click at [908, 112] on input "True" at bounding box center [903, 106] width 16 height 13
radio input "true"
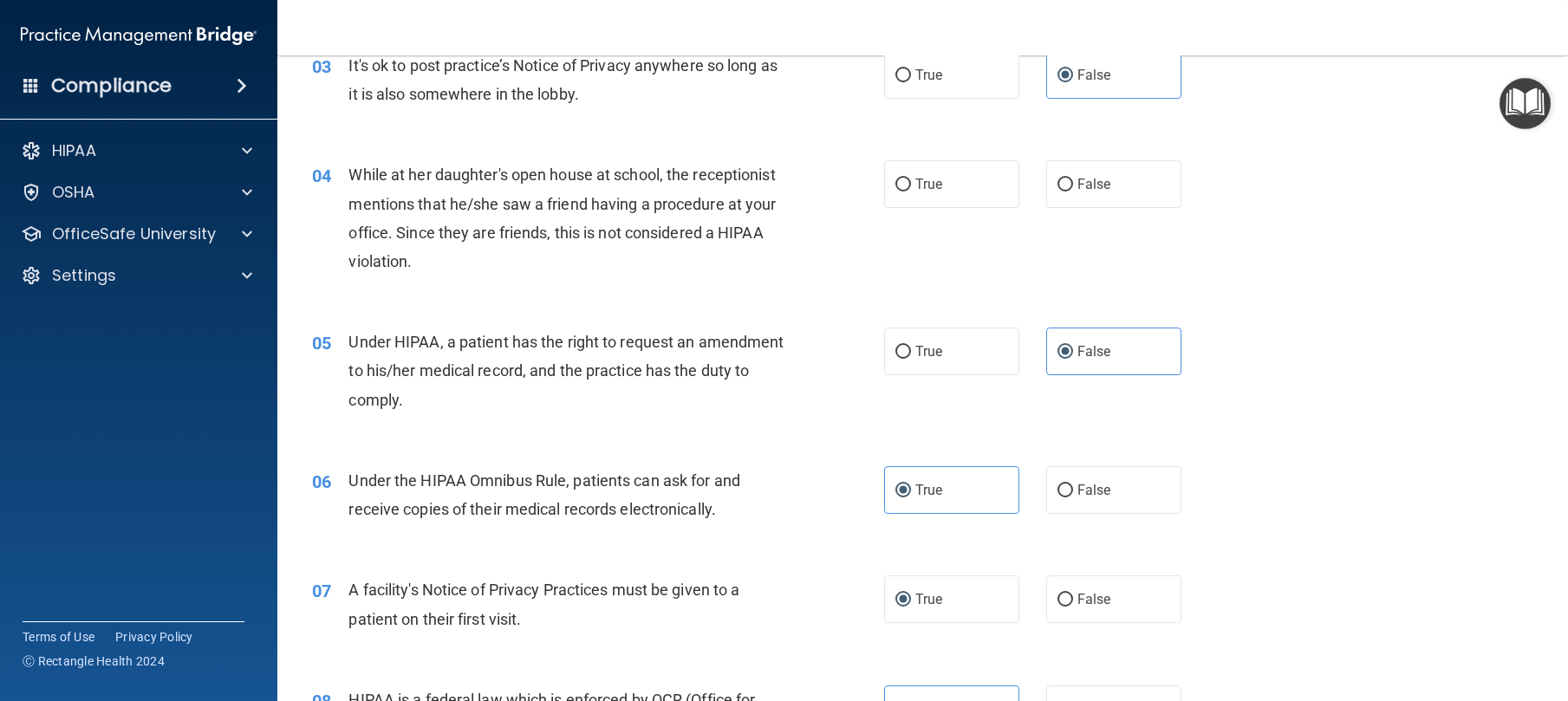
scroll to position [202, 0]
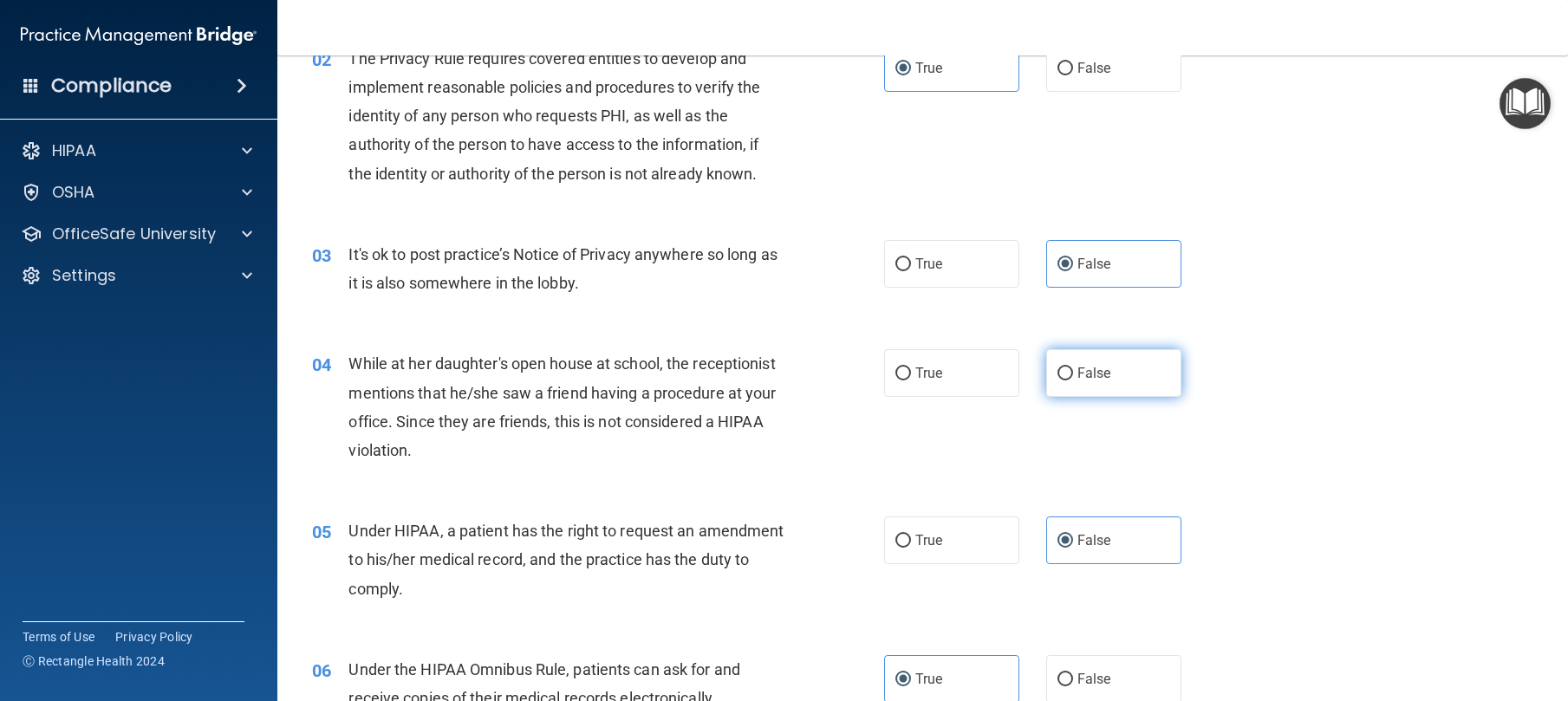
click at [1065, 387] on label "False" at bounding box center [1114, 372] width 136 height 47
click at [1065, 381] on input "False" at bounding box center [1065, 374] width 16 height 13
radio input "true"
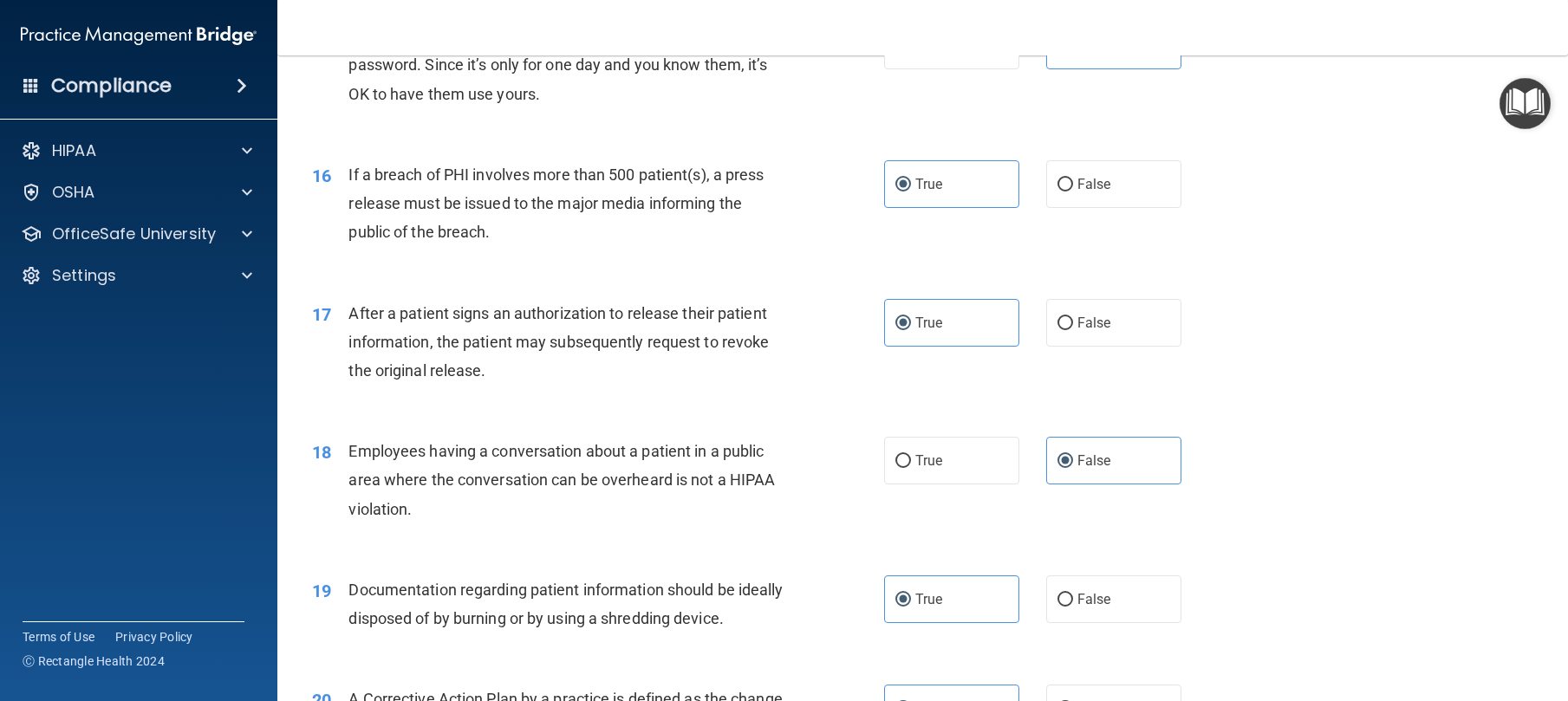
scroll to position [3573, 0]
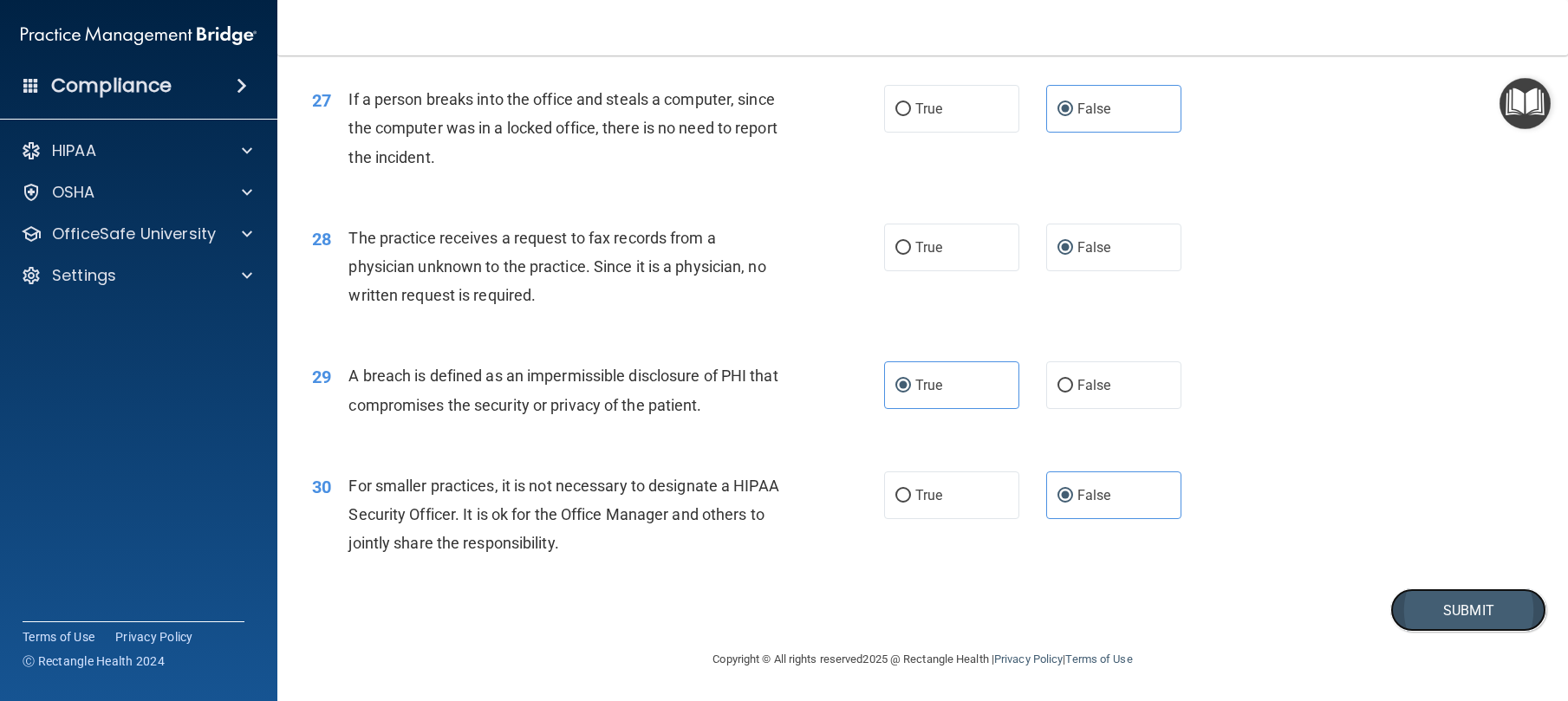
click at [1409, 595] on button "Submit" at bounding box center [1469, 611] width 156 height 45
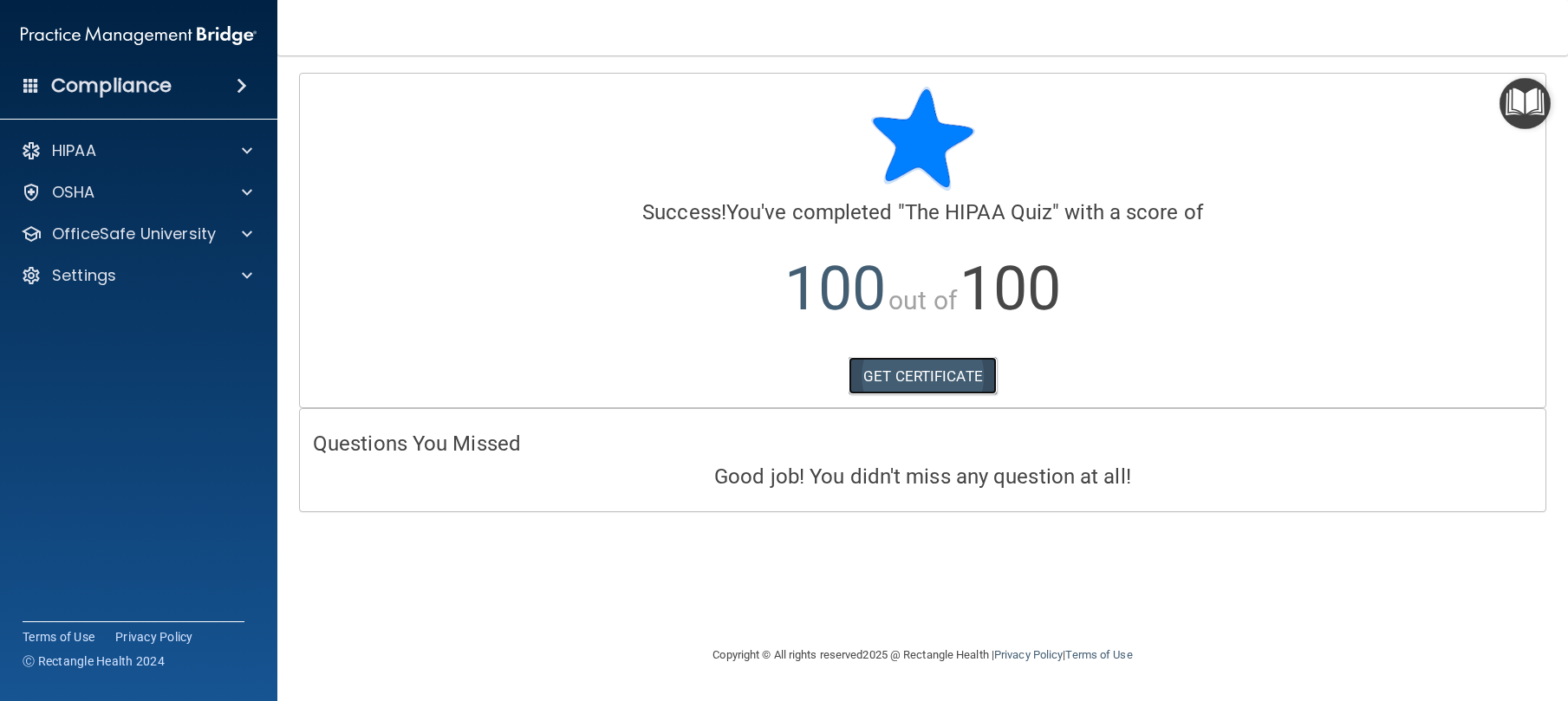
click at [962, 385] on link "GET CERTIFICATE" at bounding box center [922, 375] width 149 height 38
click at [146, 82] on h4 "Compliance" at bounding box center [111, 85] width 121 height 24
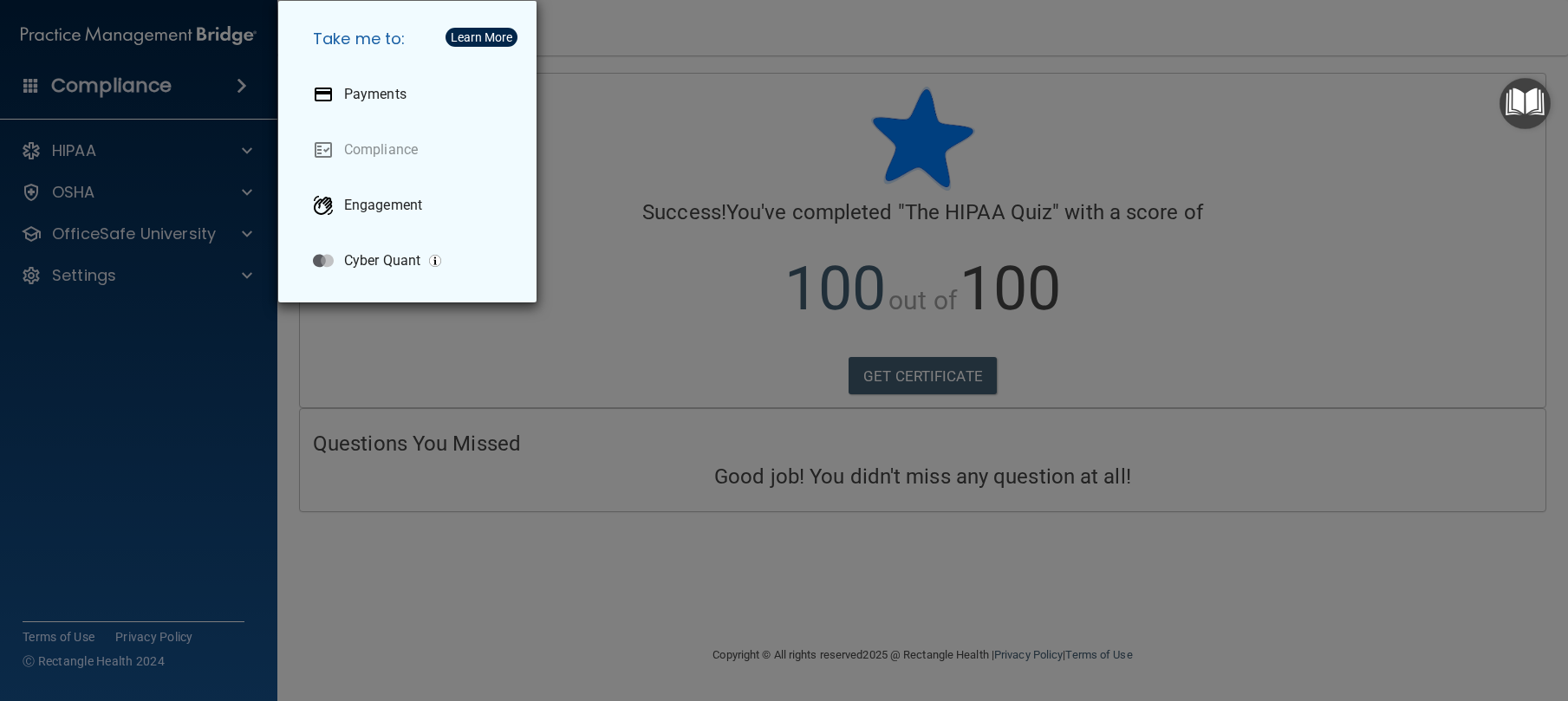
click at [653, 99] on div "Take me to: Payments Compliance Engagement Cyber Quant" at bounding box center [784, 350] width 1568 height 701
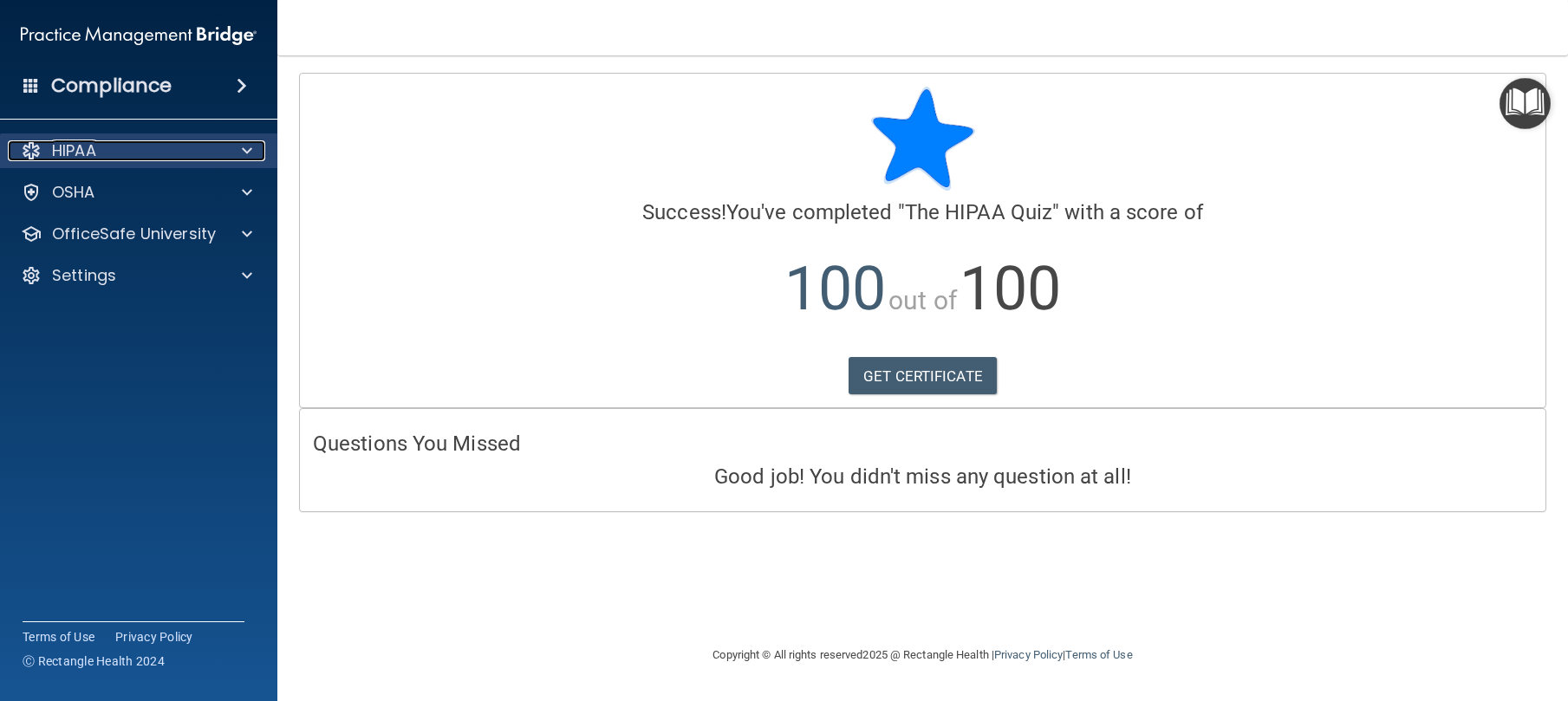
click at [61, 153] on p "HIPAA" at bounding box center [74, 150] width 45 height 20
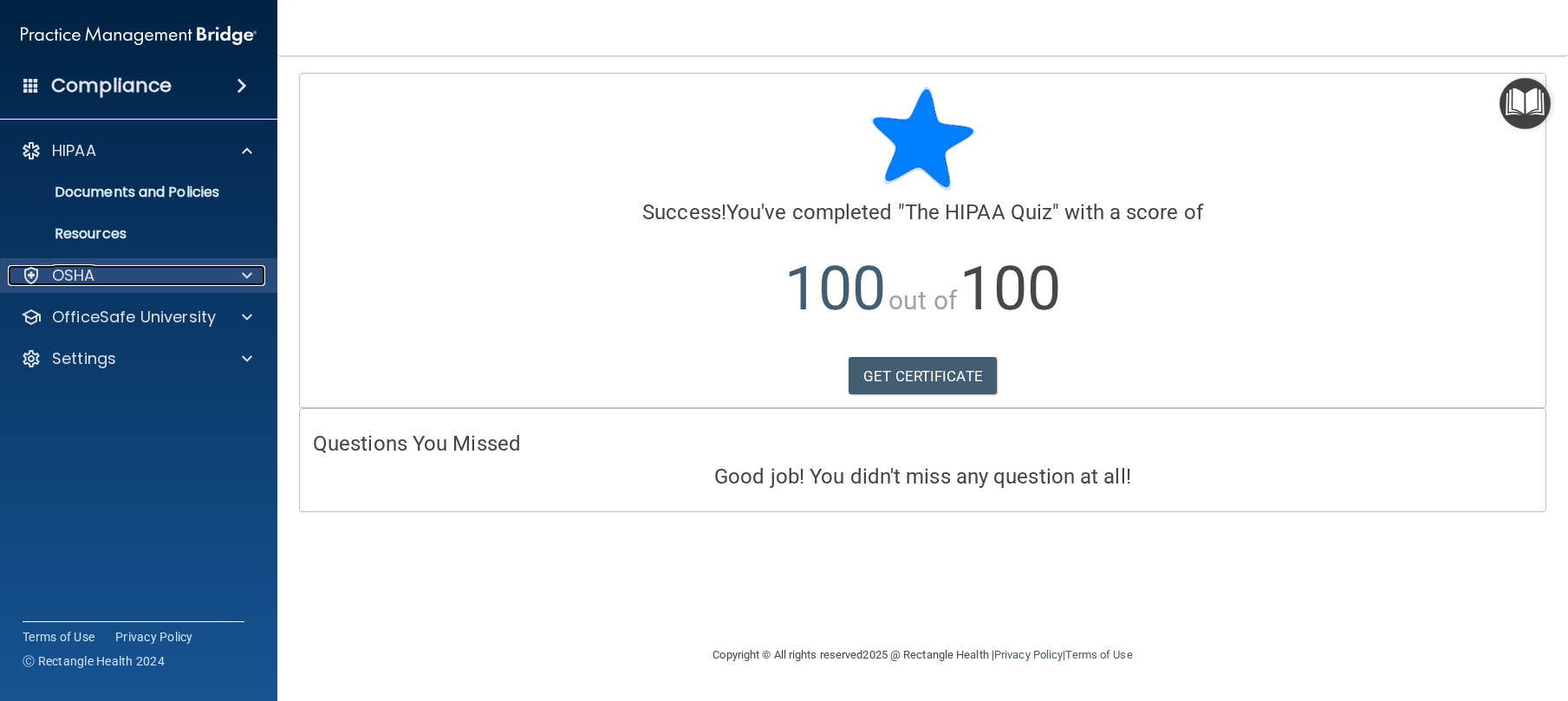
click at [93, 267] on p "OSHA" at bounding box center [73, 276] width 44 height 20
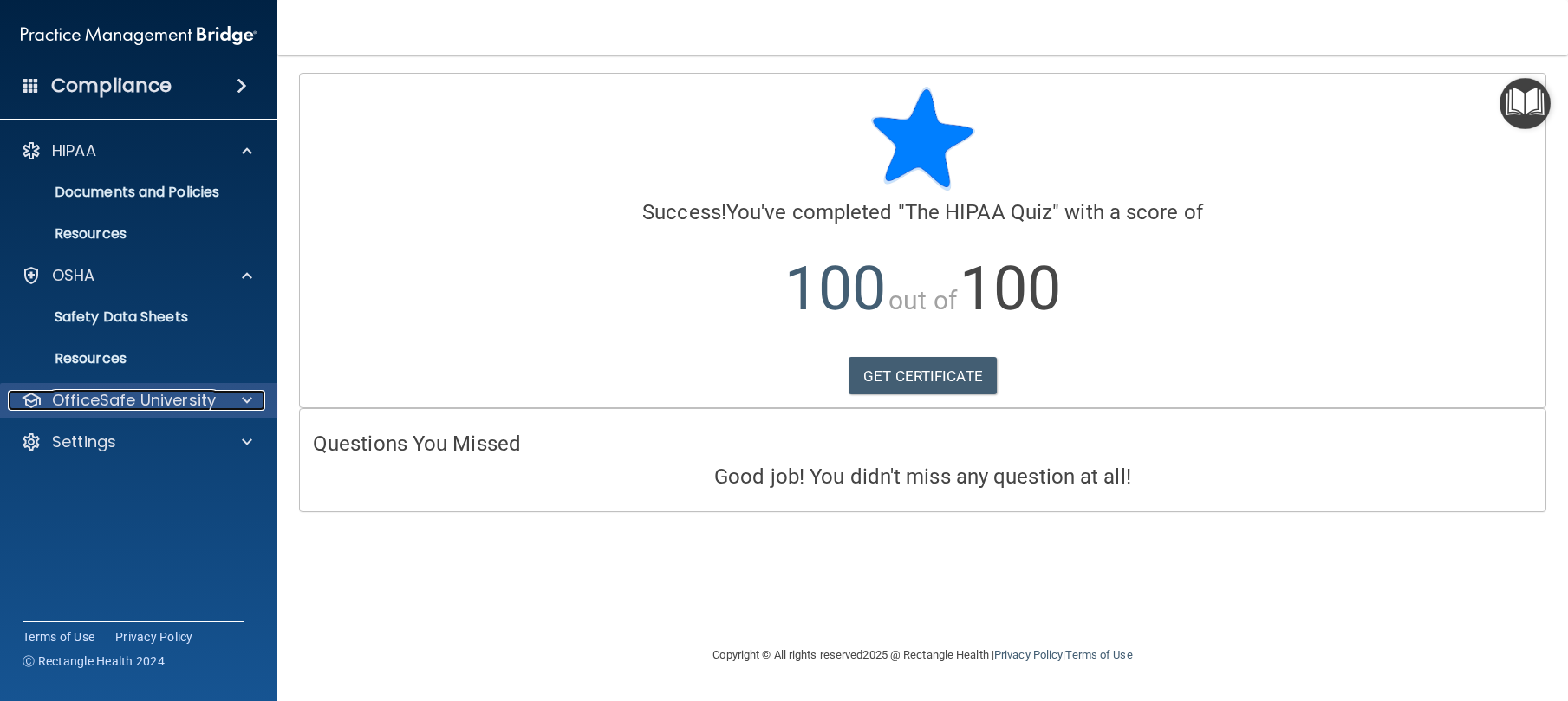
click at [116, 395] on p "OfficeSafe University" at bounding box center [134, 400] width 163 height 20
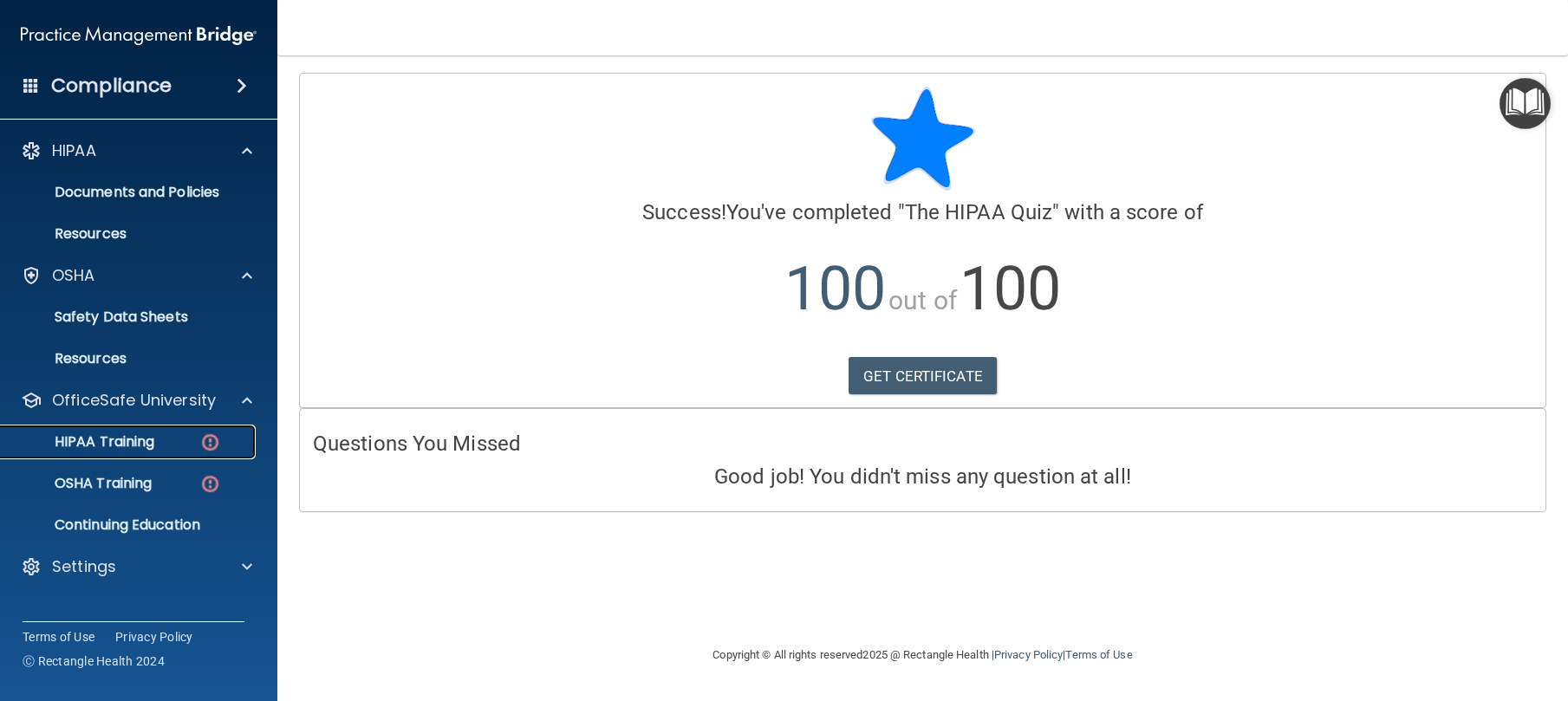
click at [125, 425] on link "HIPAA Training" at bounding box center [119, 441] width 273 height 34
